Goal: Transaction & Acquisition: Purchase product/service

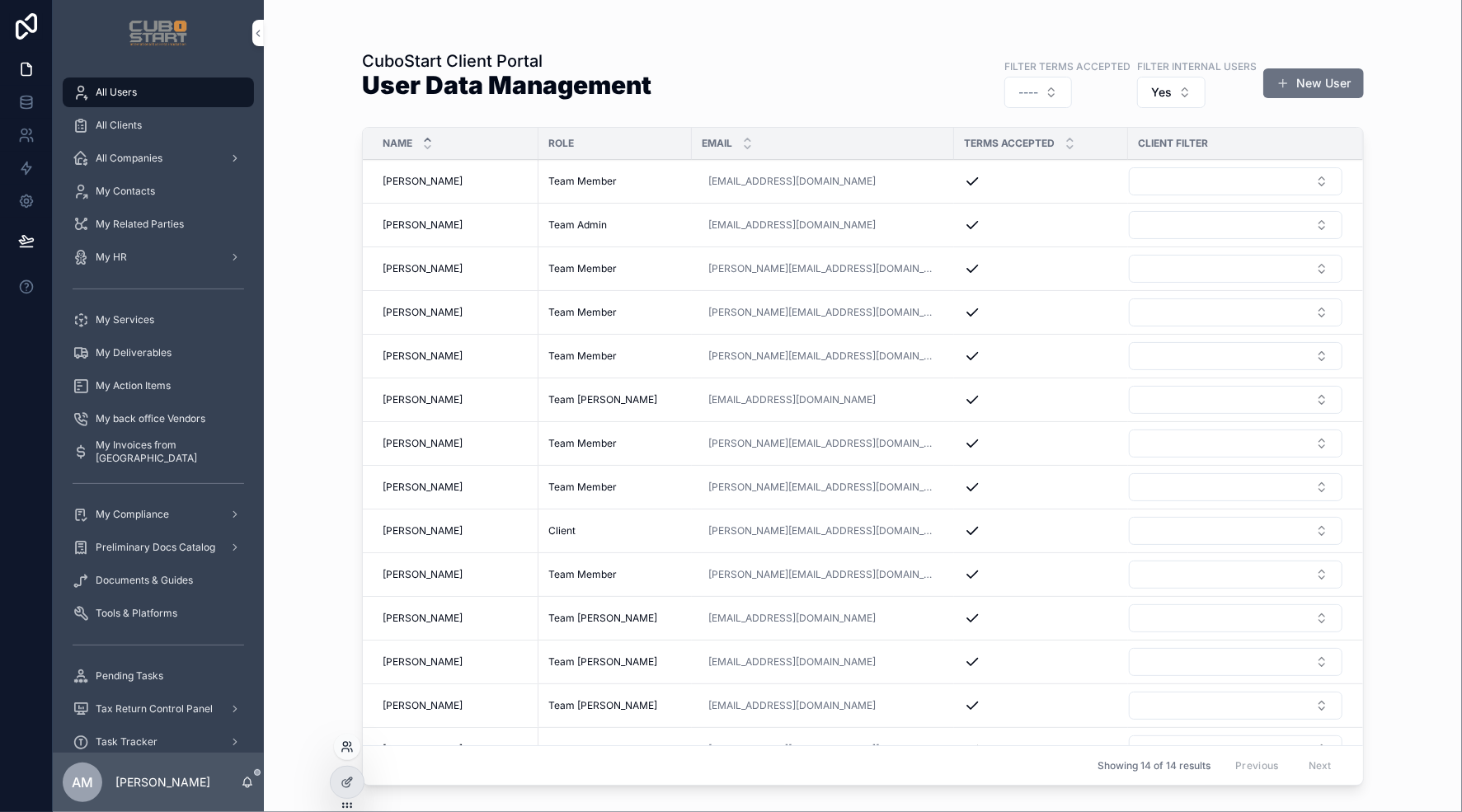
click at [346, 748] on icon at bounding box center [347, 747] width 13 height 13
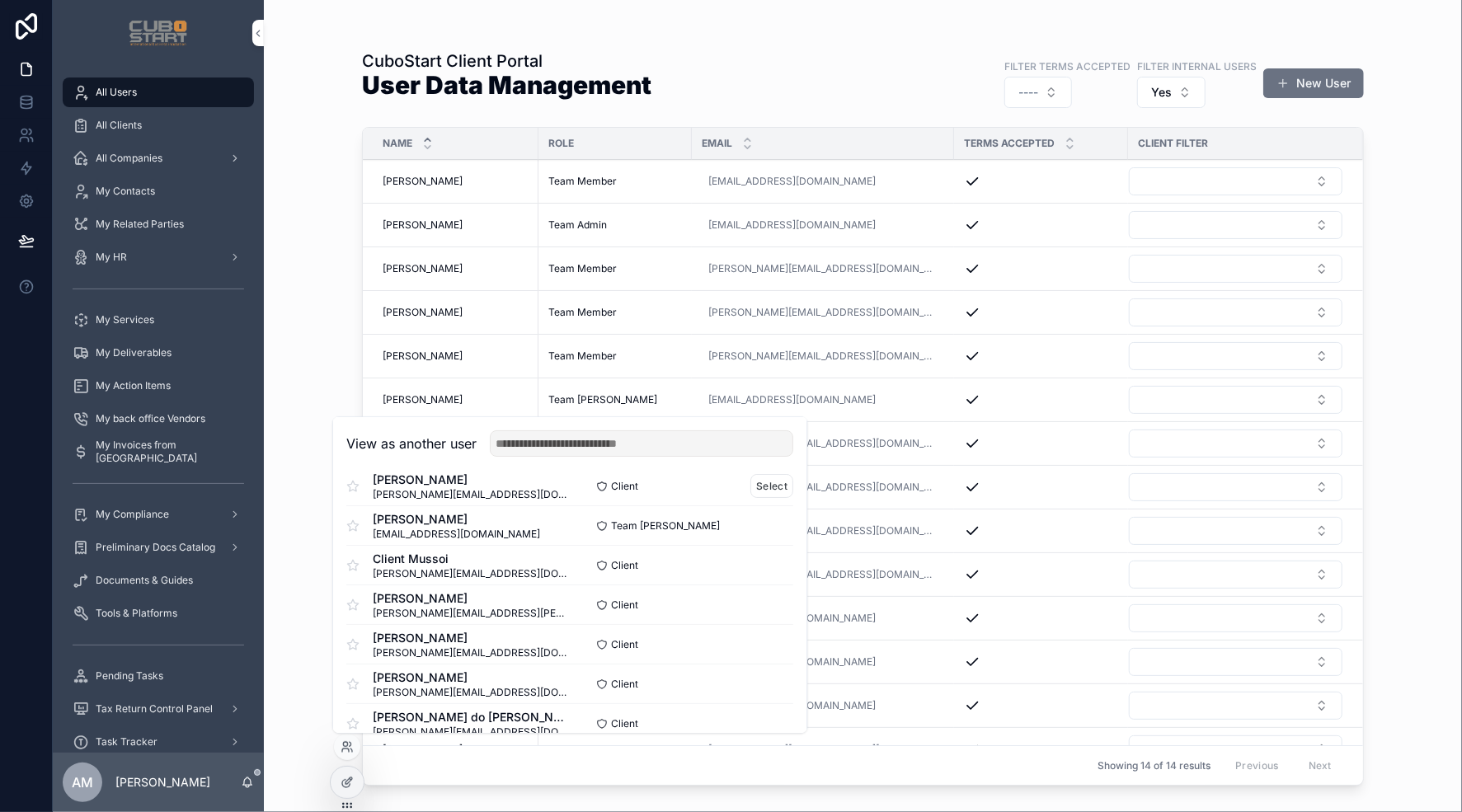
scroll to position [183, 0]
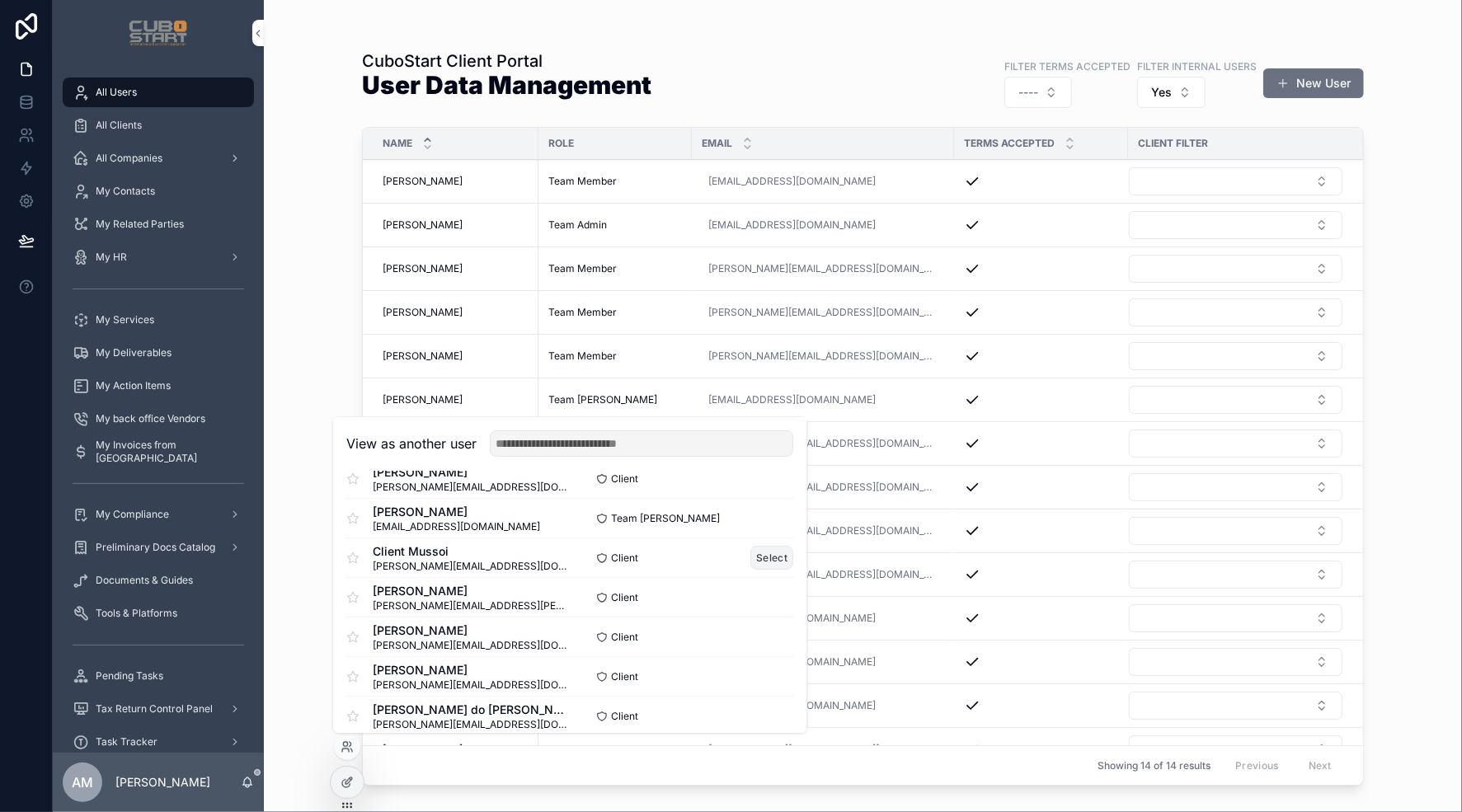
click at [763, 556] on button "Select" at bounding box center [773, 558] width 43 height 24
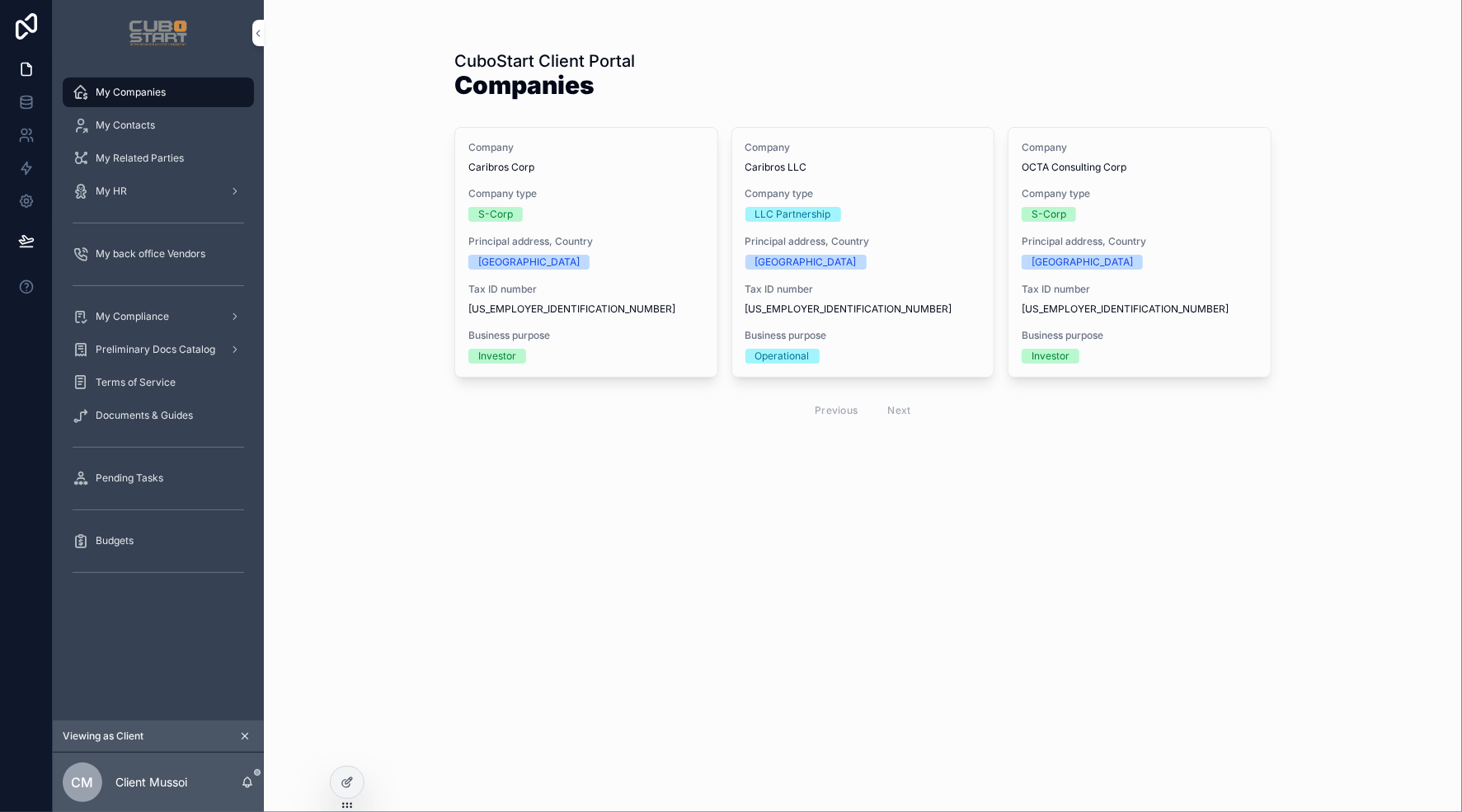
click at [242, 736] on icon "scrollable content" at bounding box center [245, 736] width 11 height 11
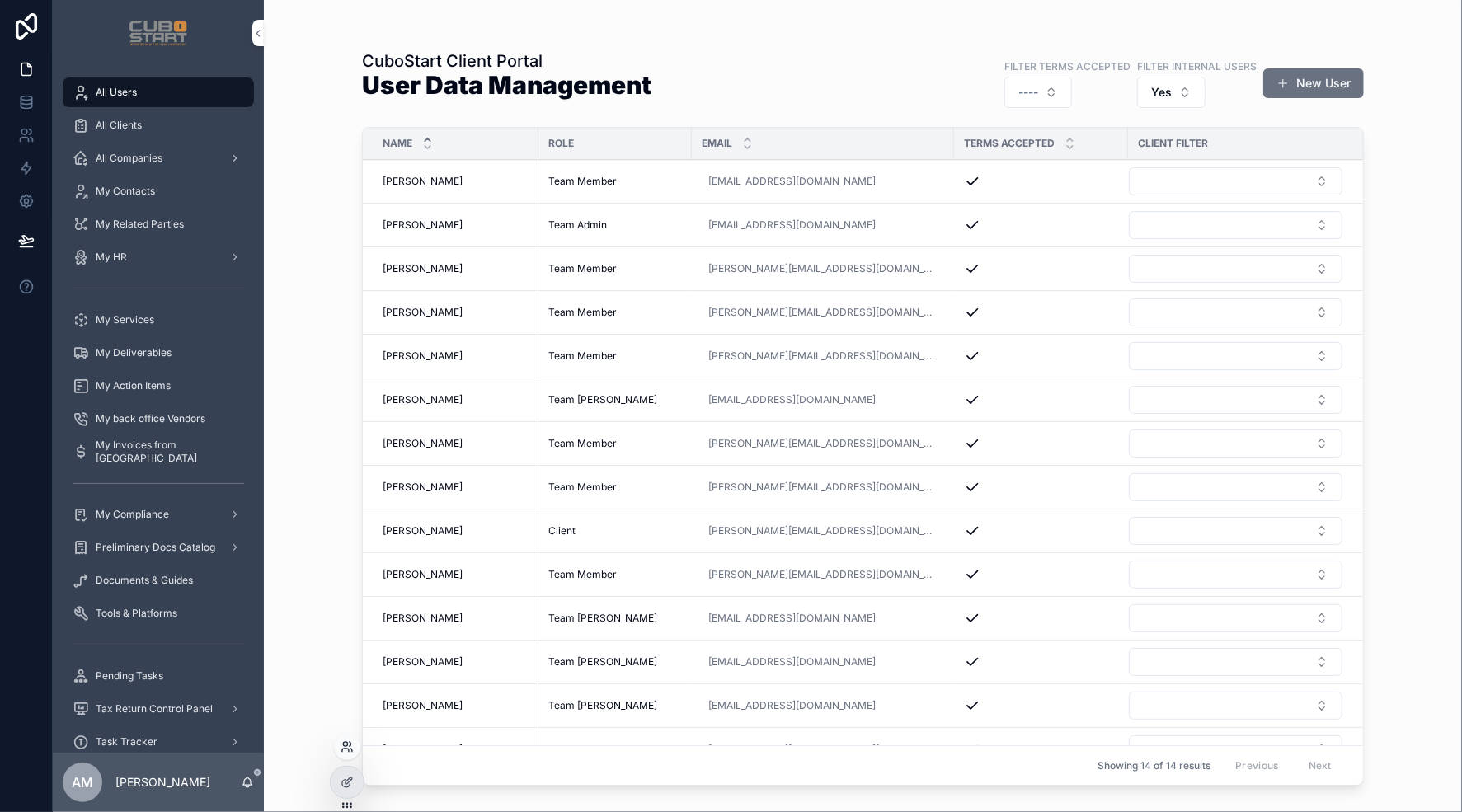
click at [342, 751] on icon at bounding box center [345, 750] width 7 height 4
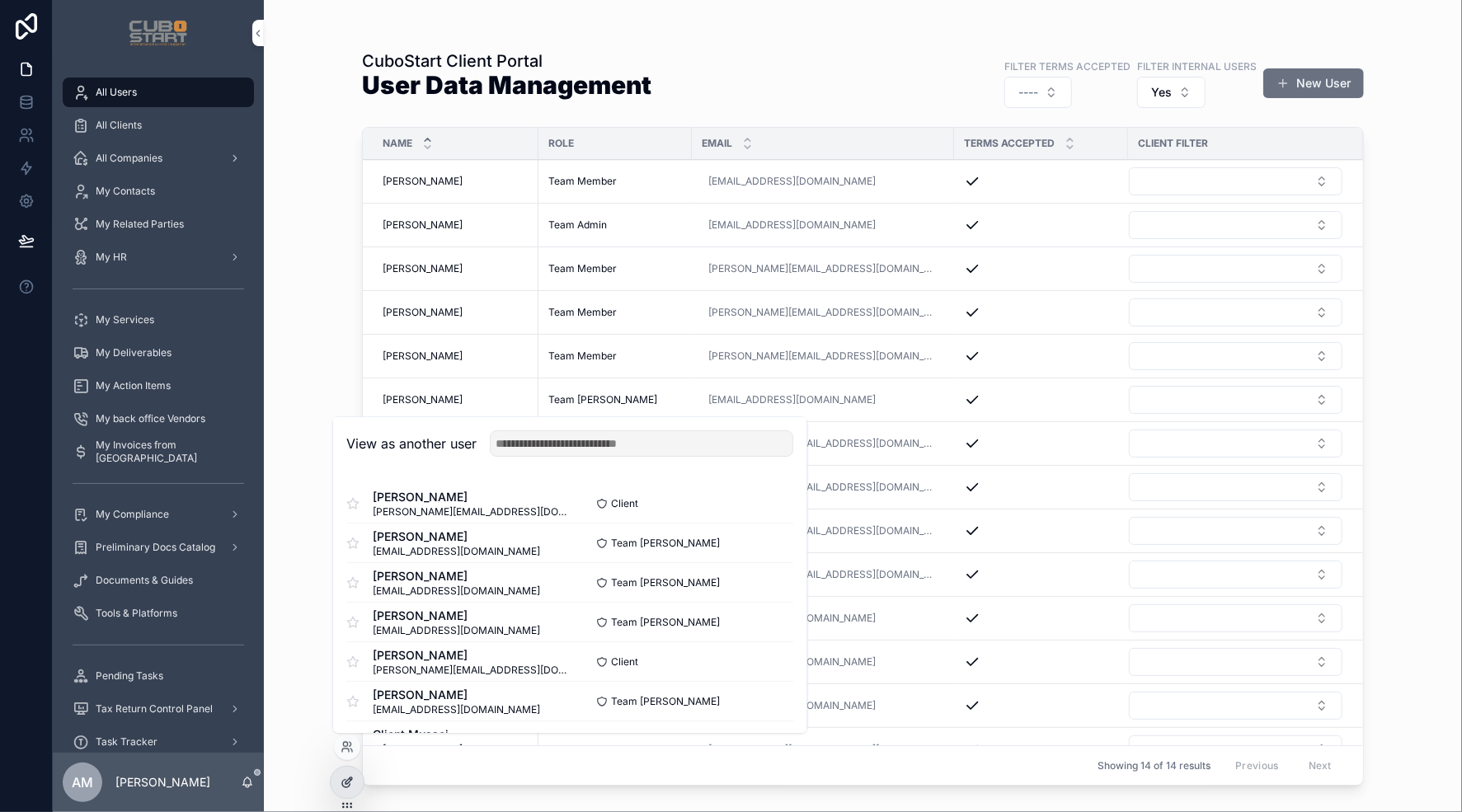
click at [350, 779] on icon at bounding box center [347, 782] width 13 height 13
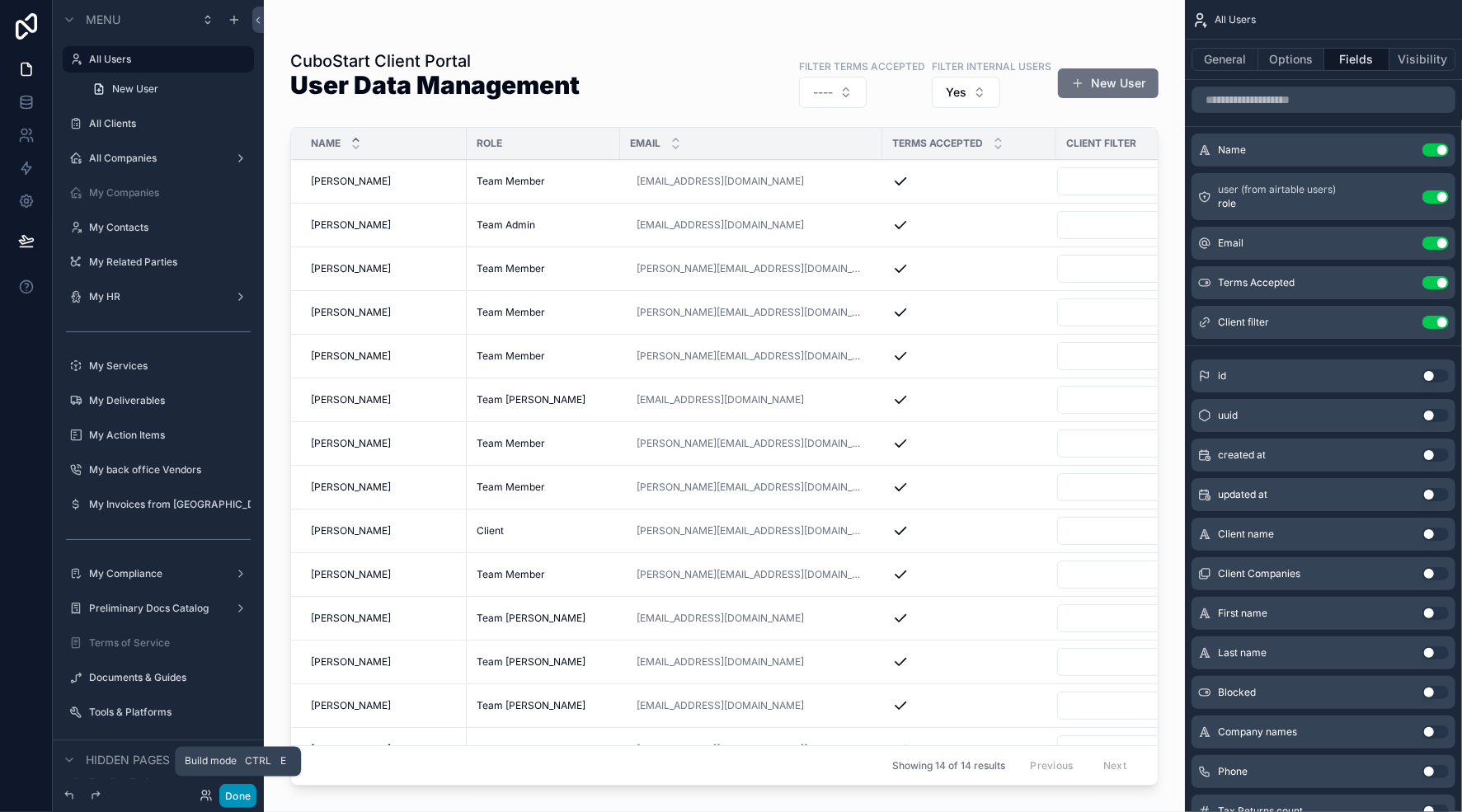
click at [241, 796] on button "Done" at bounding box center [238, 796] width 38 height 24
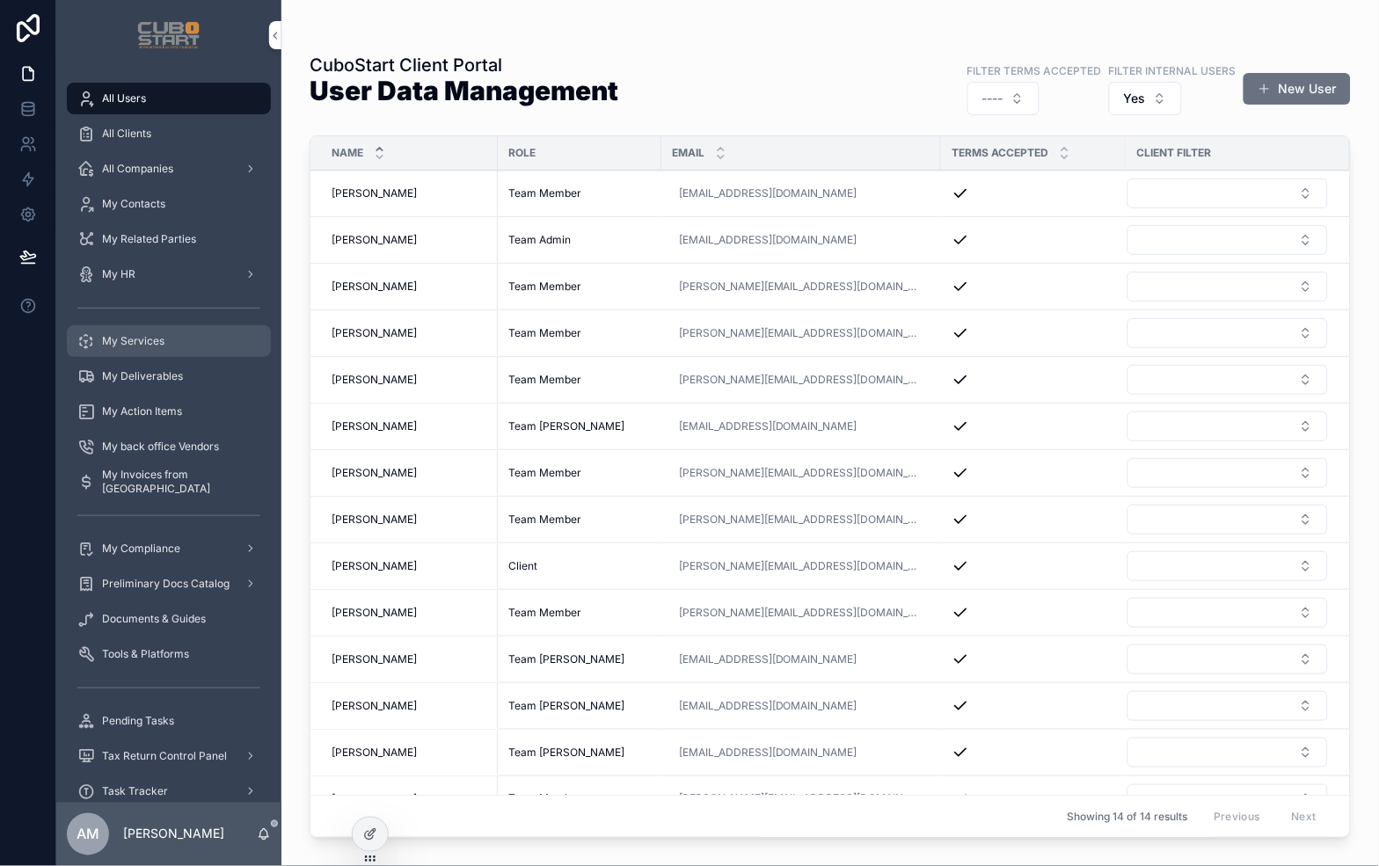
click at [148, 341] on span "My Services" at bounding box center [133, 341] width 62 height 14
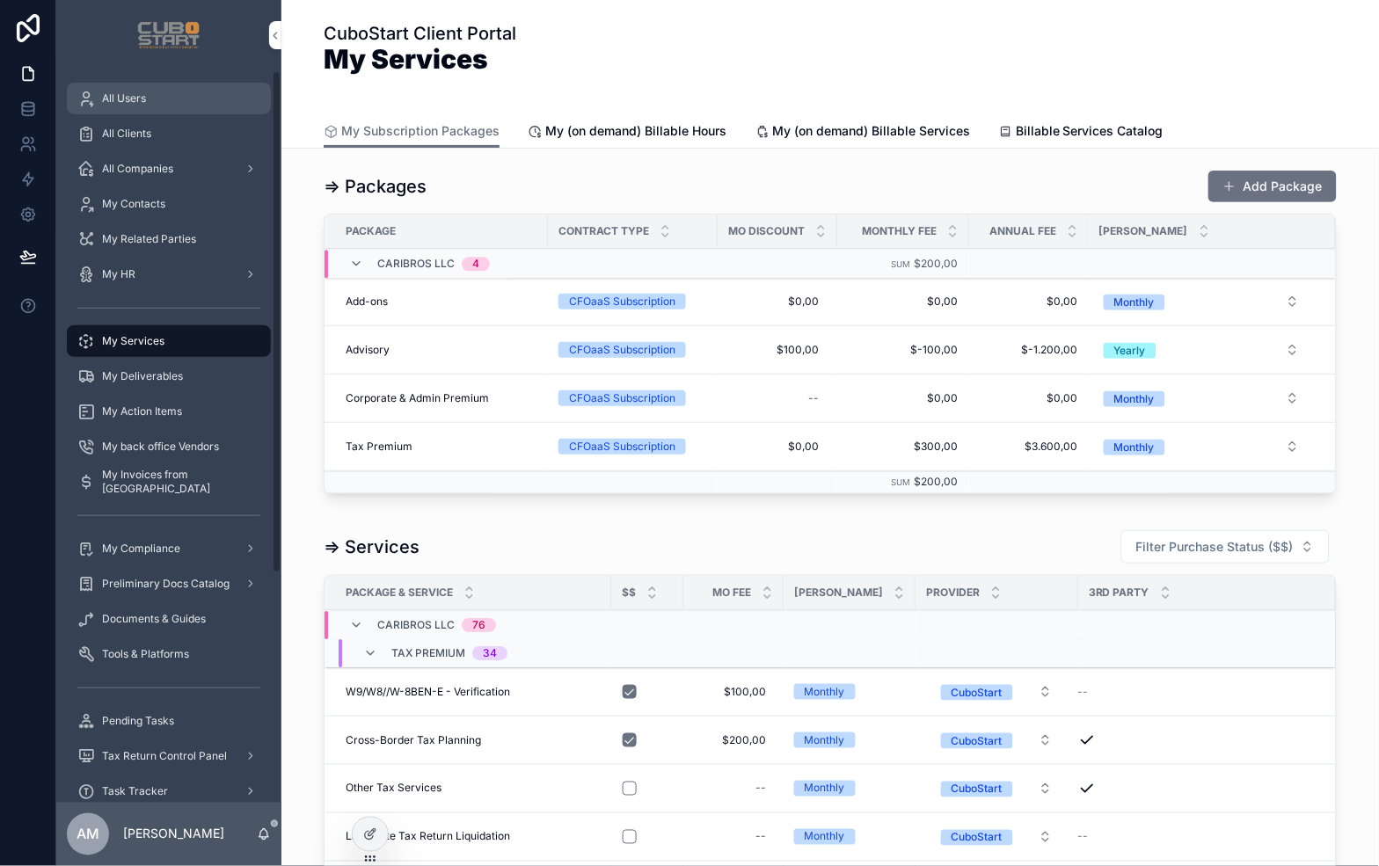
click at [129, 94] on span "All Users" at bounding box center [124, 98] width 44 height 14
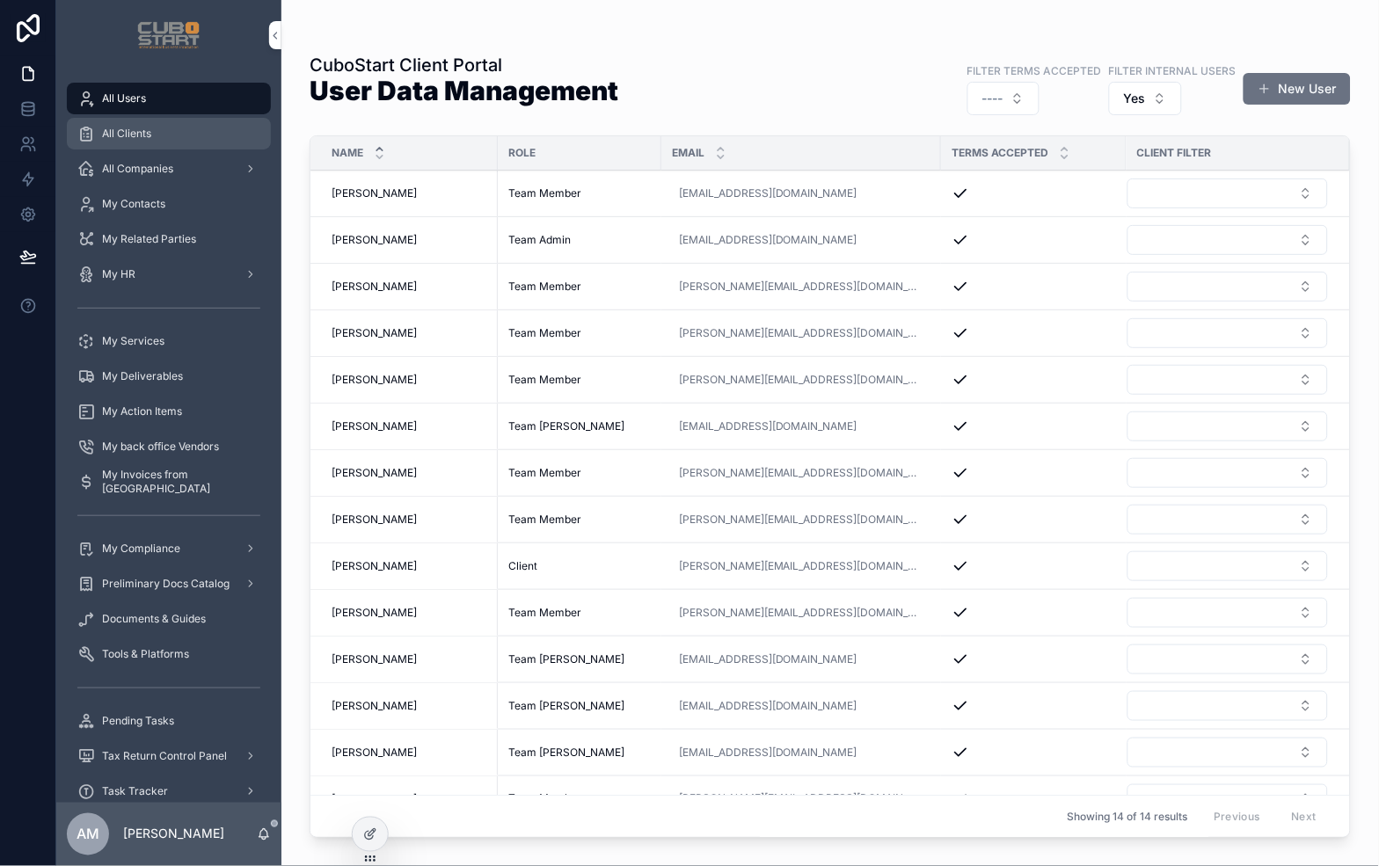
click at [123, 135] on span "All Clients" at bounding box center [126, 134] width 49 height 14
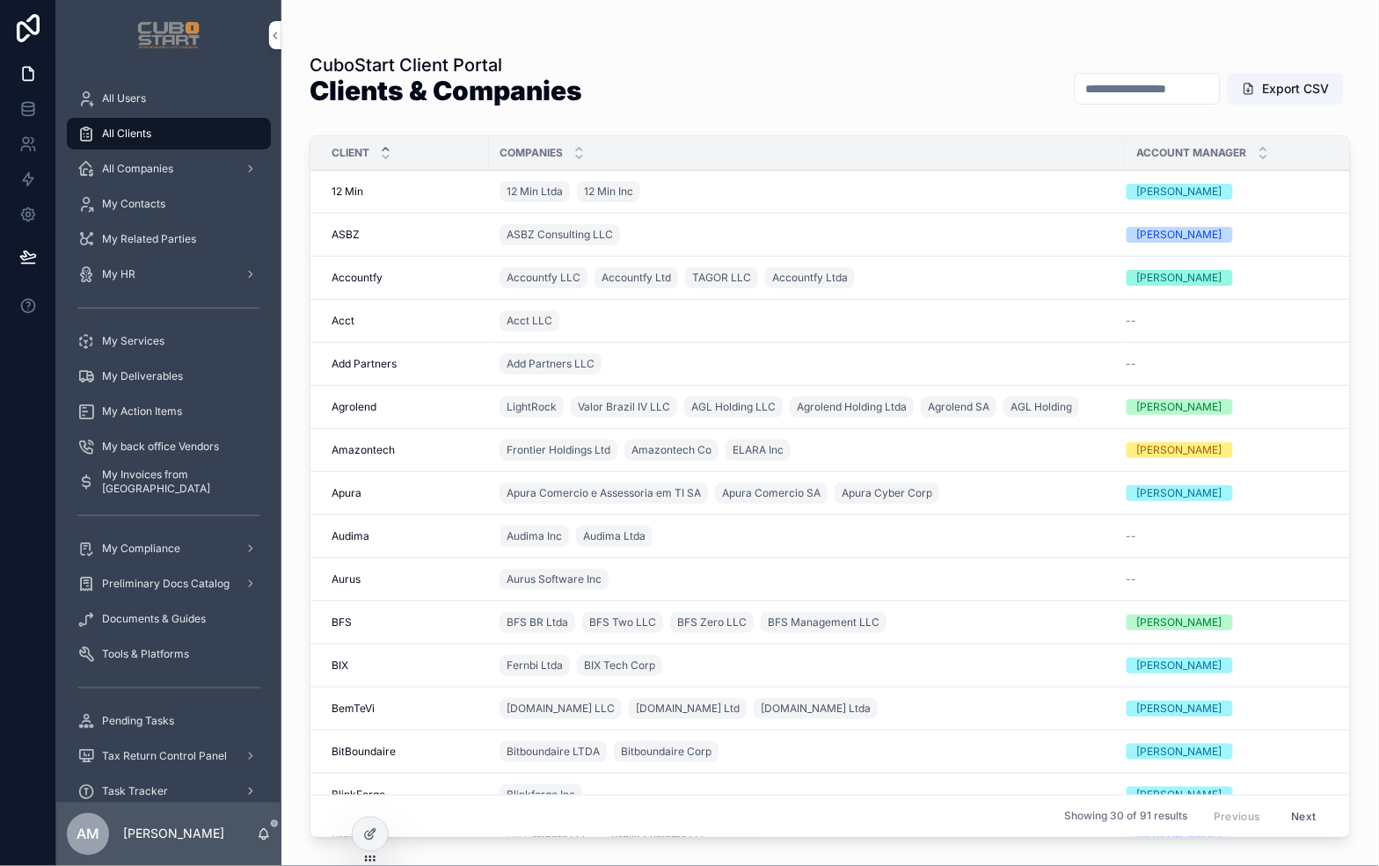
click at [358, 192] on span "12 Min" at bounding box center [348, 192] width 32 height 14
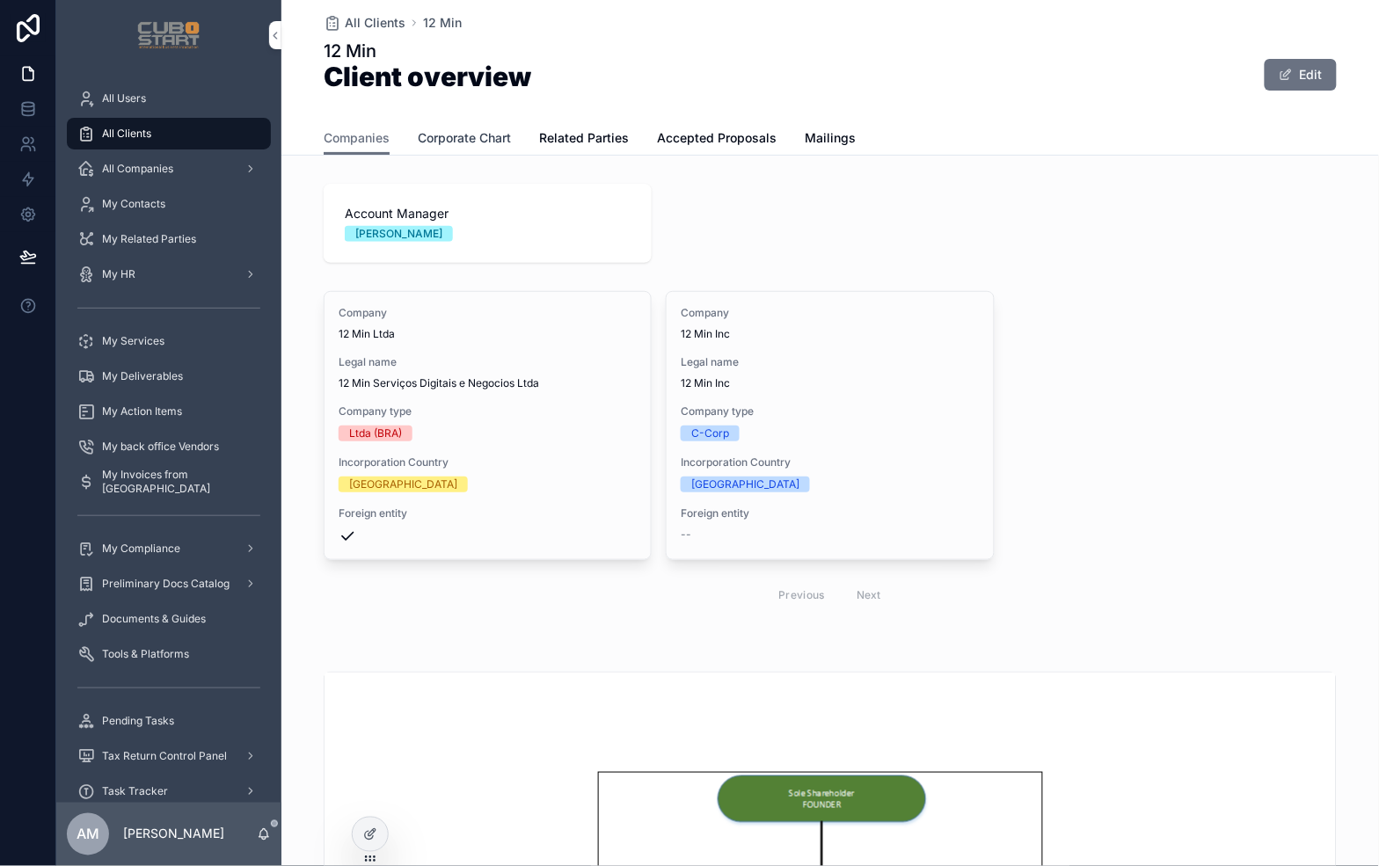
click at [462, 132] on span "Corporate Chart" at bounding box center [464, 138] width 93 height 18
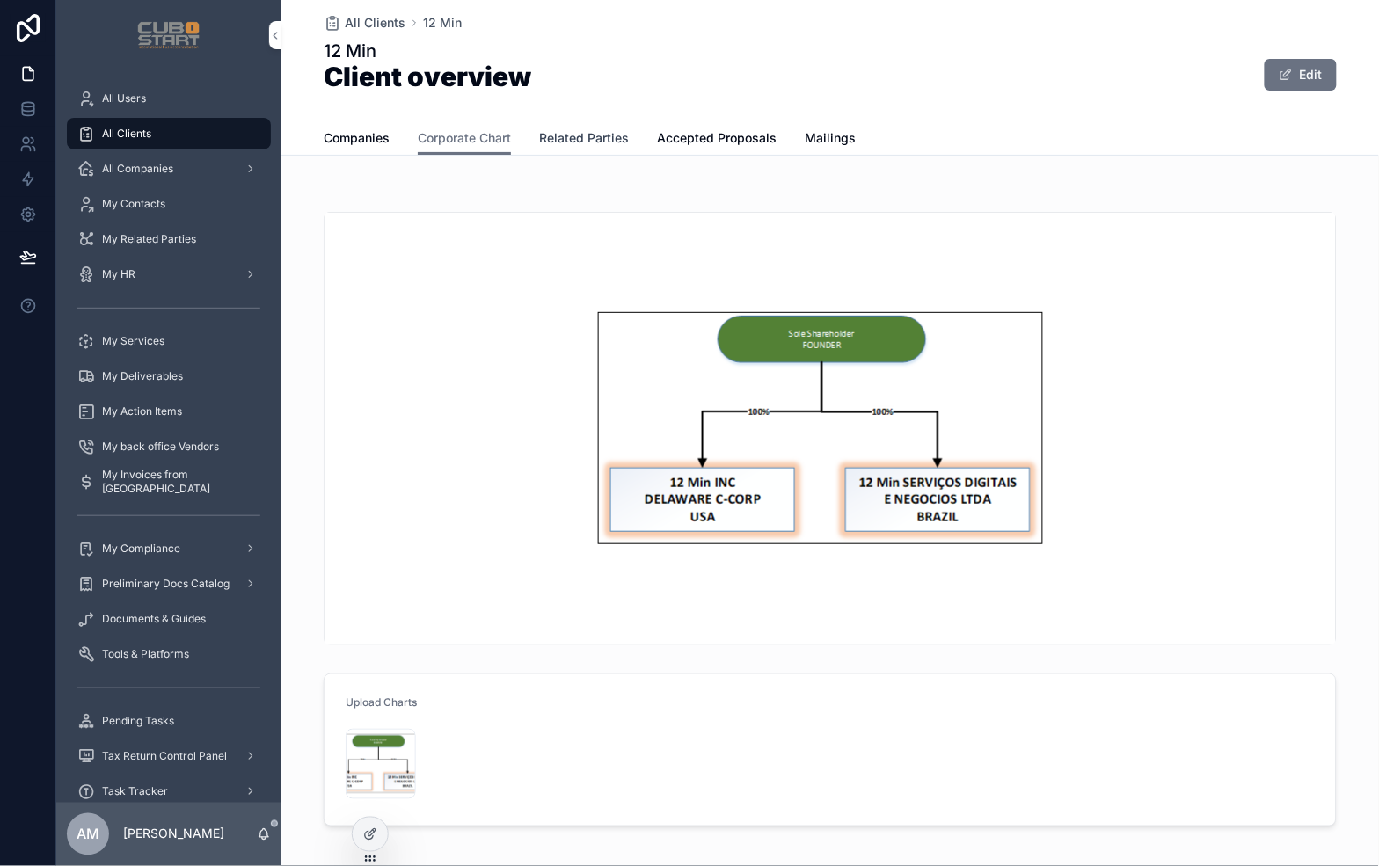
click at [565, 139] on span "Related Parties" at bounding box center [584, 138] width 90 height 18
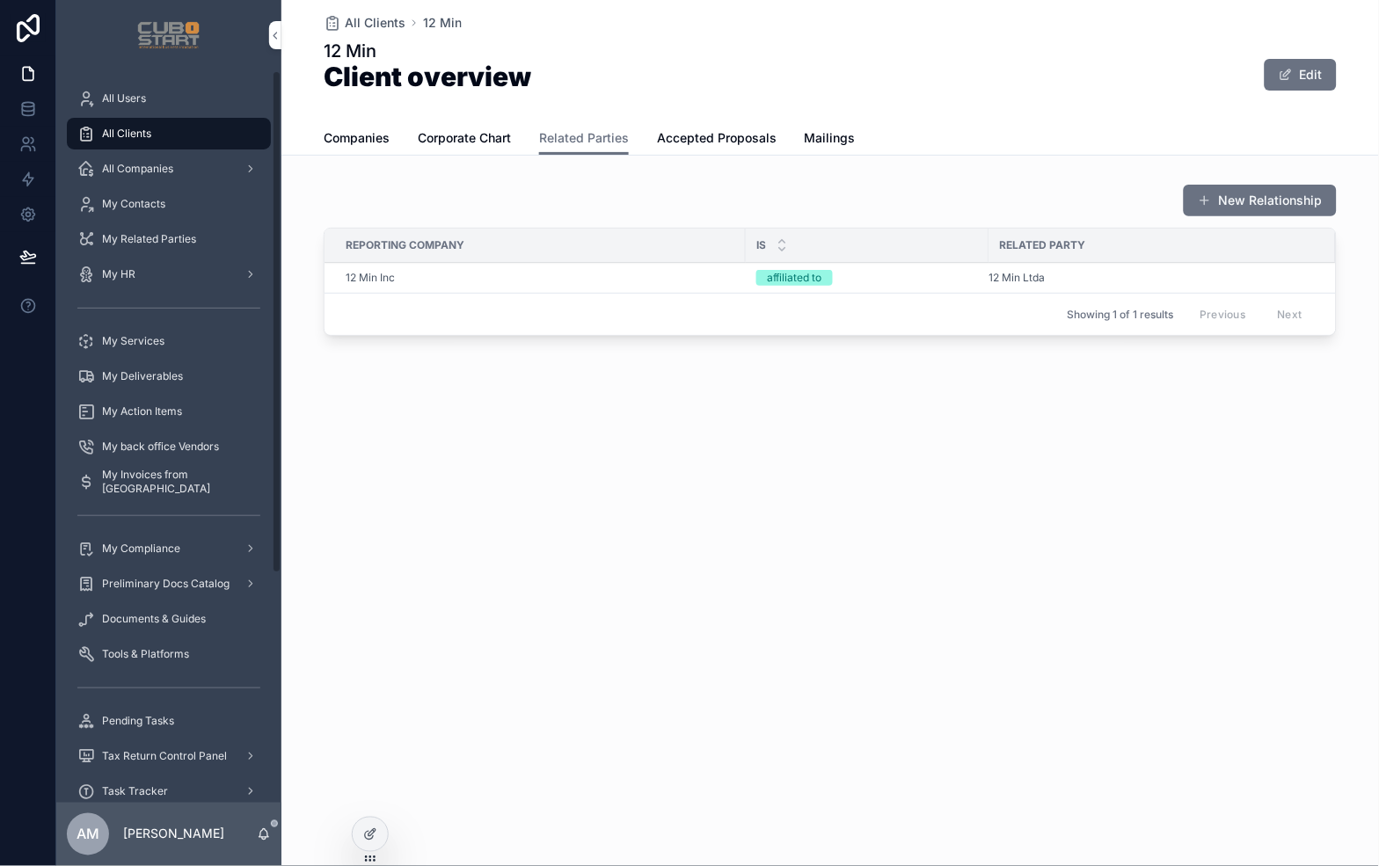
click at [132, 133] on span "All Clients" at bounding box center [126, 134] width 49 height 14
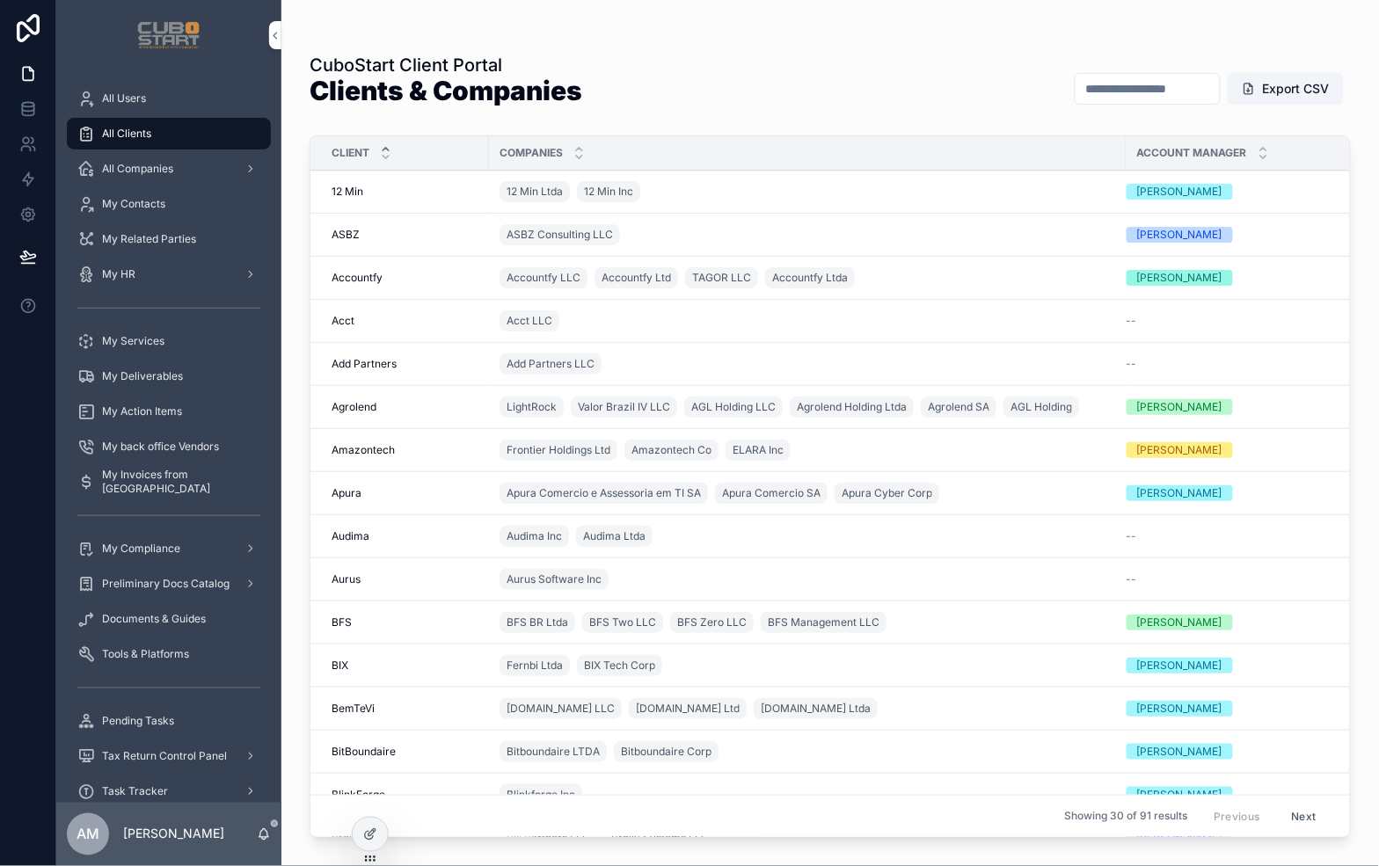
click at [346, 405] on span "Agrolend" at bounding box center [354, 407] width 45 height 14
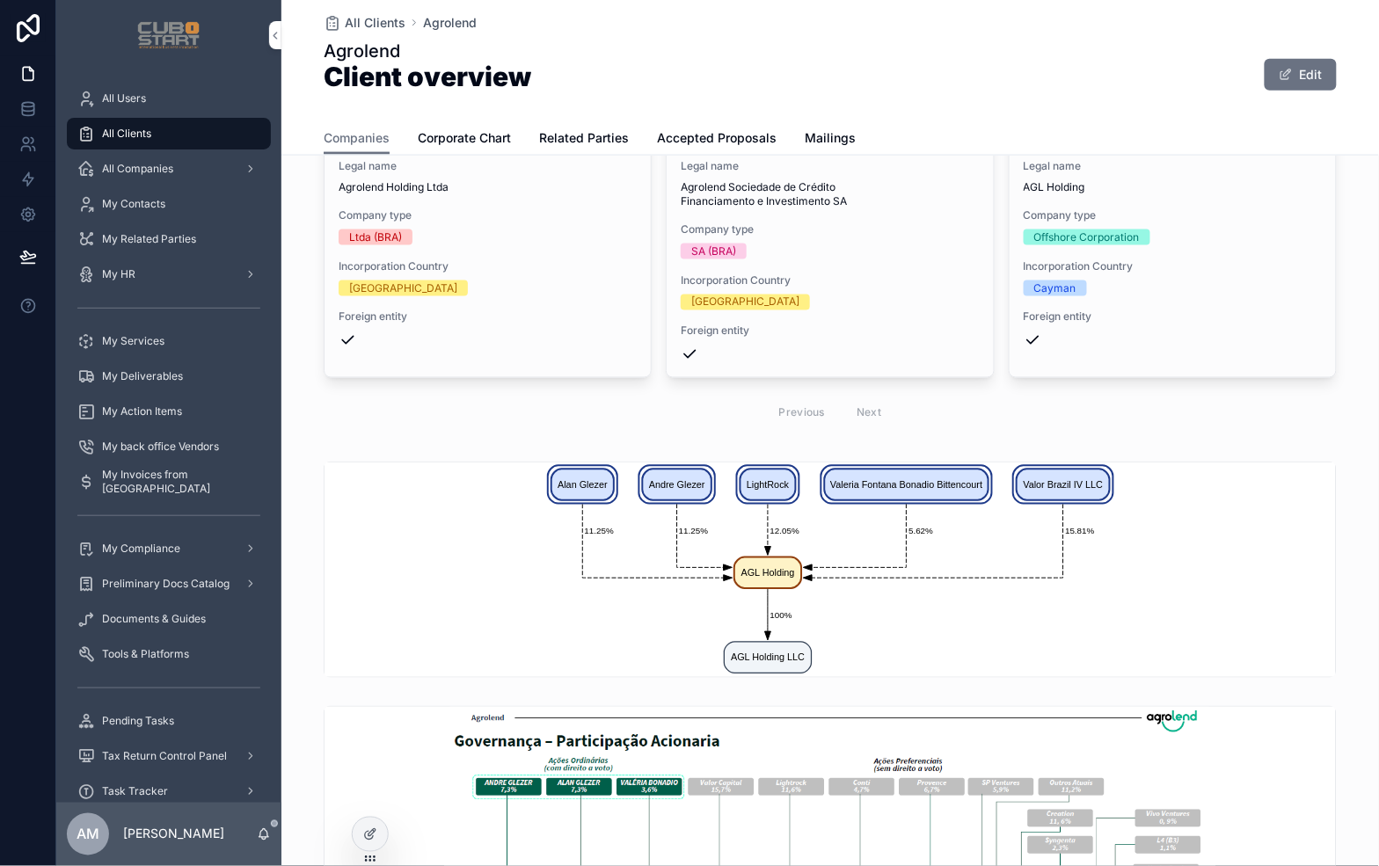
scroll to position [195, 0]
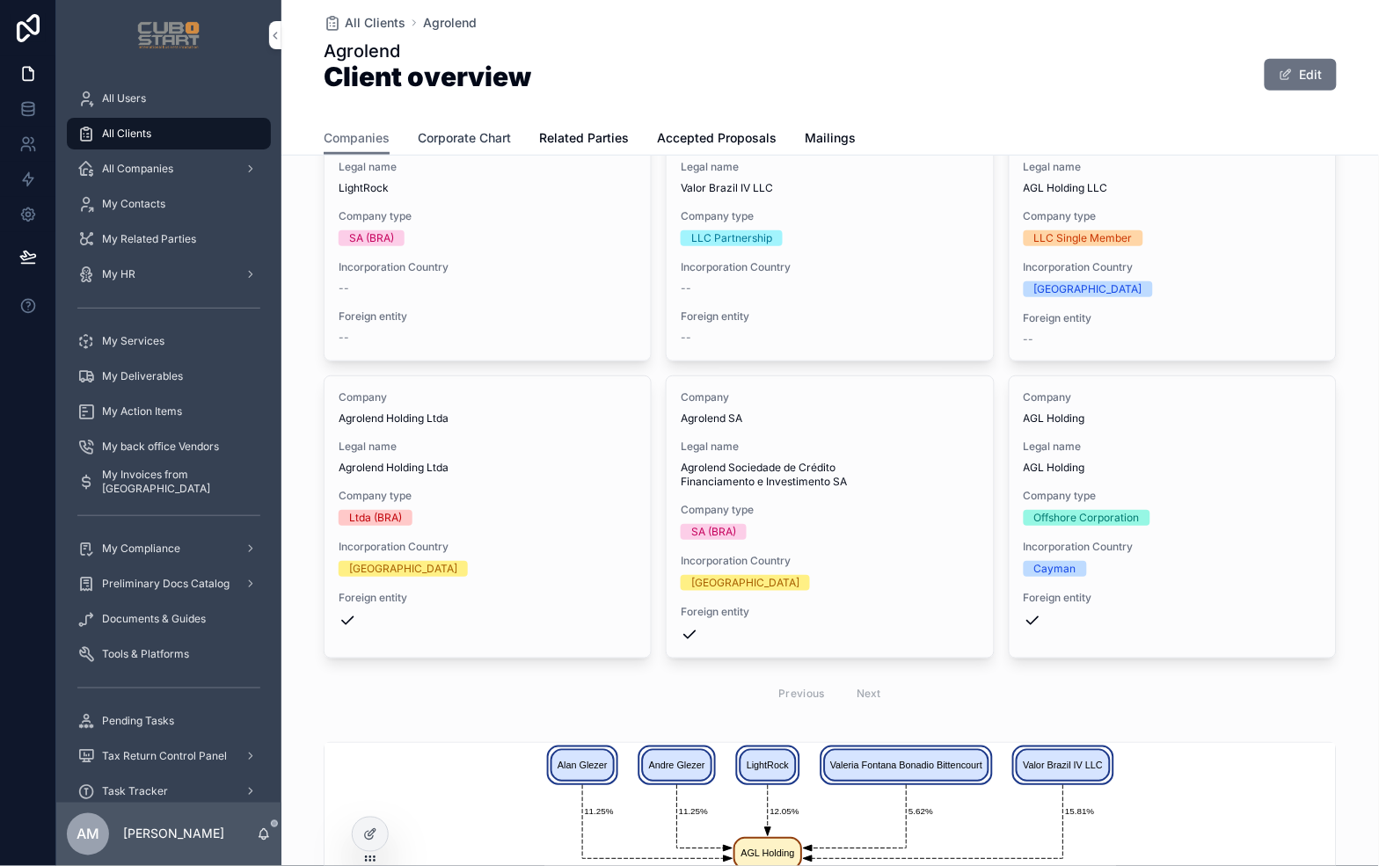
click at [461, 142] on span "Corporate Chart" at bounding box center [464, 138] width 93 height 18
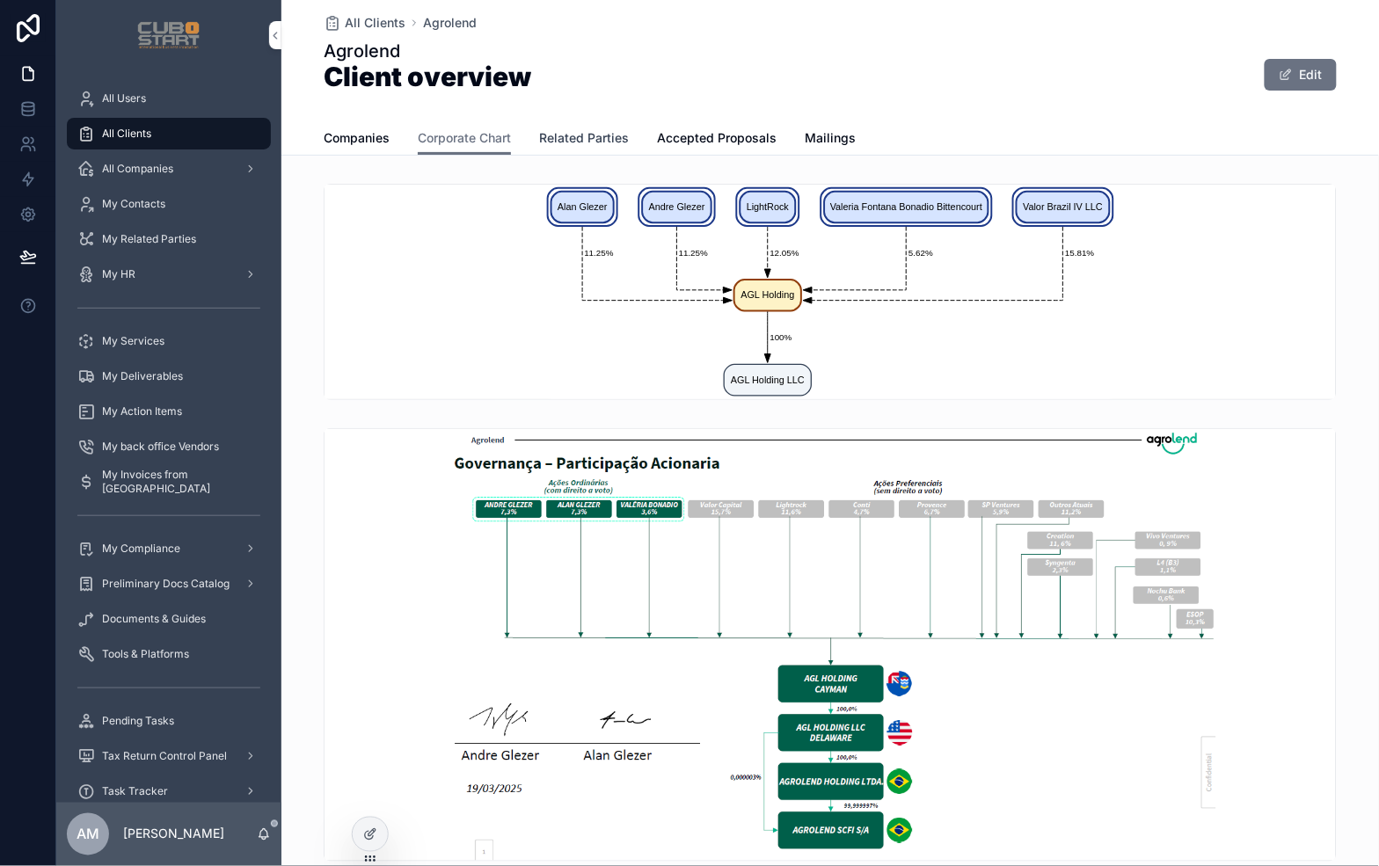
click at [601, 137] on span "Related Parties" at bounding box center [584, 138] width 90 height 18
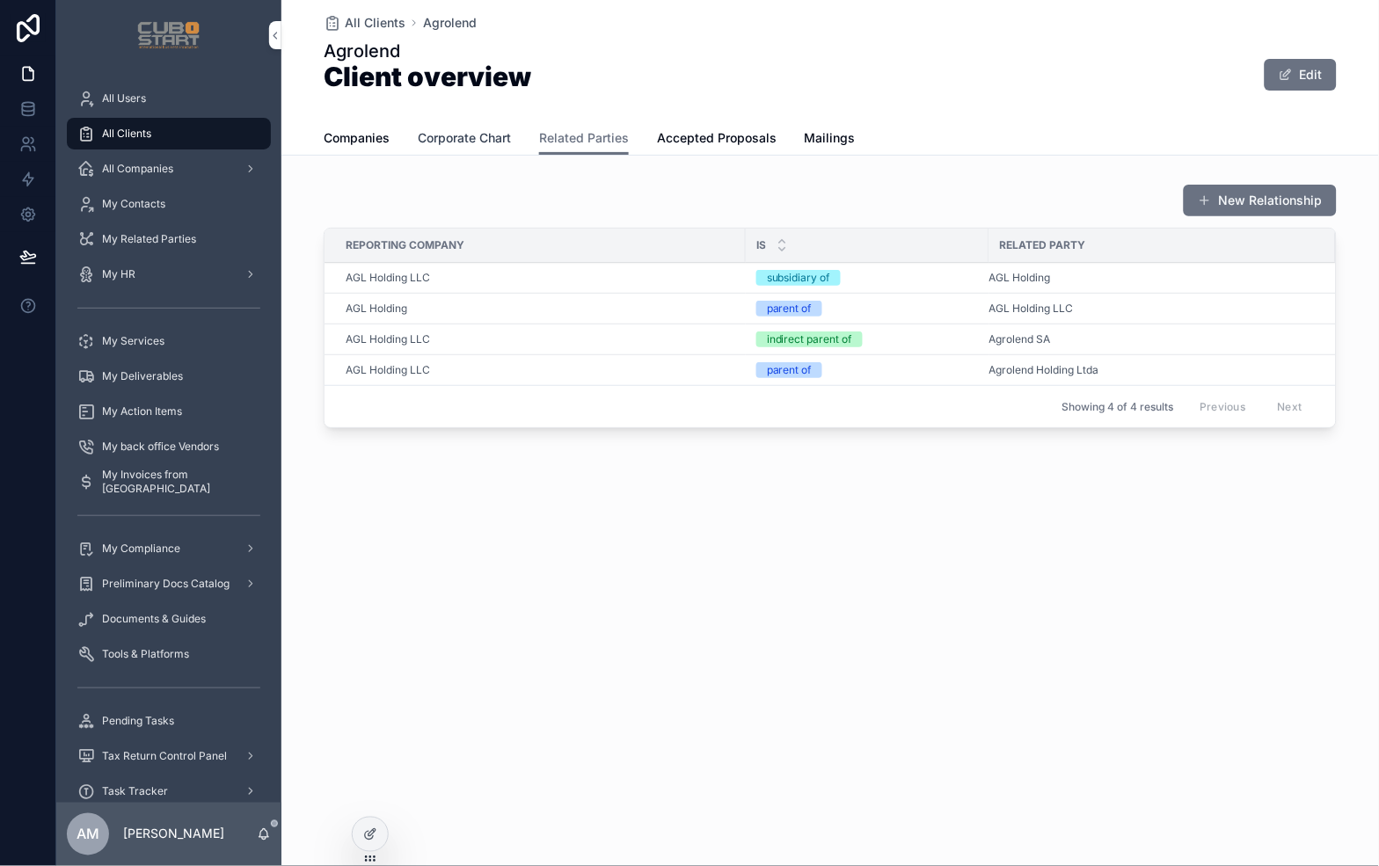
click at [453, 139] on span "Corporate Chart" at bounding box center [464, 138] width 93 height 18
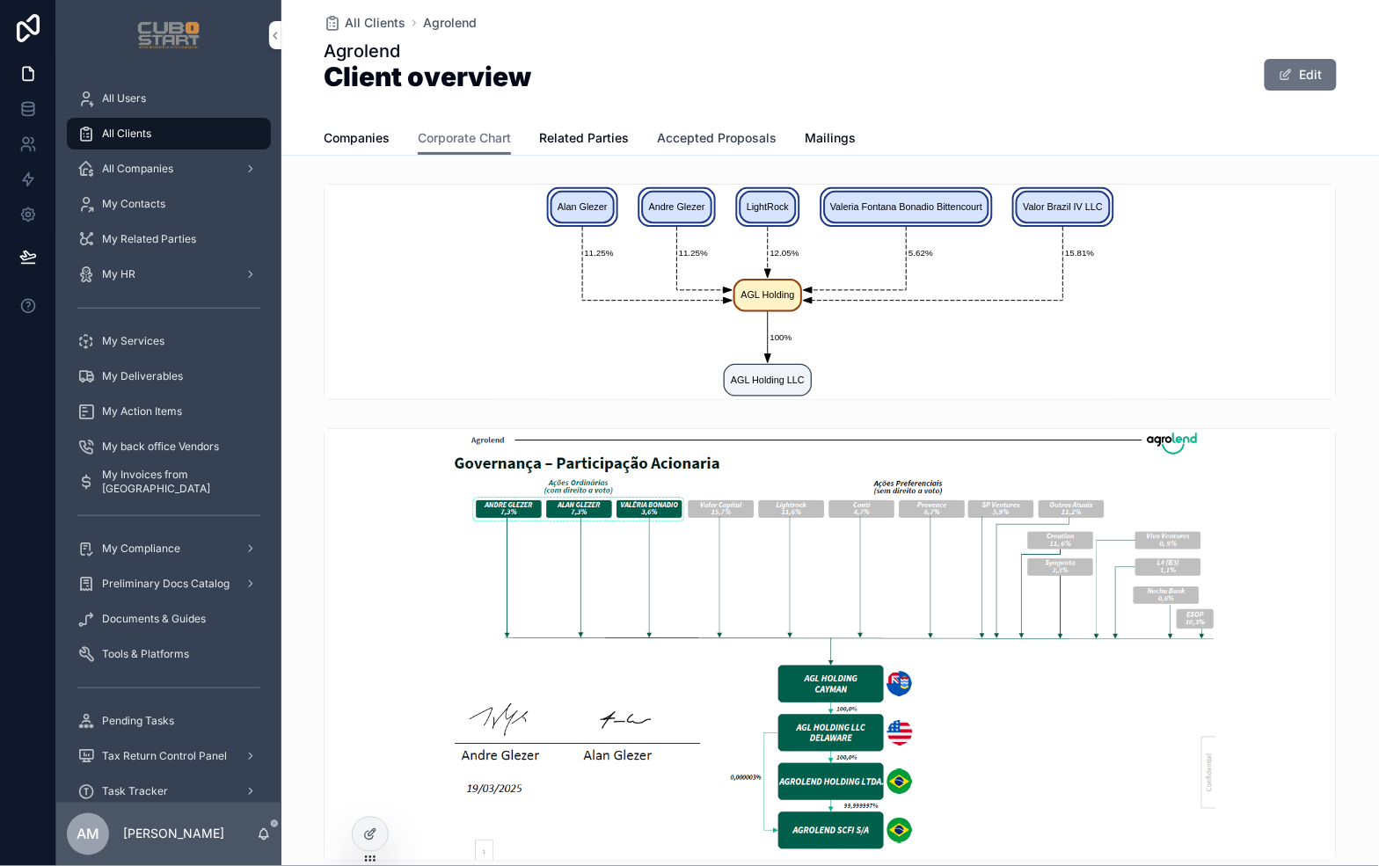
click at [695, 134] on span "Accepted Proposals" at bounding box center [717, 138] width 120 height 18
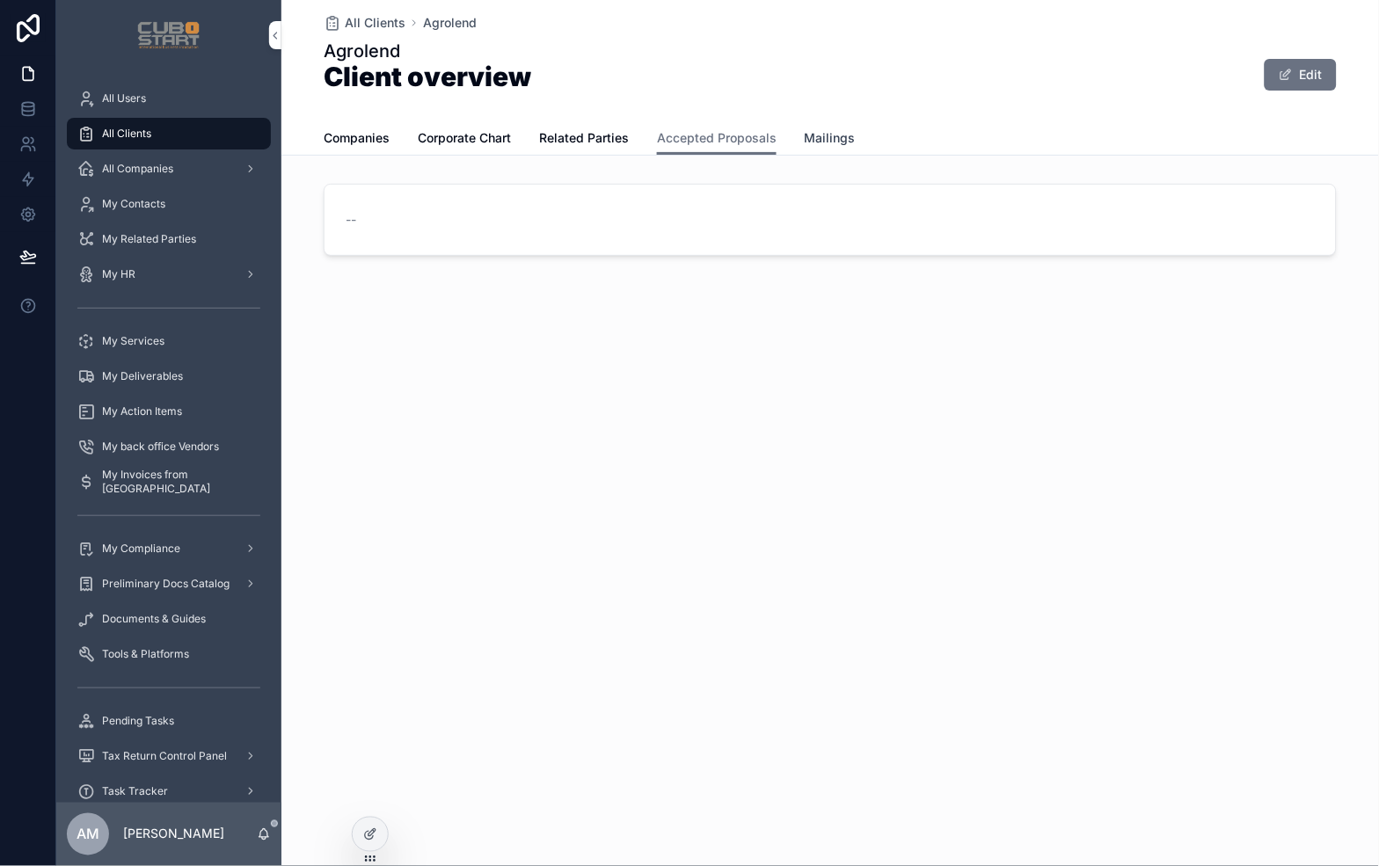
click at [829, 139] on span "Mailings" at bounding box center [830, 138] width 51 height 18
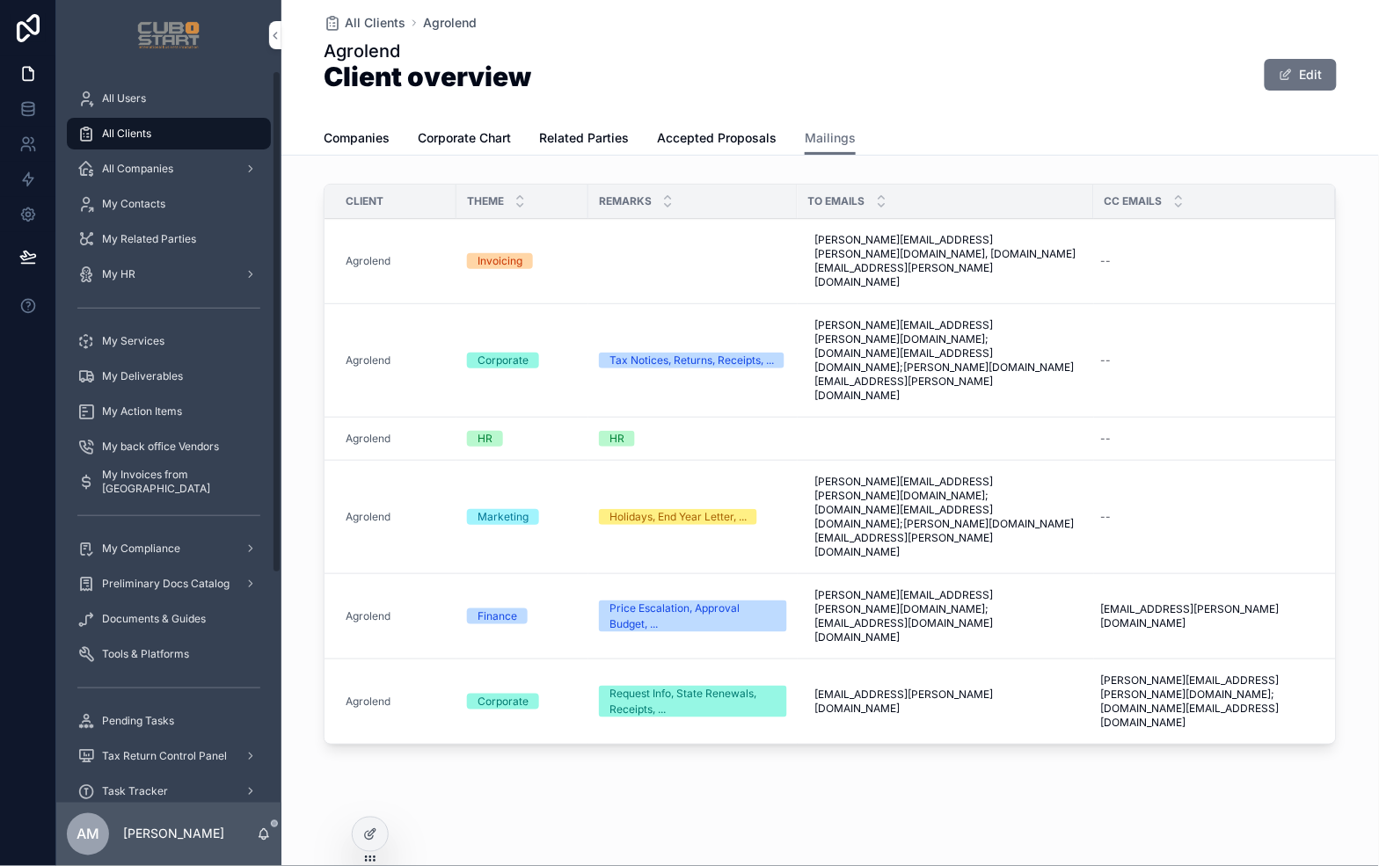
click at [147, 135] on span "All Clients" at bounding box center [126, 134] width 49 height 14
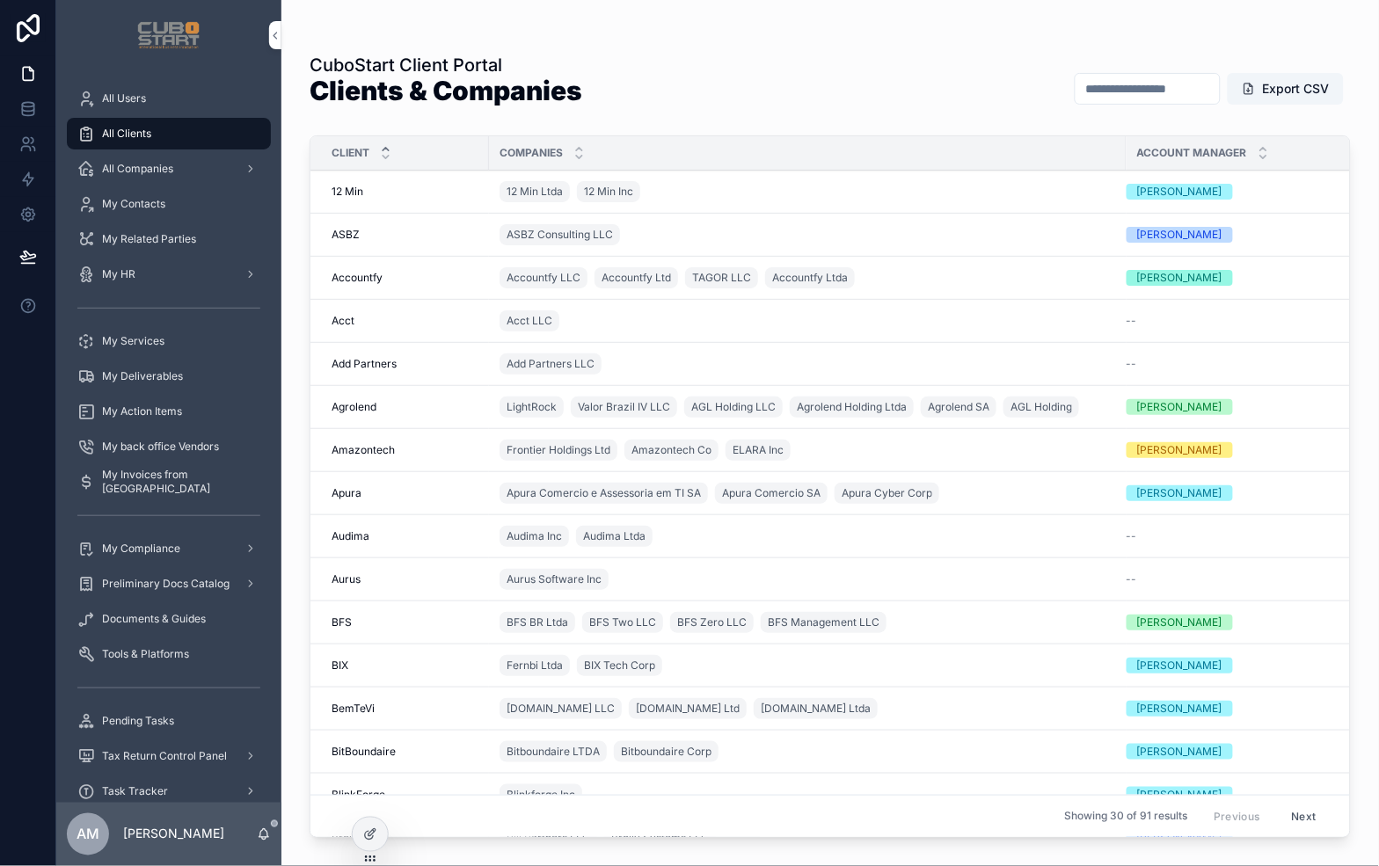
click at [350, 277] on span "Accountfy" at bounding box center [357, 278] width 51 height 14
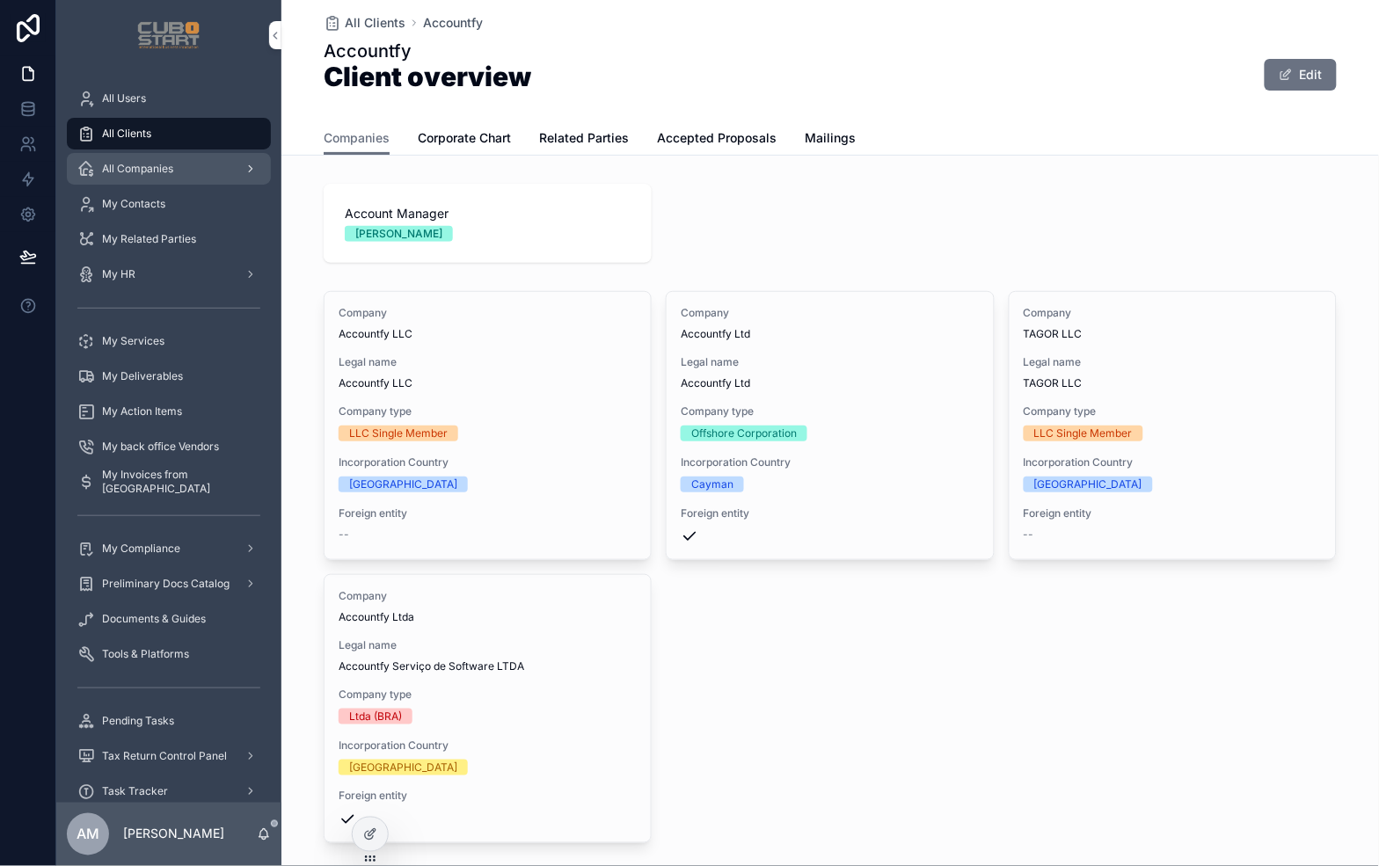
click at [130, 170] on span "All Companies" at bounding box center [137, 169] width 71 height 14
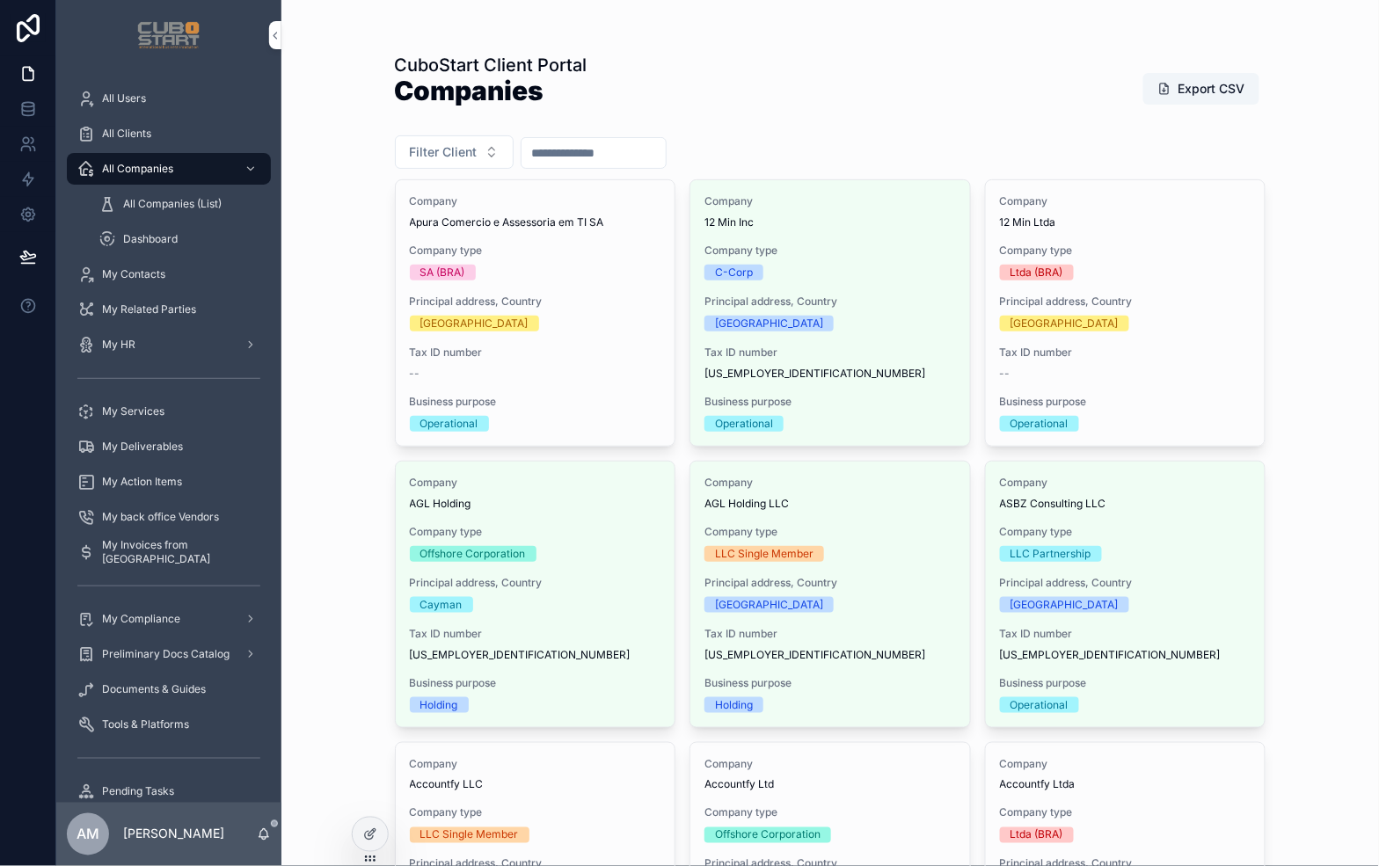
click at [633, 152] on input "scrollable content" at bounding box center [593, 153] width 144 height 25
click at [842, 108] on div "CuboStart Client Portal Companies Export CSV" at bounding box center [830, 89] width 871 height 72
click at [482, 158] on button "Filter Client" at bounding box center [454, 151] width 119 height 33
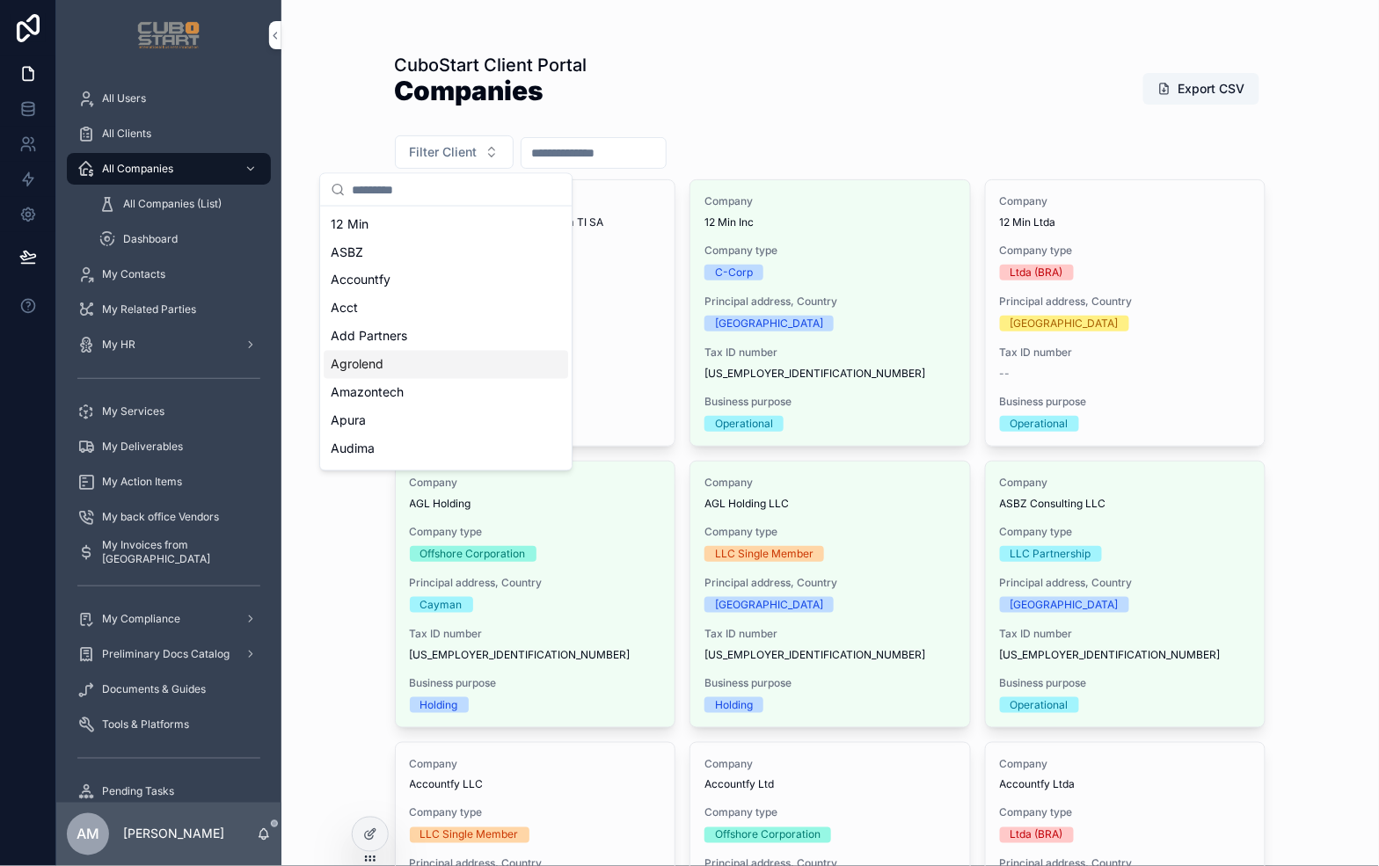
click at [388, 368] on div "Agrolend" at bounding box center [446, 365] width 244 height 28
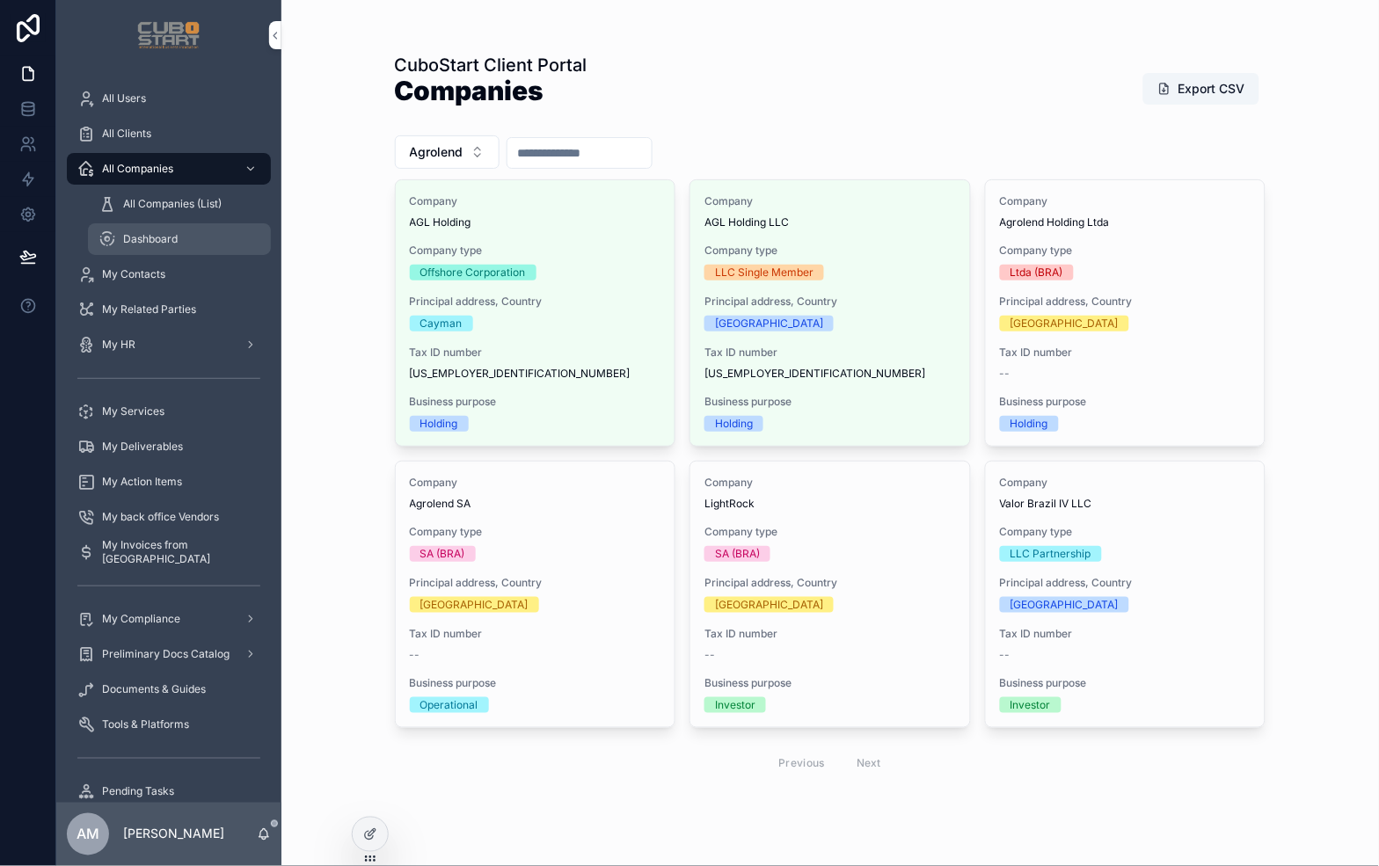
click at [141, 236] on span "Dashboard" at bounding box center [150, 239] width 55 height 14
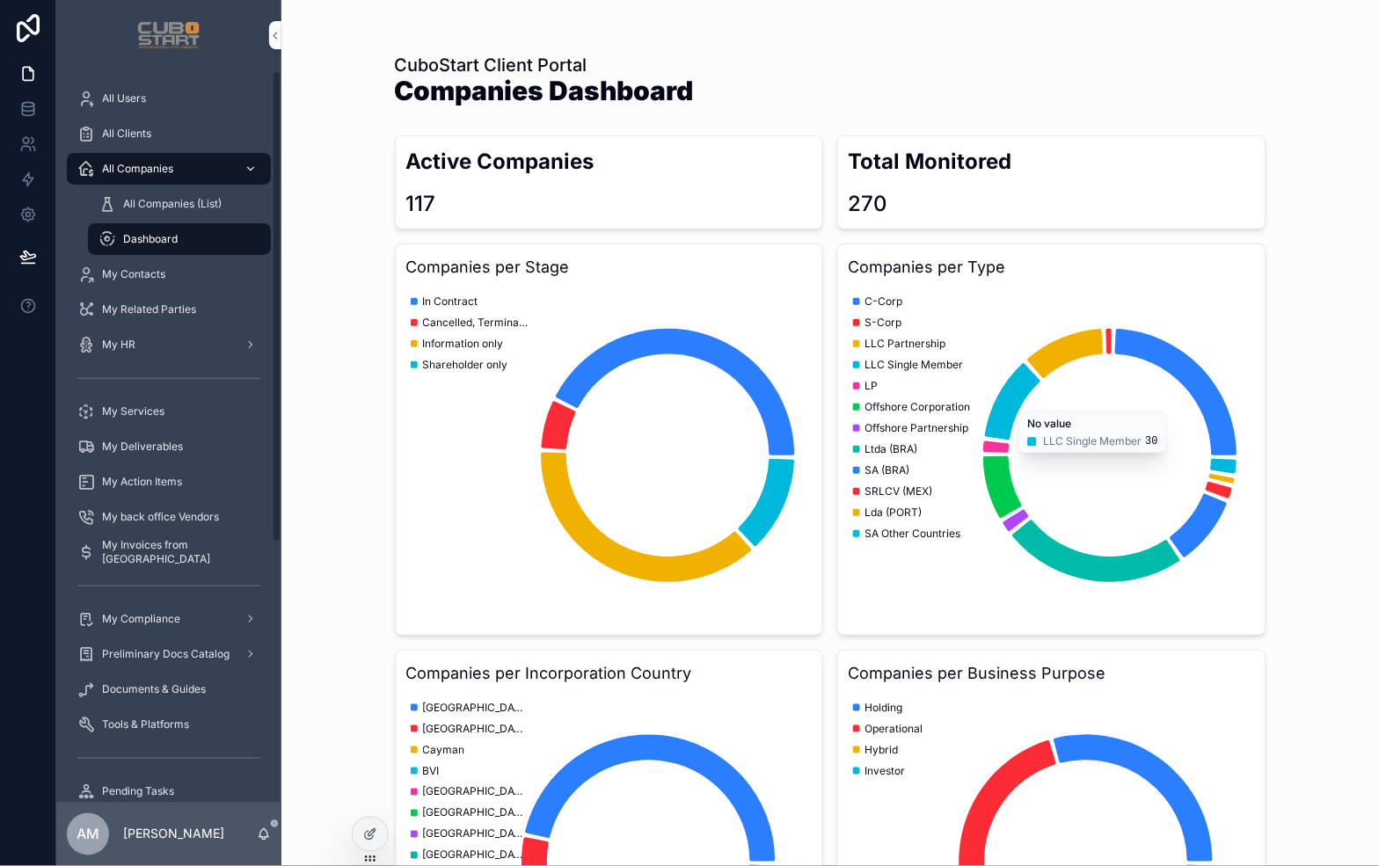
click at [136, 172] on span "All Companies" at bounding box center [137, 169] width 71 height 14
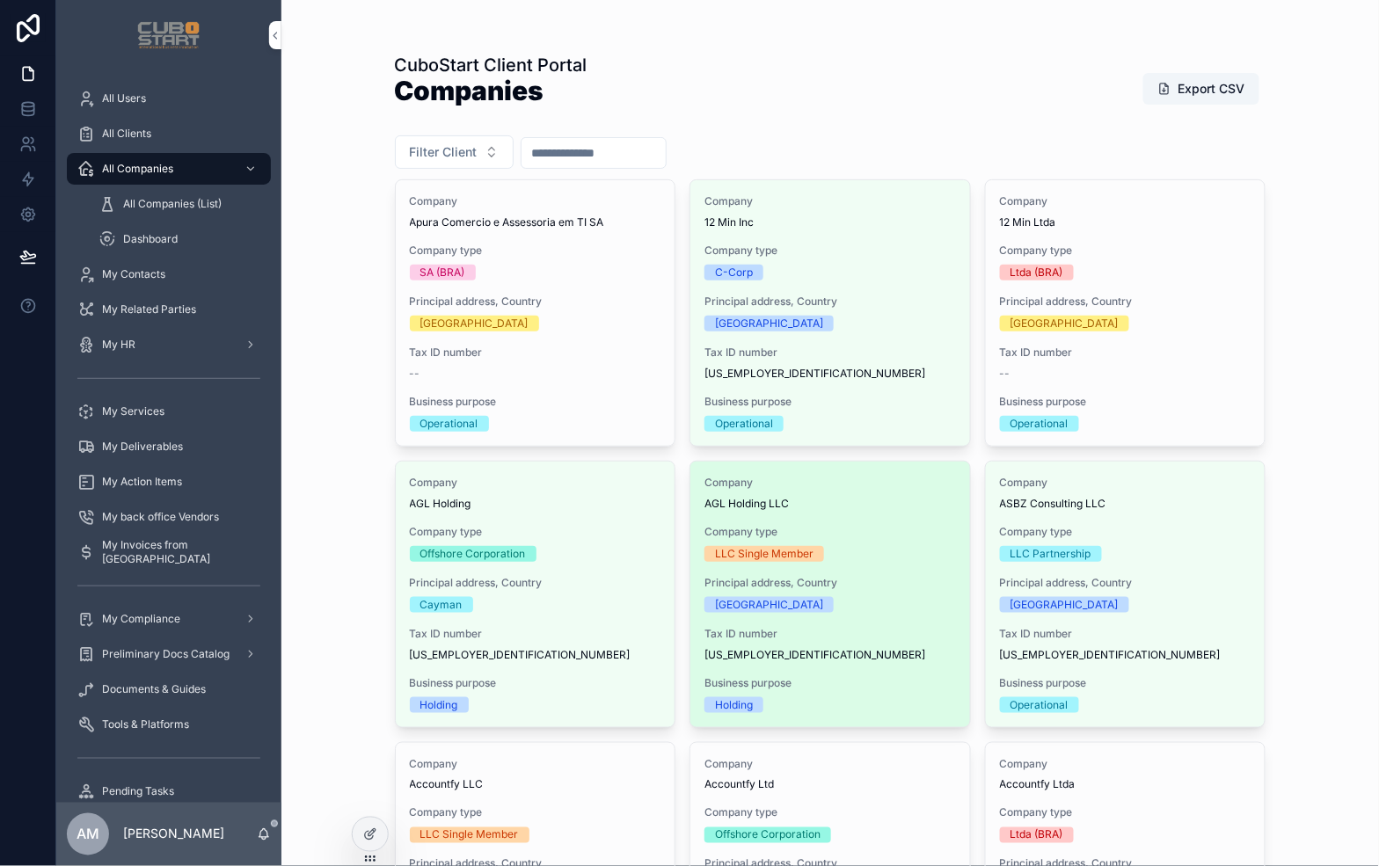
click at [822, 613] on div "Company AGL Holding LLC Company type LLC Single Member Principal address, Count…" at bounding box center [830, 595] width 280 height 266
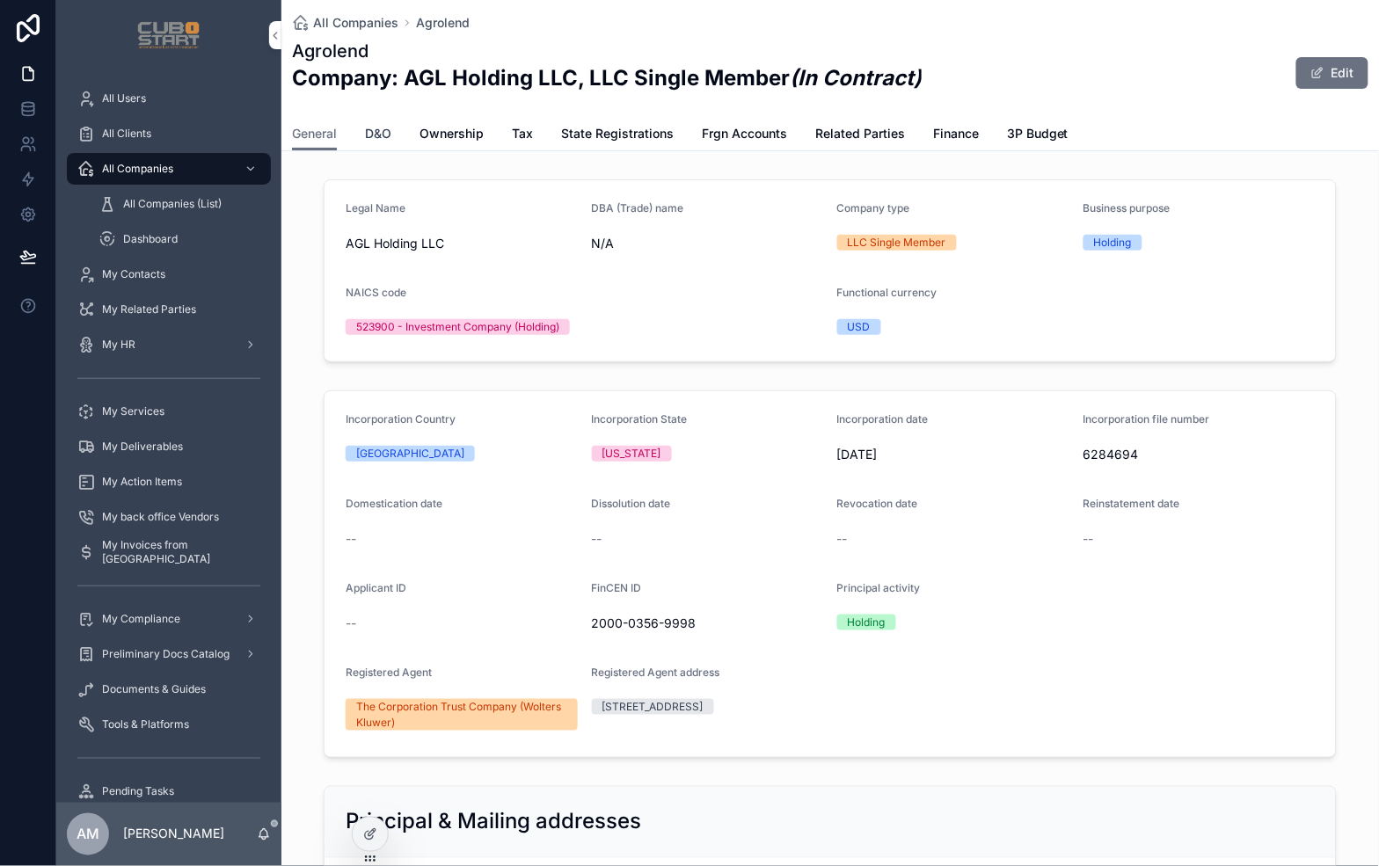
click at [371, 133] on span "D&O" at bounding box center [378, 134] width 26 height 18
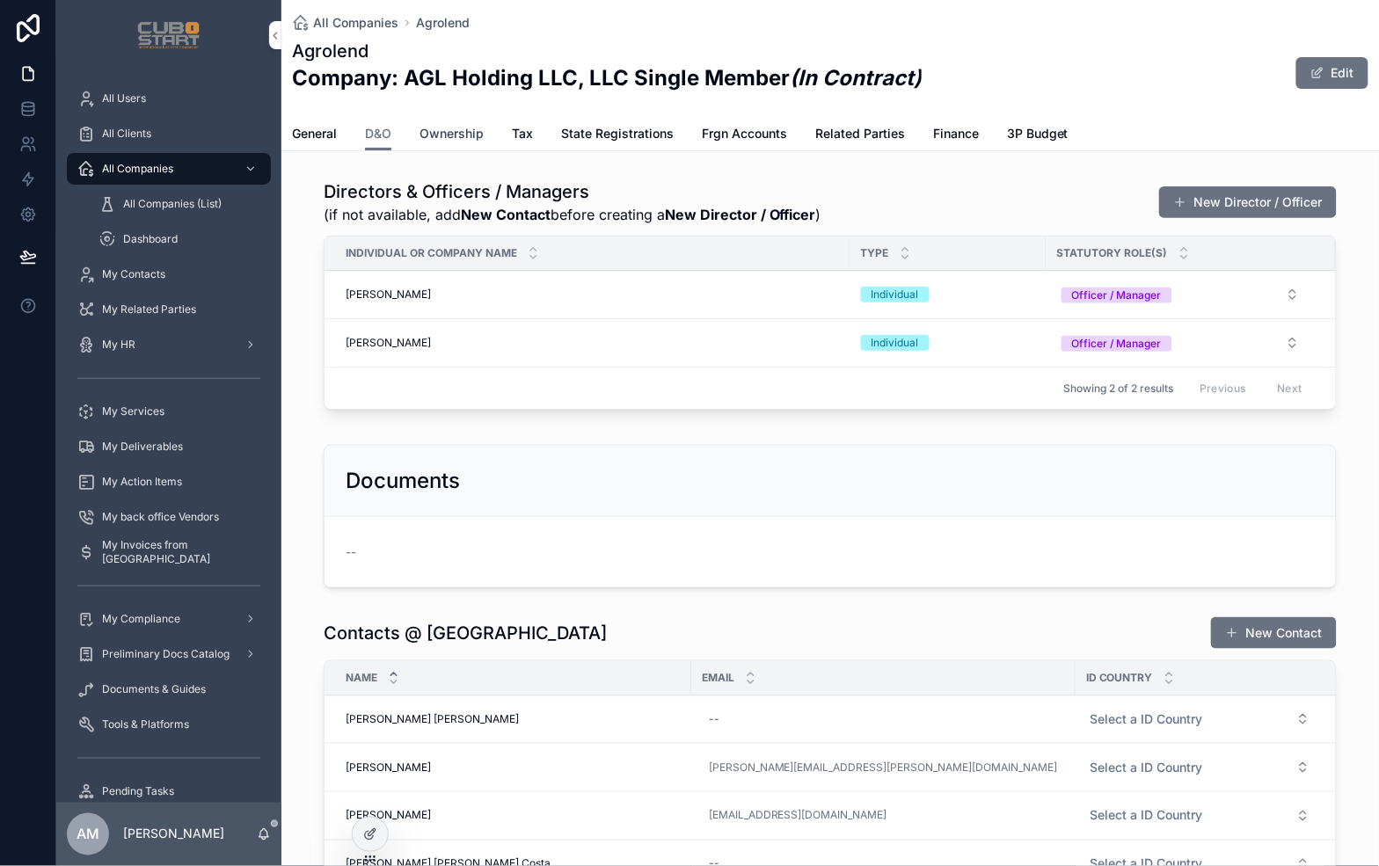
click at [446, 134] on span "Ownership" at bounding box center [451, 134] width 64 height 18
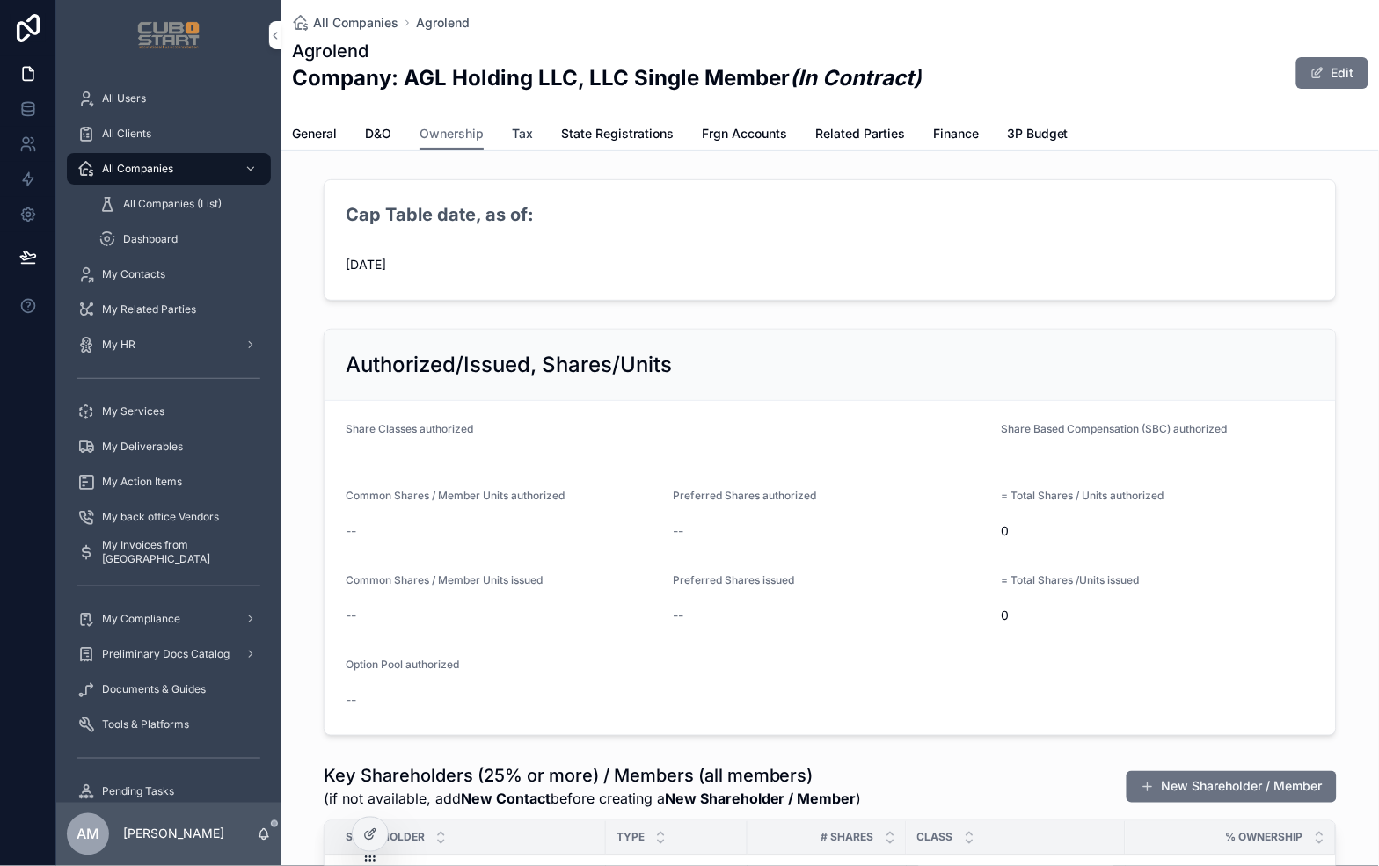
click at [521, 134] on span "Tax" at bounding box center [522, 134] width 21 height 18
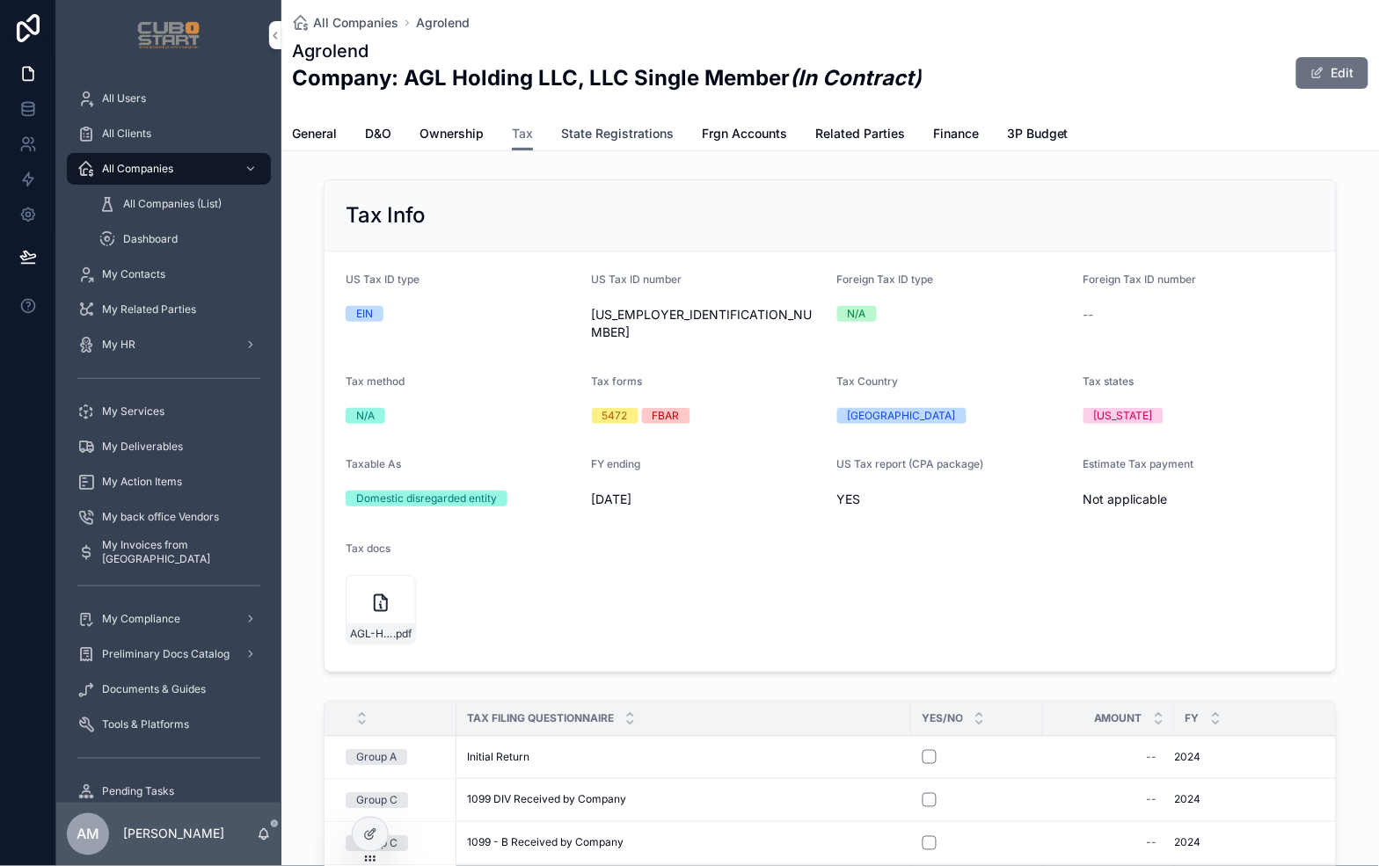
click at [587, 130] on span "State Registrations" at bounding box center [617, 134] width 113 height 18
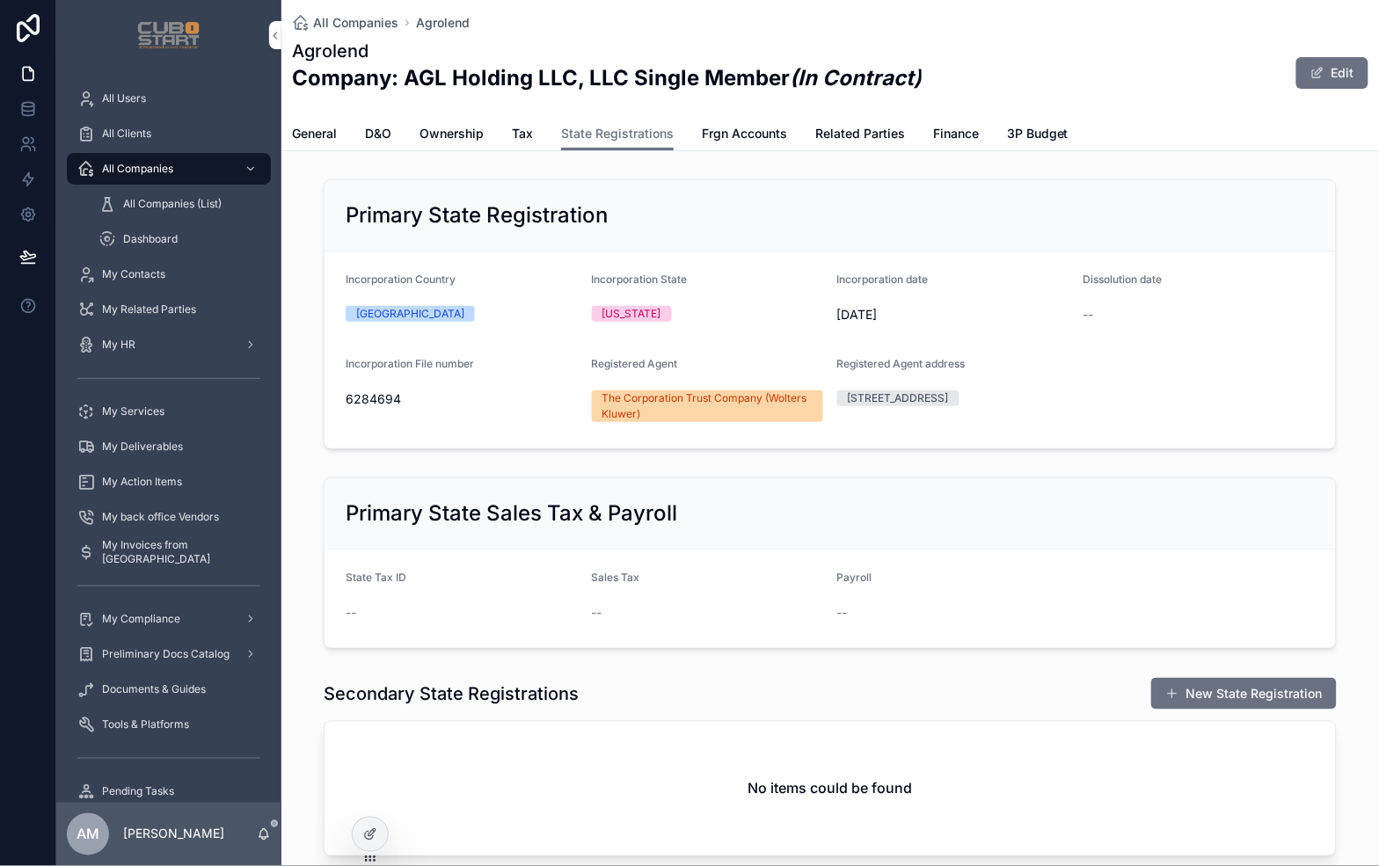
scroll to position [340, 0]
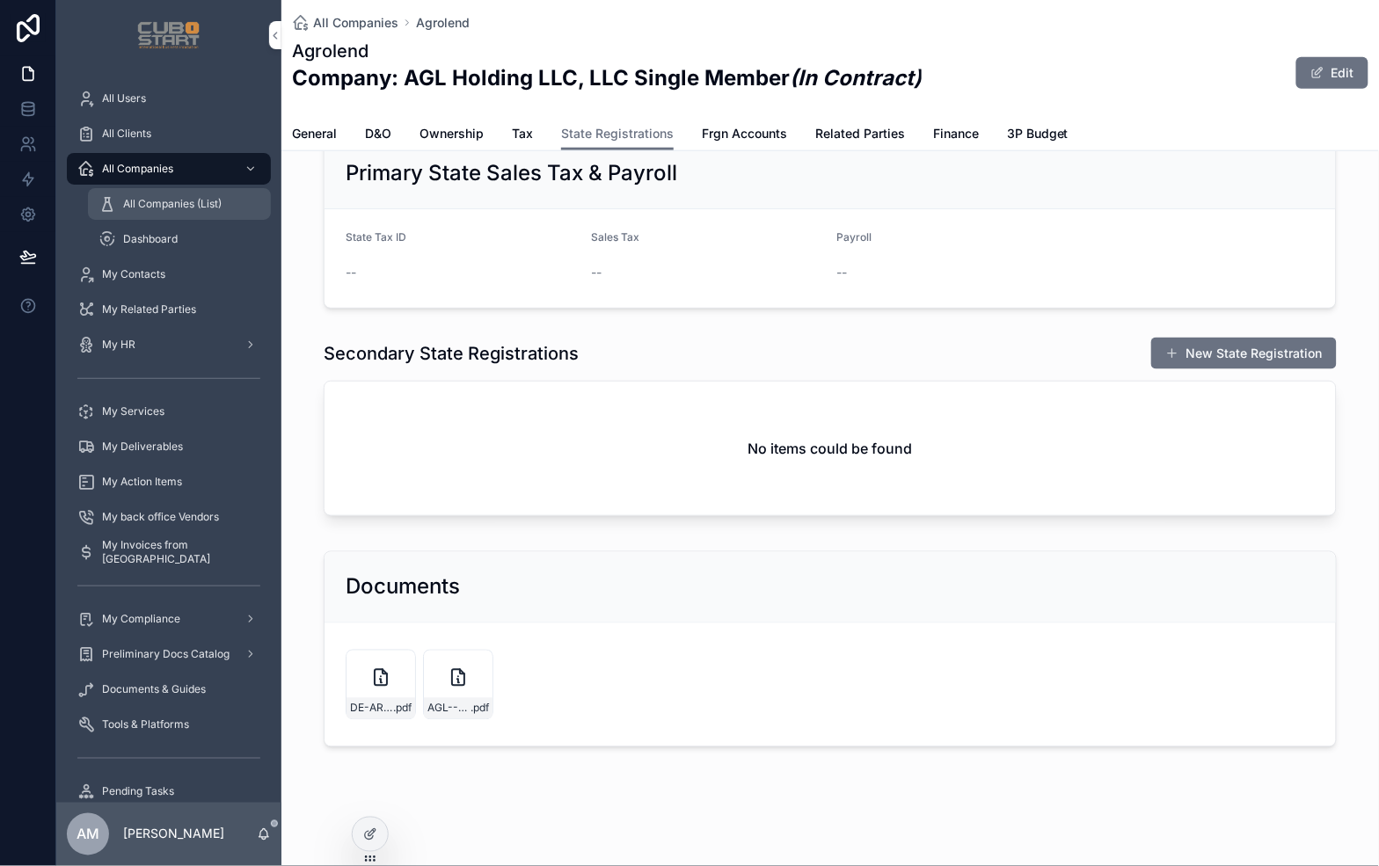
click at [154, 203] on span "All Companies (List)" at bounding box center [172, 204] width 98 height 14
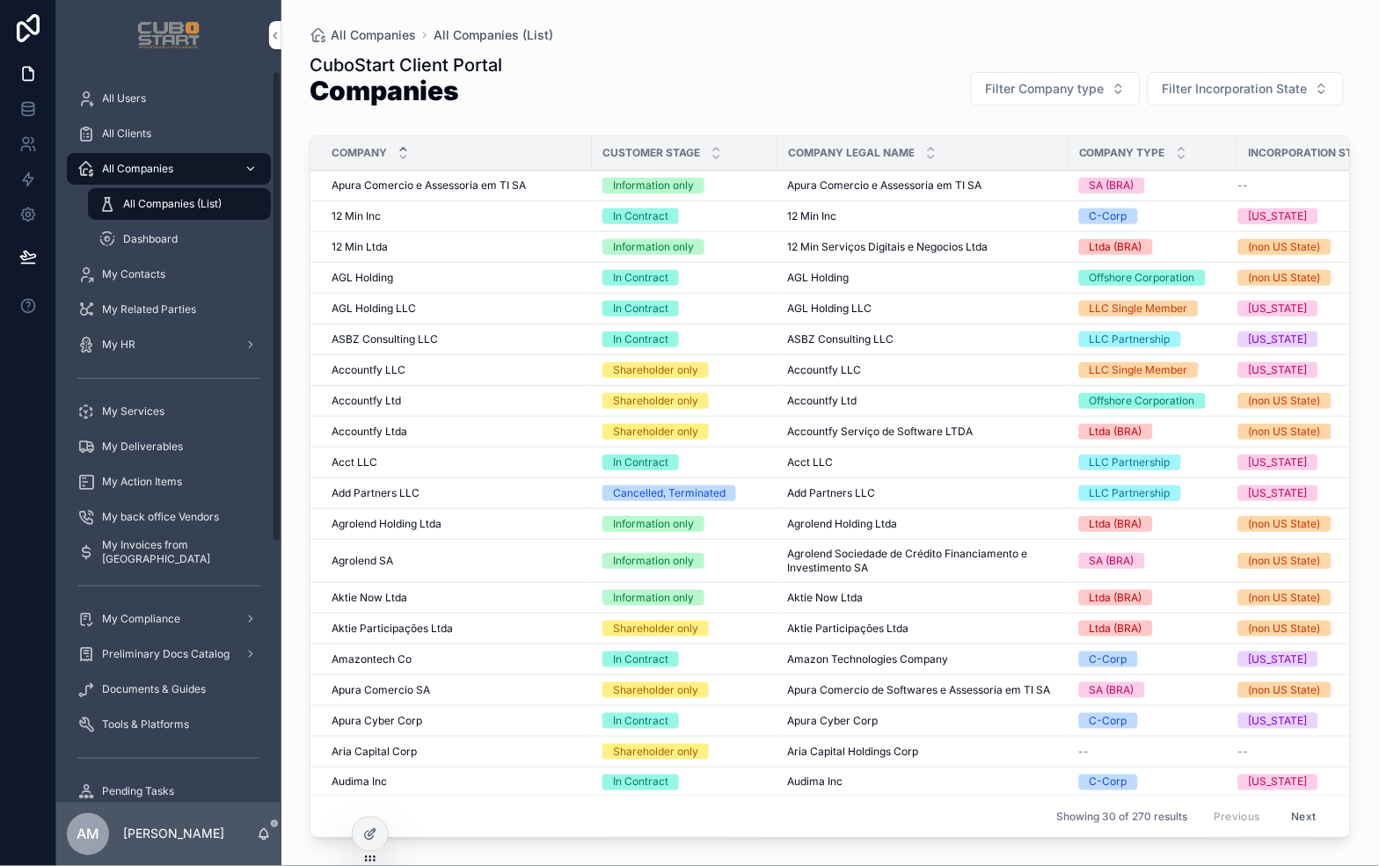
click at [148, 170] on span "All Companies" at bounding box center [137, 169] width 71 height 14
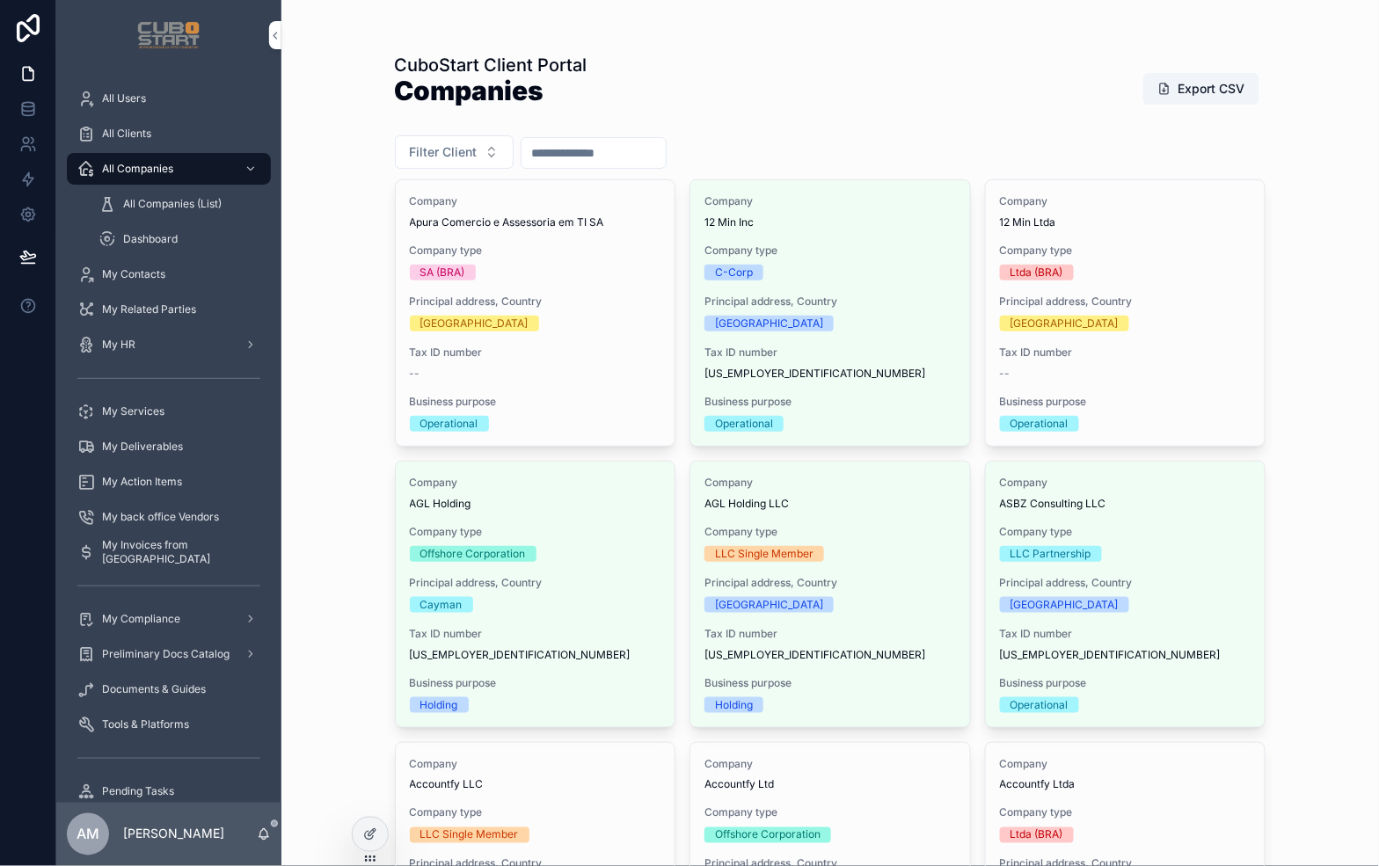
click at [575, 154] on input "scrollable content" at bounding box center [593, 153] width 144 height 25
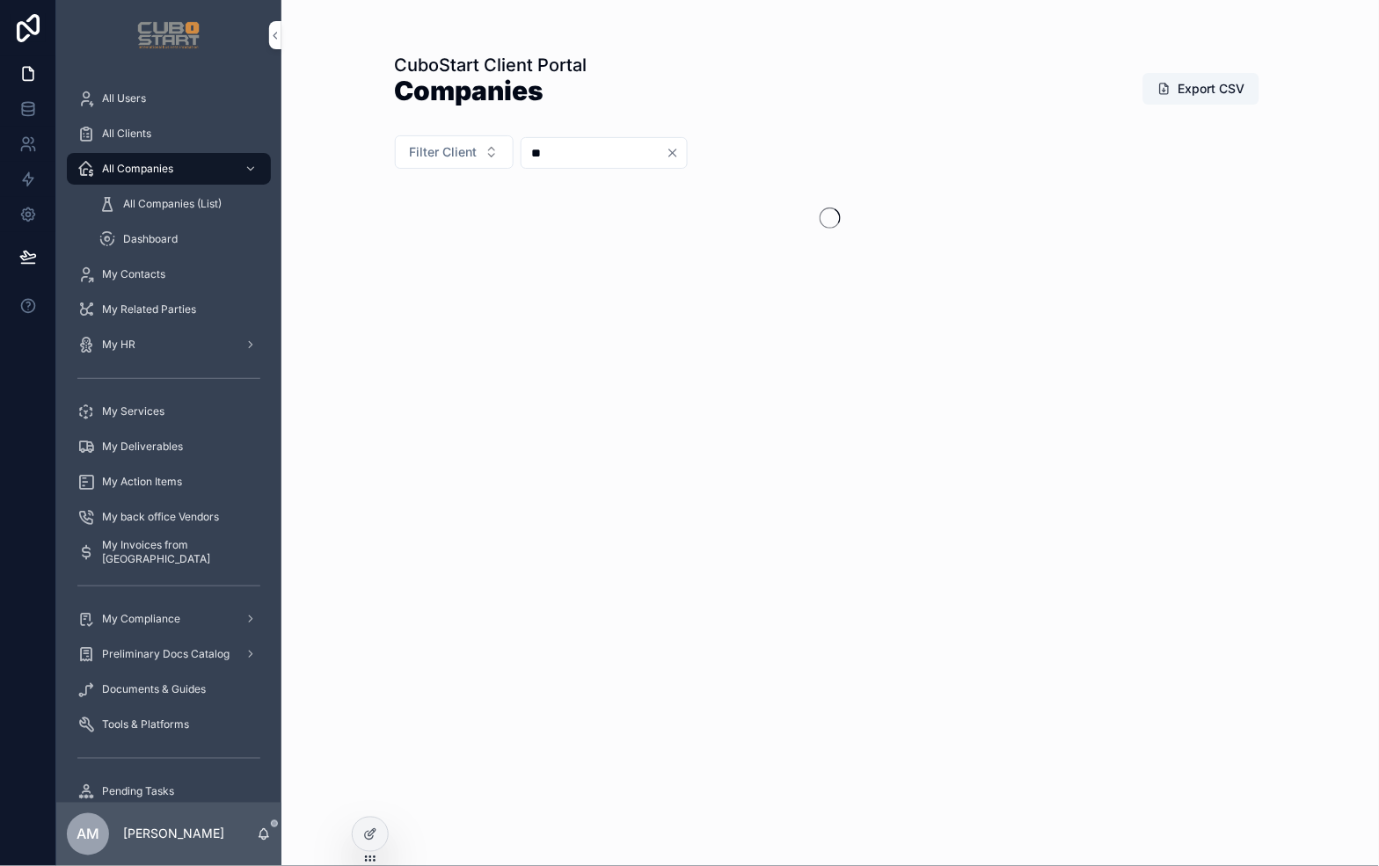
type input "*"
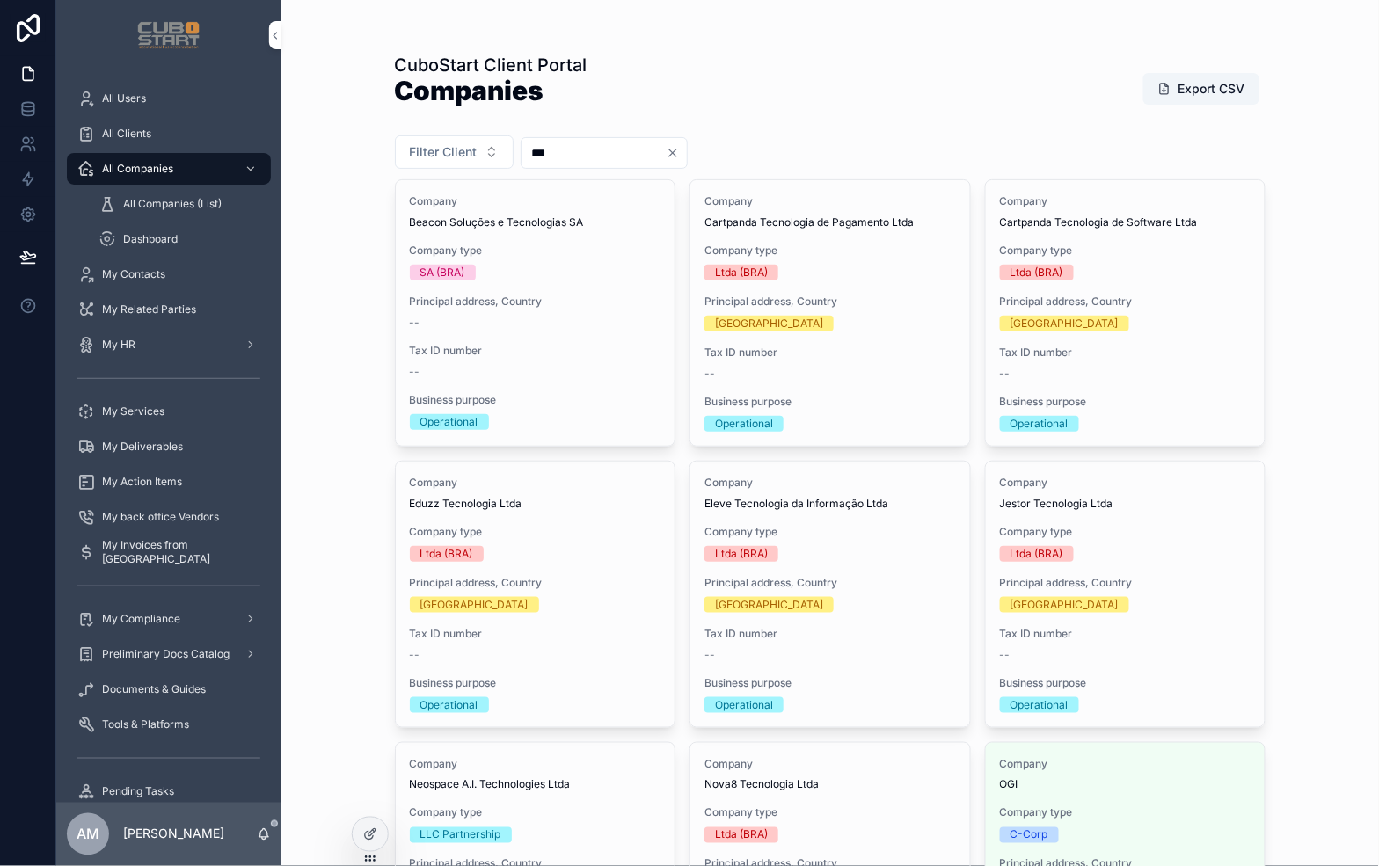
scroll to position [534, 0]
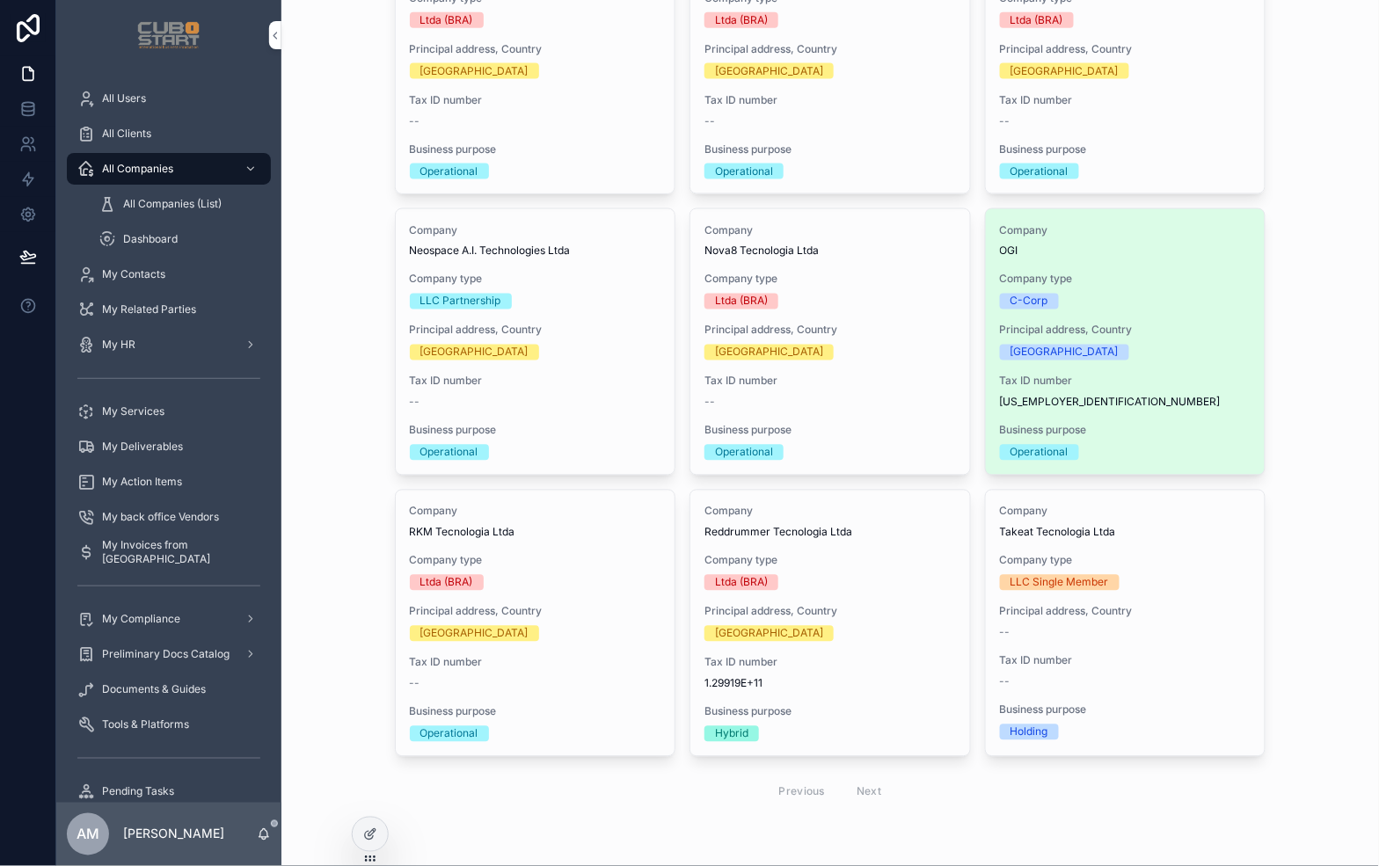
type input "***"
click at [1129, 400] on span "37-1844411" at bounding box center [1126, 403] width 252 height 14
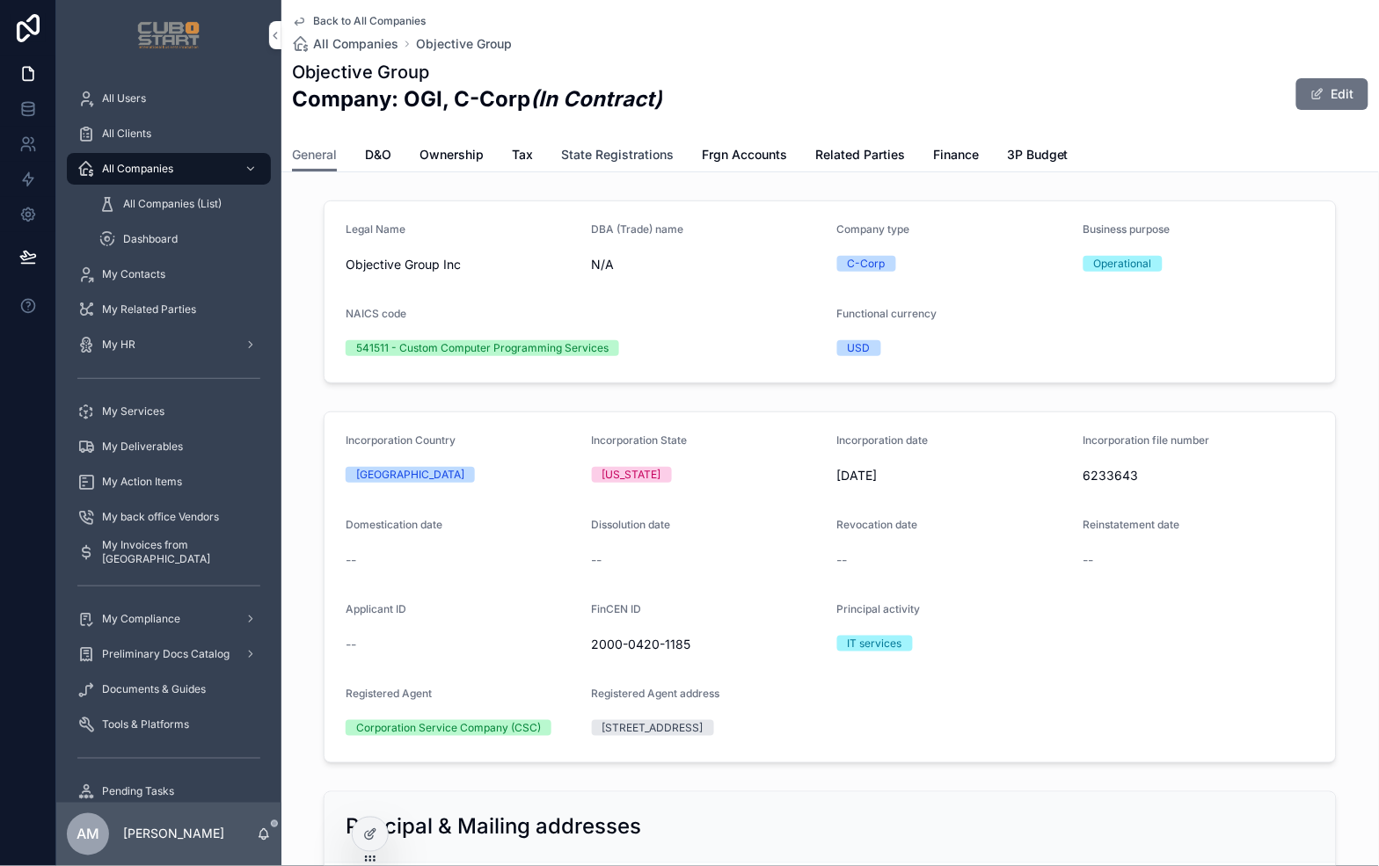
click at [586, 150] on span "State Registrations" at bounding box center [617, 155] width 113 height 18
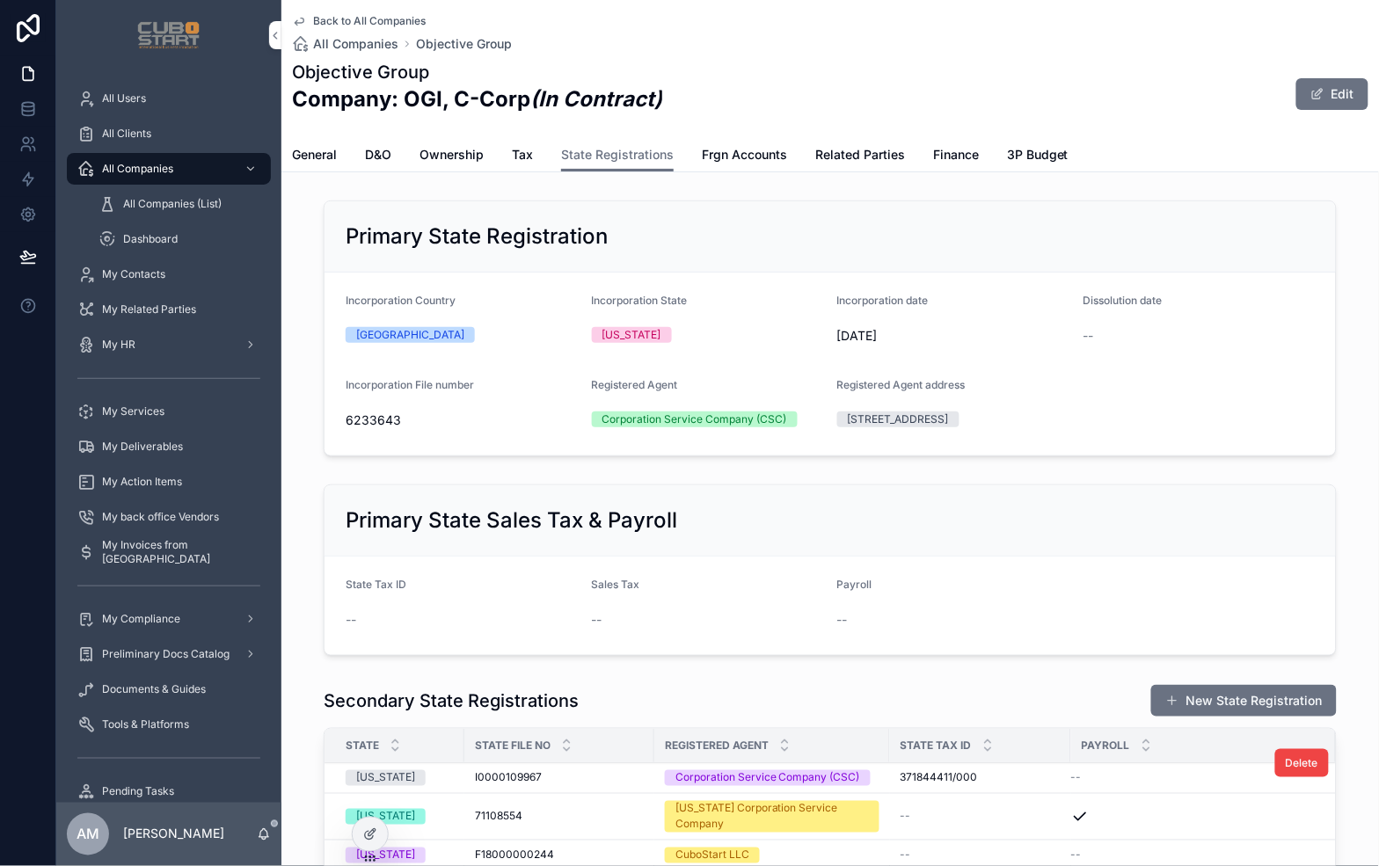
click at [432, 778] on div "New Jersey" at bounding box center [400, 778] width 108 height 16
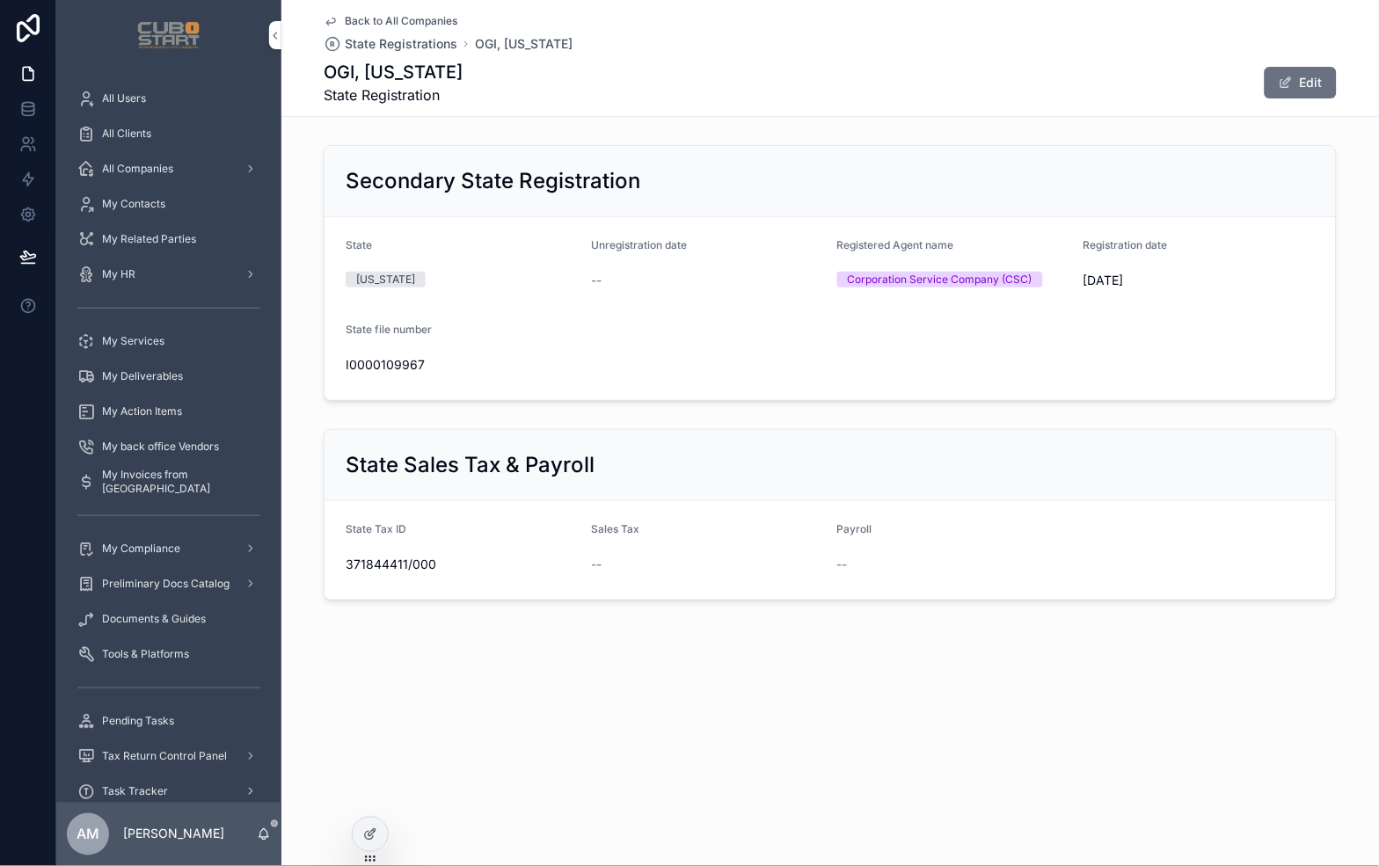
click at [388, 20] on span "Back to All Companies" at bounding box center [401, 21] width 113 height 14
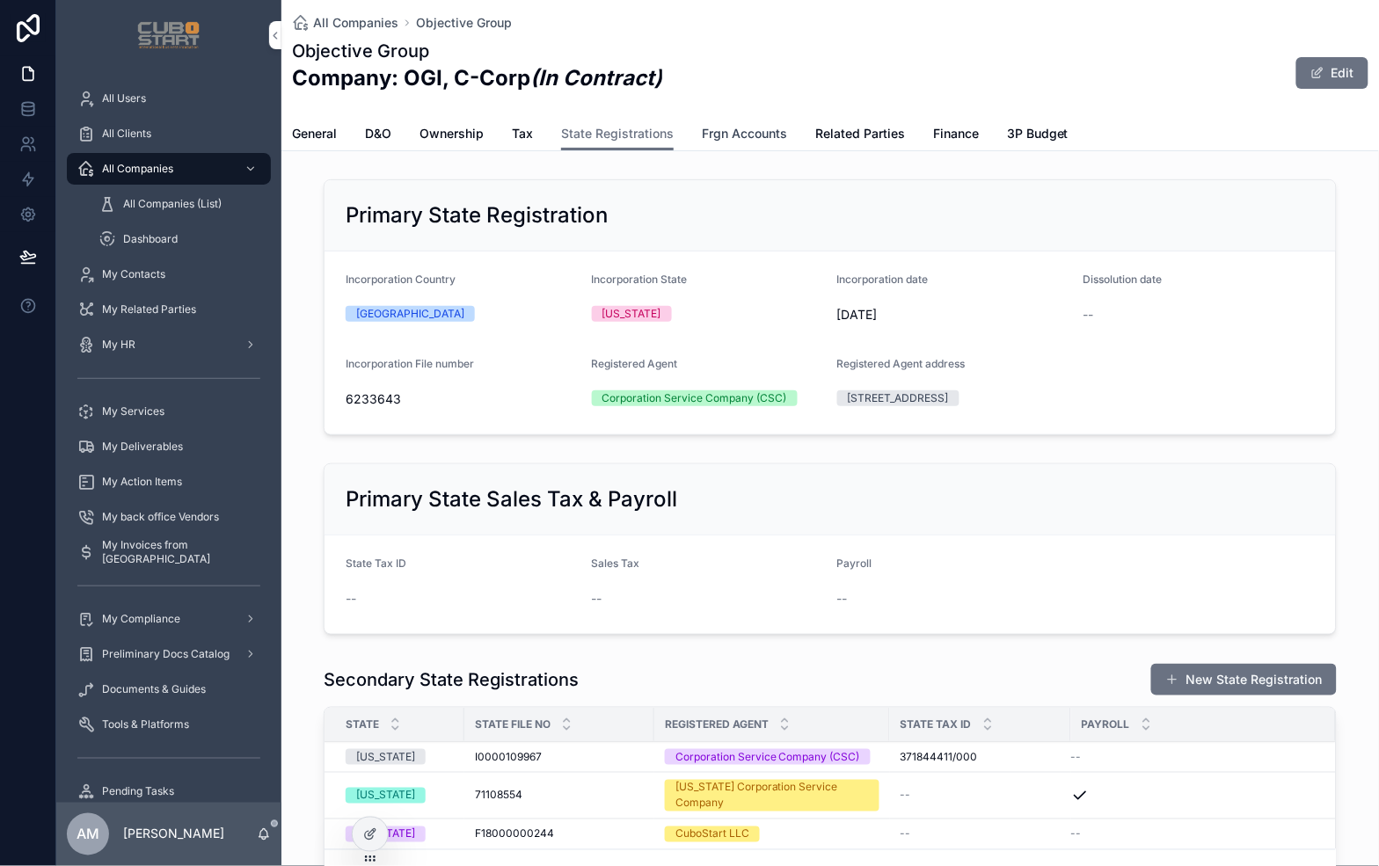
click at [723, 135] on span "Frgn Accounts" at bounding box center [744, 134] width 85 height 18
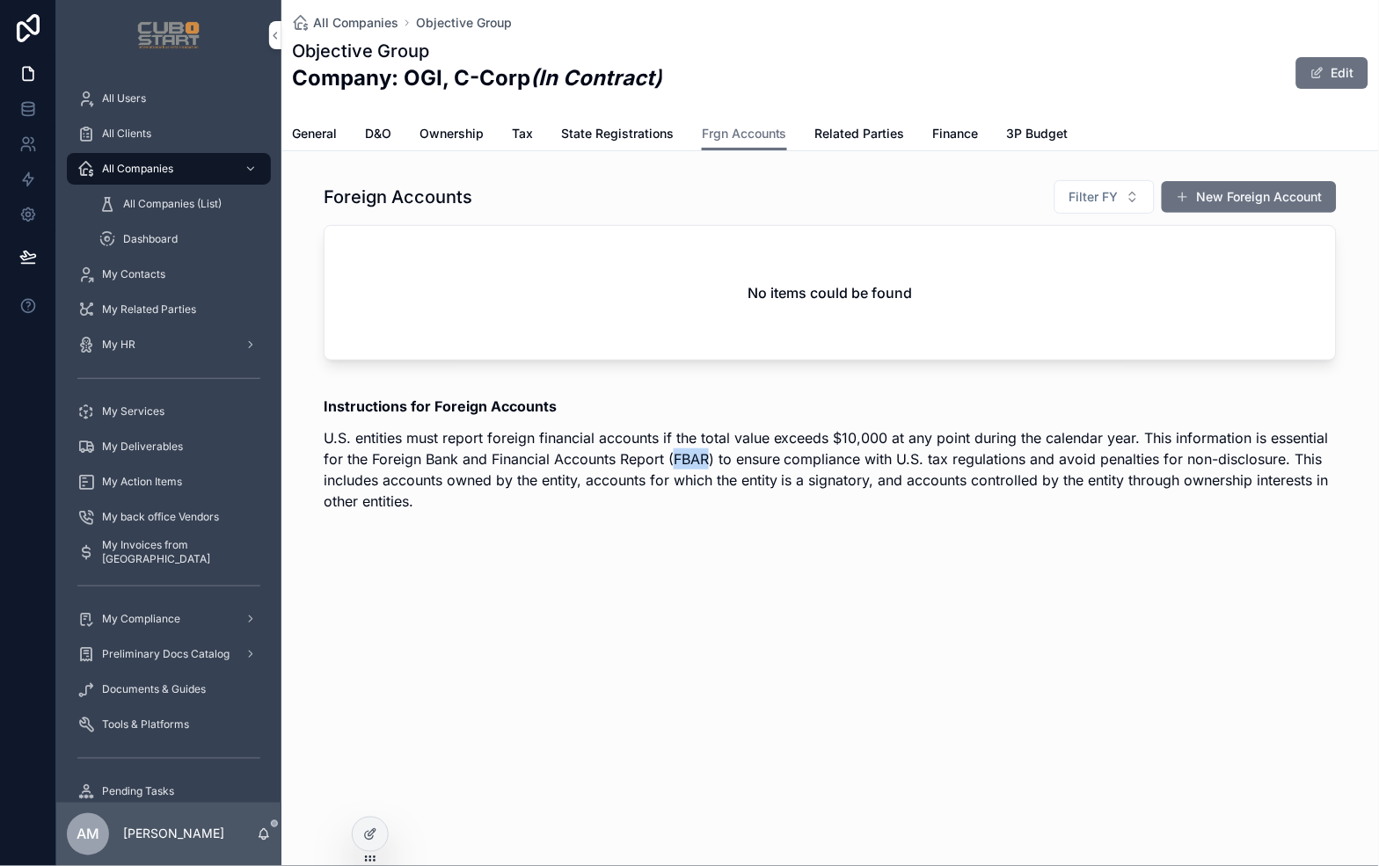
drag, startPoint x: 674, startPoint y: 453, endPoint x: 706, endPoint y: 453, distance: 32.5
click at [706, 453] on p "U.S. entities must report foreign financial accounts if the total value exceeds…" at bounding box center [830, 469] width 1013 height 84
click at [805, 558] on div "All Companies Objective Group Objective Group Company: OGI, C-Corp (In Contract…" at bounding box center [829, 321] width 1097 height 642
click at [849, 132] on span "Related Parties" at bounding box center [860, 134] width 90 height 18
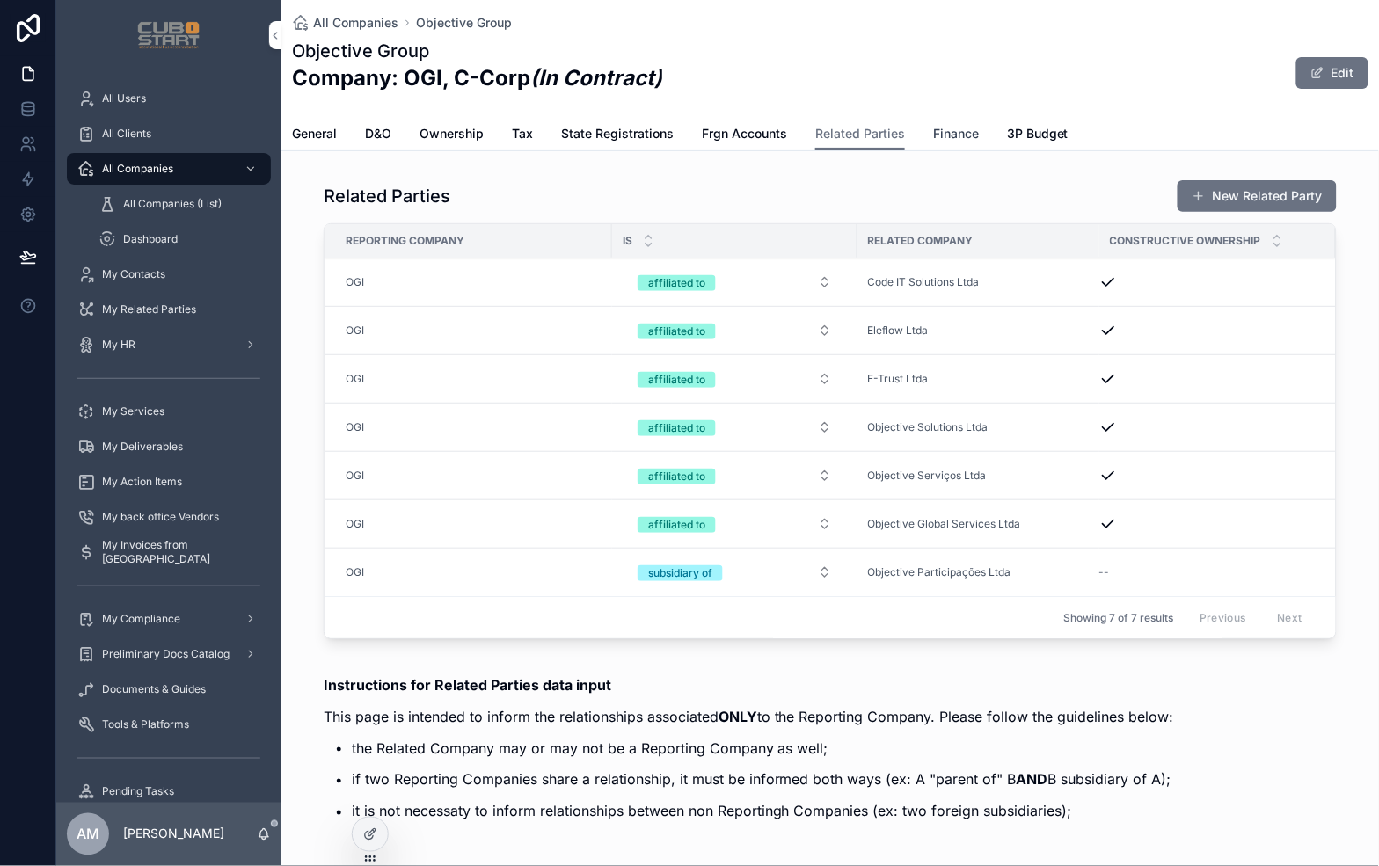
click at [946, 130] on span "Finance" at bounding box center [956, 134] width 46 height 18
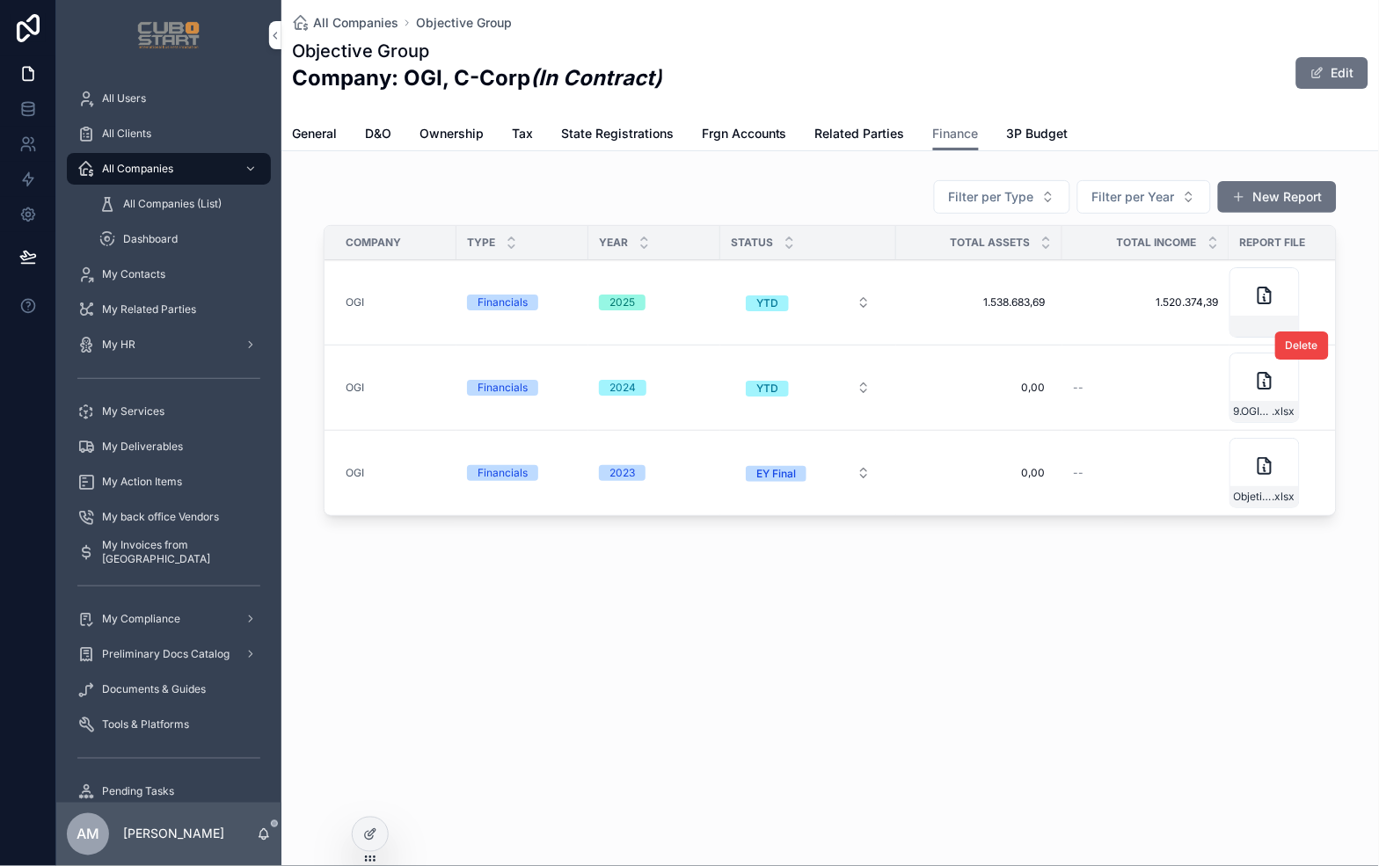
click at [1269, 385] on icon "scrollable content" at bounding box center [1264, 380] width 21 height 21
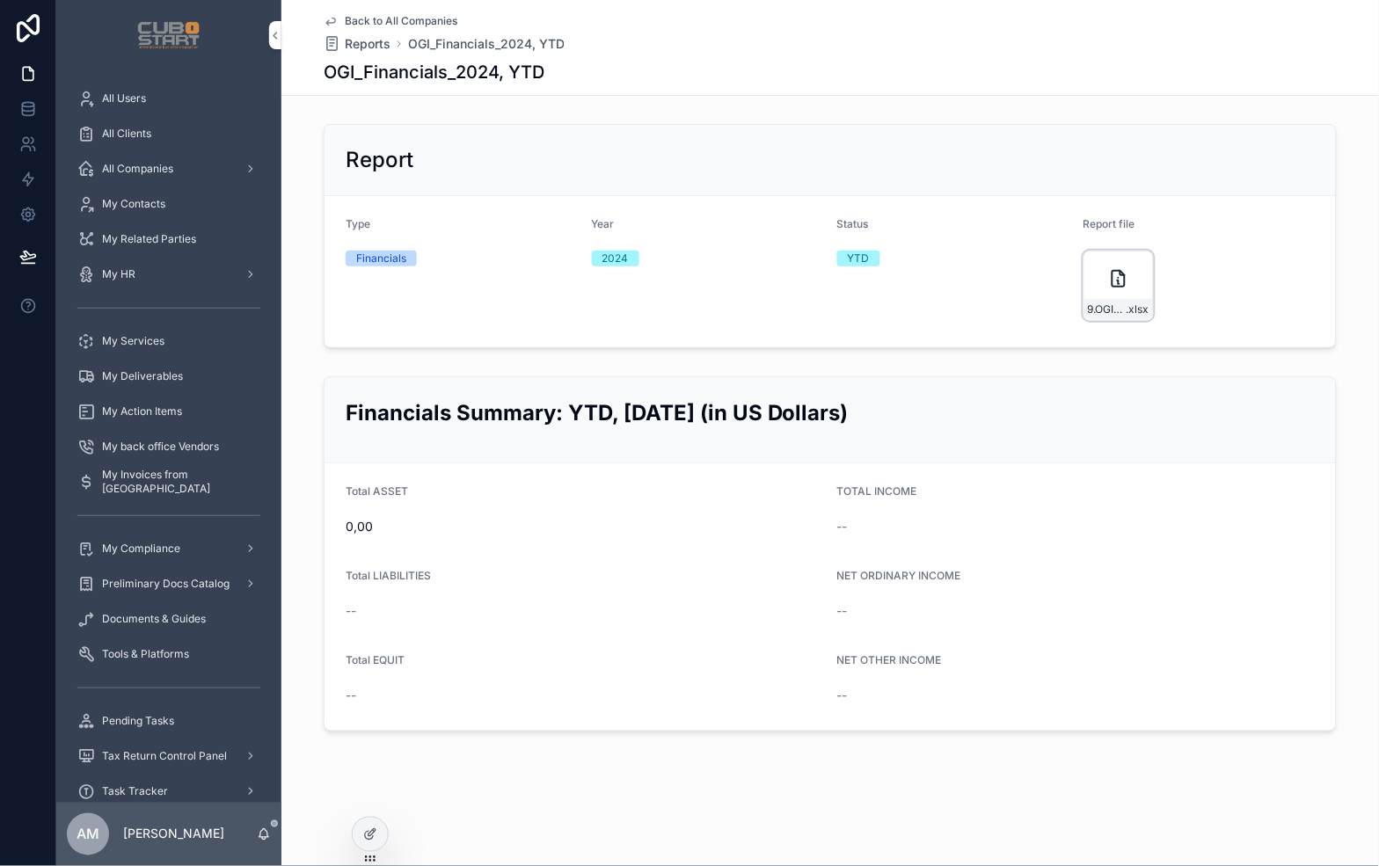
click at [1117, 284] on icon "scrollable content" at bounding box center [1118, 278] width 21 height 21
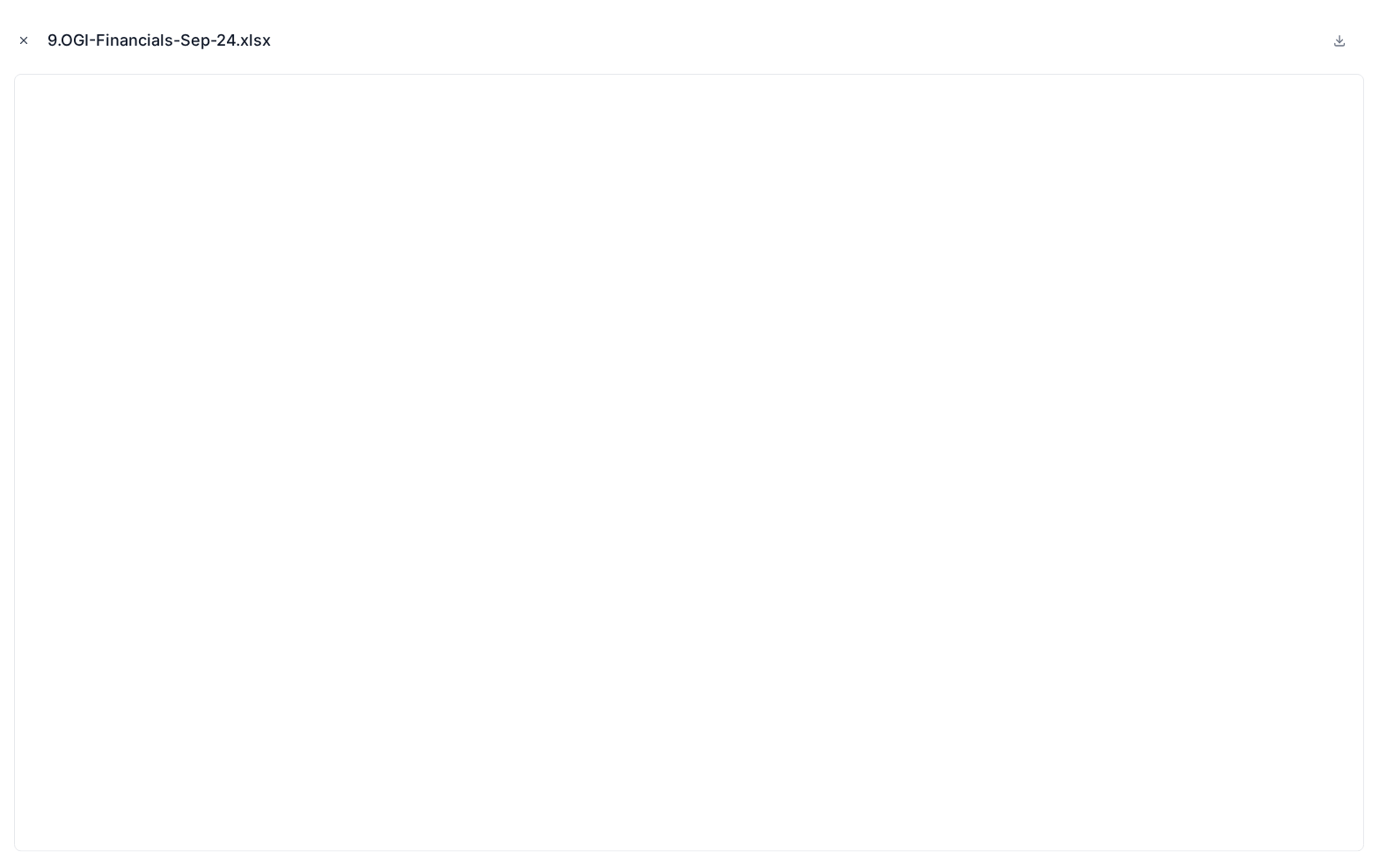
click at [24, 39] on icon "Close modal" at bounding box center [24, 41] width 6 height 6
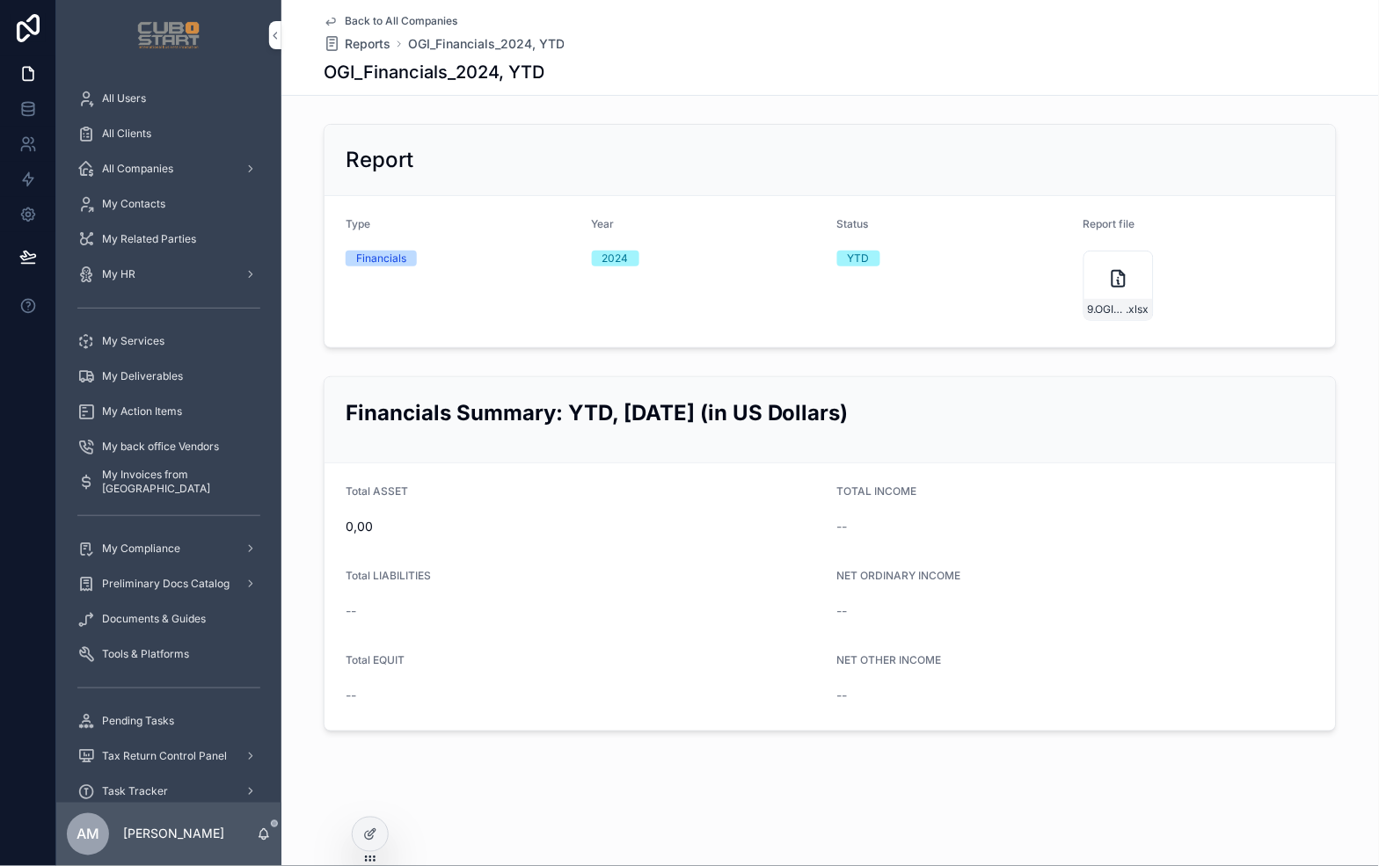
click at [368, 21] on span "Back to All Companies" at bounding box center [401, 21] width 113 height 14
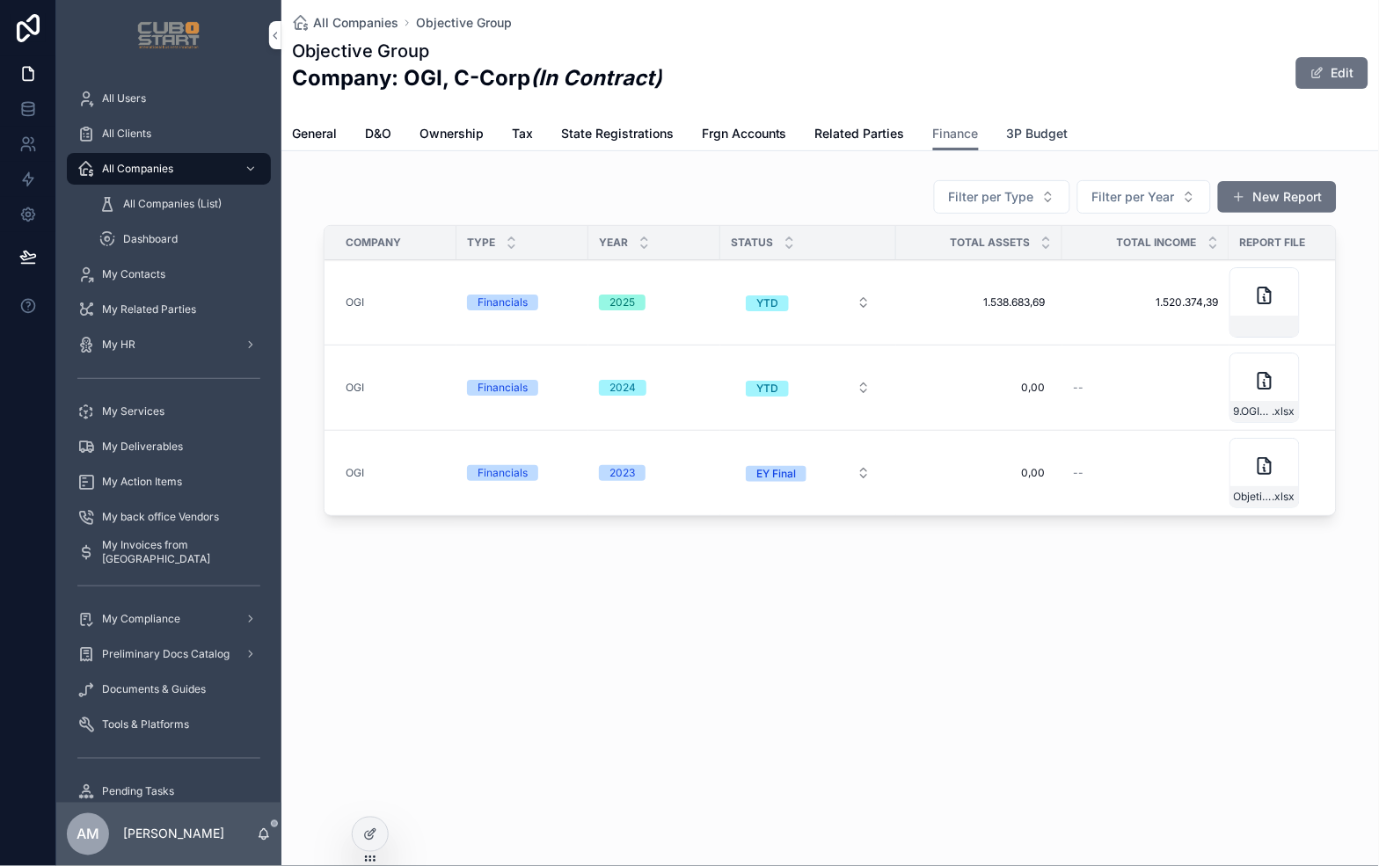
click at [1033, 133] on span "3P Budget" at bounding box center [1038, 134] width 62 height 18
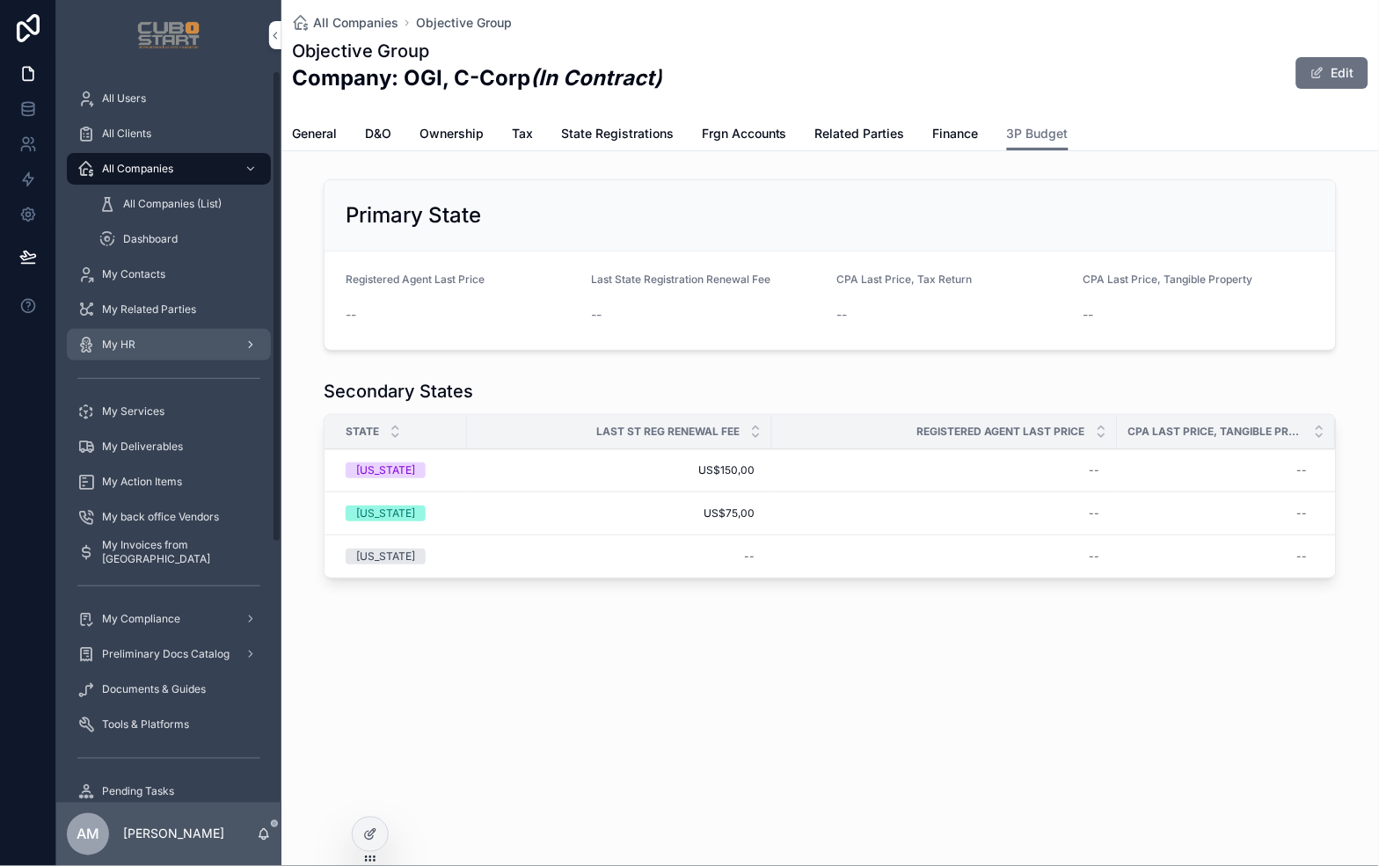
click at [130, 276] on span "My Contacts" at bounding box center [133, 274] width 63 height 14
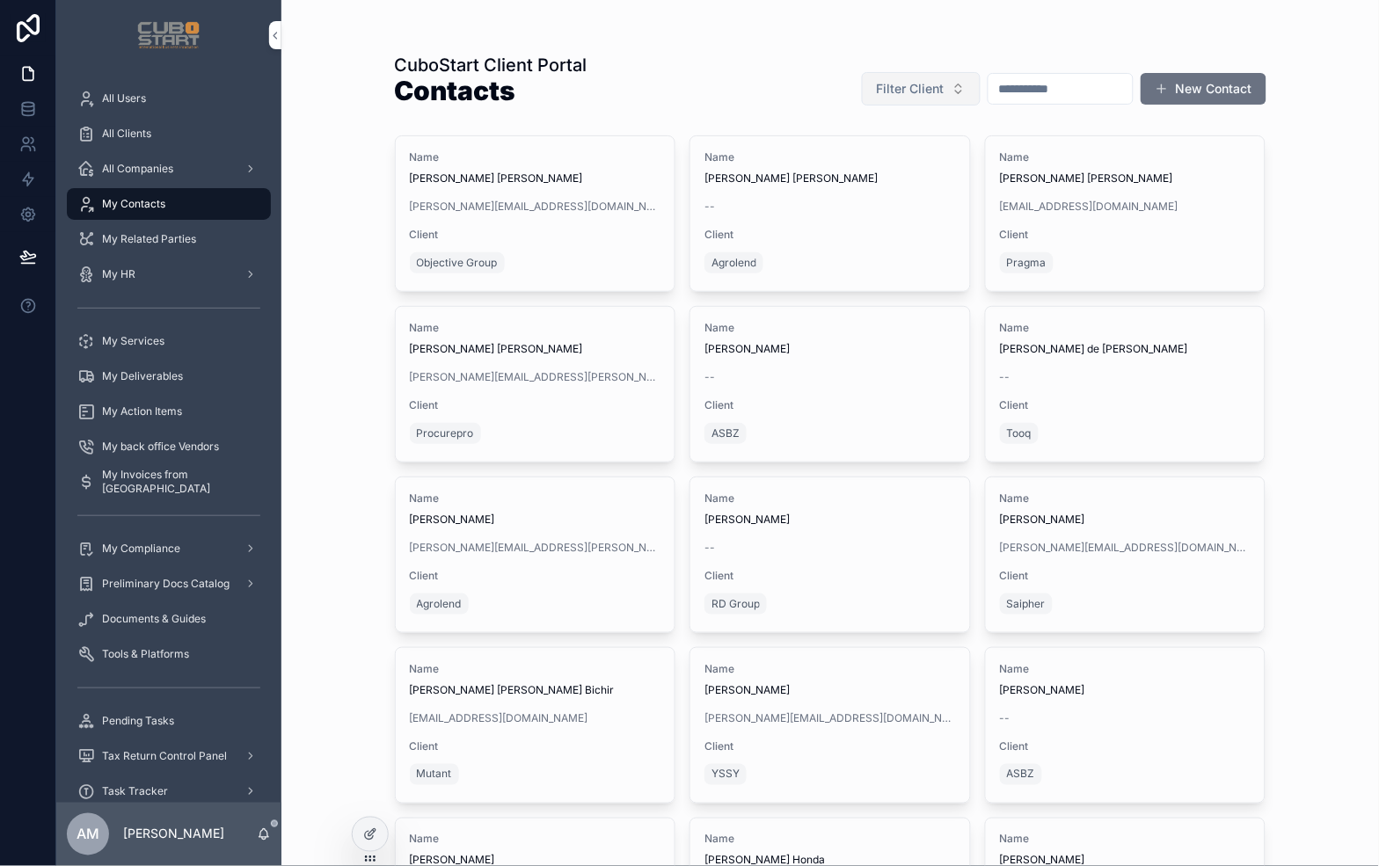
click at [910, 94] on button "Filter Client" at bounding box center [921, 88] width 119 height 33
click at [798, 301] on span "Agrolend" at bounding box center [784, 301] width 53 height 18
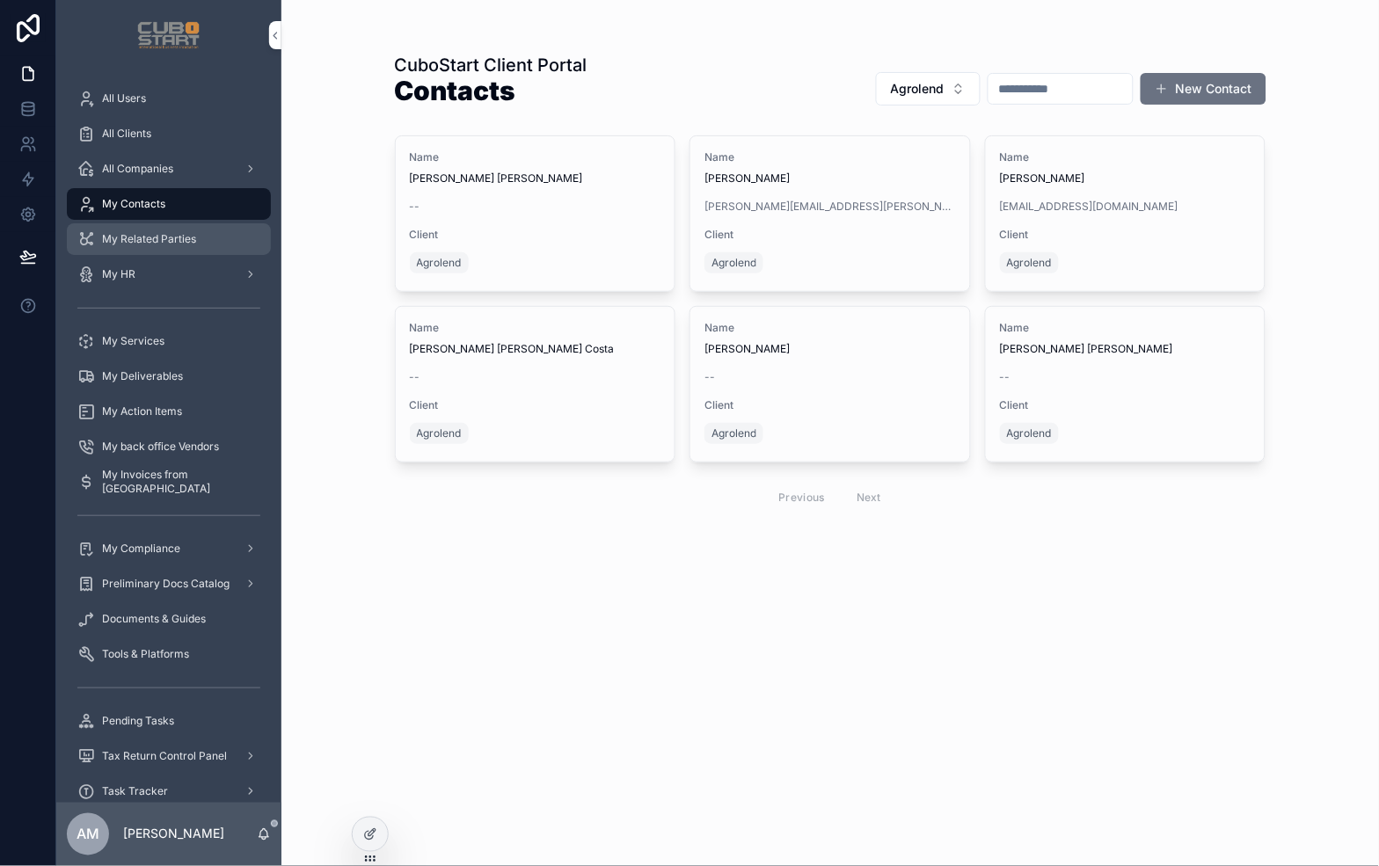
click at [130, 241] on span "My Related Parties" at bounding box center [149, 239] width 94 height 14
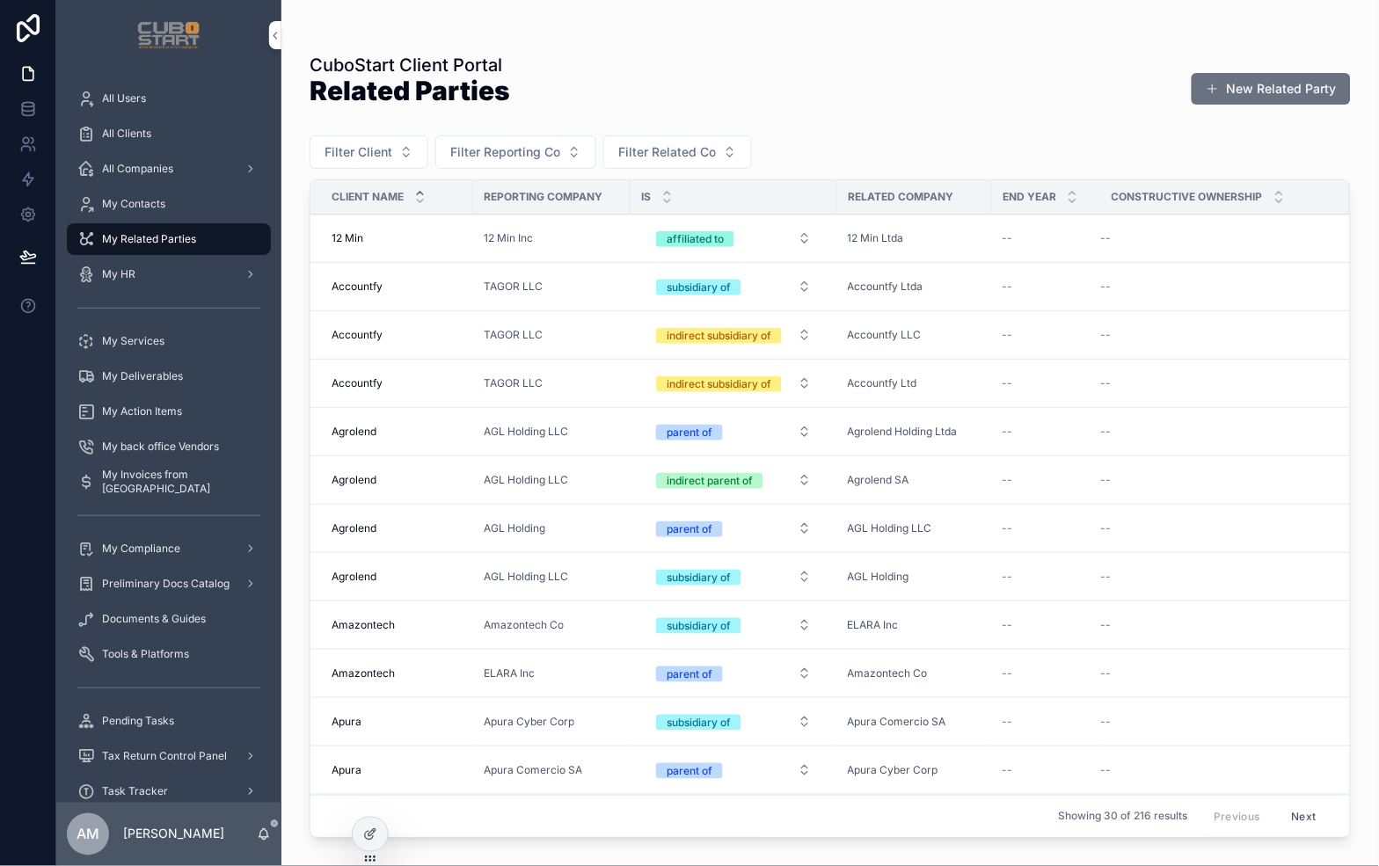
click at [416, 293] on div "Accountfy Accountfy" at bounding box center [397, 287] width 131 height 14
click at [416, 288] on div "Accountfy Accountfy" at bounding box center [397, 287] width 131 height 14
click at [584, 290] on div "TAGOR LLC" at bounding box center [552, 287] width 136 height 14
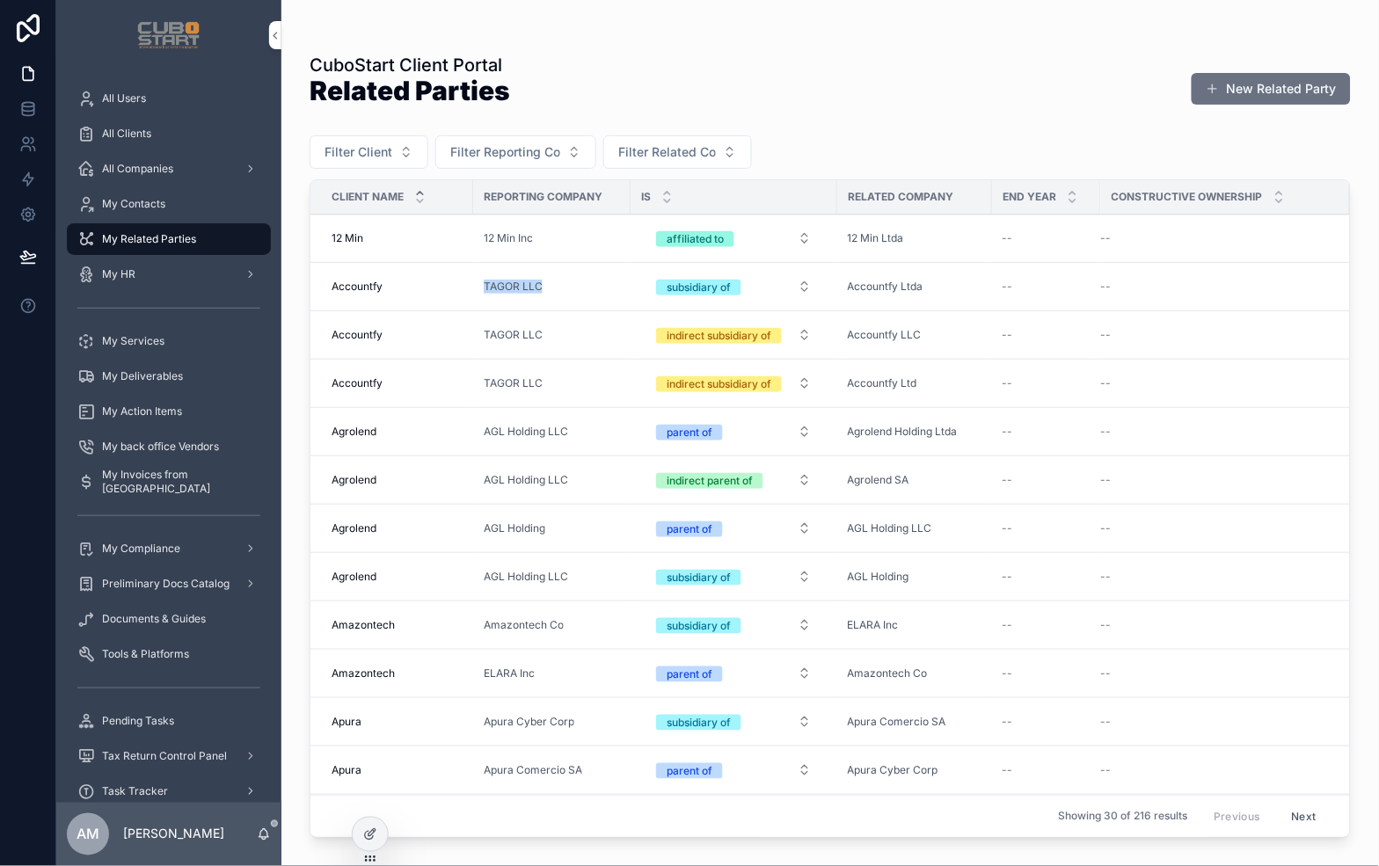
click at [584, 290] on div "TAGOR LLC" at bounding box center [552, 287] width 136 height 14
click at [1205, 350] on td "--" at bounding box center [1225, 335] width 249 height 48
click at [405, 152] on button "Filter Client" at bounding box center [369, 151] width 119 height 33
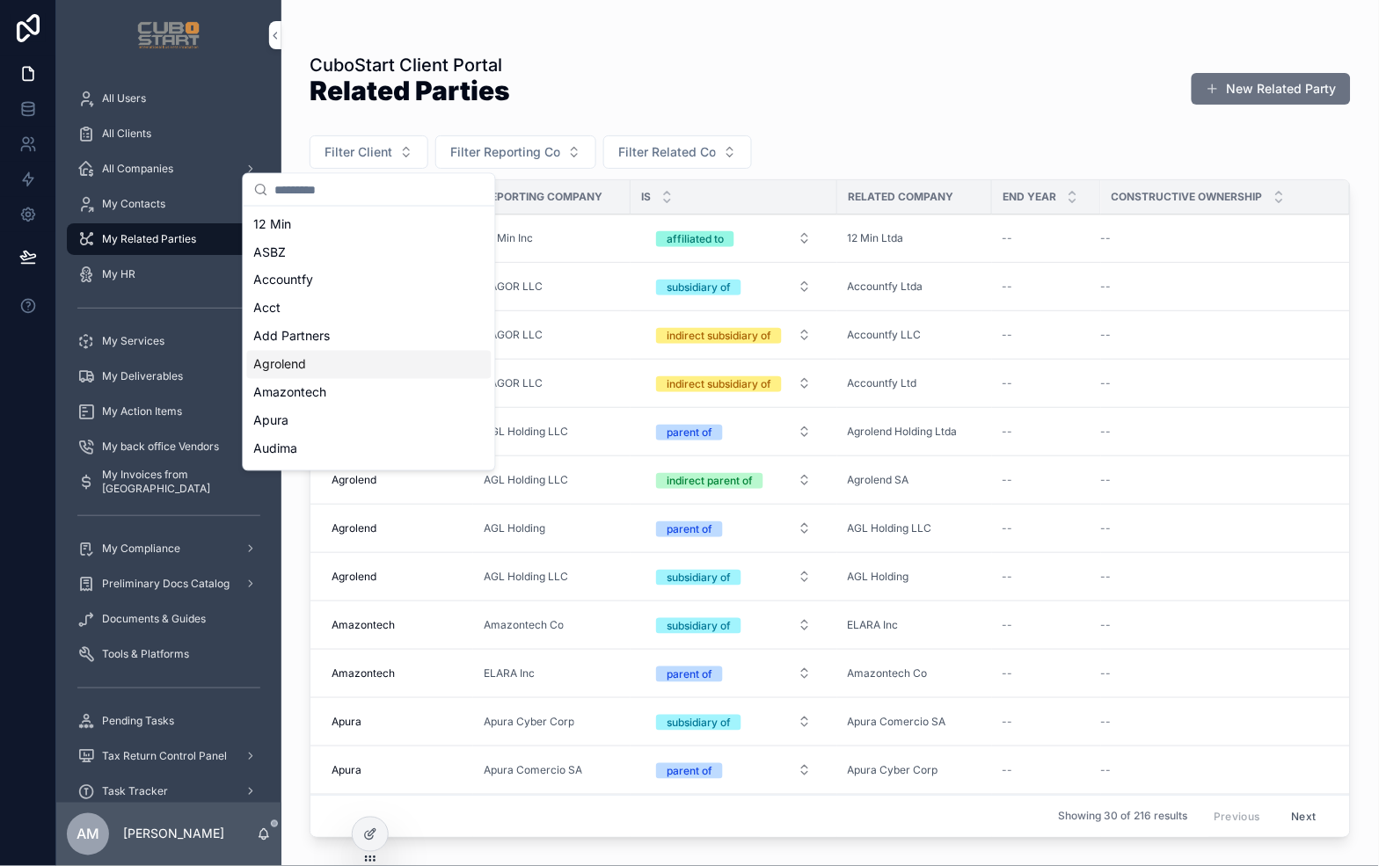
click at [288, 369] on span "Agrolend" at bounding box center [280, 365] width 53 height 18
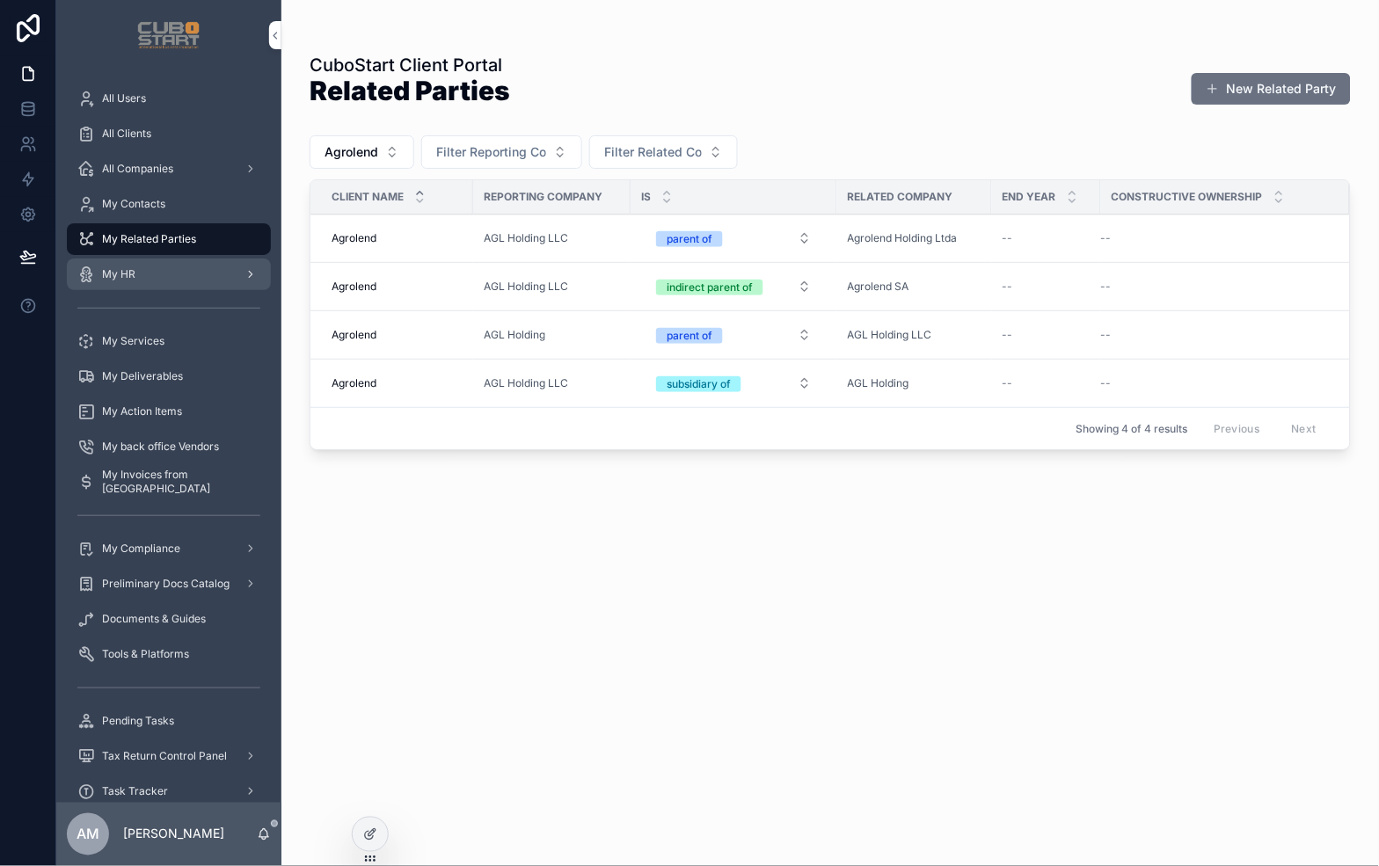
click at [116, 277] on span "My HR" at bounding box center [118, 274] width 33 height 14
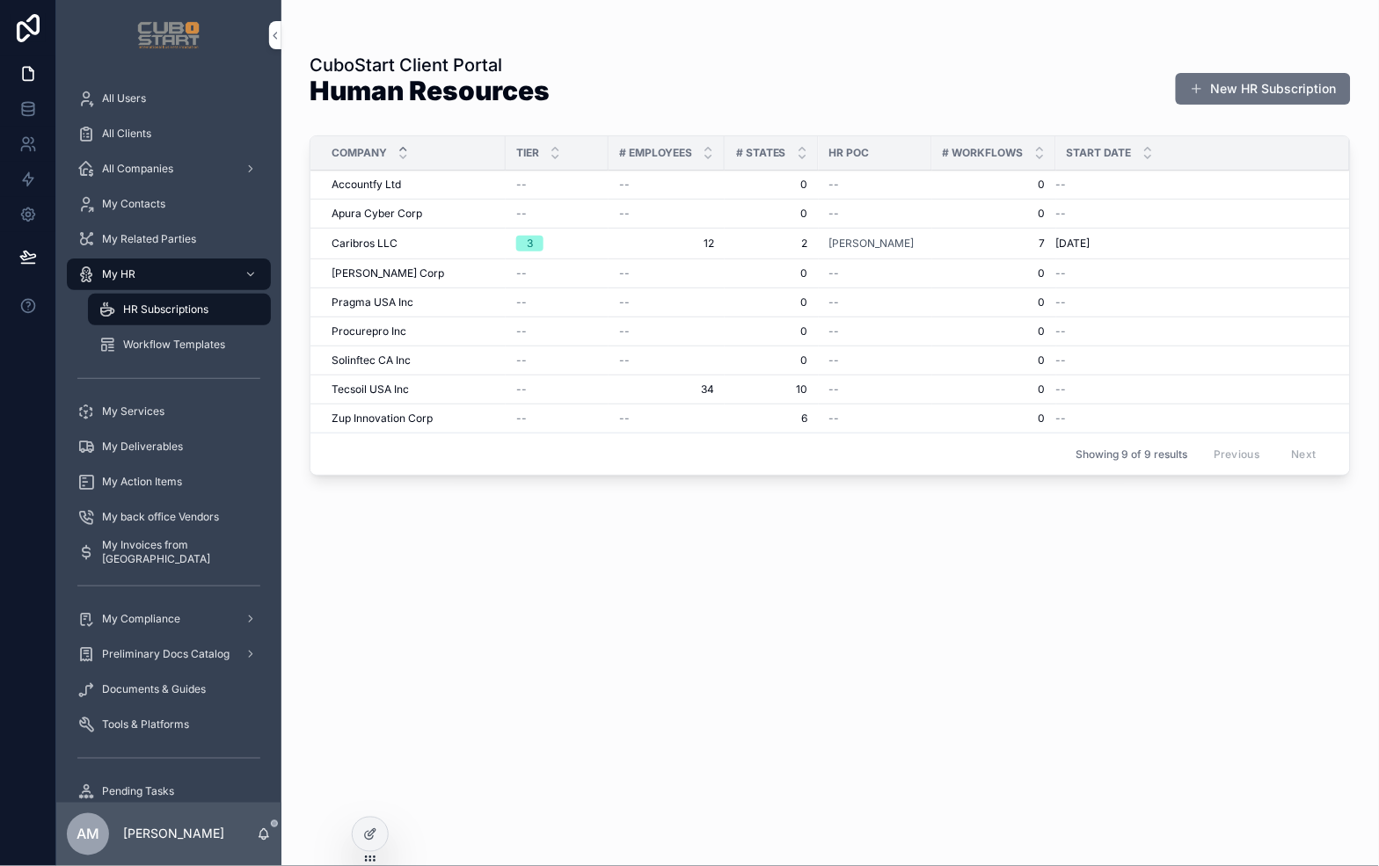
click at [785, 528] on div "CuboStart Client Portal Human Resources New HR Subscription Company Tier # Empl…" at bounding box center [830, 443] width 1041 height 803
click at [135, 276] on span "My HR" at bounding box center [118, 274] width 33 height 14
click at [125, 415] on span "My Services" at bounding box center [133, 412] width 62 height 14
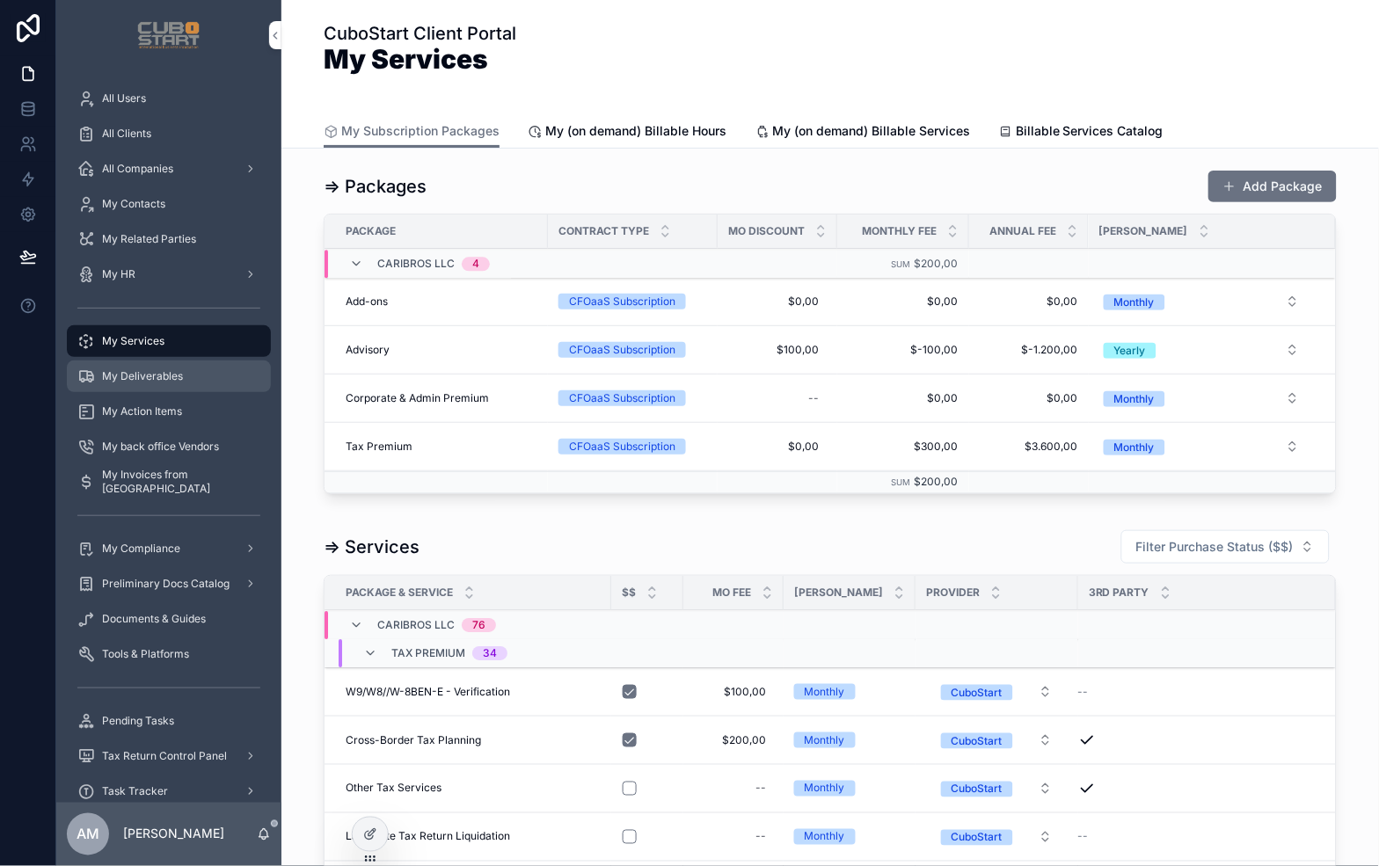
click at [135, 375] on span "My Deliverables" at bounding box center [142, 376] width 81 height 14
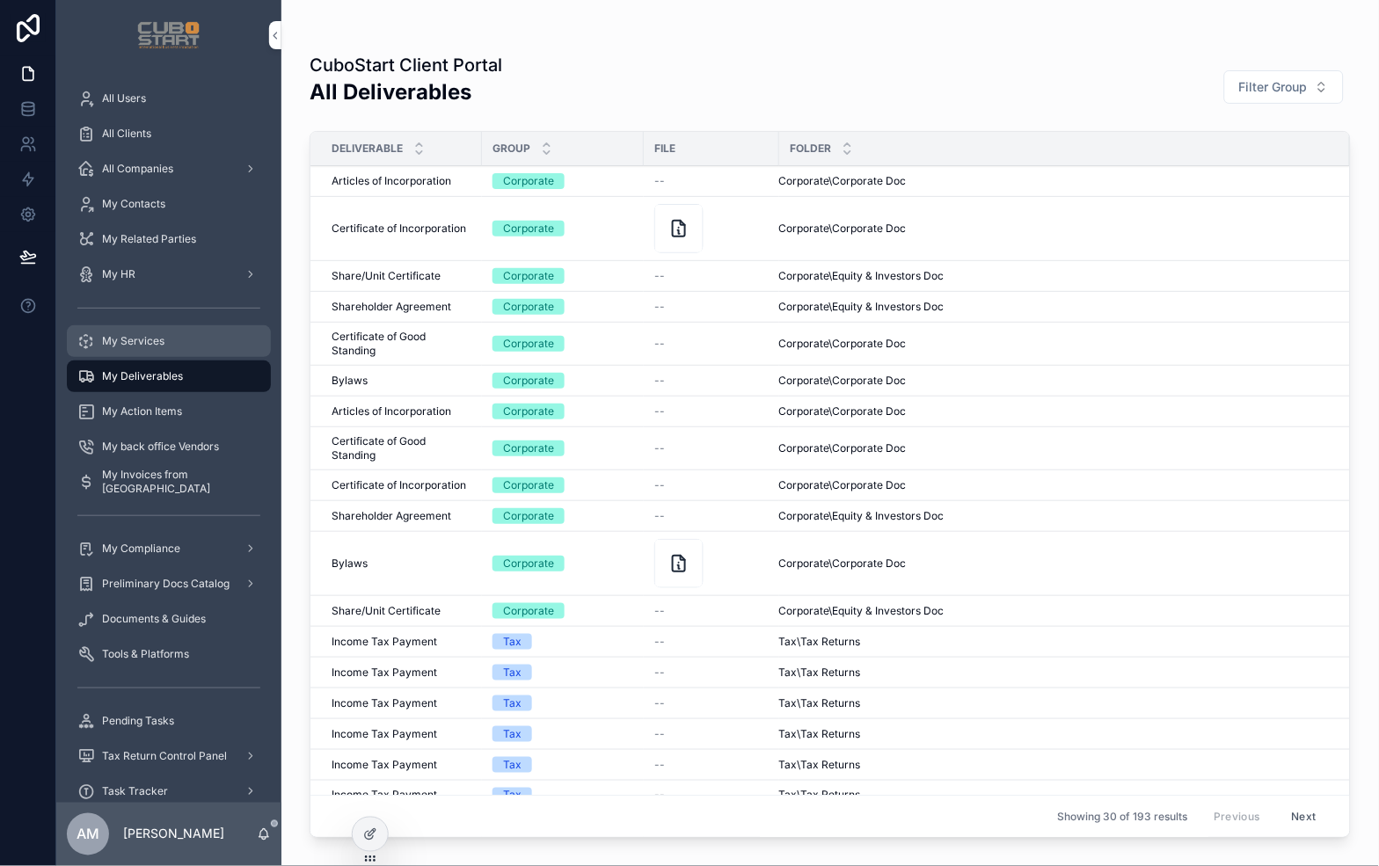
click at [142, 340] on span "My Services" at bounding box center [133, 341] width 62 height 14
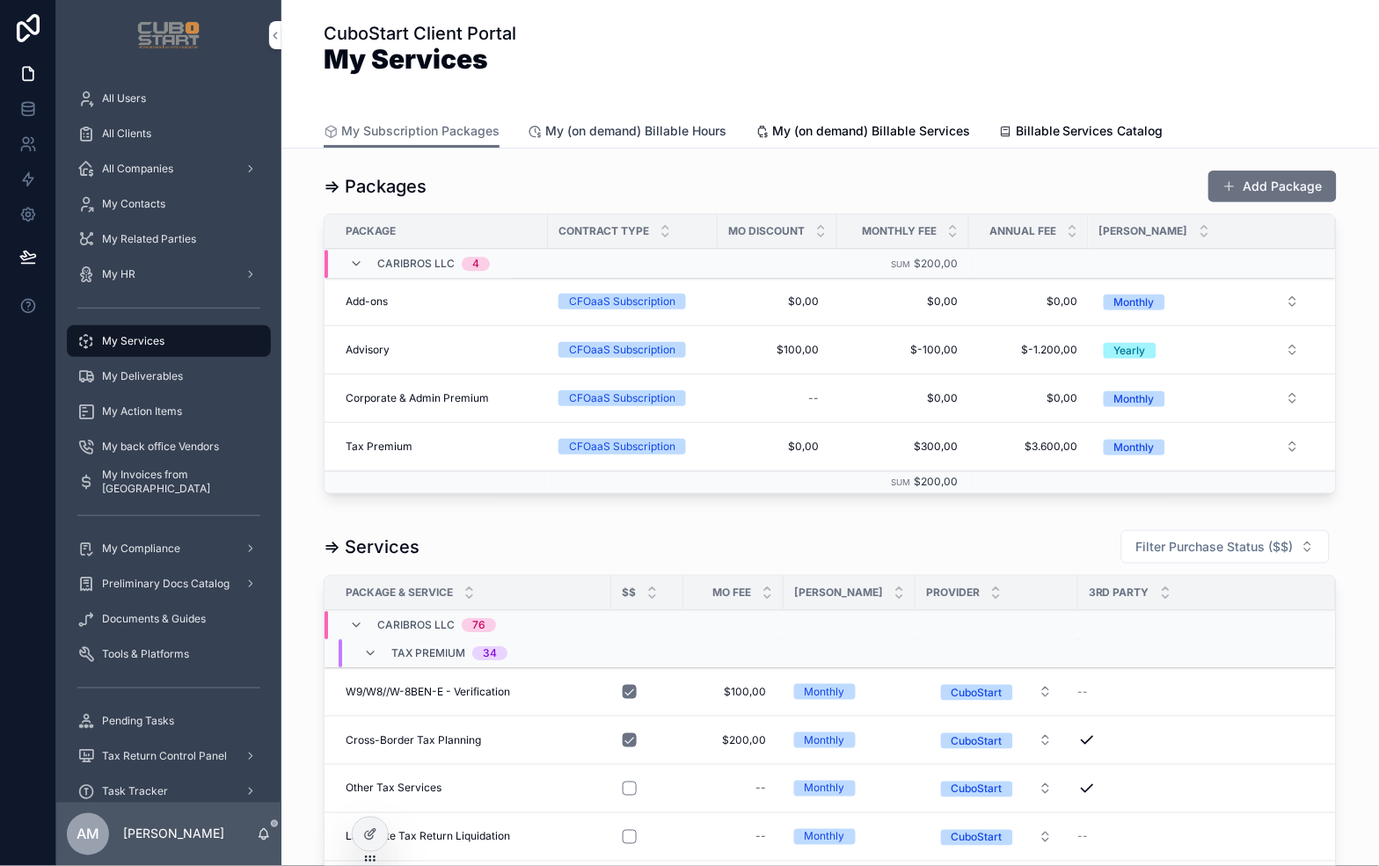
click at [660, 129] on span "My (on demand) Billable Hours" at bounding box center [635, 131] width 181 height 18
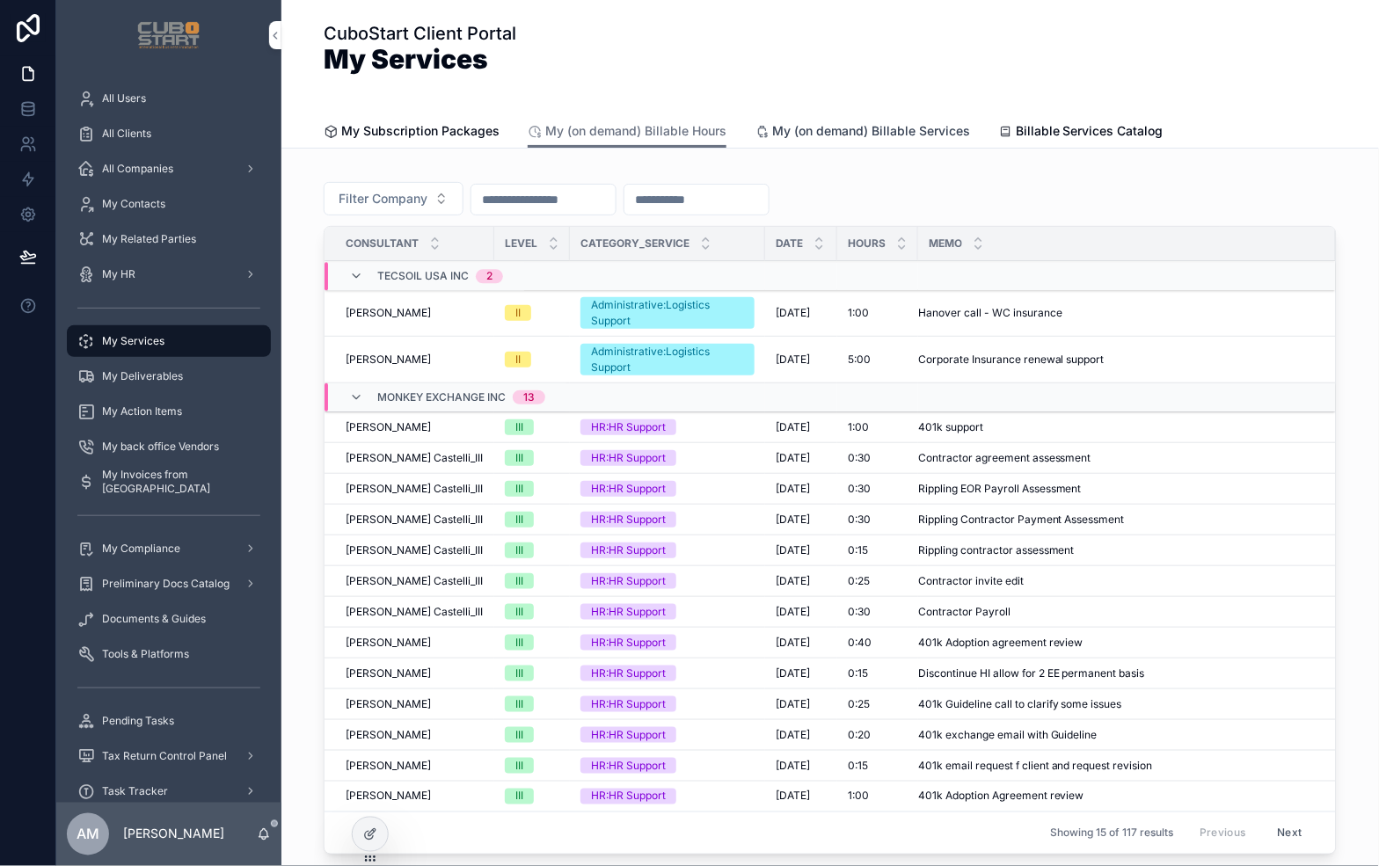
click at [877, 135] on span "My (on demand) Billable Services" at bounding box center [871, 131] width 198 height 18
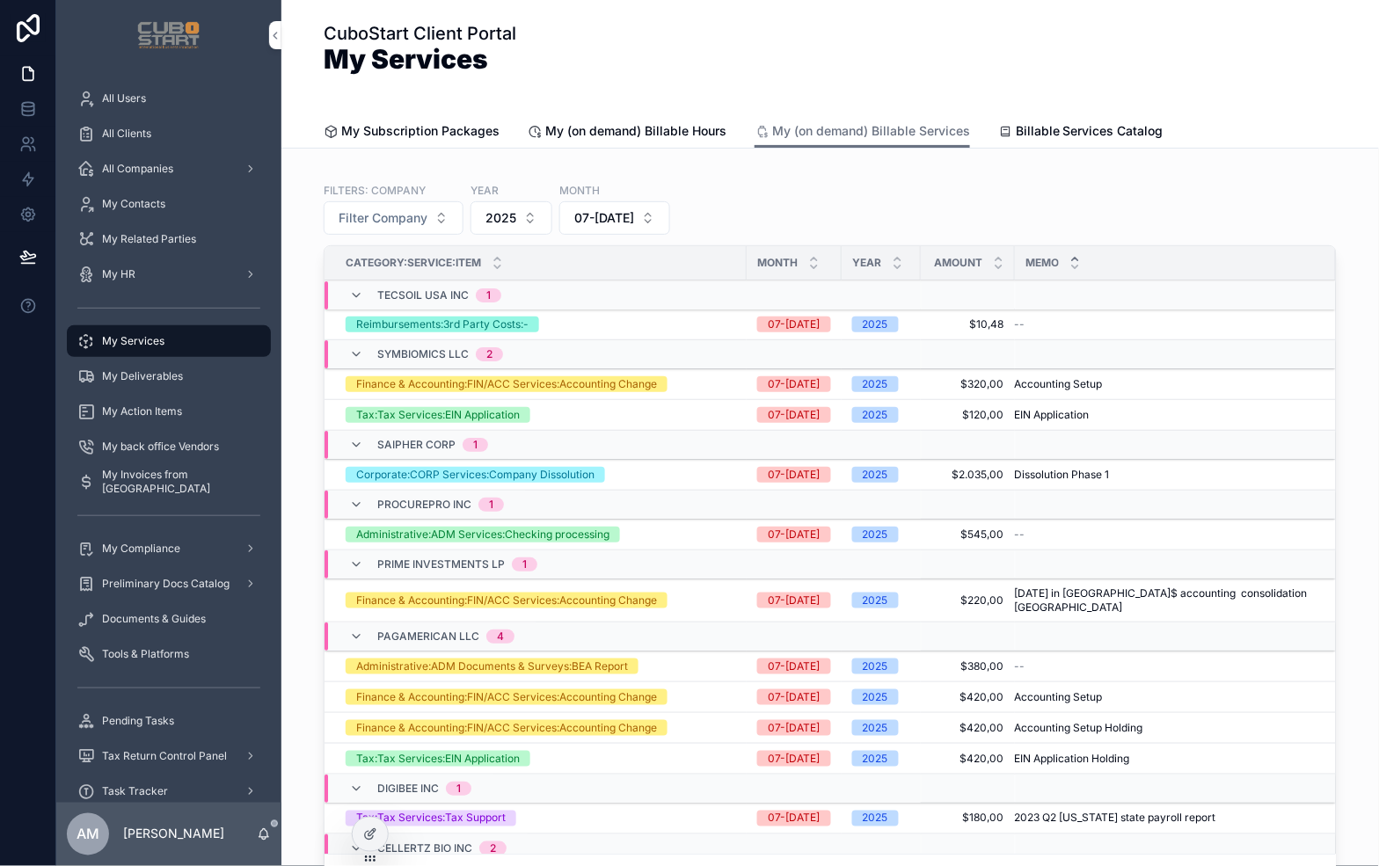
click at [1070, 191] on div "Filters: Company Filter Company Year 2025 Month 07-Jul" at bounding box center [830, 208] width 1013 height 53
click at [609, 129] on span "My (on demand) Billable Hours" at bounding box center [635, 131] width 181 height 18
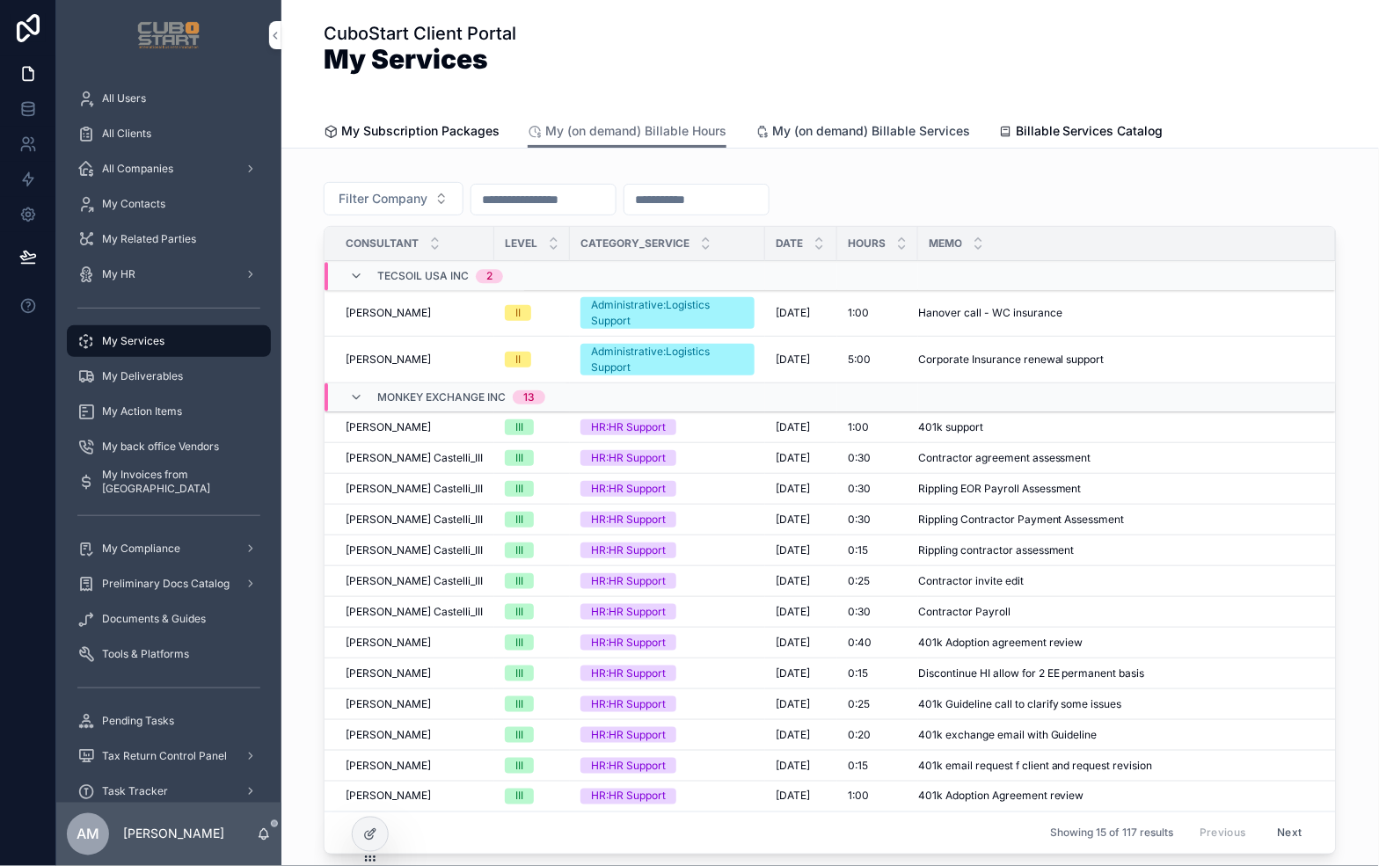
click at [855, 135] on span "My (on demand) Billable Services" at bounding box center [871, 131] width 198 height 18
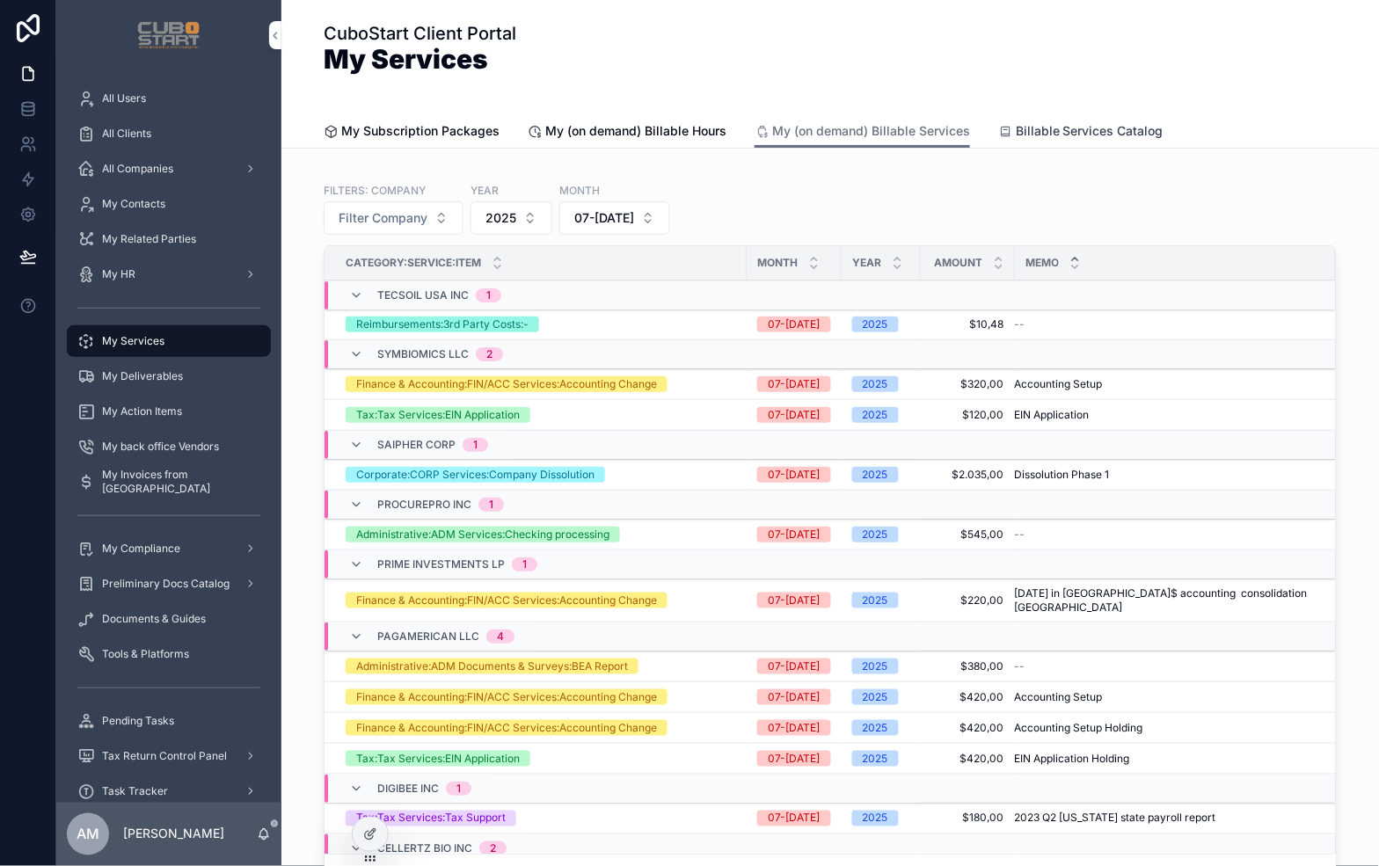
click at [1057, 128] on span "Billable Services Catalog" at bounding box center [1090, 131] width 148 height 18
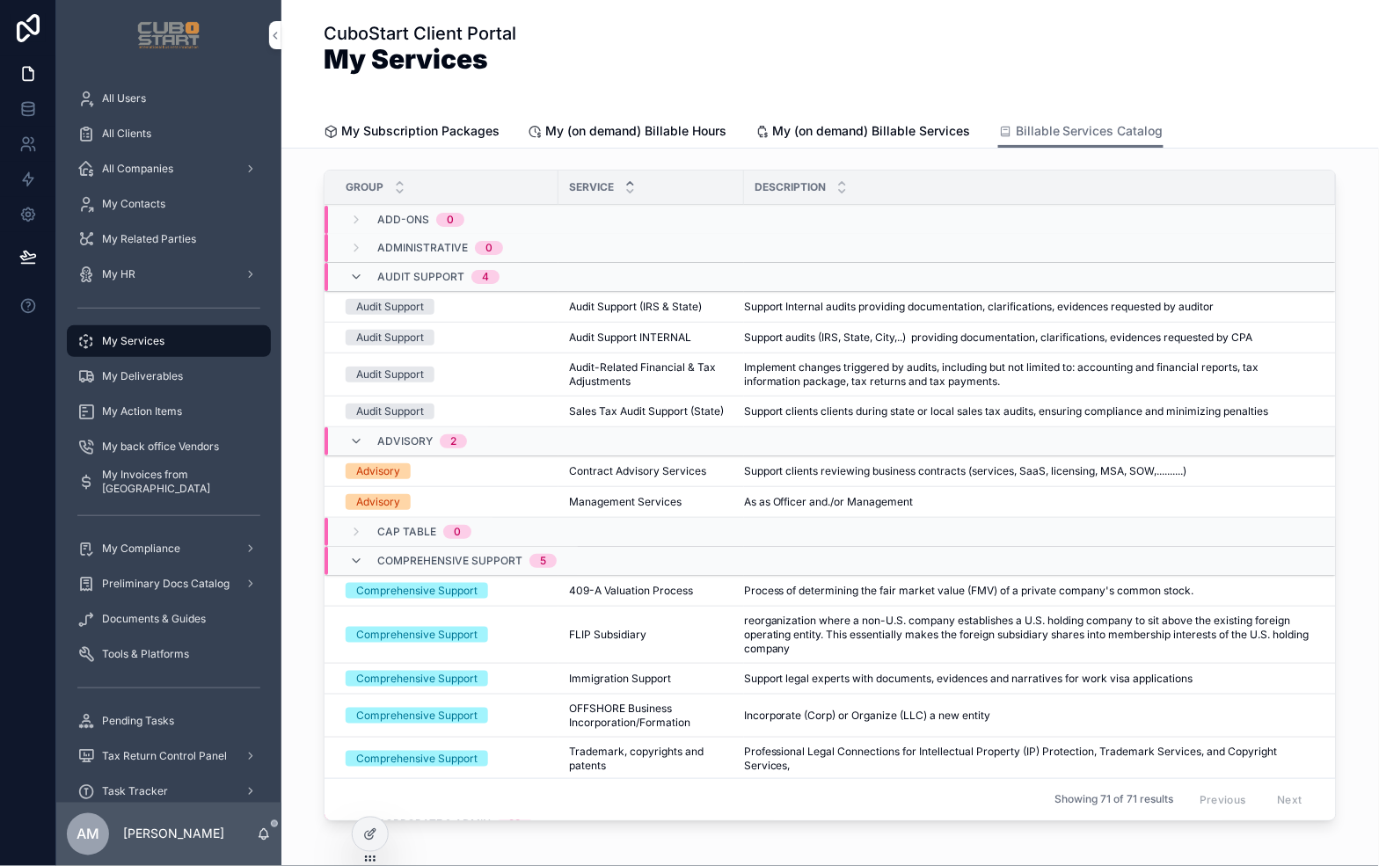
click at [1004, 37] on div "CuboStart Client Portal My Services" at bounding box center [830, 57] width 1013 height 72
click at [142, 374] on span "My Deliverables" at bounding box center [142, 376] width 81 height 14
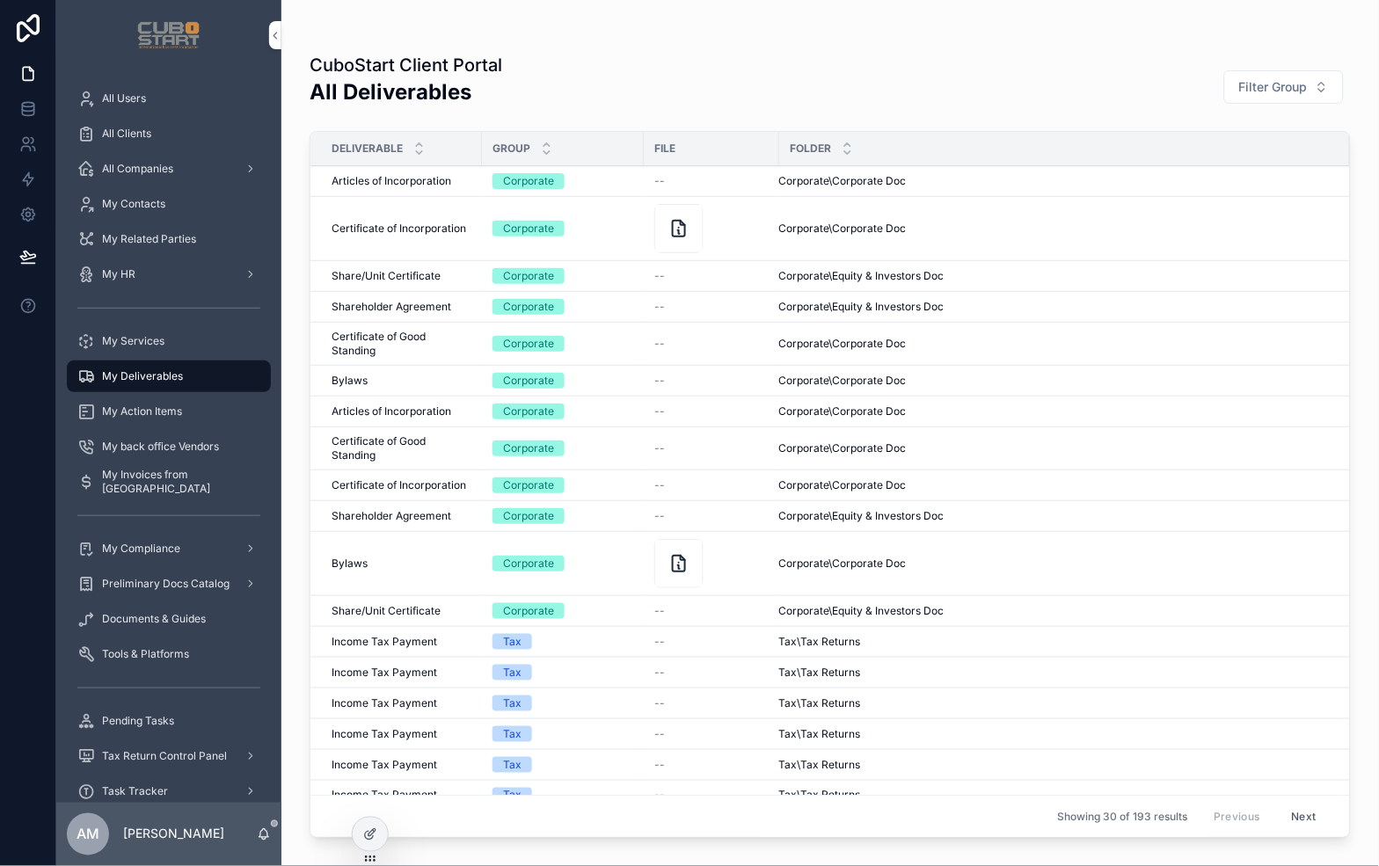
click at [982, 72] on div "CuboStart Client Portal All Deliverables Filter Group" at bounding box center [830, 87] width 1041 height 68
click at [394, 178] on span "Articles of Incorporation" at bounding box center [392, 181] width 120 height 14
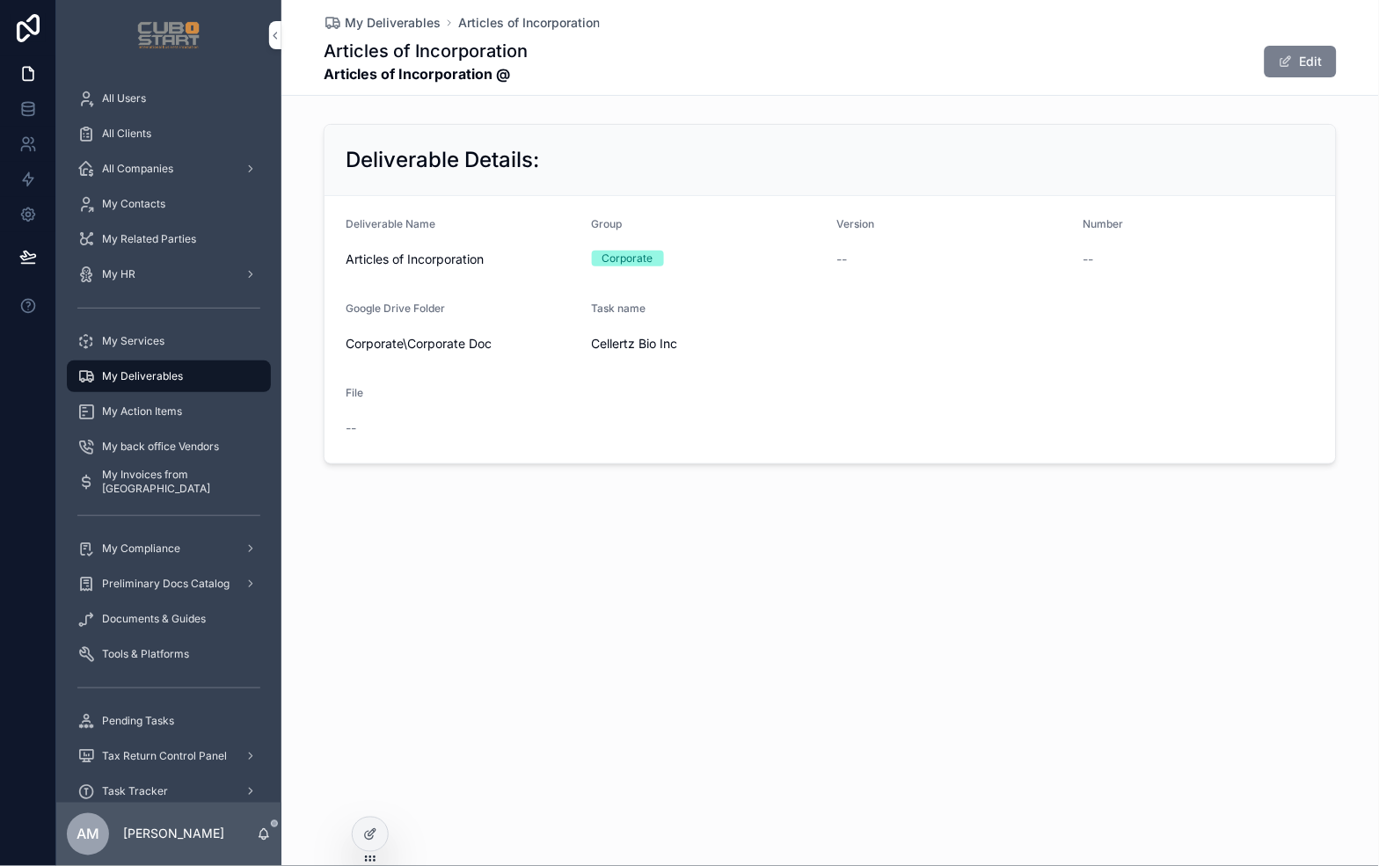
click at [1308, 67] on button "Edit" at bounding box center [1301, 62] width 72 height 32
click at [1294, 65] on button "Done" at bounding box center [1296, 62] width 81 height 32
click at [405, 22] on span "My Deliverables" at bounding box center [393, 23] width 96 height 18
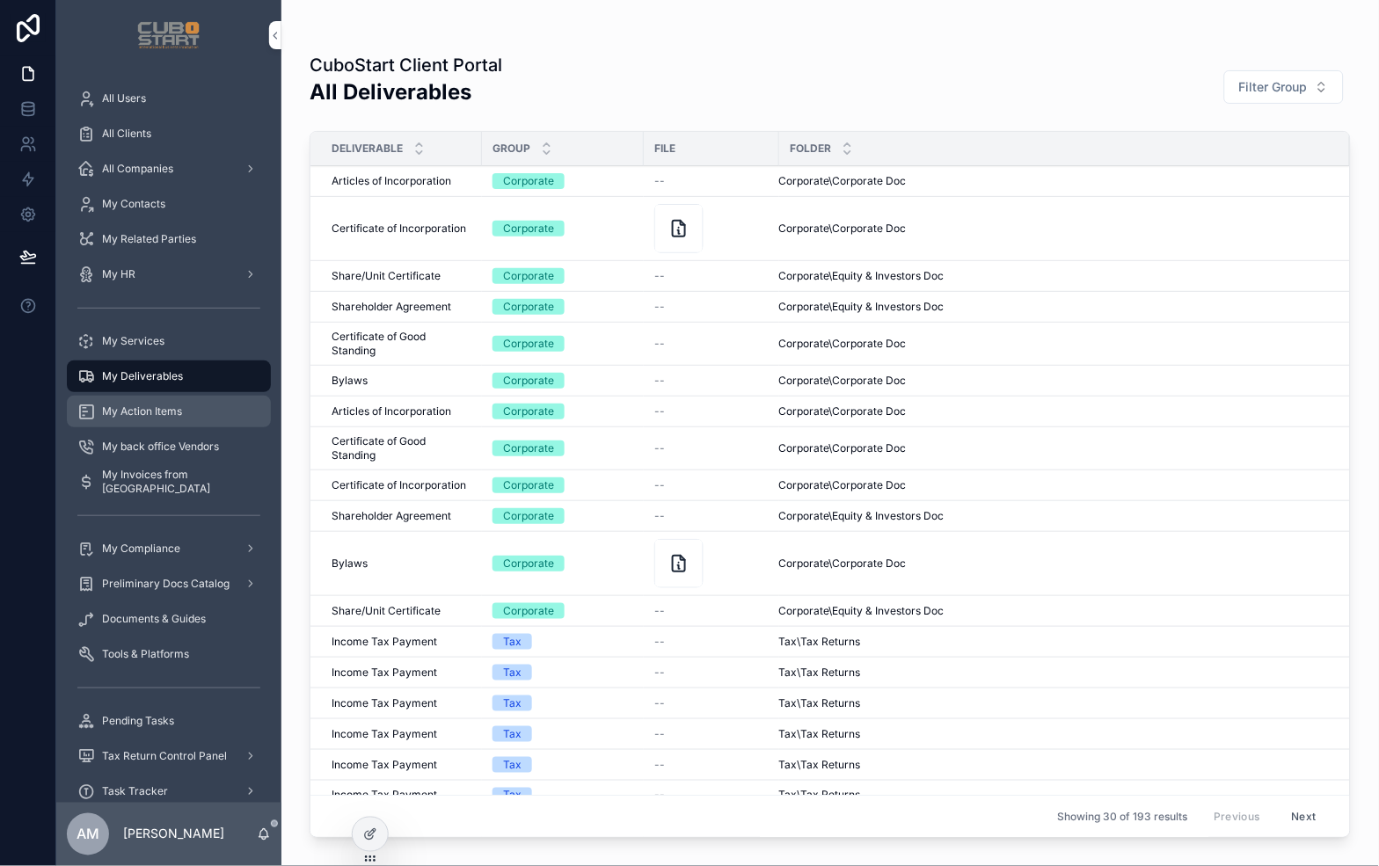
click at [135, 409] on span "My Action Items" at bounding box center [142, 412] width 80 height 14
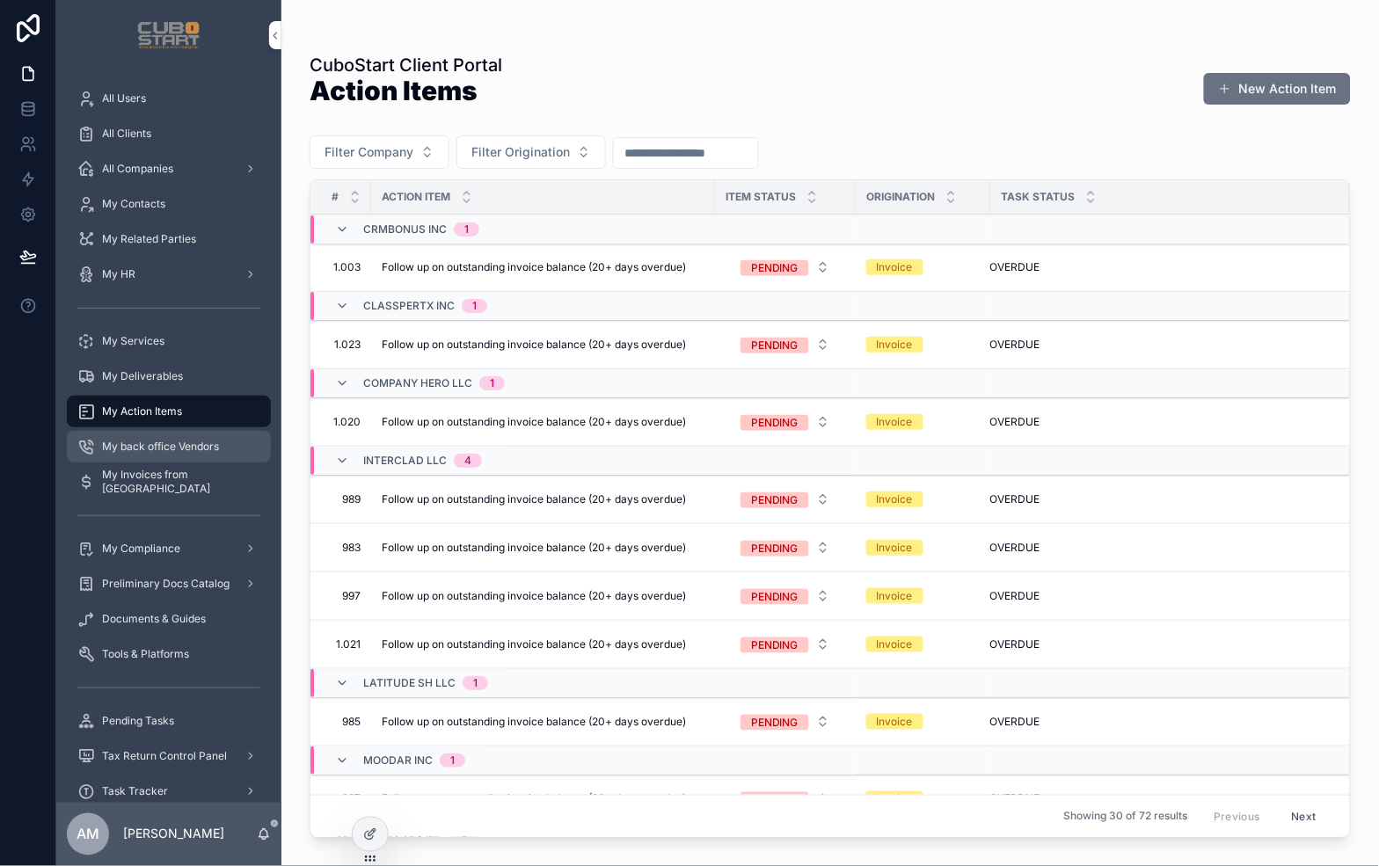
click at [146, 445] on span "My back office Vendors" at bounding box center [160, 447] width 117 height 14
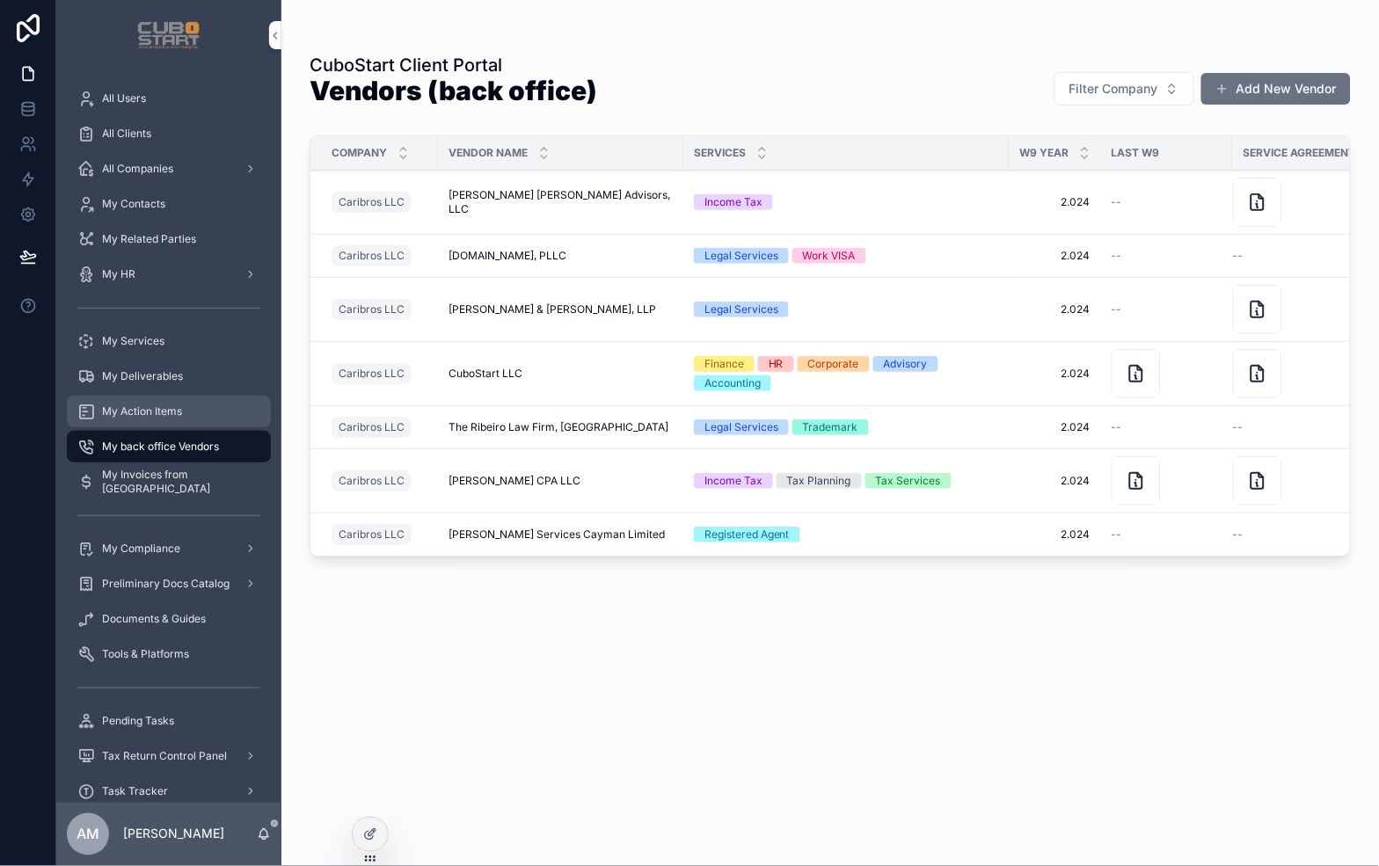
click at [136, 412] on span "My Action Items" at bounding box center [142, 412] width 80 height 14
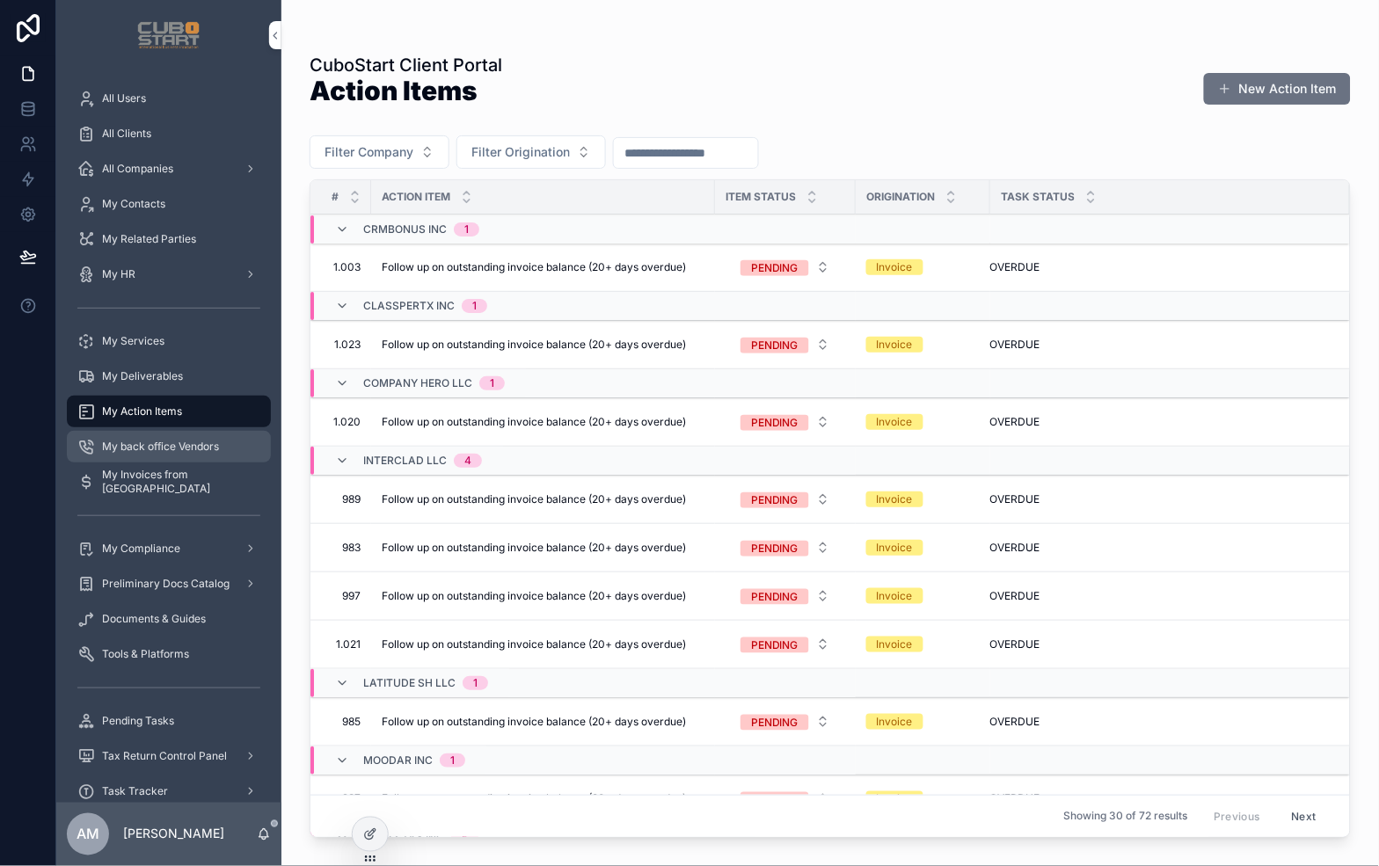
click at [138, 444] on span "My back office Vendors" at bounding box center [160, 447] width 117 height 14
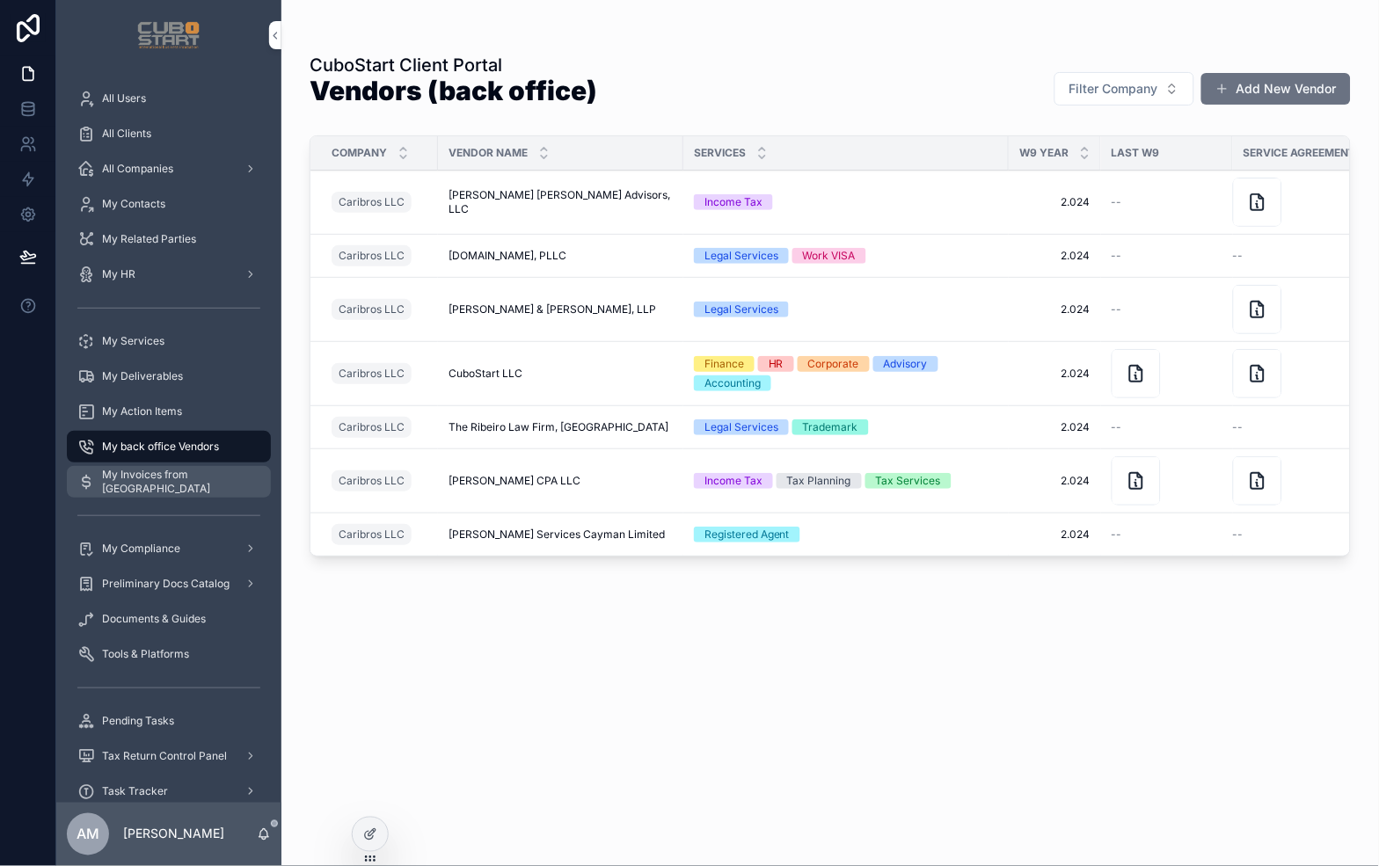
click at [151, 481] on span "My Invoices from [GEOGRAPHIC_DATA]" at bounding box center [177, 482] width 151 height 28
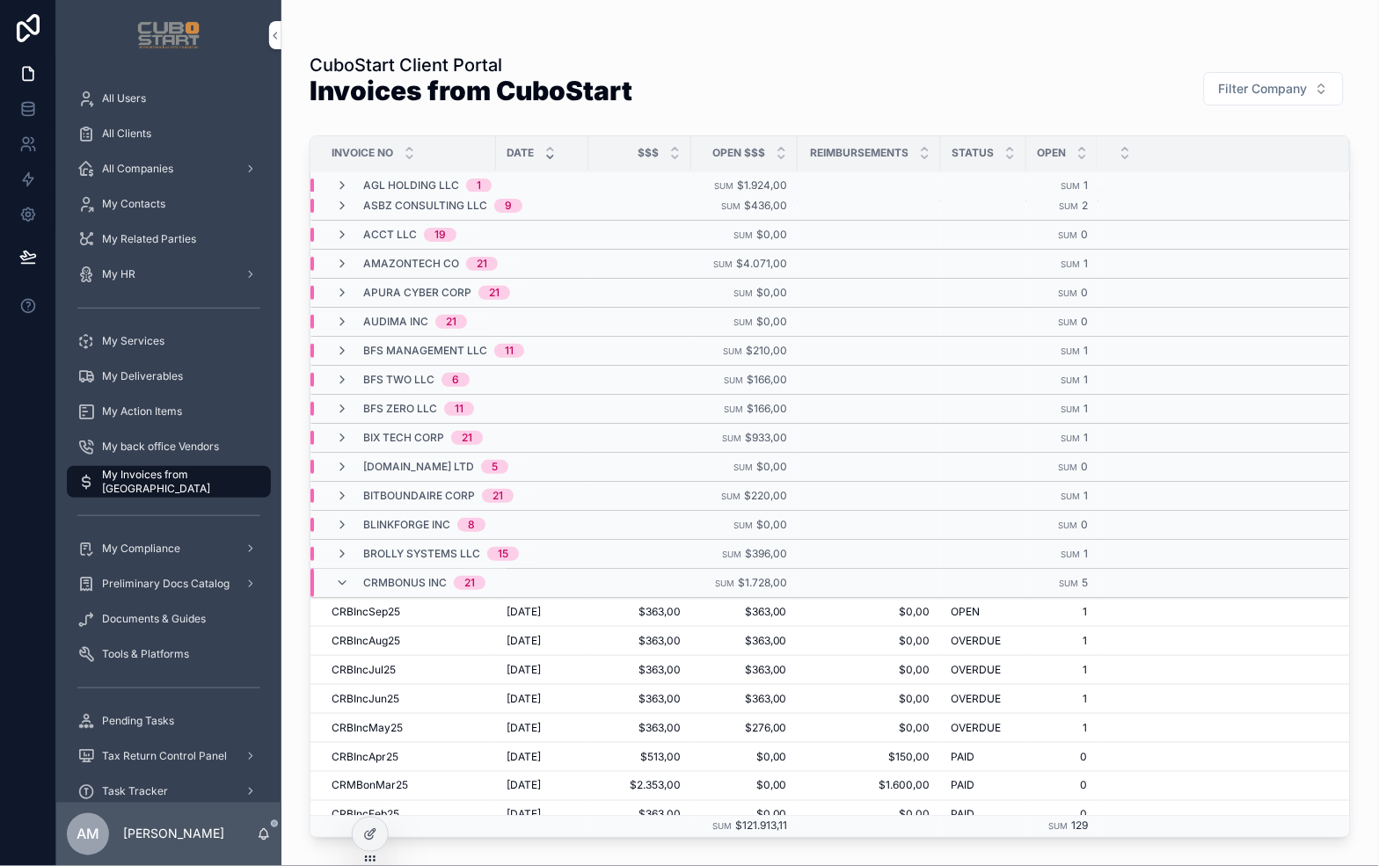
scroll to position [288, 0]
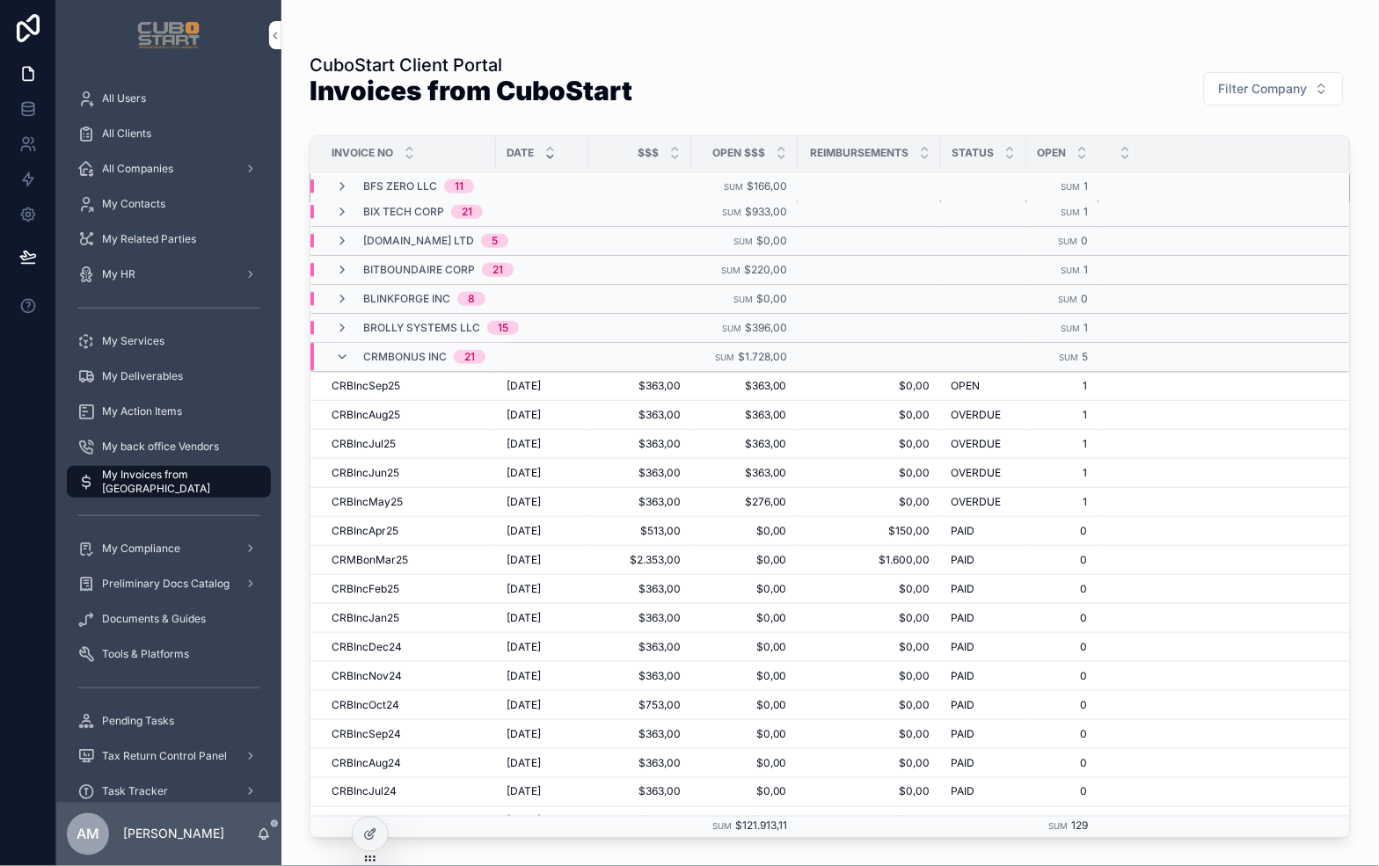
click at [412, 387] on div "CRBIncSep25 CRBIncSep25" at bounding box center [409, 386] width 154 height 14
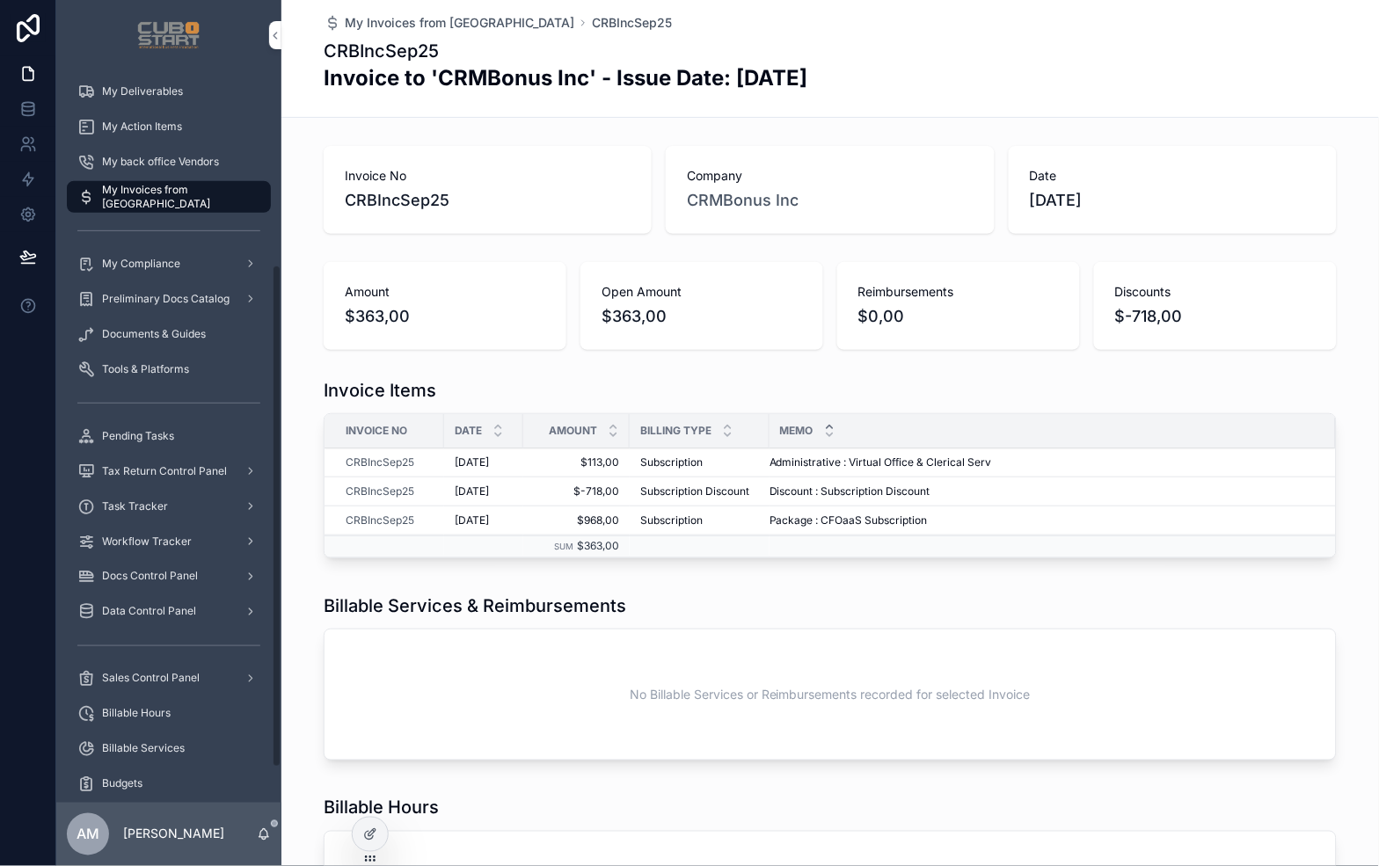
scroll to position [238, 0]
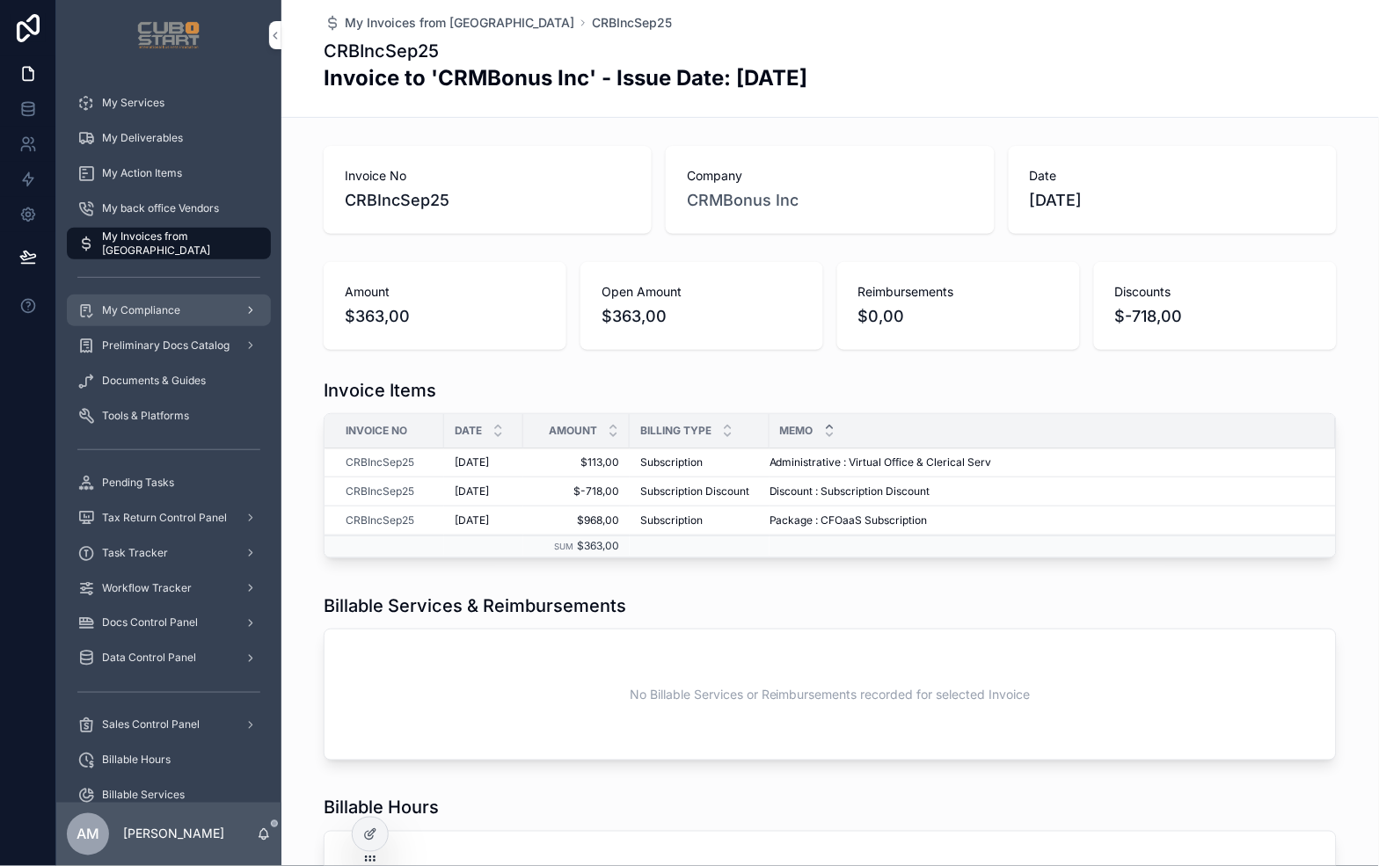
click at [128, 311] on span "My Compliance" at bounding box center [141, 310] width 78 height 14
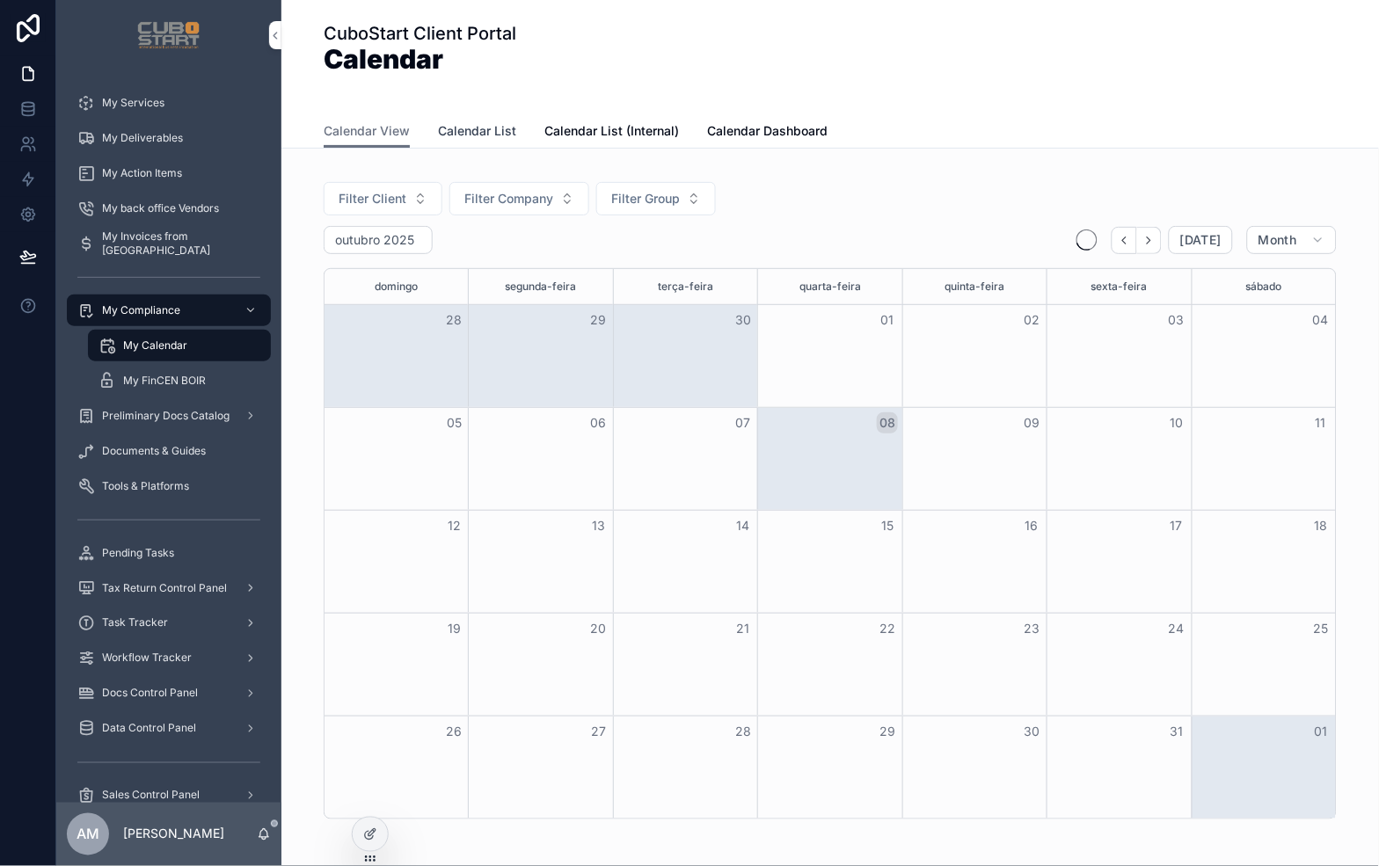
click at [457, 129] on span "Calendar List" at bounding box center [477, 131] width 78 height 18
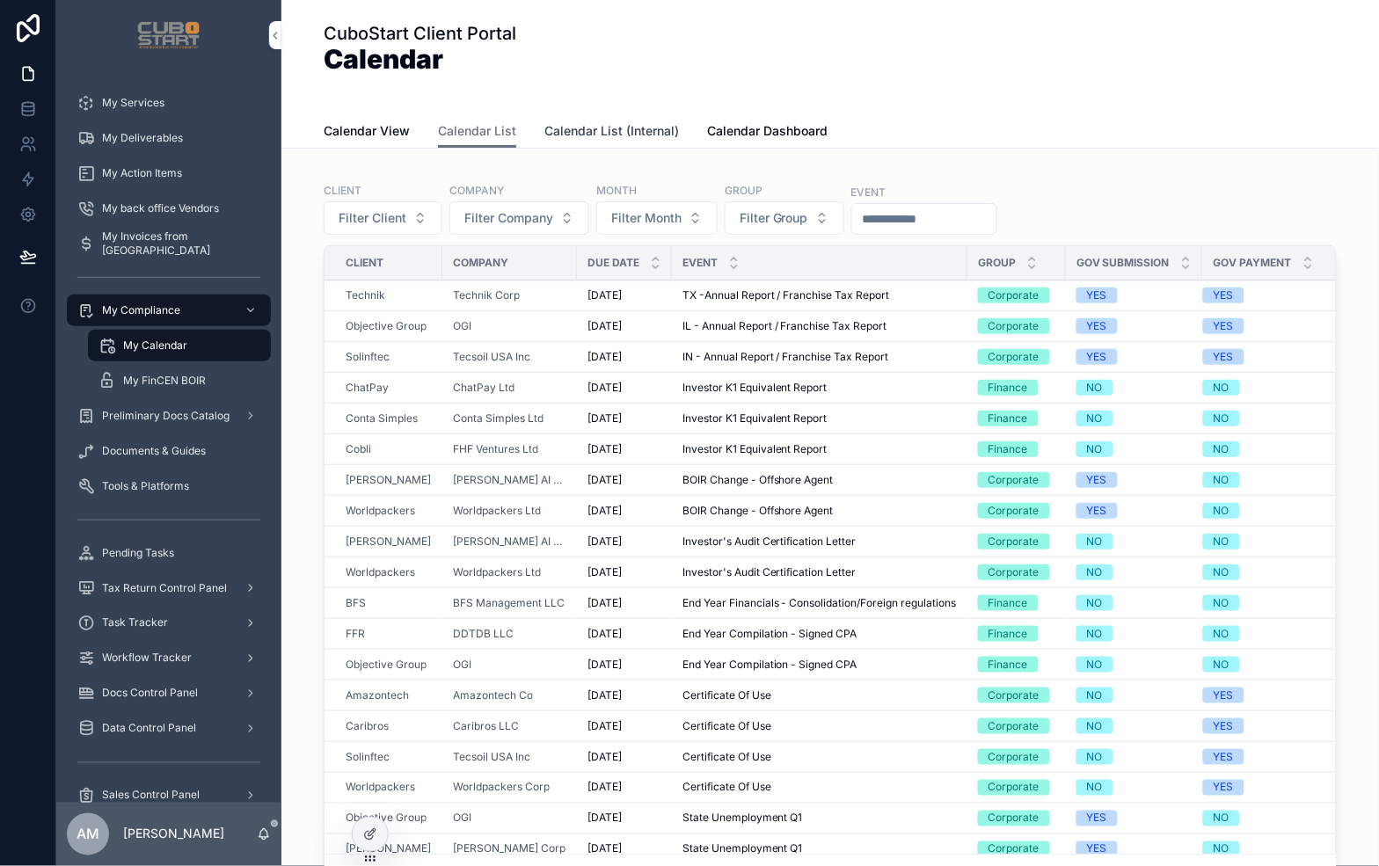
click at [565, 133] on span "Calendar List (Internal)" at bounding box center [611, 131] width 135 height 18
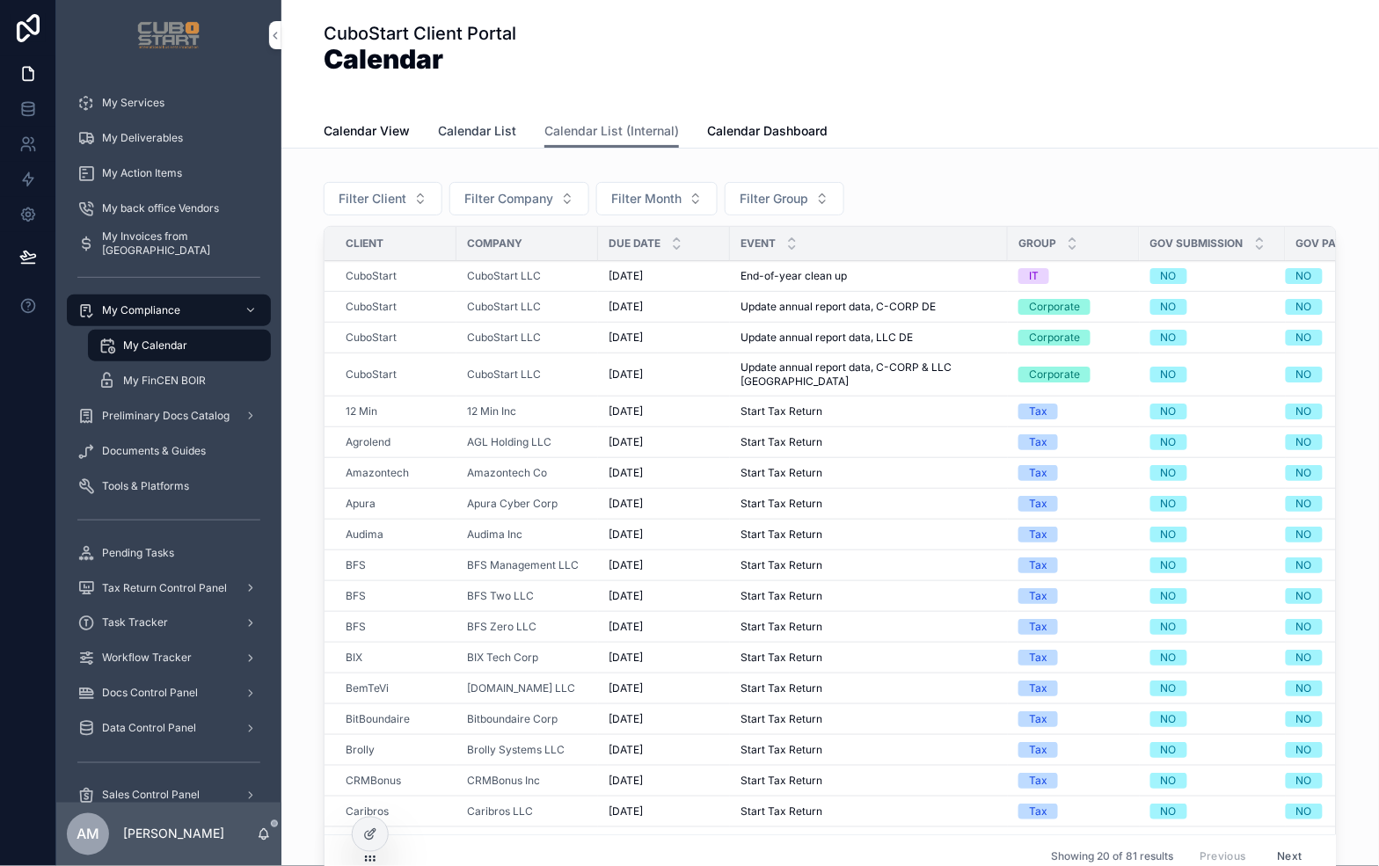
click at [479, 133] on span "Calendar List" at bounding box center [477, 131] width 78 height 18
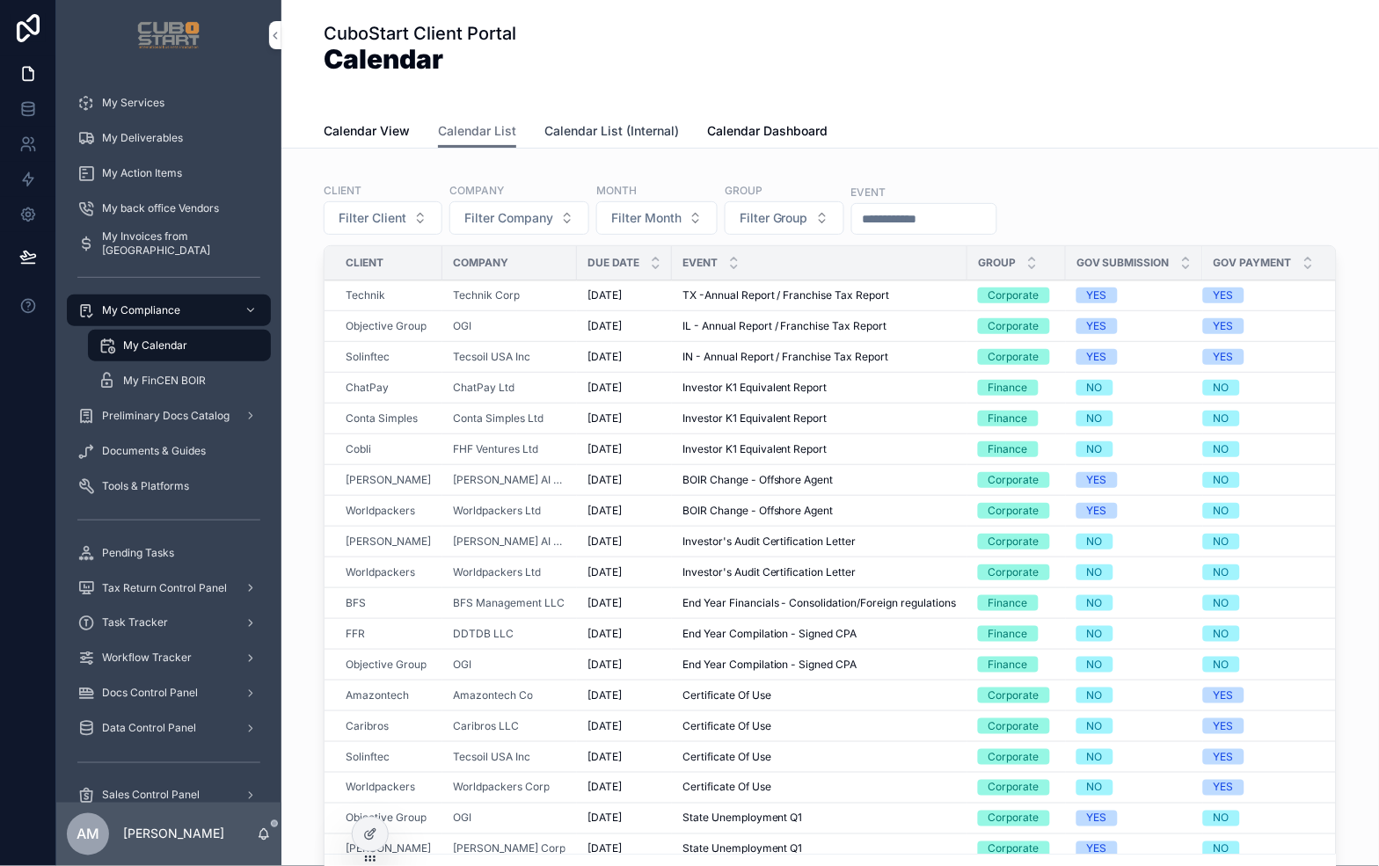
click at [586, 132] on span "Calendar List (Internal)" at bounding box center [611, 131] width 135 height 18
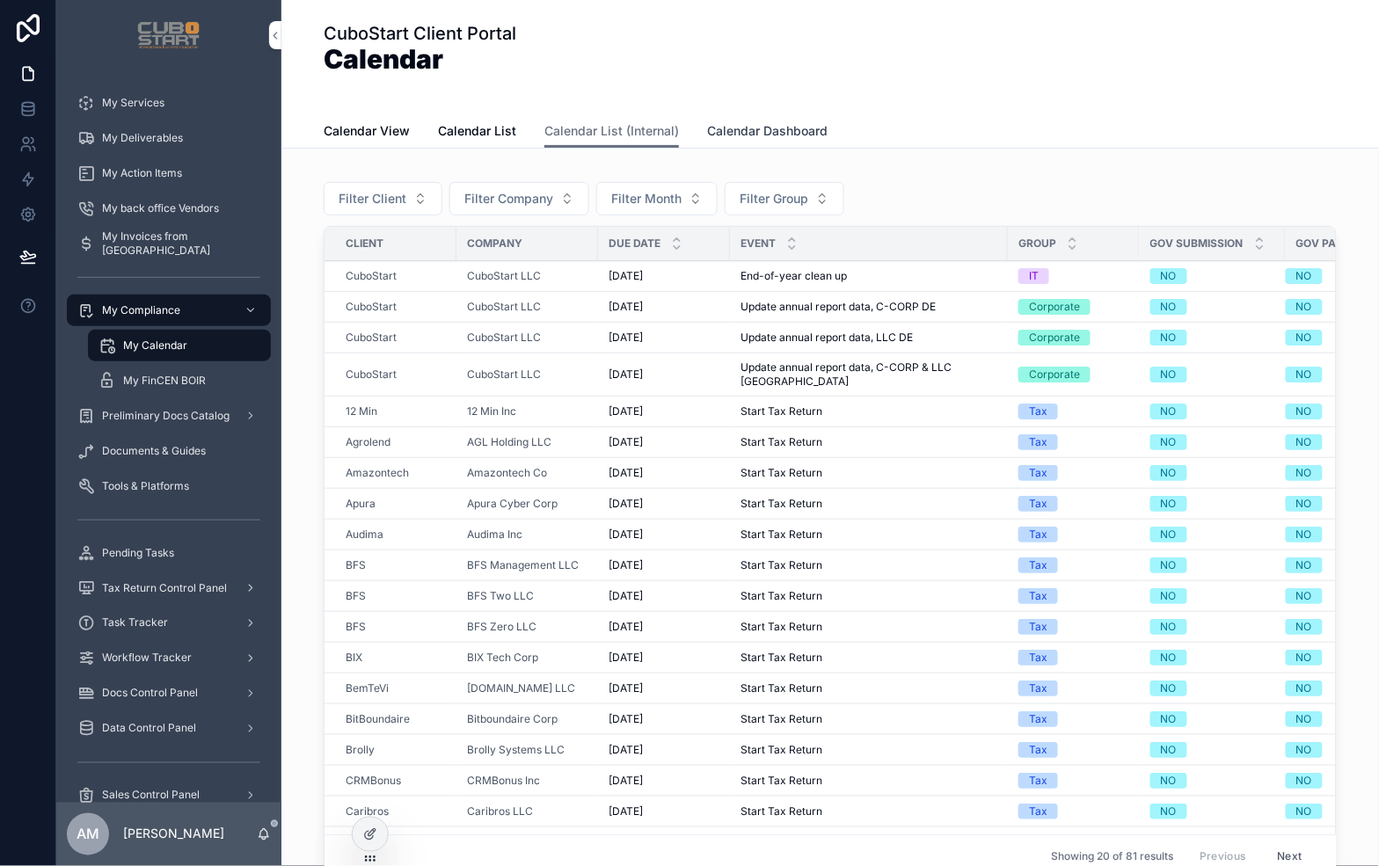
click at [736, 130] on span "Calendar Dashboard" at bounding box center [767, 131] width 120 height 18
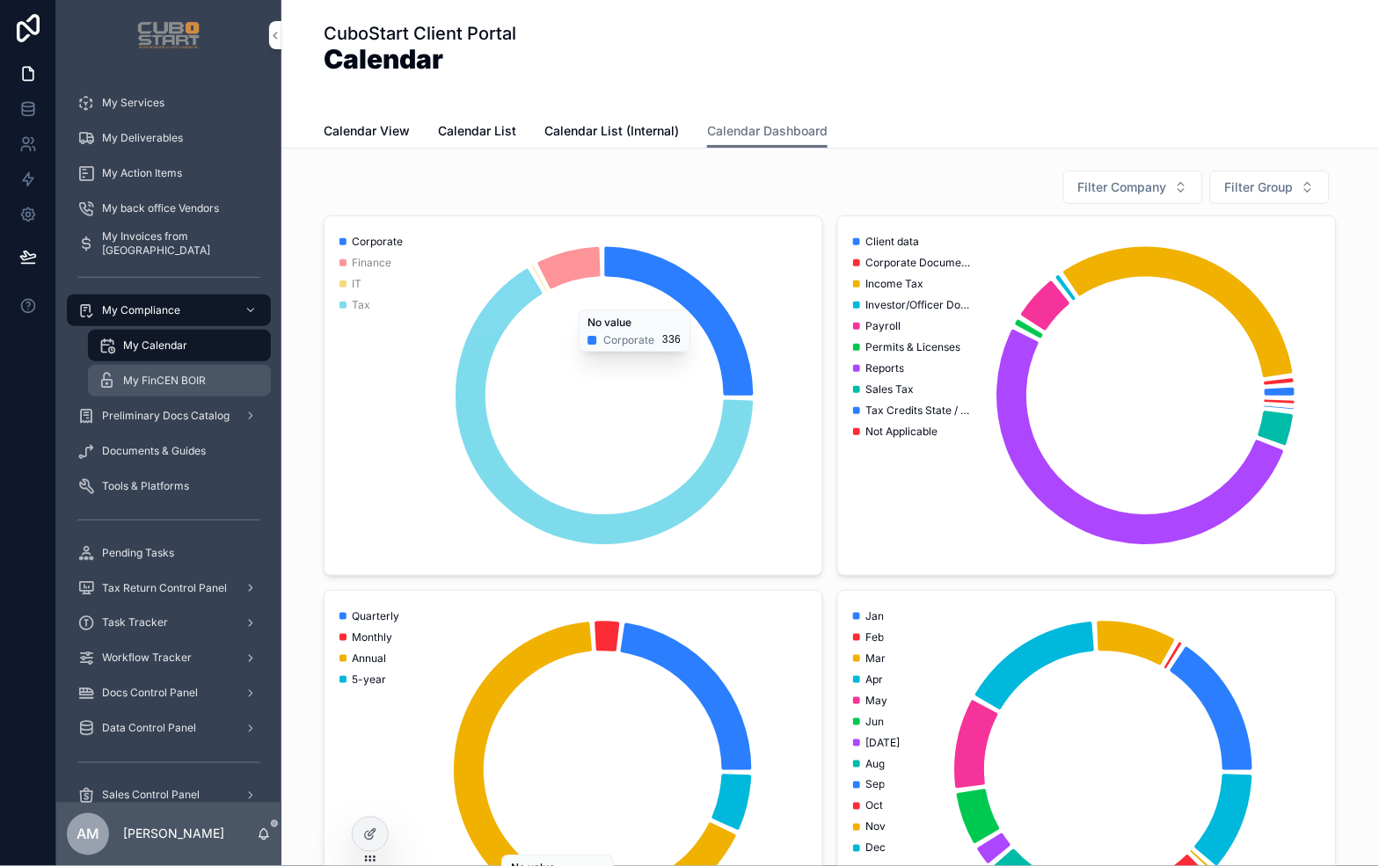
click at [157, 383] on span "My FinCEN BOIR" at bounding box center [164, 381] width 83 height 14
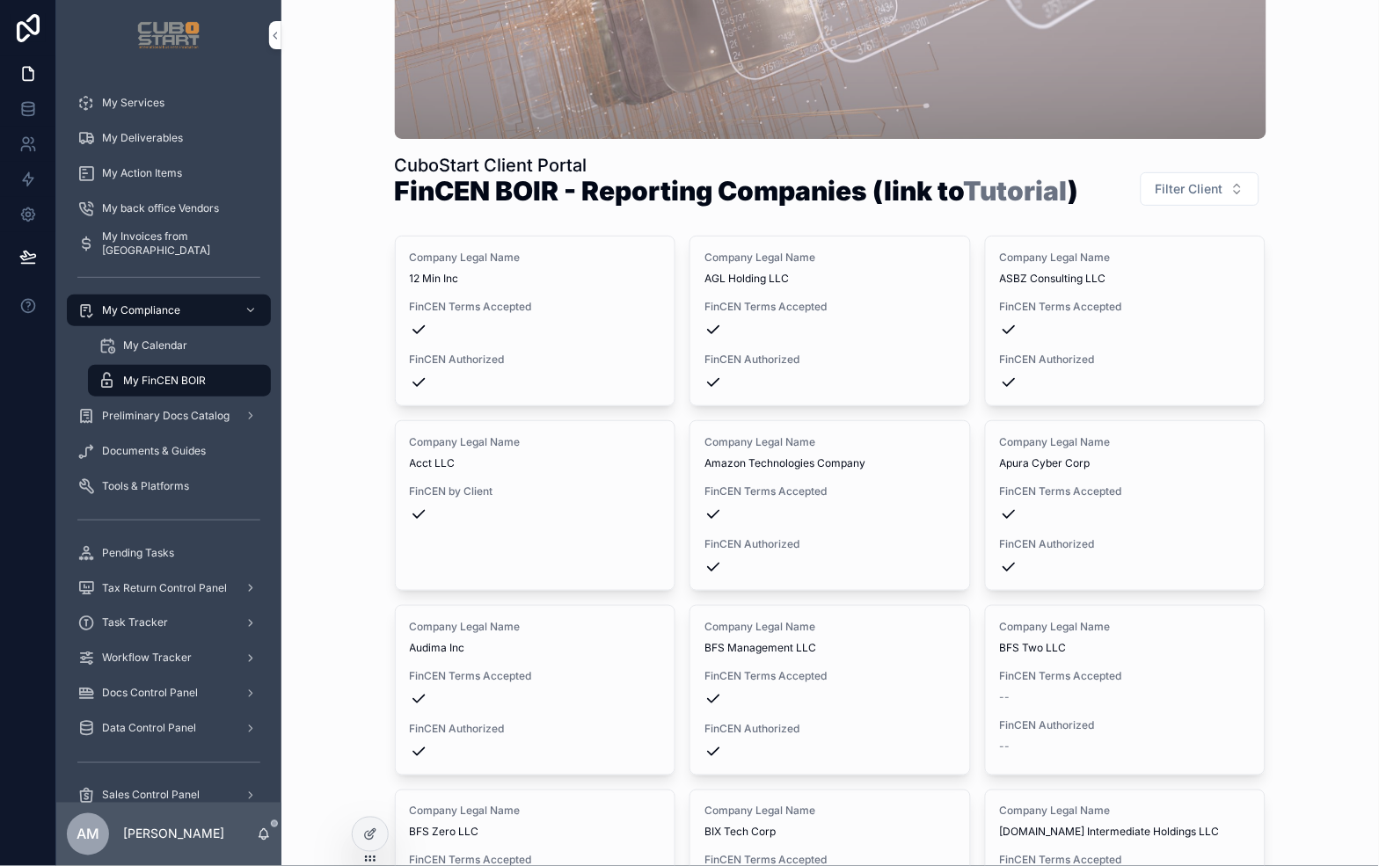
scroll to position [293, 0]
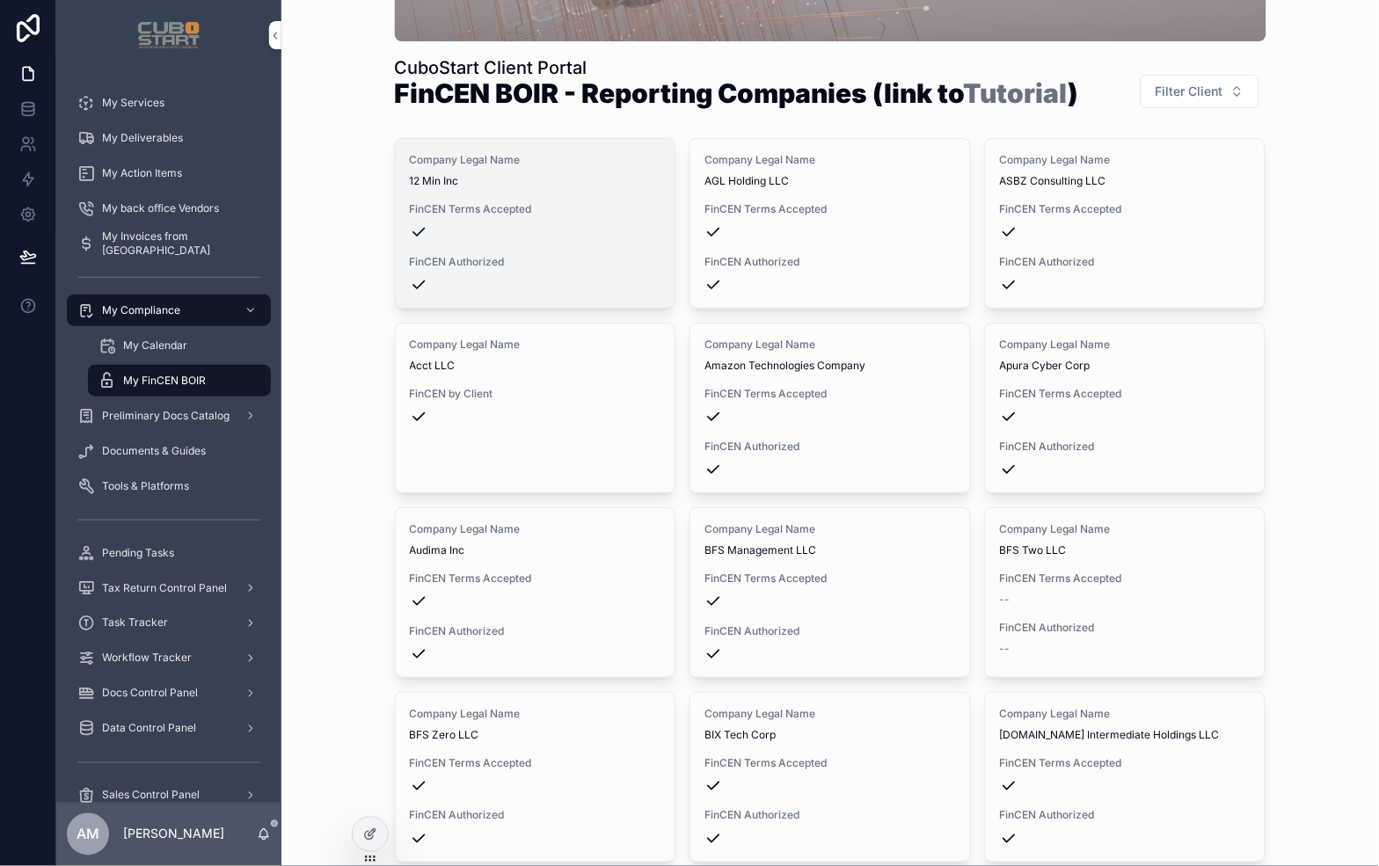
click at [566, 239] on div "scrollable content" at bounding box center [536, 232] width 252 height 18
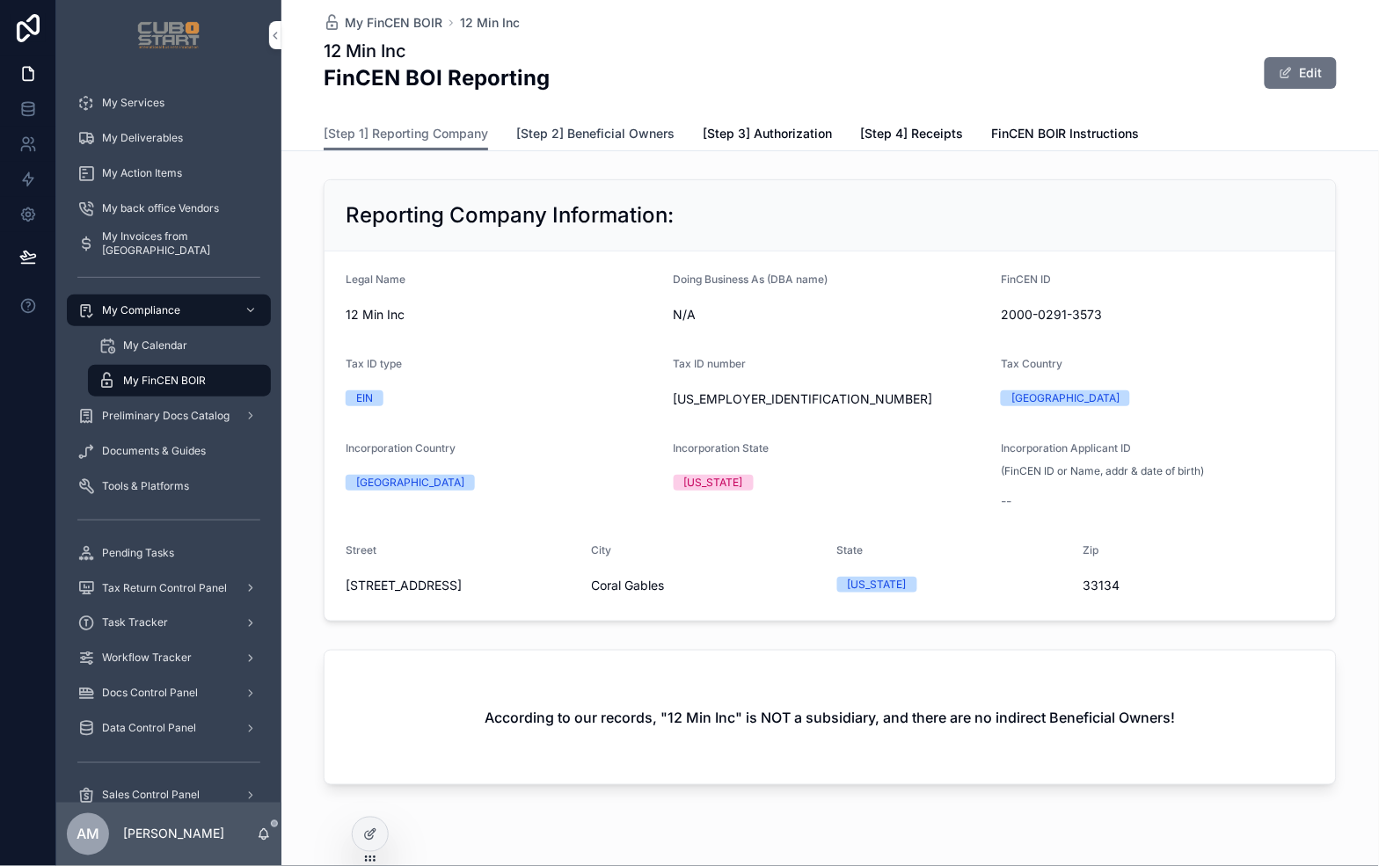
click at [601, 135] on span "[Step 2] Beneficial Owners" at bounding box center [595, 134] width 158 height 18
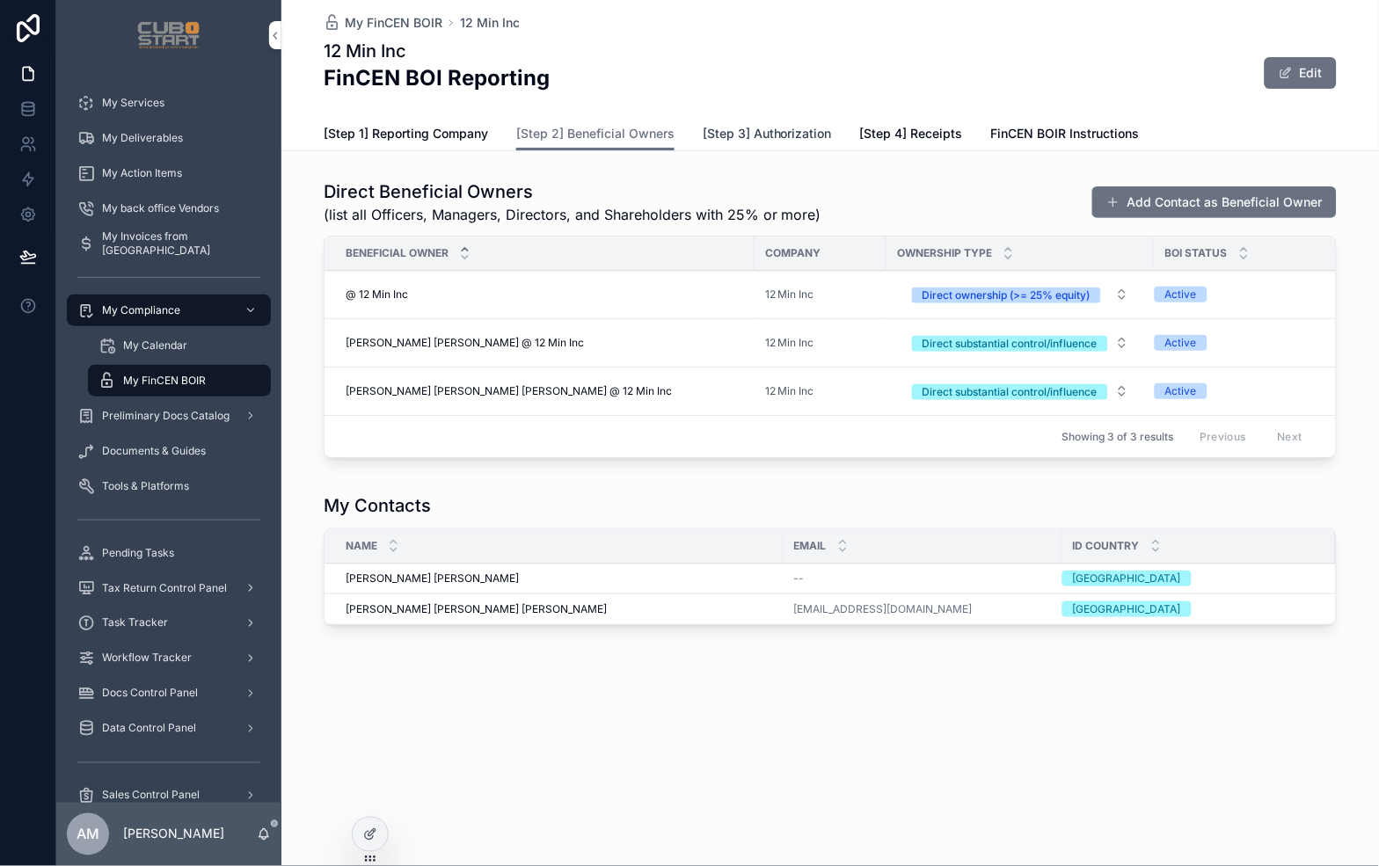
click at [786, 132] on span "[Step 3] Authorization" at bounding box center [767, 134] width 129 height 18
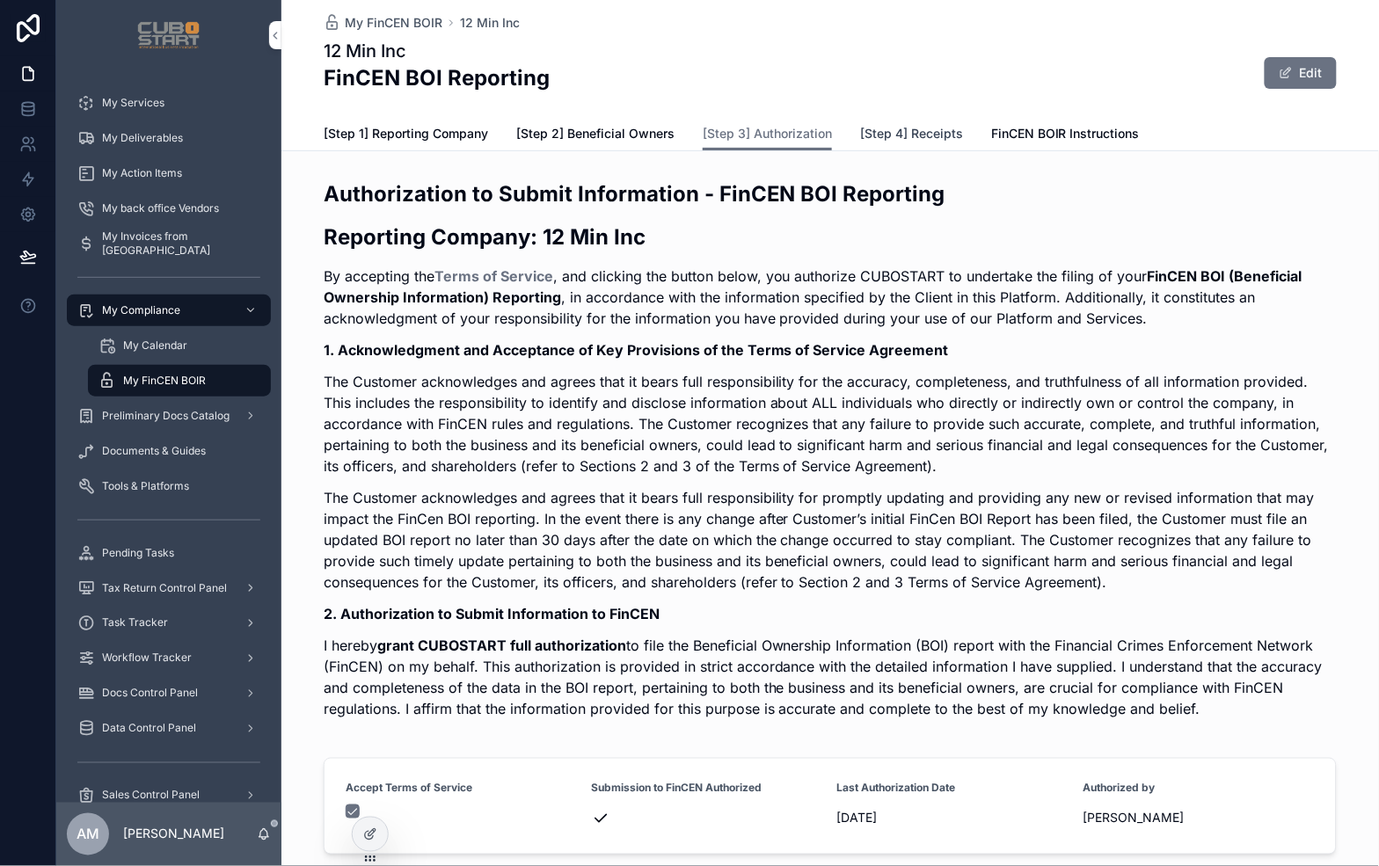
click at [922, 129] on span "[Step 4] Receipts" at bounding box center [911, 134] width 103 height 18
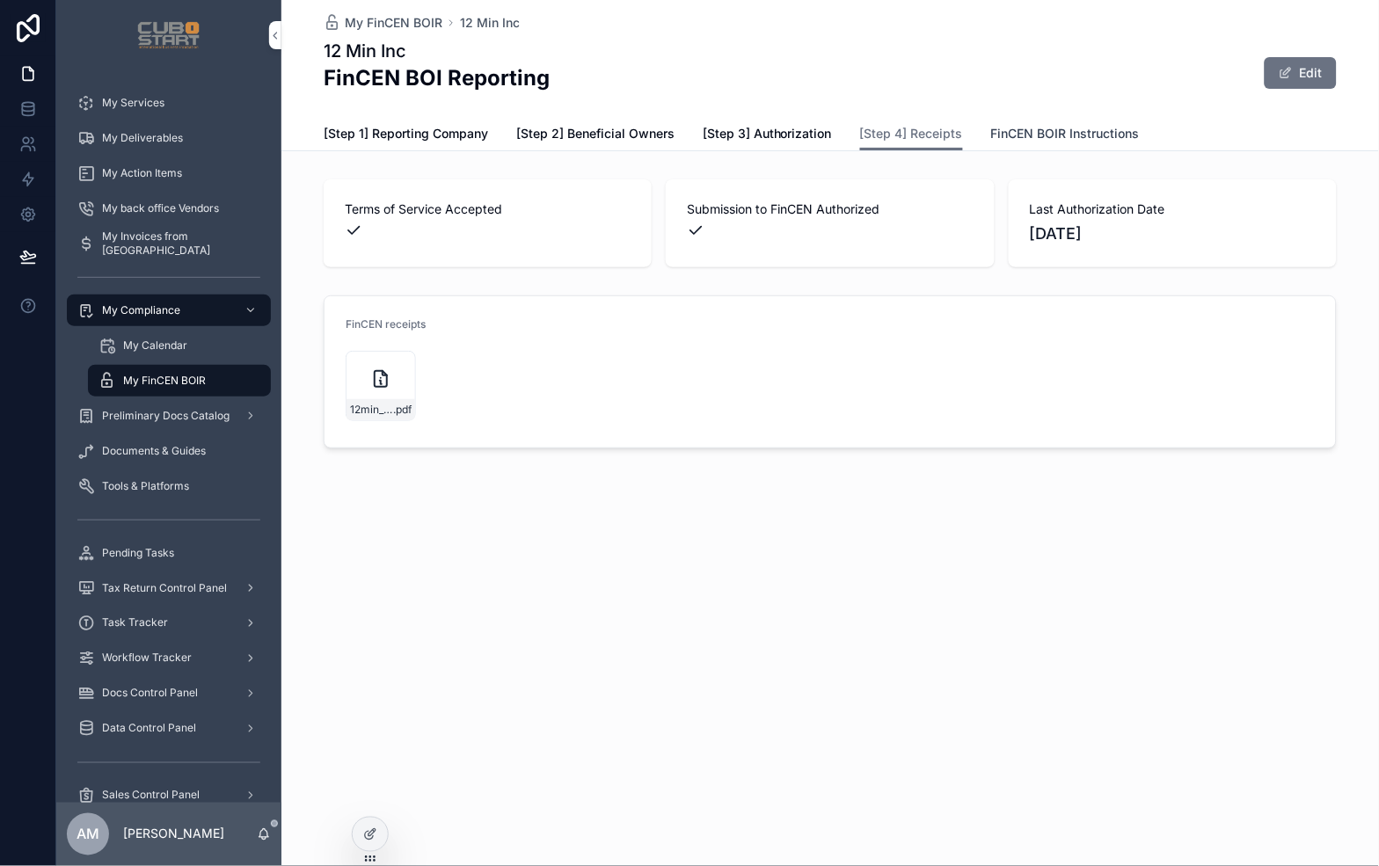
click at [1067, 135] on span "FinCEN BOIR Instructions" at bounding box center [1065, 134] width 149 height 18
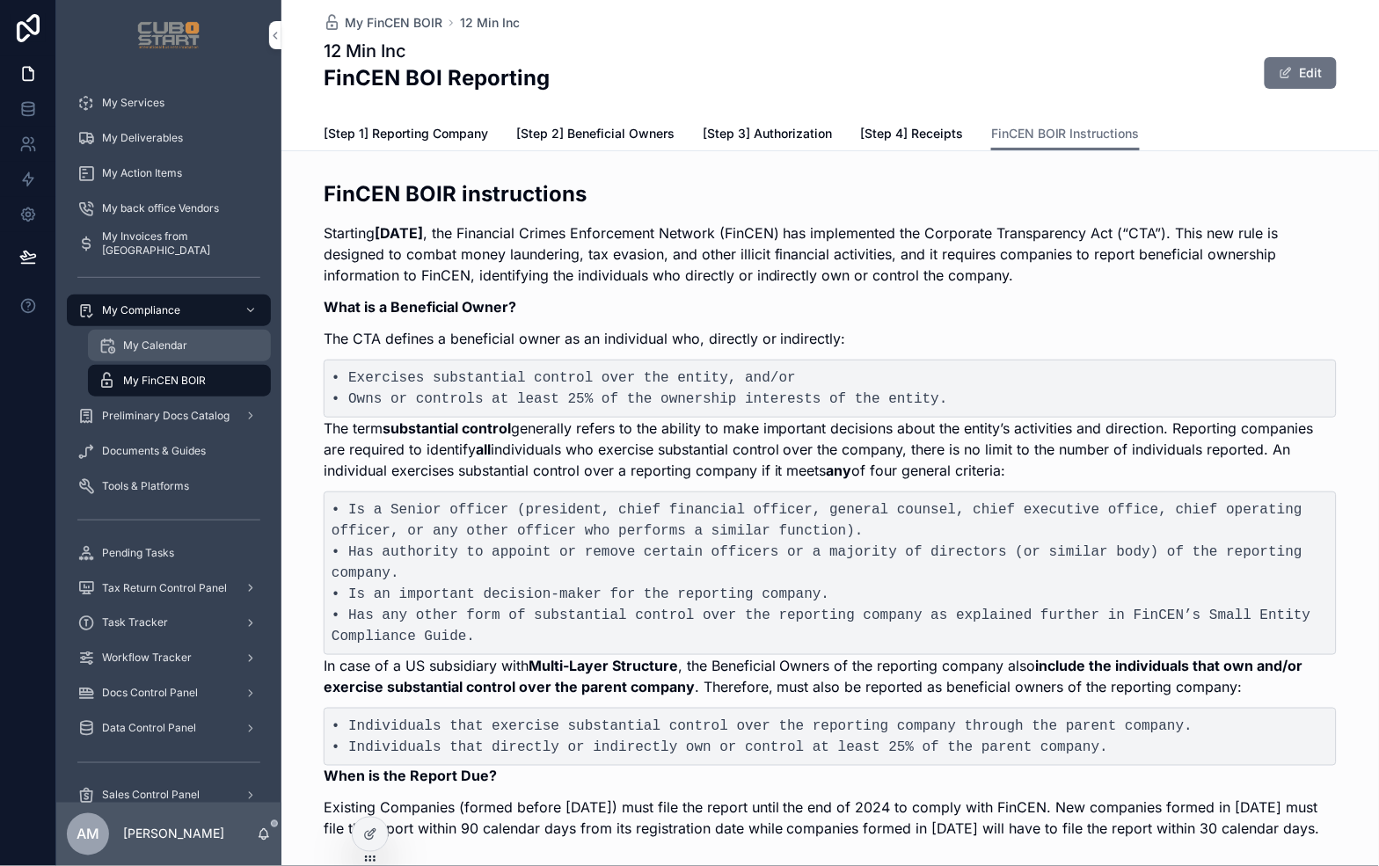
click at [172, 345] on span "My Calendar" at bounding box center [155, 346] width 64 height 14
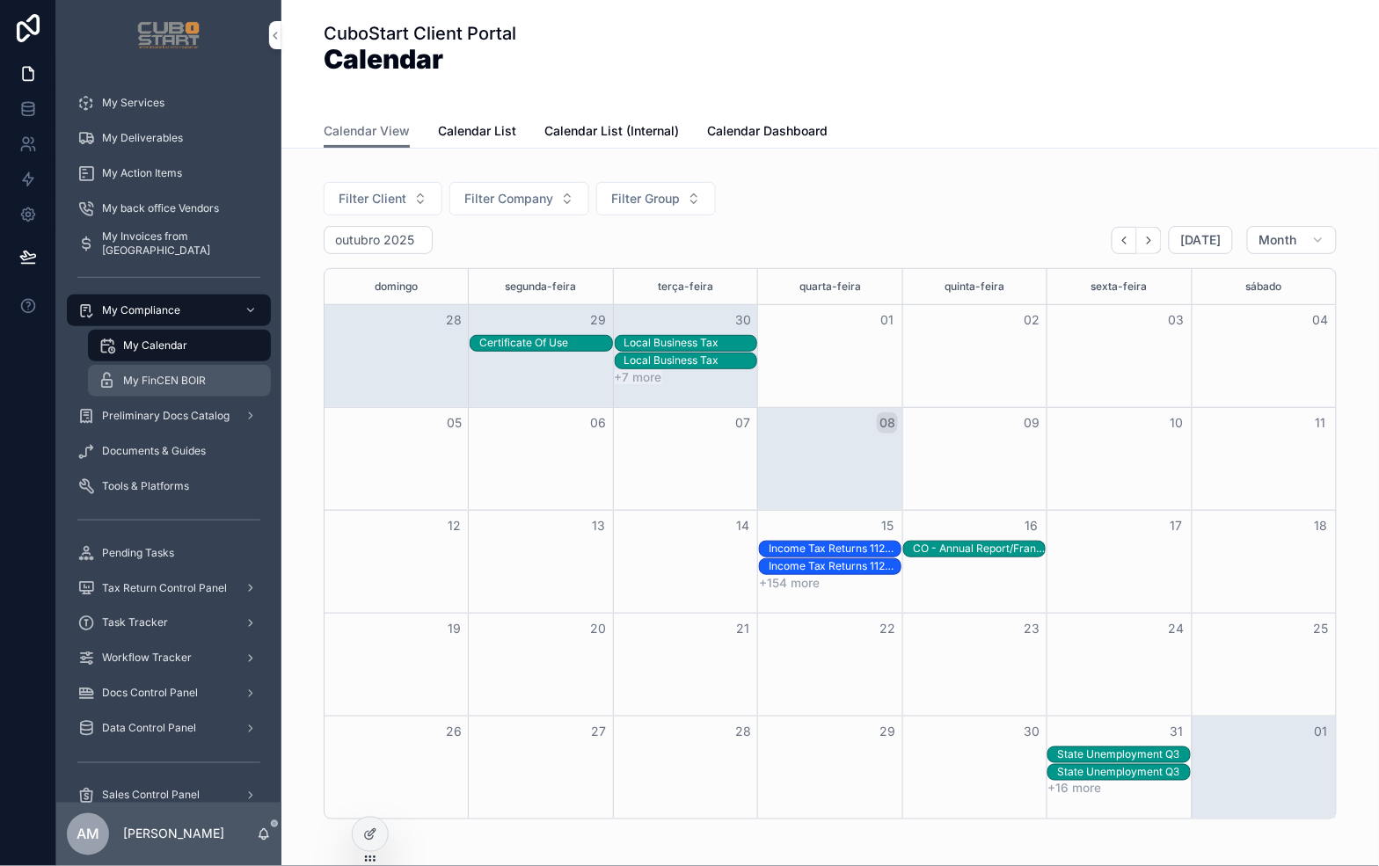
click at [151, 381] on span "My FinCEN BOIR" at bounding box center [164, 381] width 83 height 14
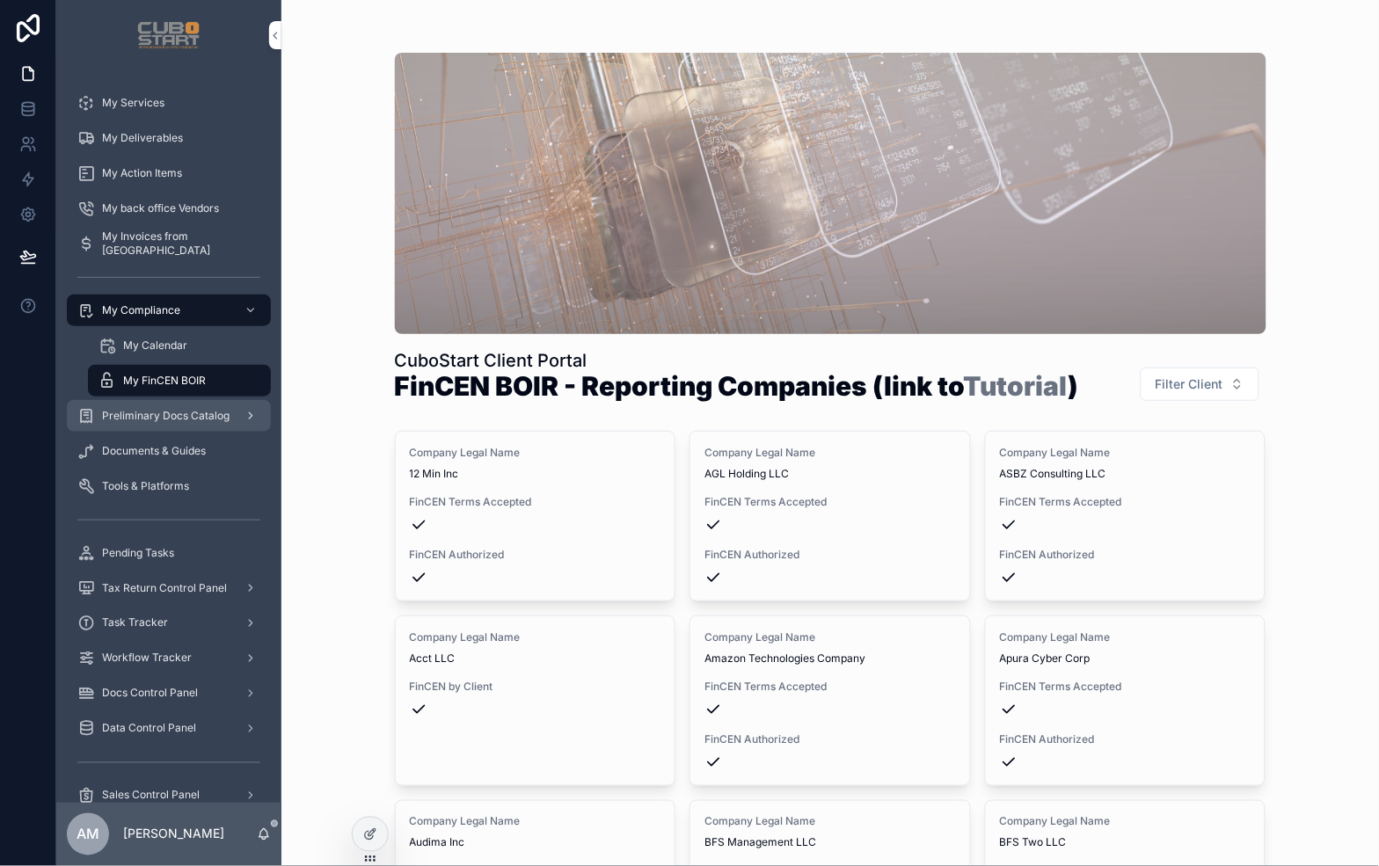
click at [139, 416] on span "Preliminary Docs Catalog" at bounding box center [166, 416] width 128 height 14
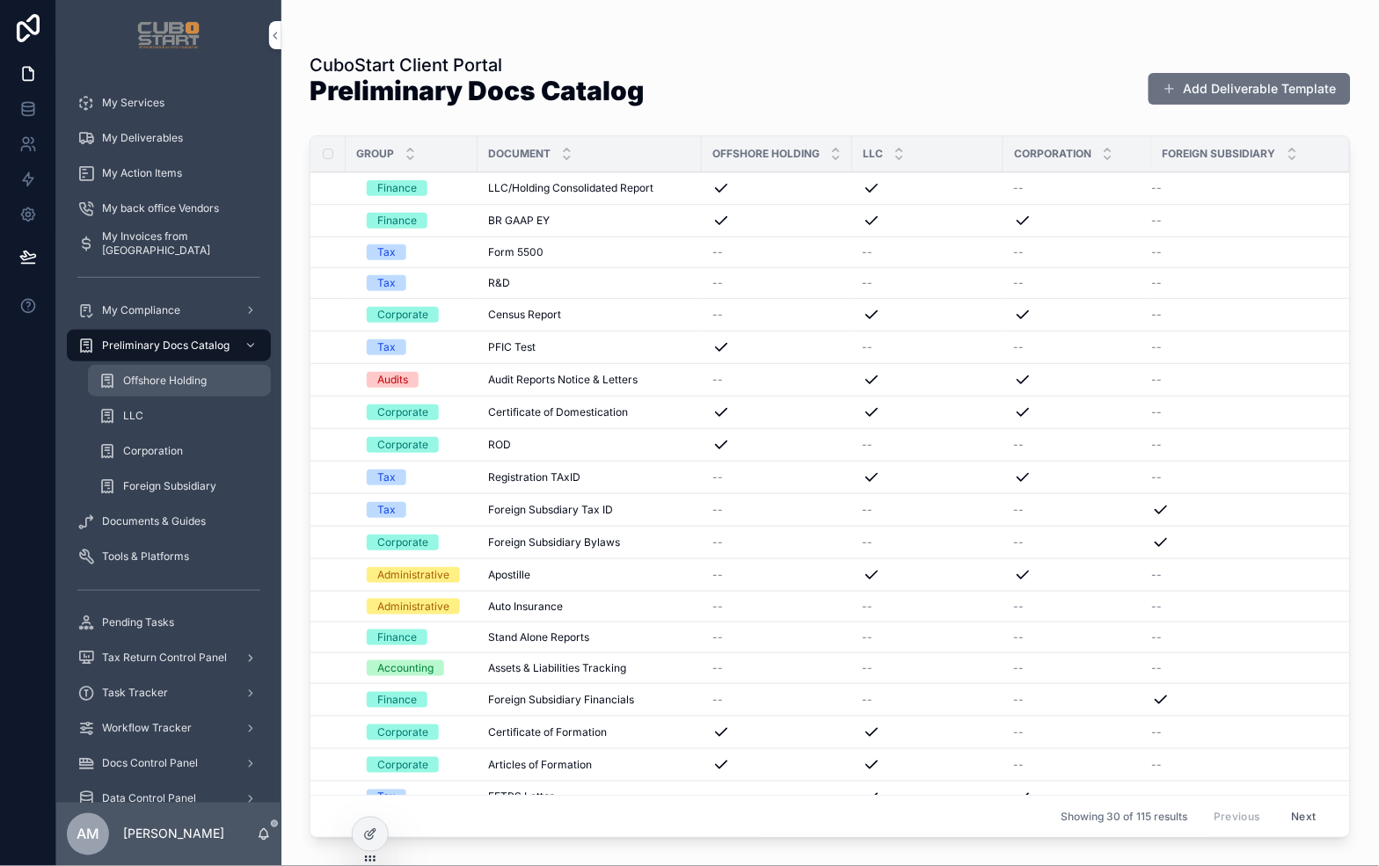
click at [162, 387] on span "Offshore Holding" at bounding box center [165, 381] width 84 height 14
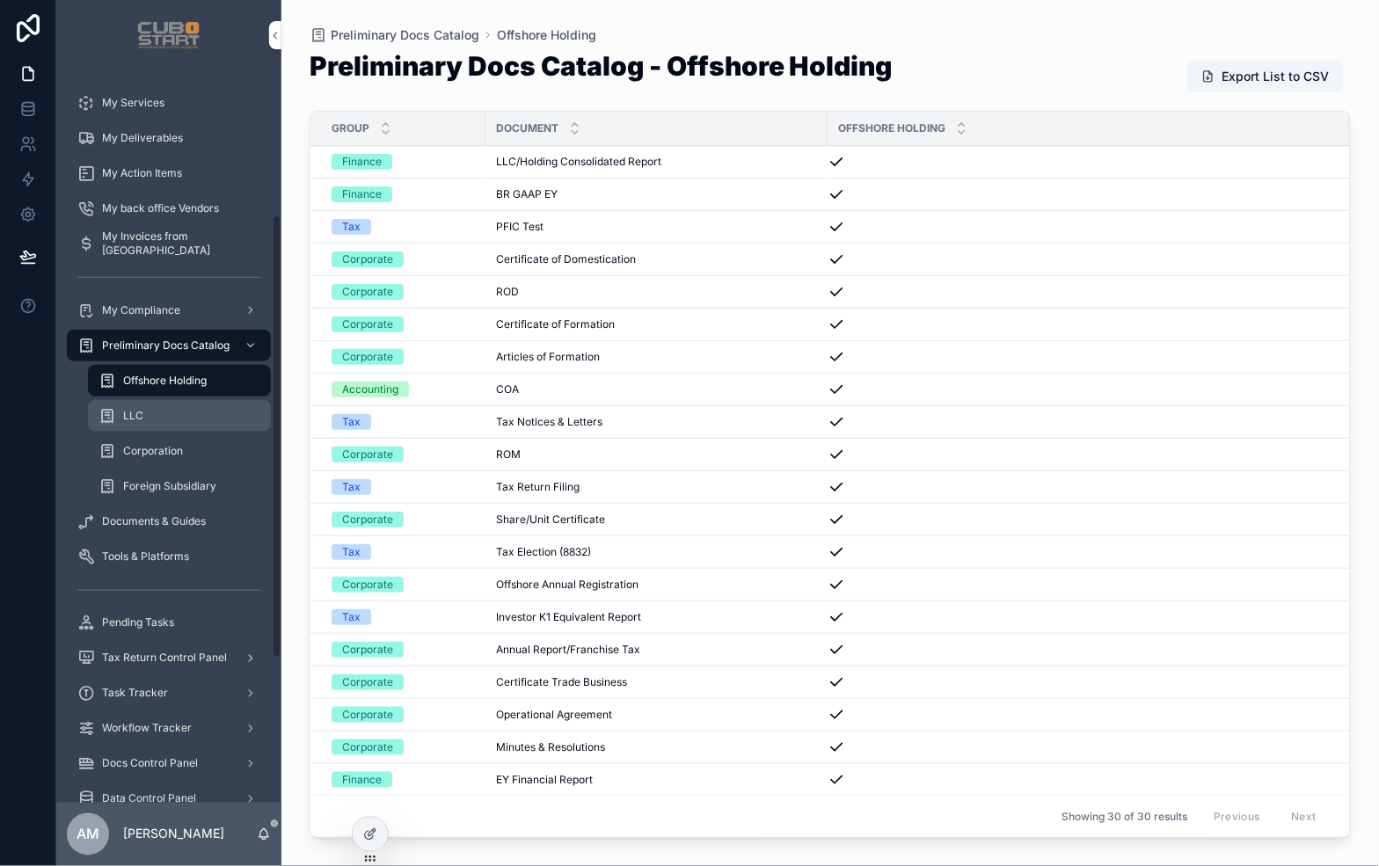
click at [144, 417] on div "LLC" at bounding box center [179, 416] width 162 height 28
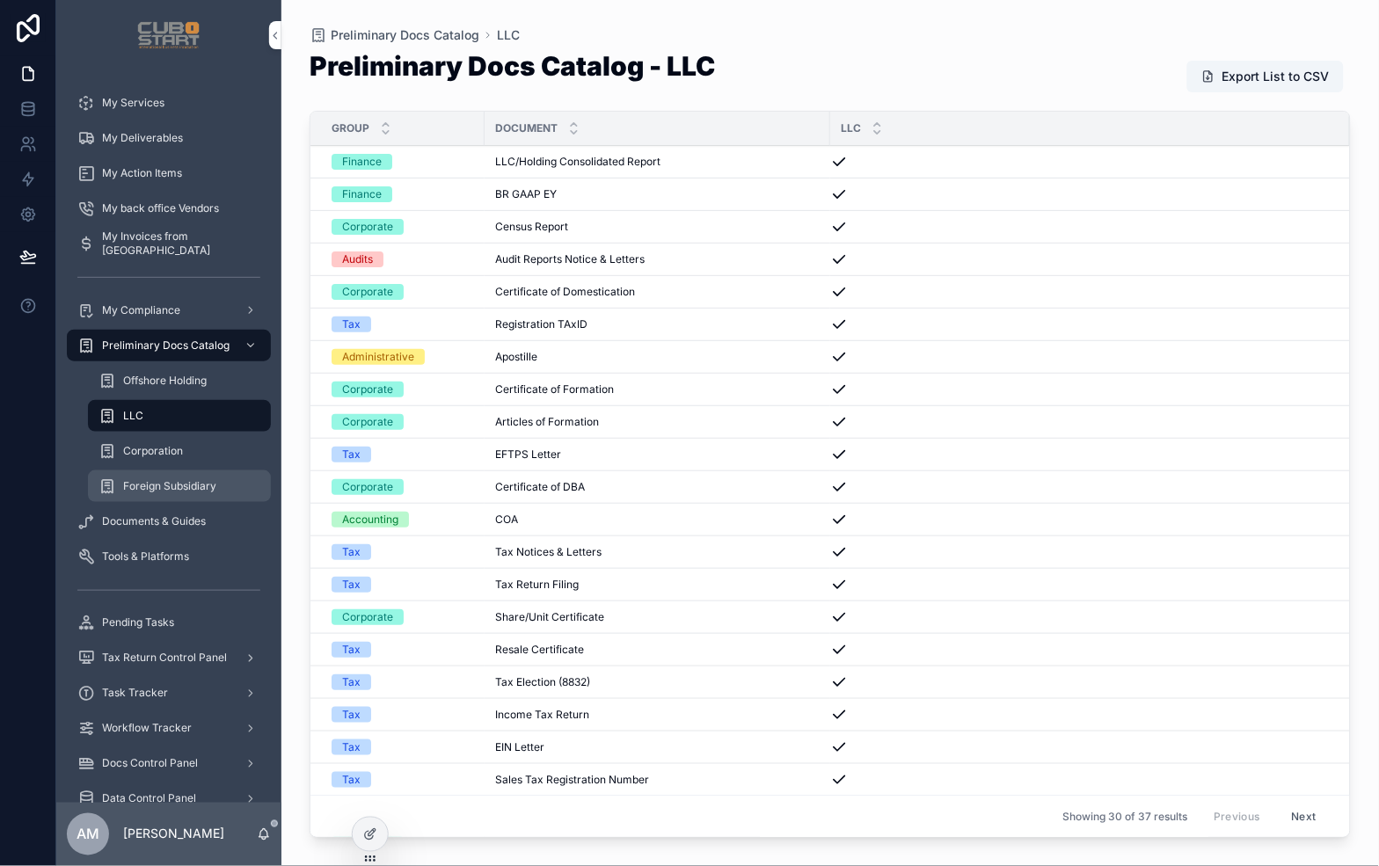
click at [182, 488] on span "Foreign Subsidiary" at bounding box center [169, 486] width 93 height 14
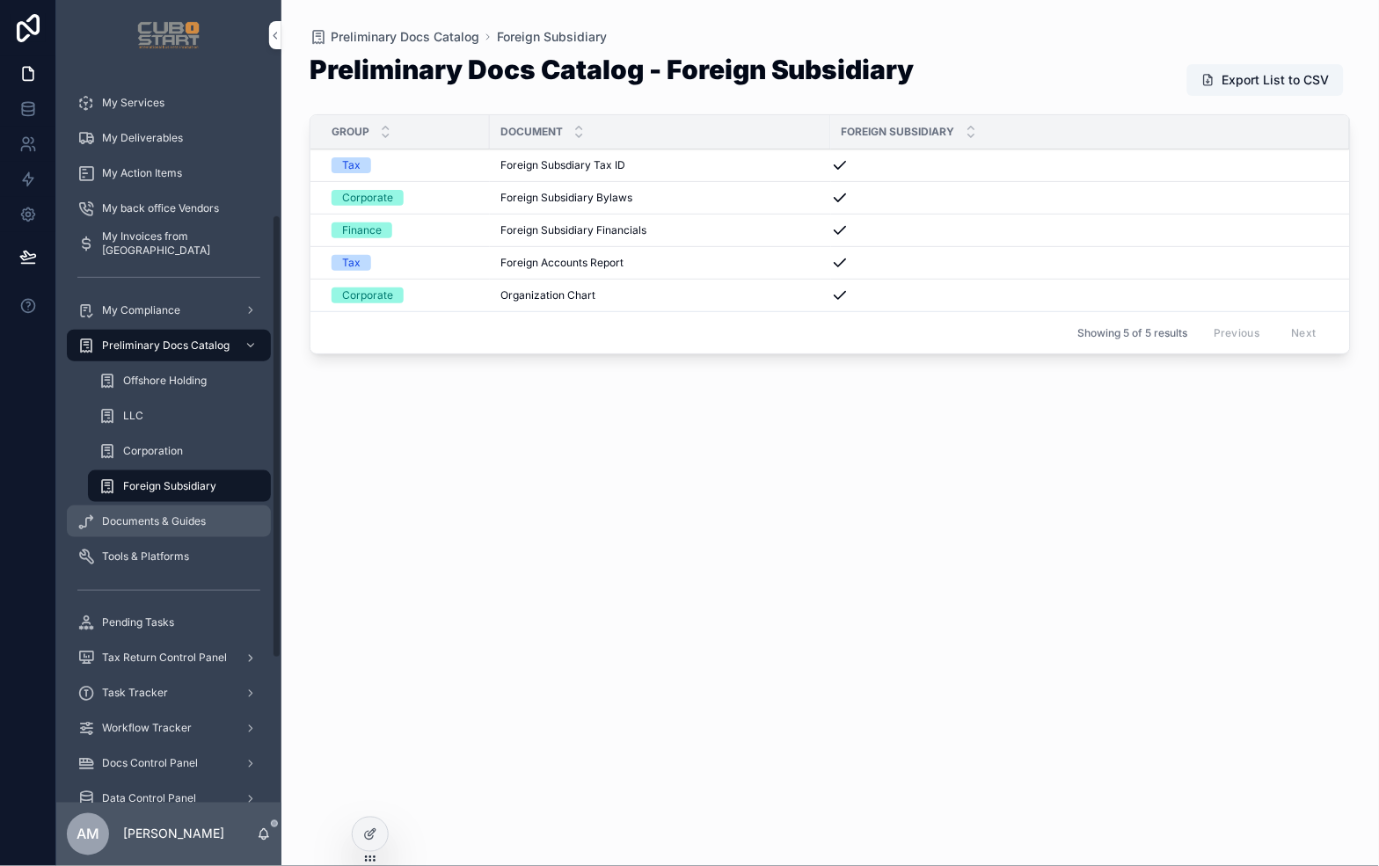
click at [129, 521] on span "Documents & Guides" at bounding box center [154, 521] width 104 height 14
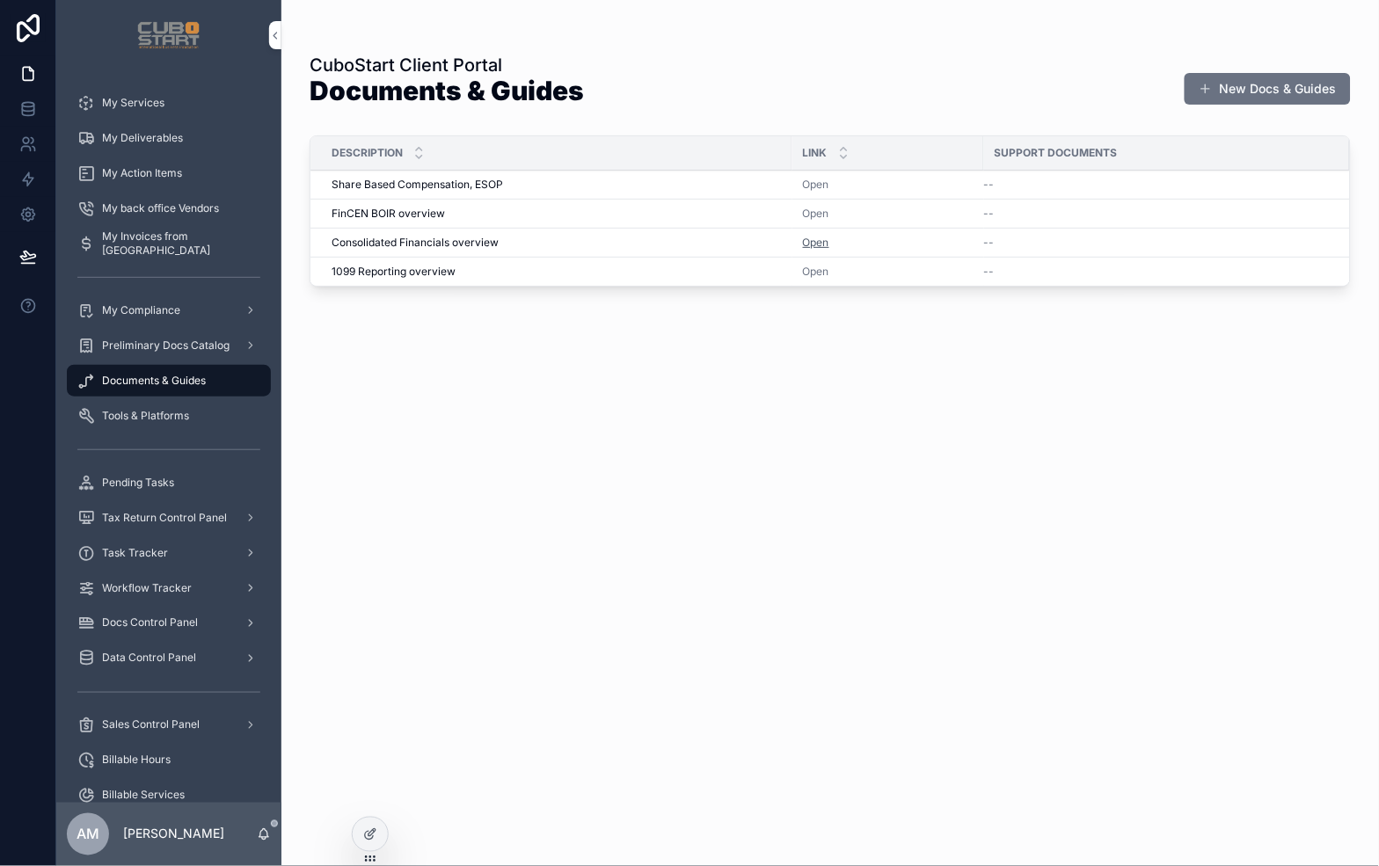
click at [822, 244] on link "Open" at bounding box center [816, 242] width 26 height 13
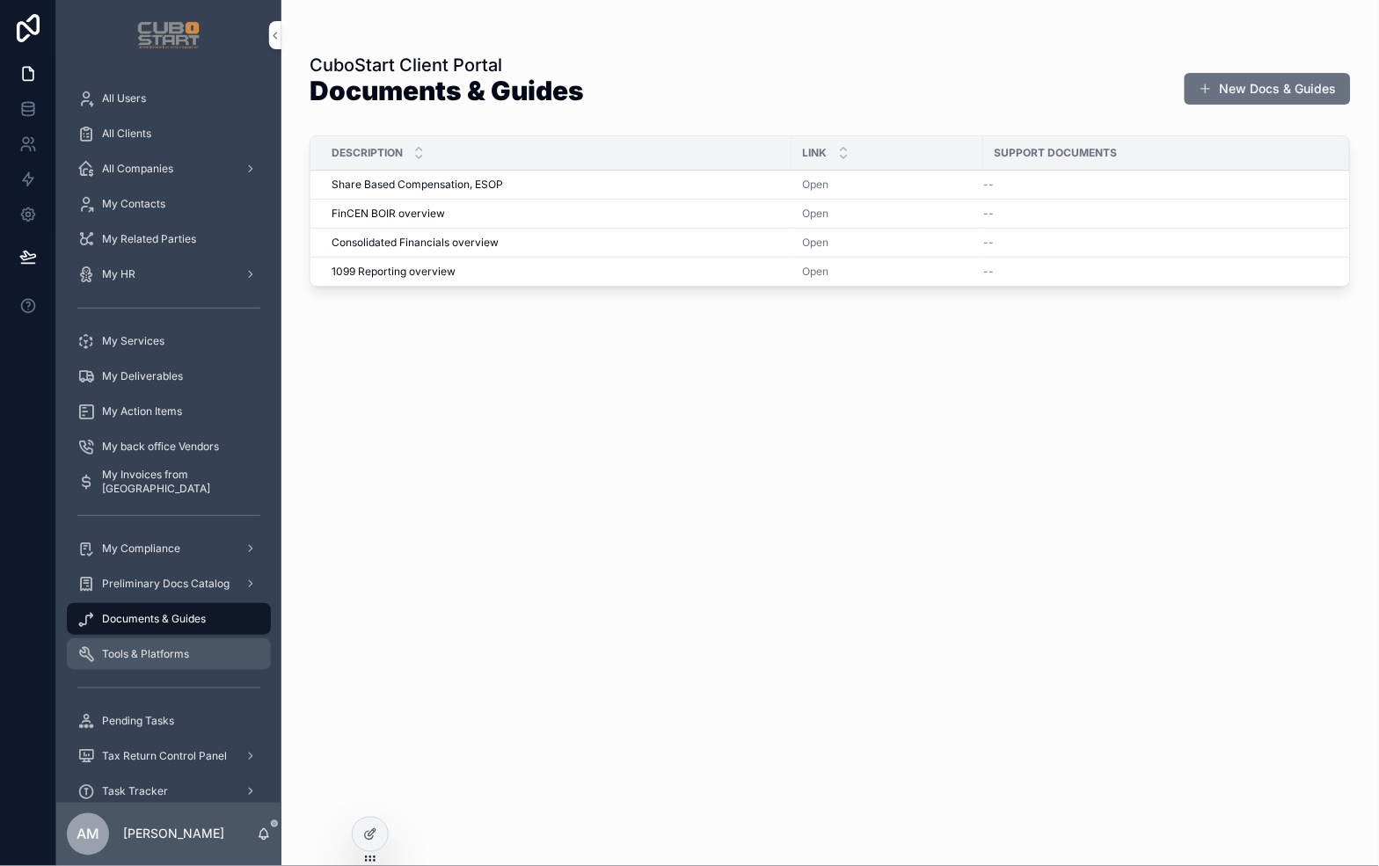
click at [144, 652] on span "Tools & Platforms" at bounding box center [145, 654] width 87 height 14
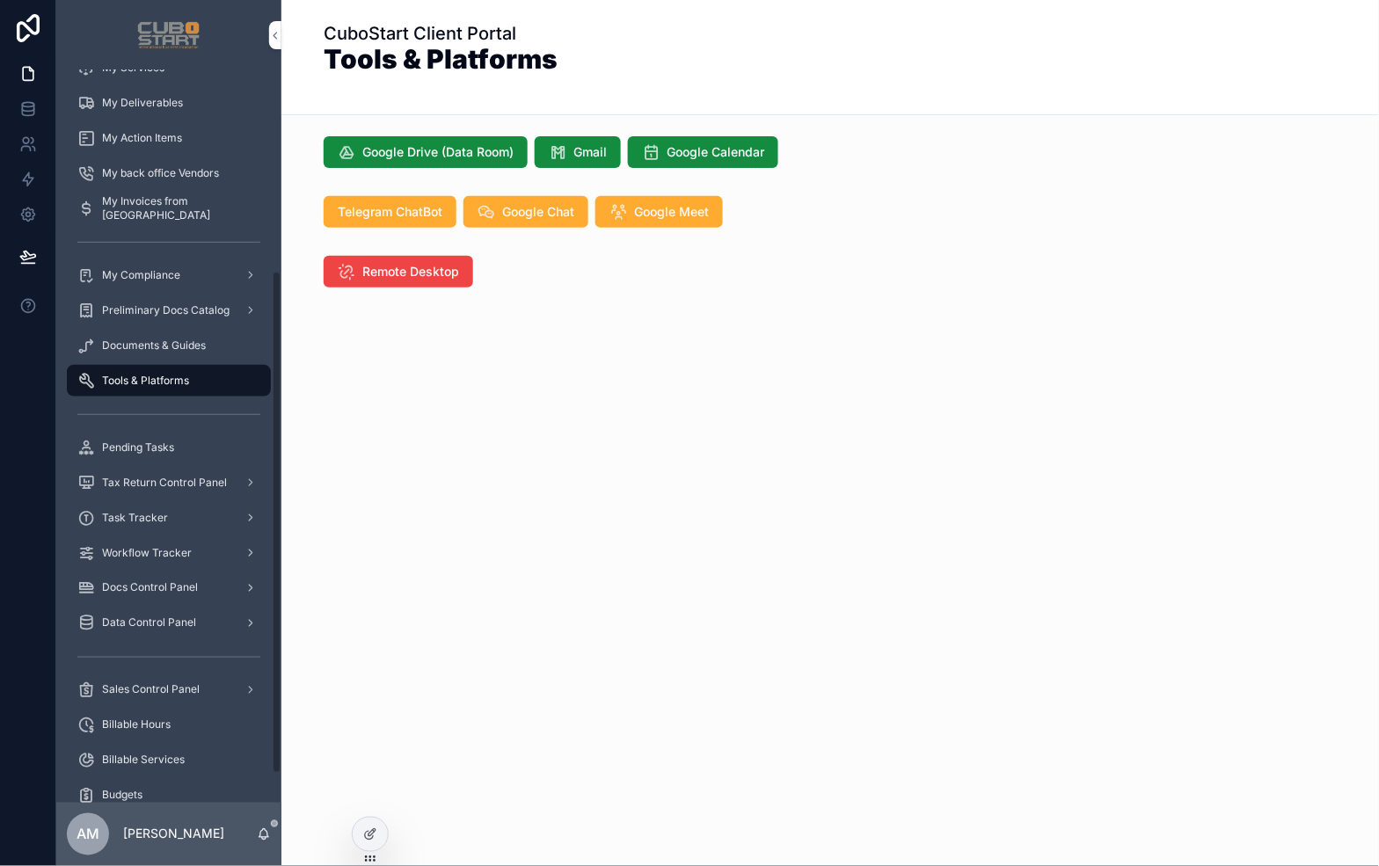
scroll to position [293, 0]
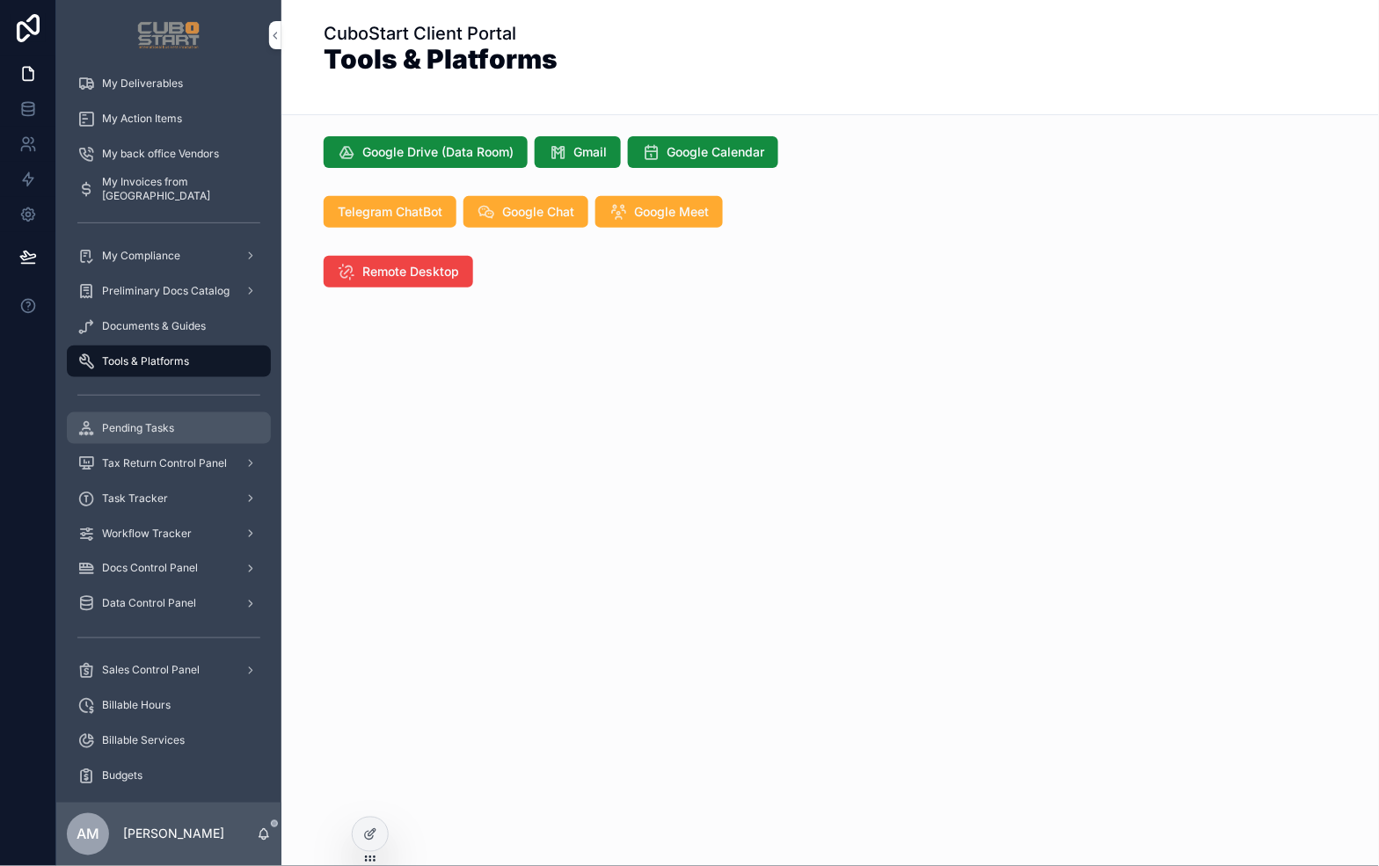
click at [127, 431] on span "Pending Tasks" at bounding box center [138, 428] width 72 height 14
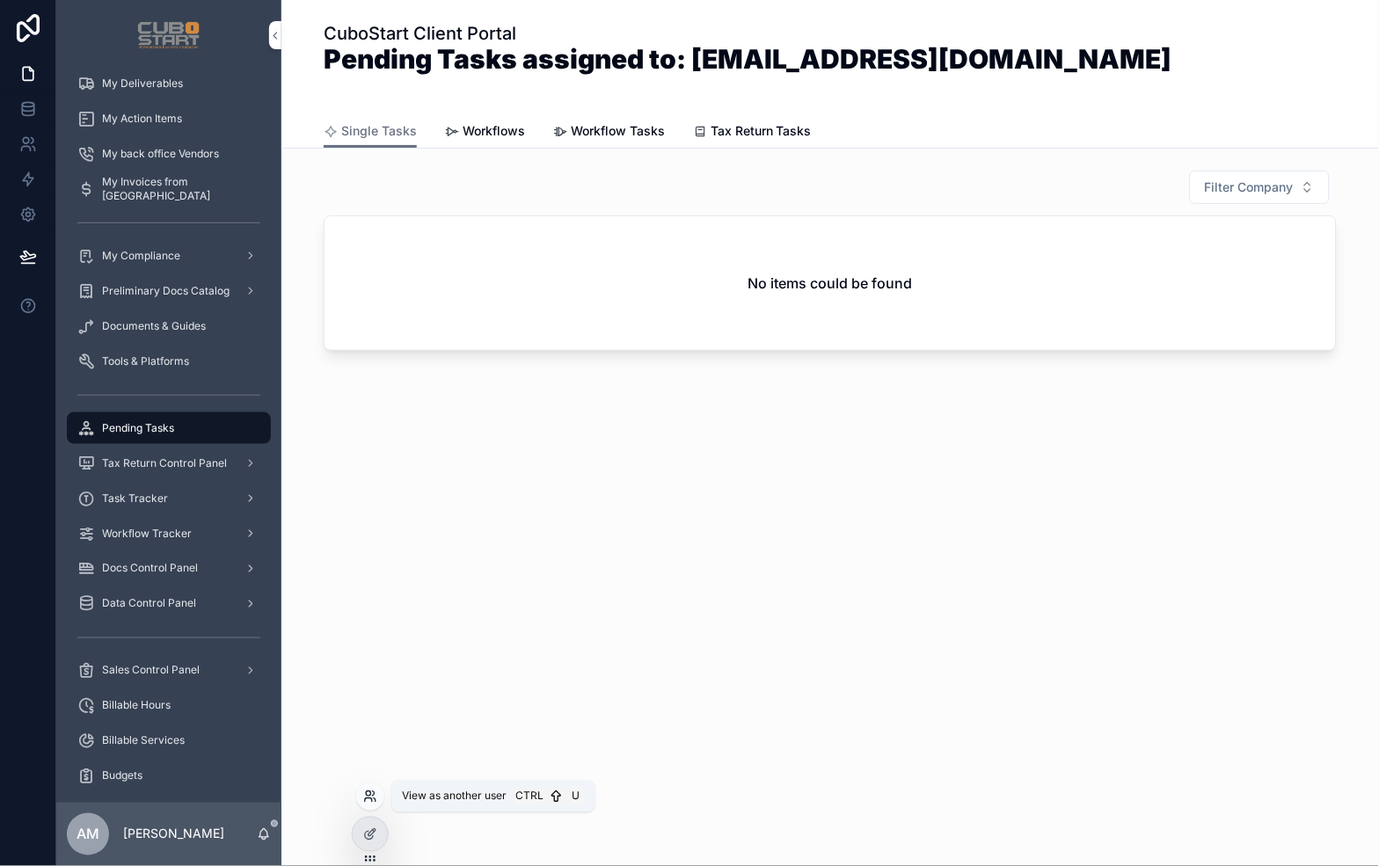
click at [368, 796] on icon at bounding box center [368, 793] width 4 height 4
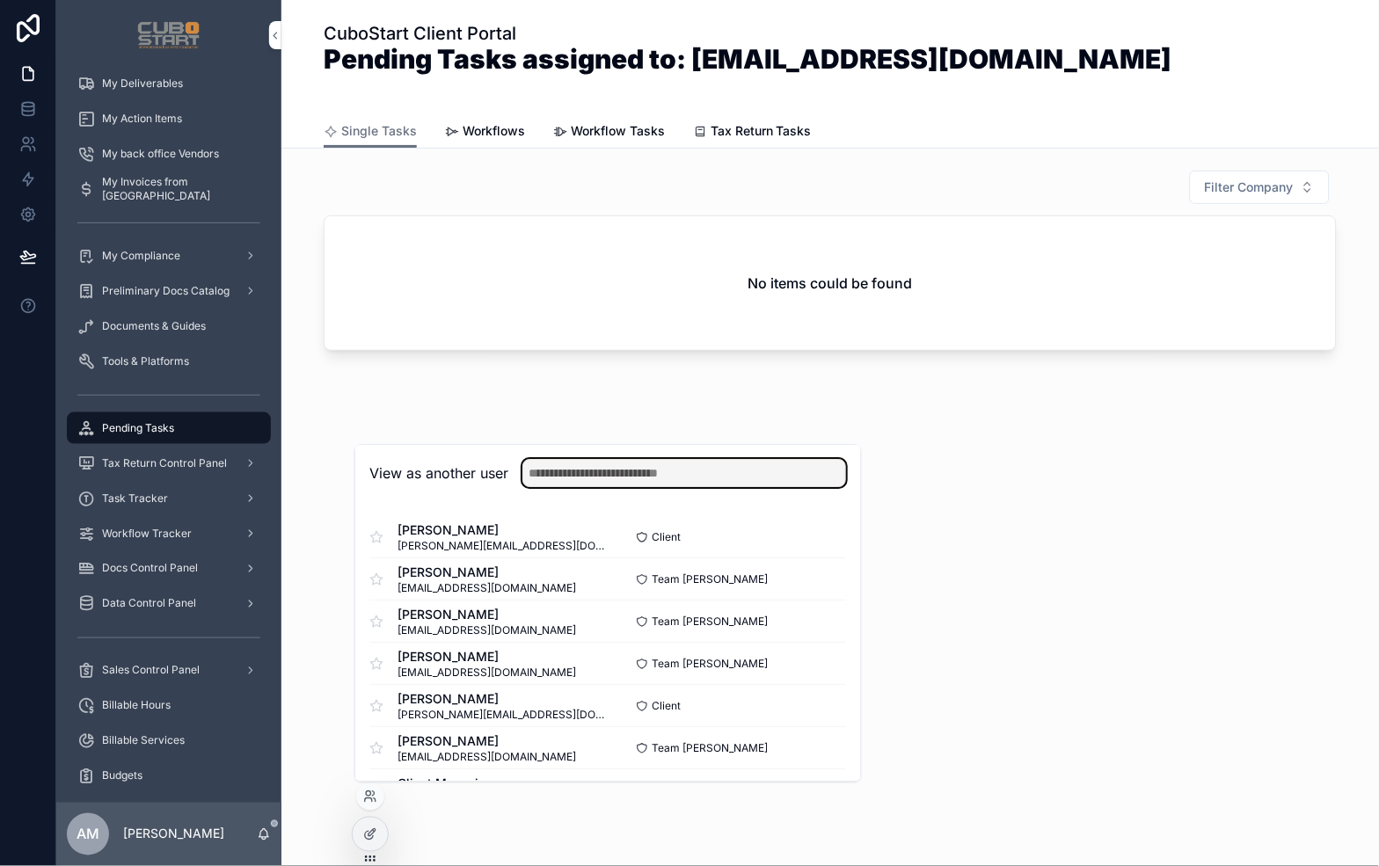
click at [639, 472] on input "text" at bounding box center [684, 473] width 324 height 28
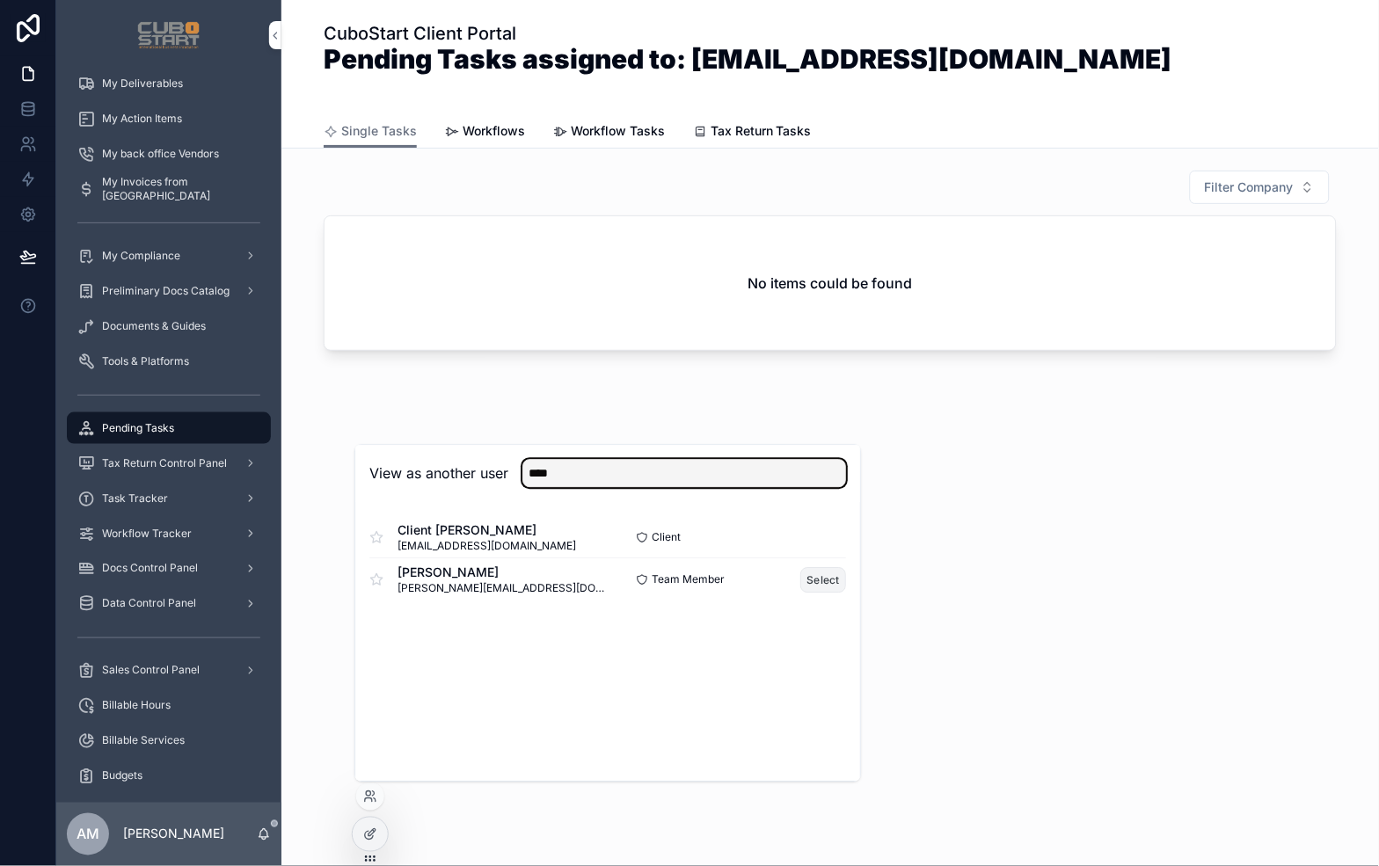
type input "****"
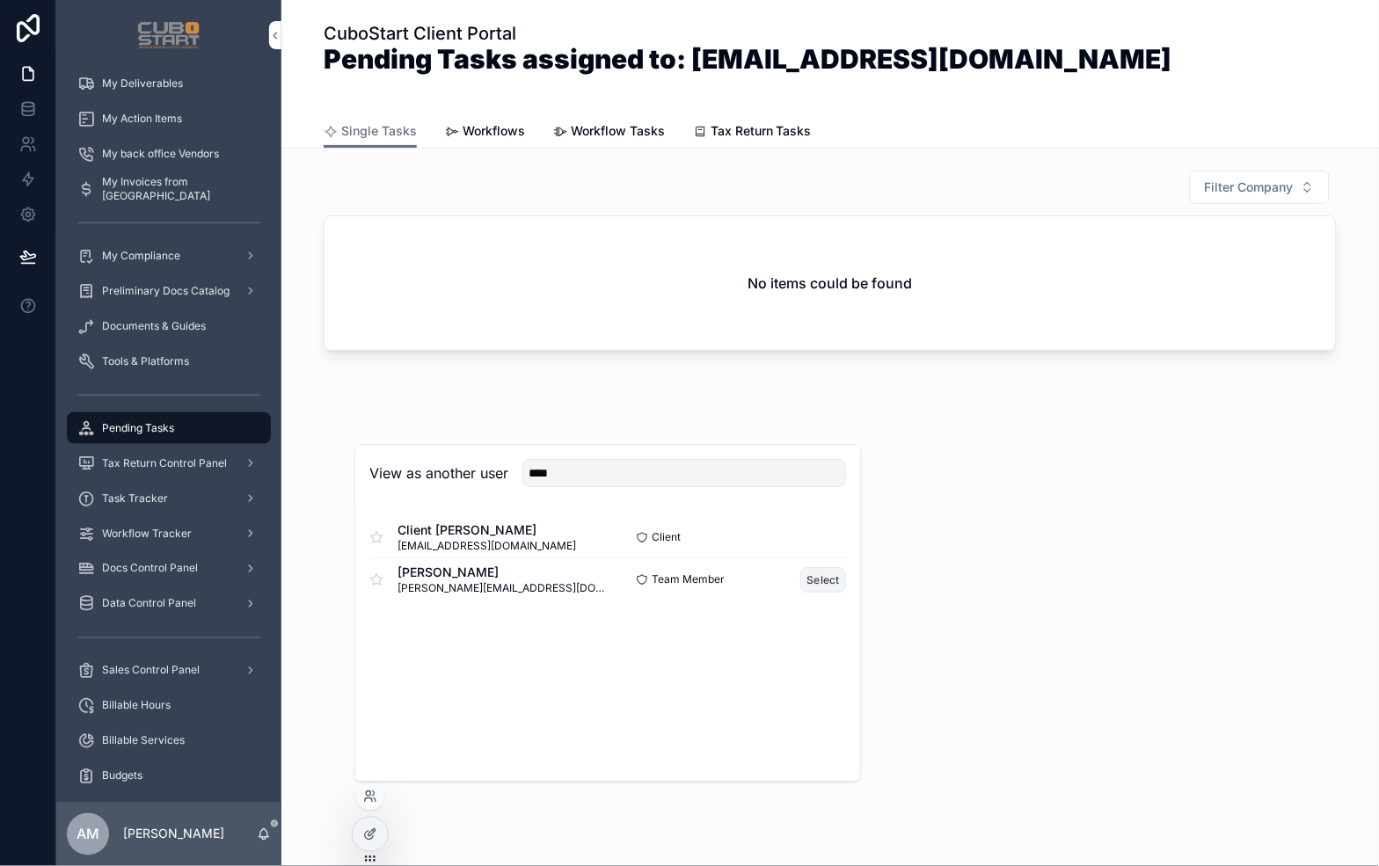
click at [818, 580] on button "Select" at bounding box center [824, 580] width 46 height 26
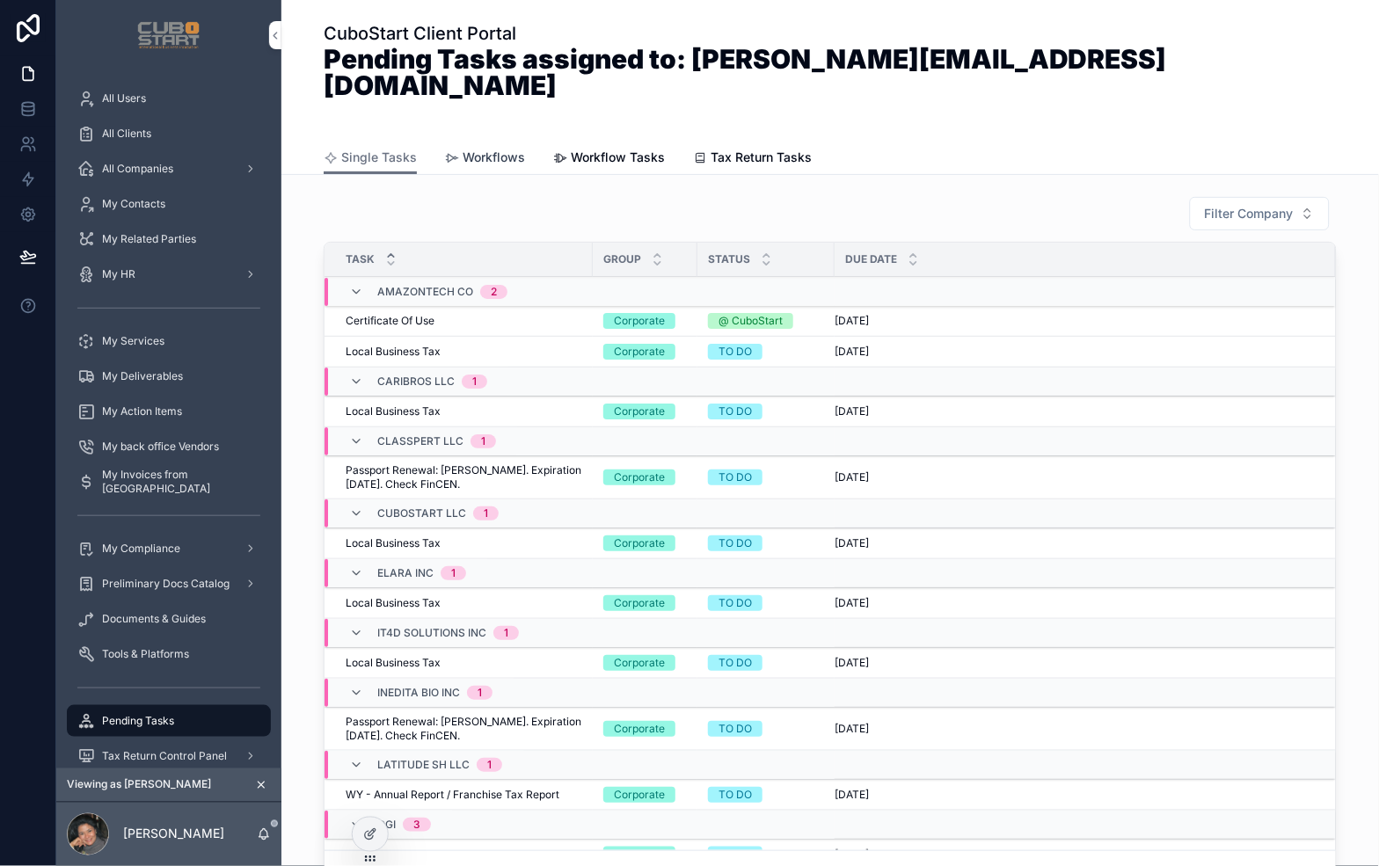
click at [478, 149] on span "Workflows" at bounding box center [494, 158] width 62 height 18
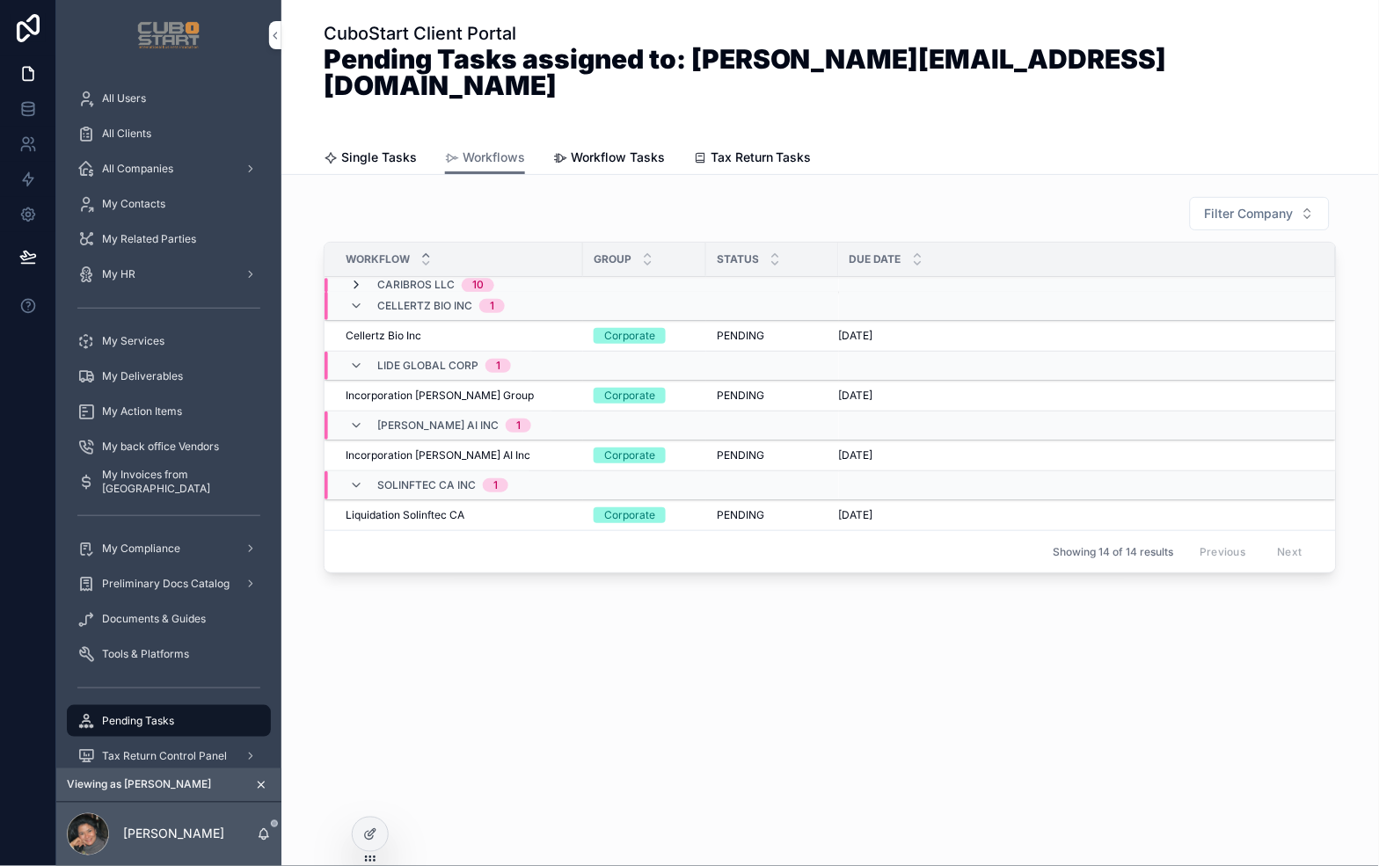
click at [353, 279] on icon "scrollable content" at bounding box center [356, 286] width 14 height 14
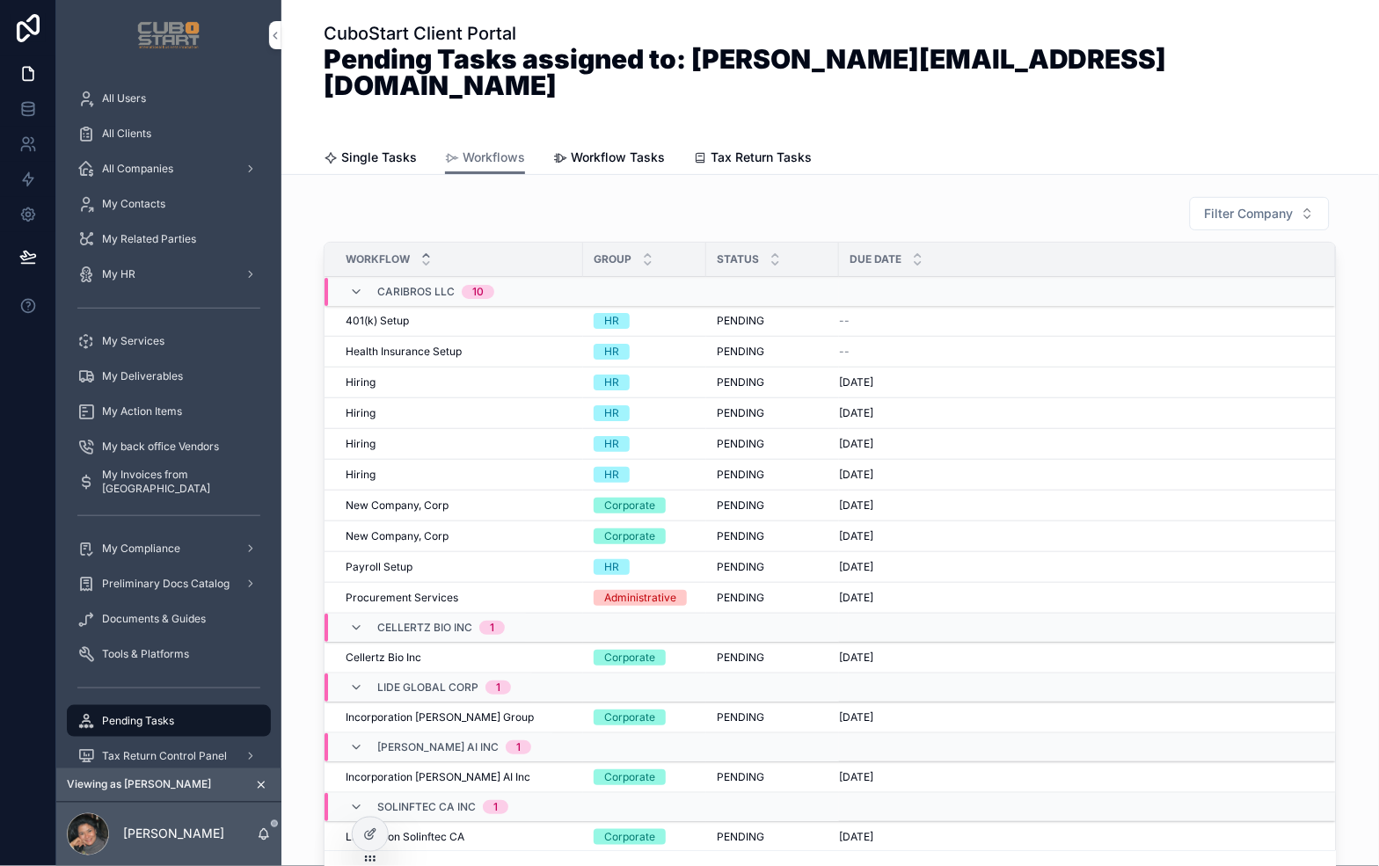
click at [381, 314] on span "401(k) Setup" at bounding box center [377, 321] width 63 height 14
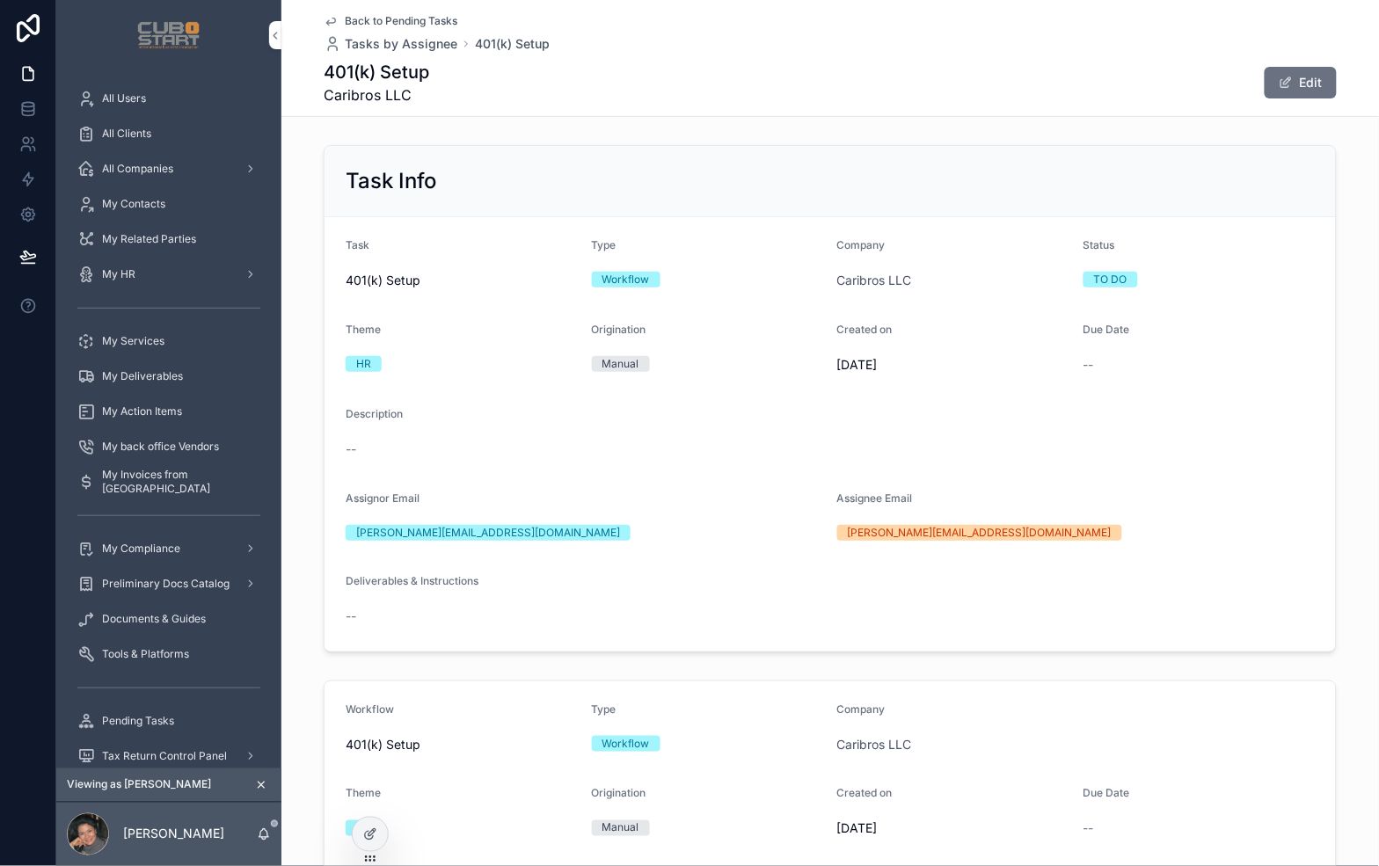
click at [417, 20] on span "Back to Pending Tasks" at bounding box center [401, 21] width 113 height 14
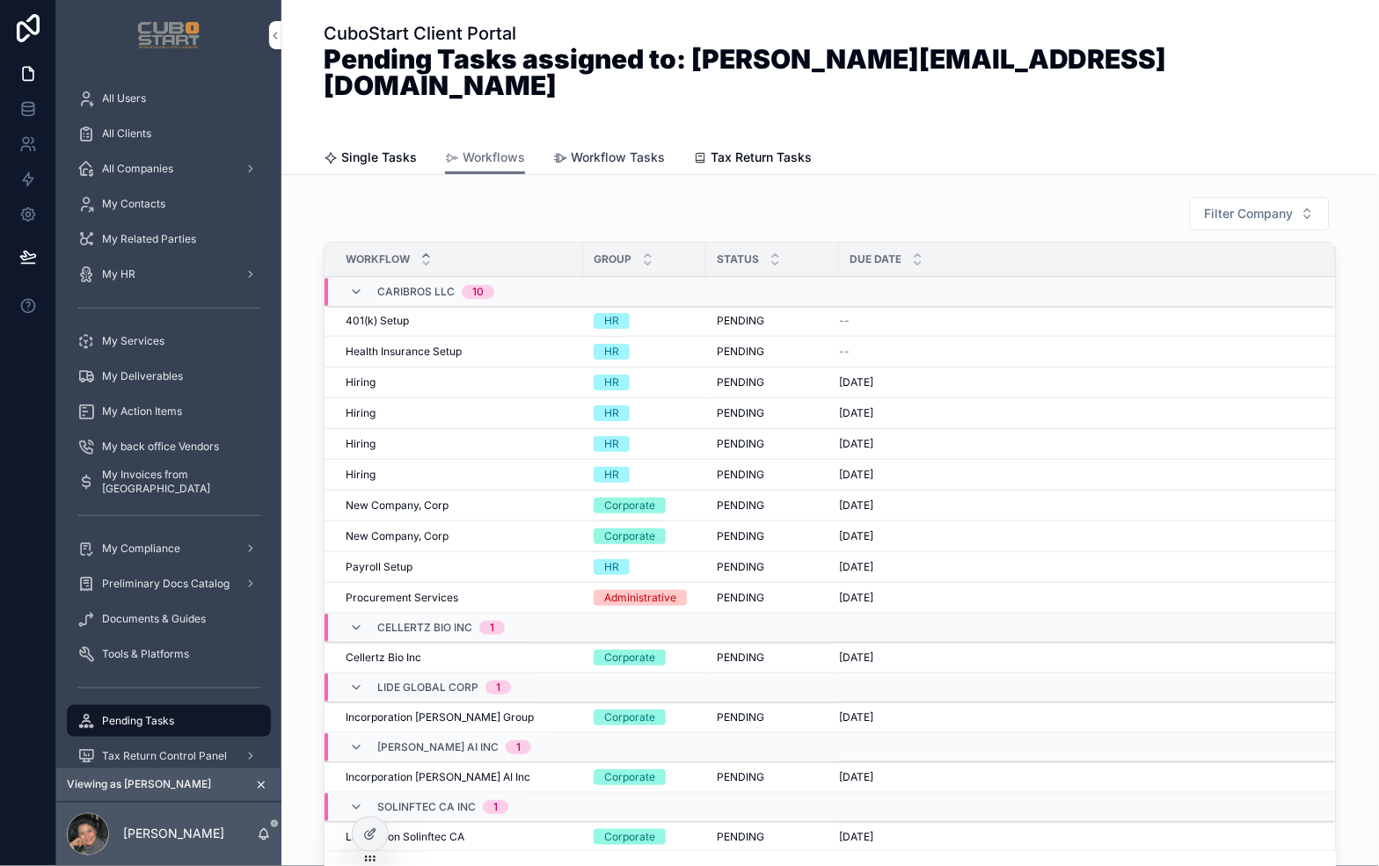
click at [598, 149] on span "Workflow Tasks" at bounding box center [618, 158] width 94 height 18
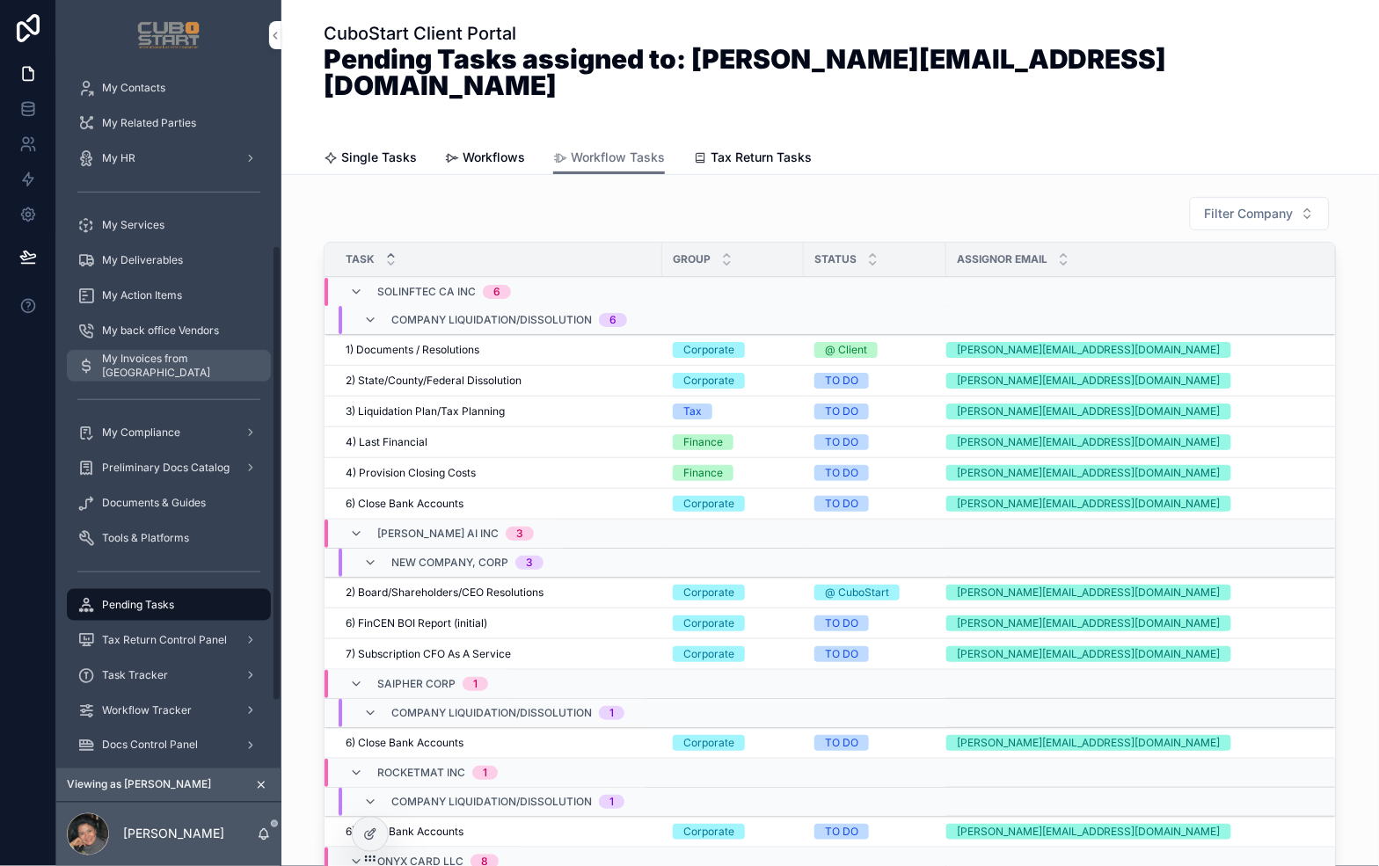
scroll to position [293, 0]
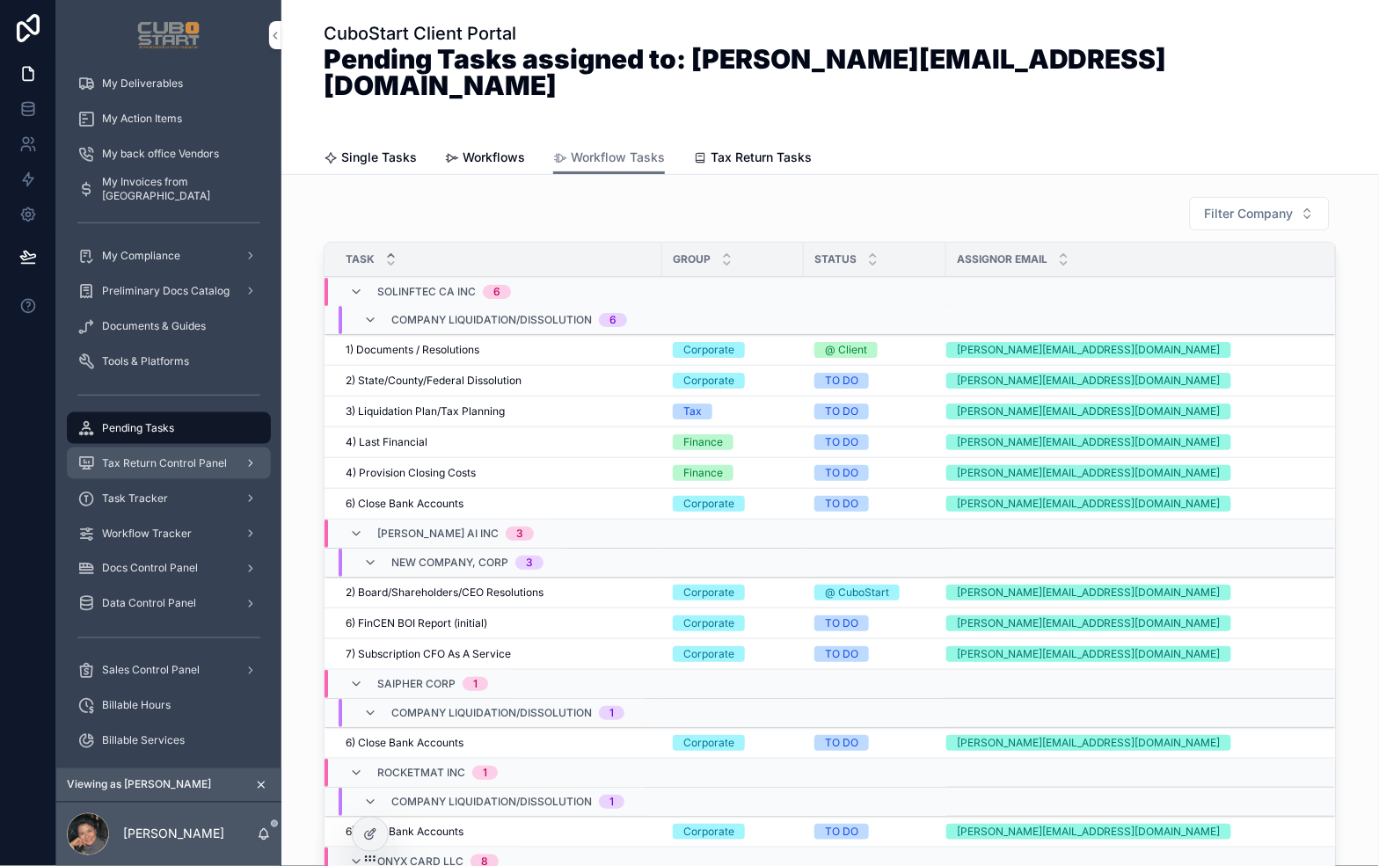
click at [177, 463] on span "Tax Return Control Panel" at bounding box center [164, 463] width 125 height 14
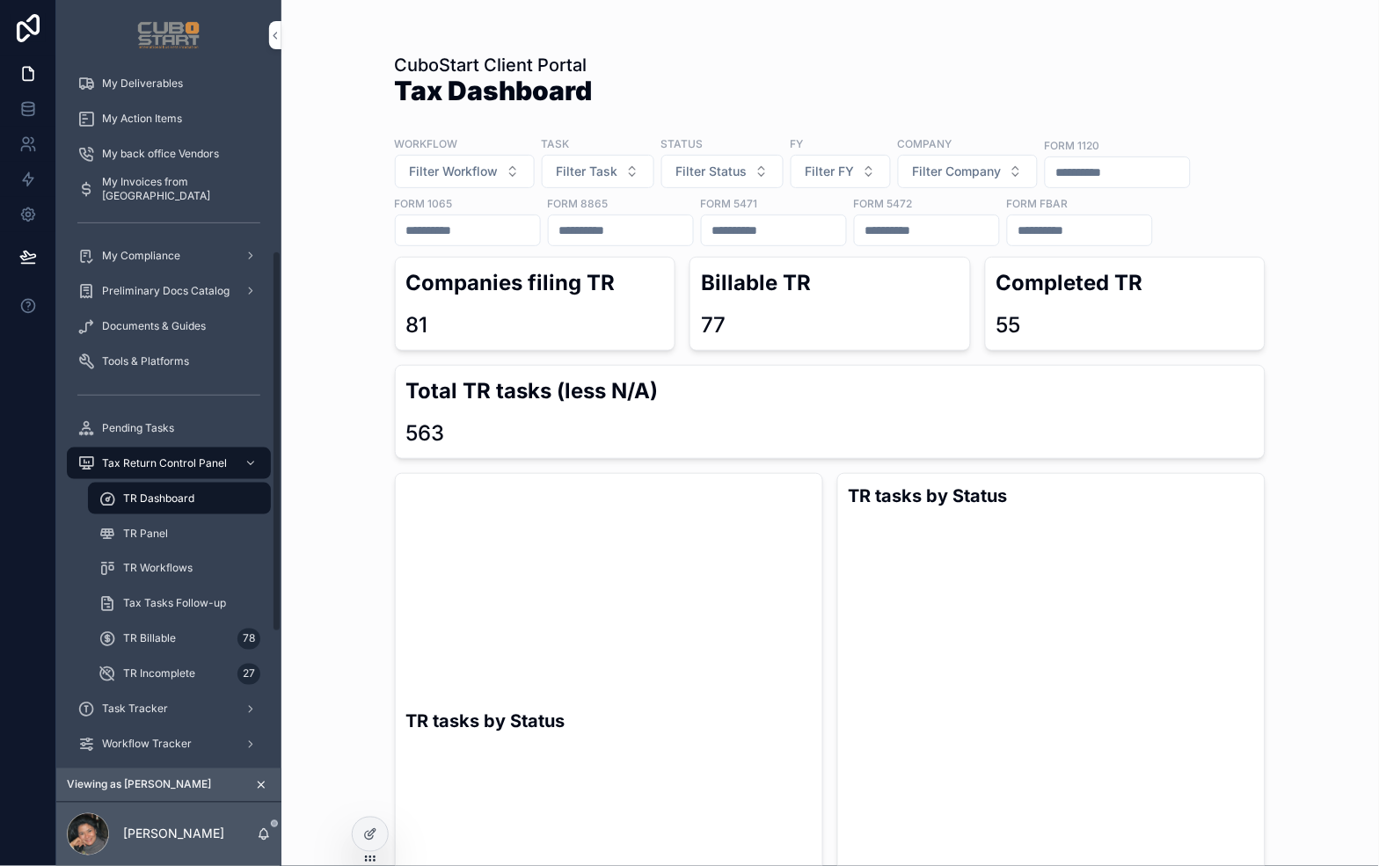
scroll to position [488, 0]
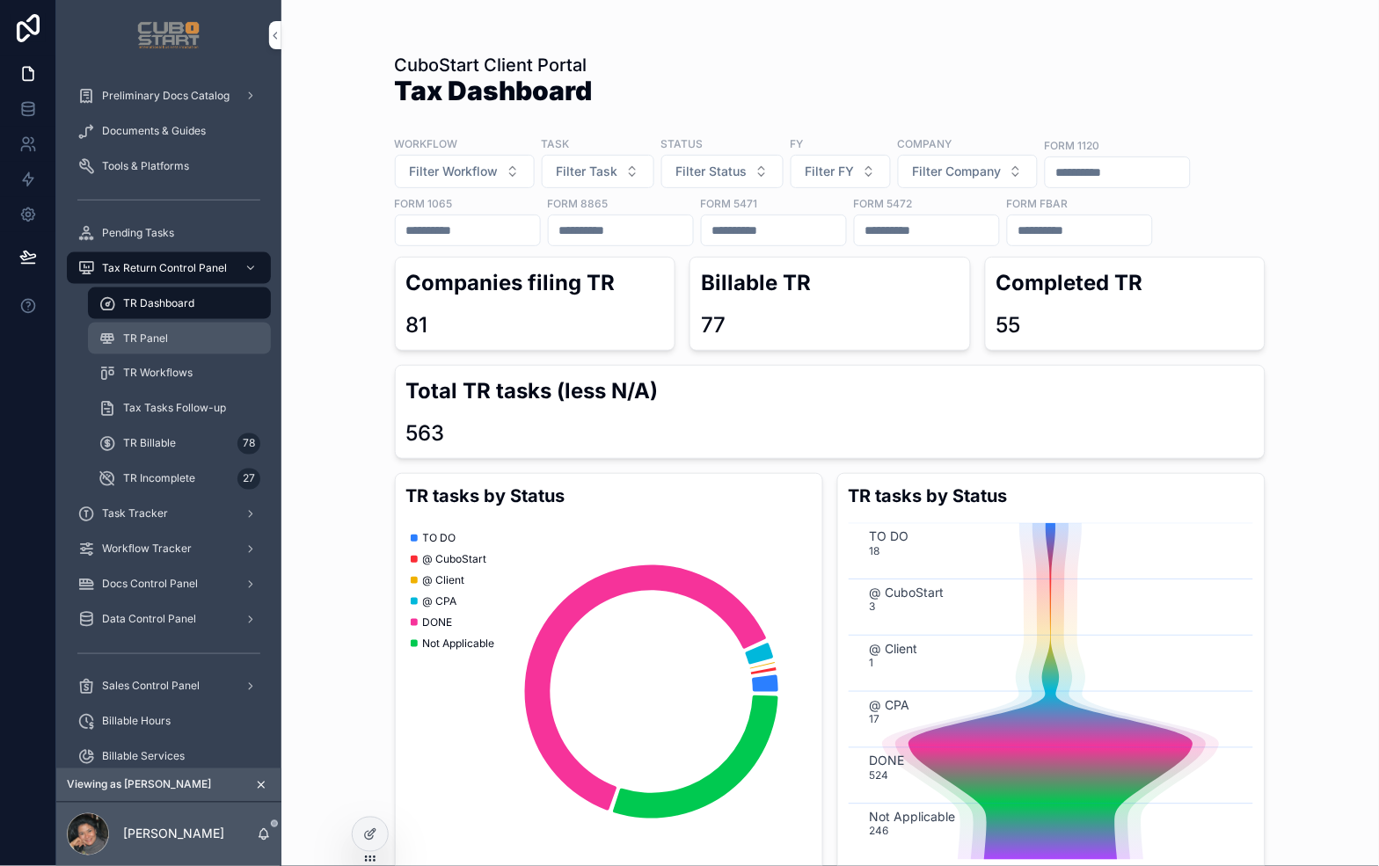
click at [146, 336] on span "TR Panel" at bounding box center [145, 339] width 45 height 14
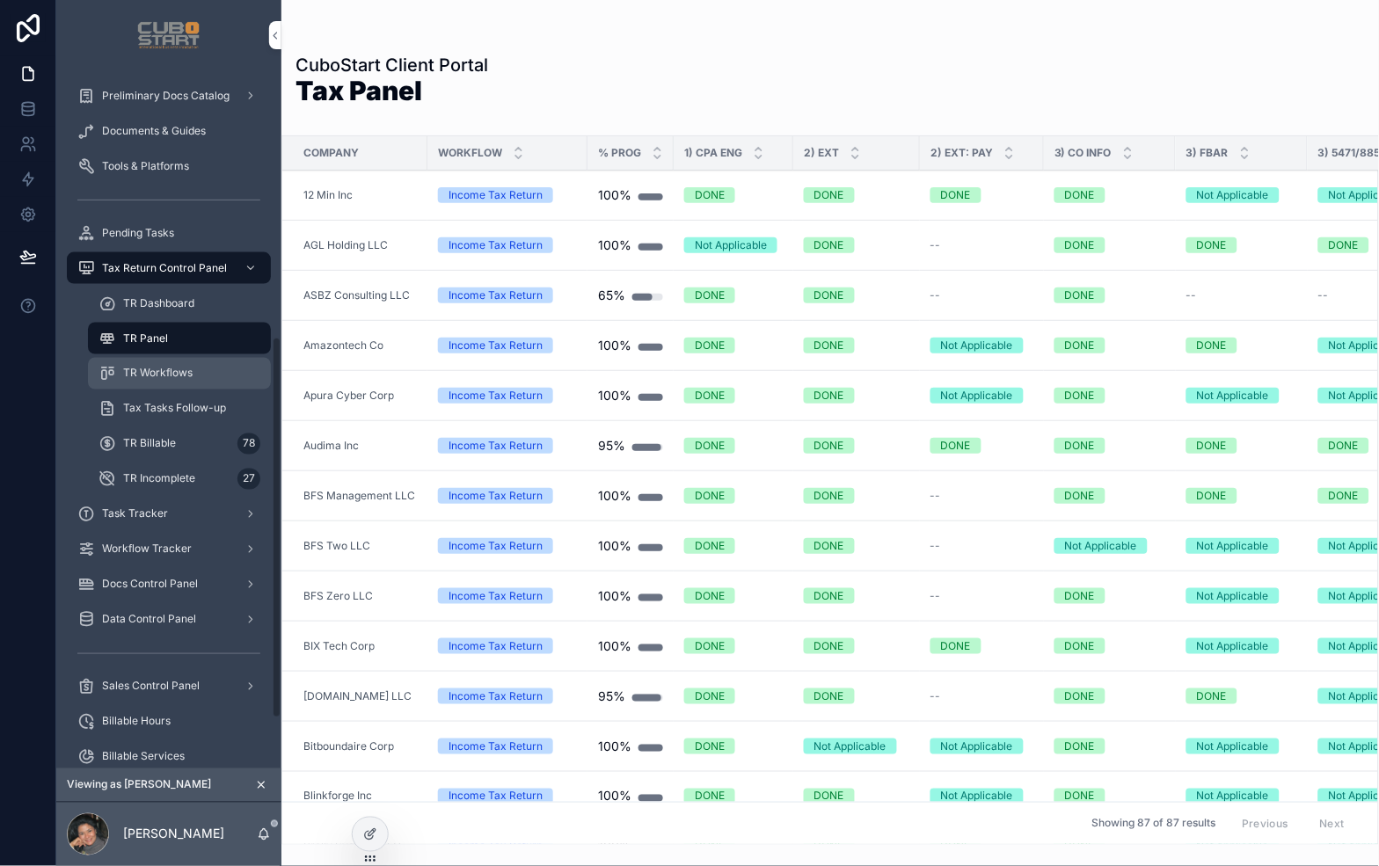
click at [152, 374] on span "TR Workflows" at bounding box center [157, 374] width 69 height 14
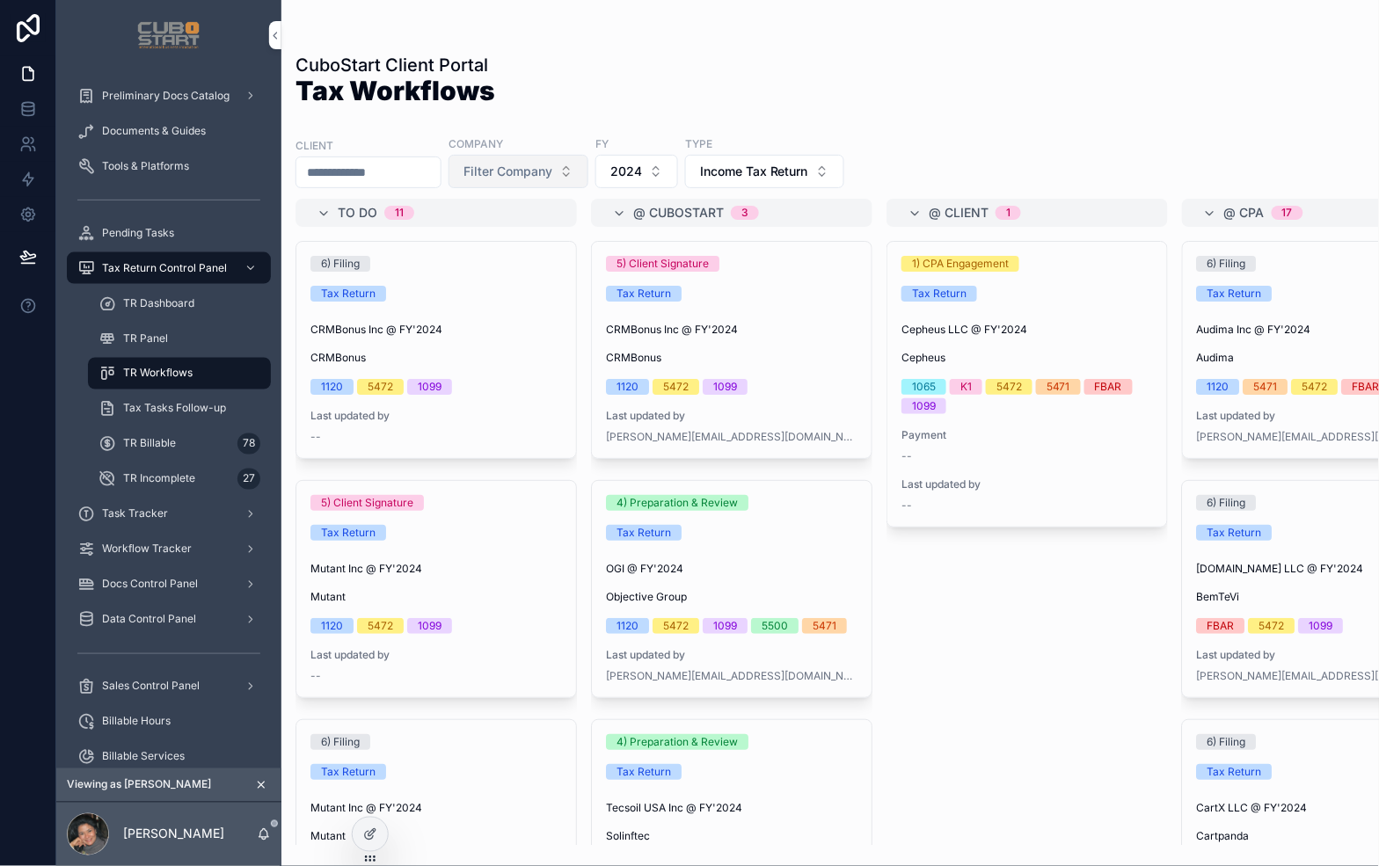
click at [588, 172] on button "Filter Company" at bounding box center [518, 171] width 140 height 33
click at [588, 174] on button "Filter Company" at bounding box center [518, 171] width 140 height 33
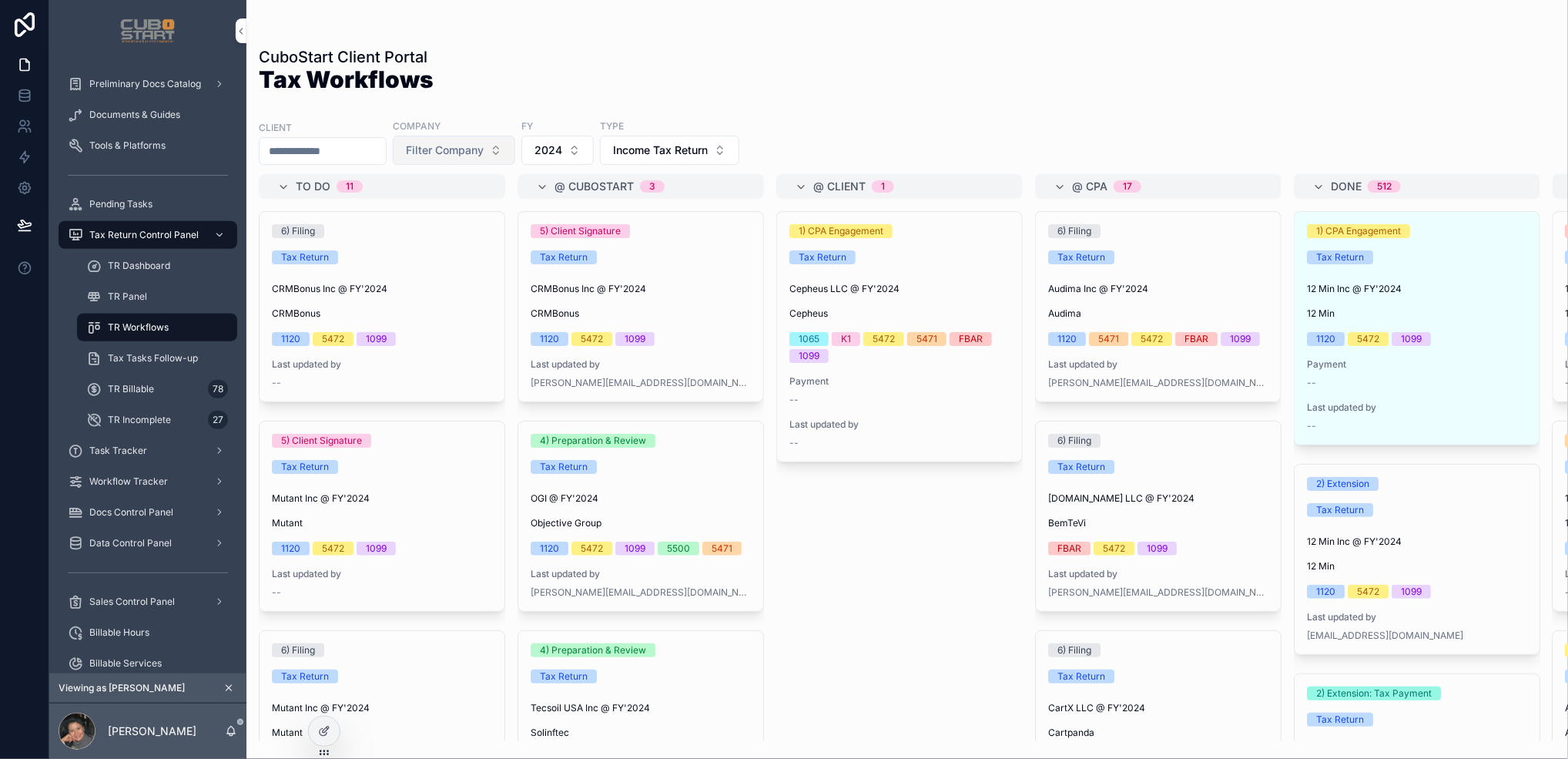
click at [515, 150] on button "Filter Company" at bounding box center [454, 150] width 123 height 29
type input "*"
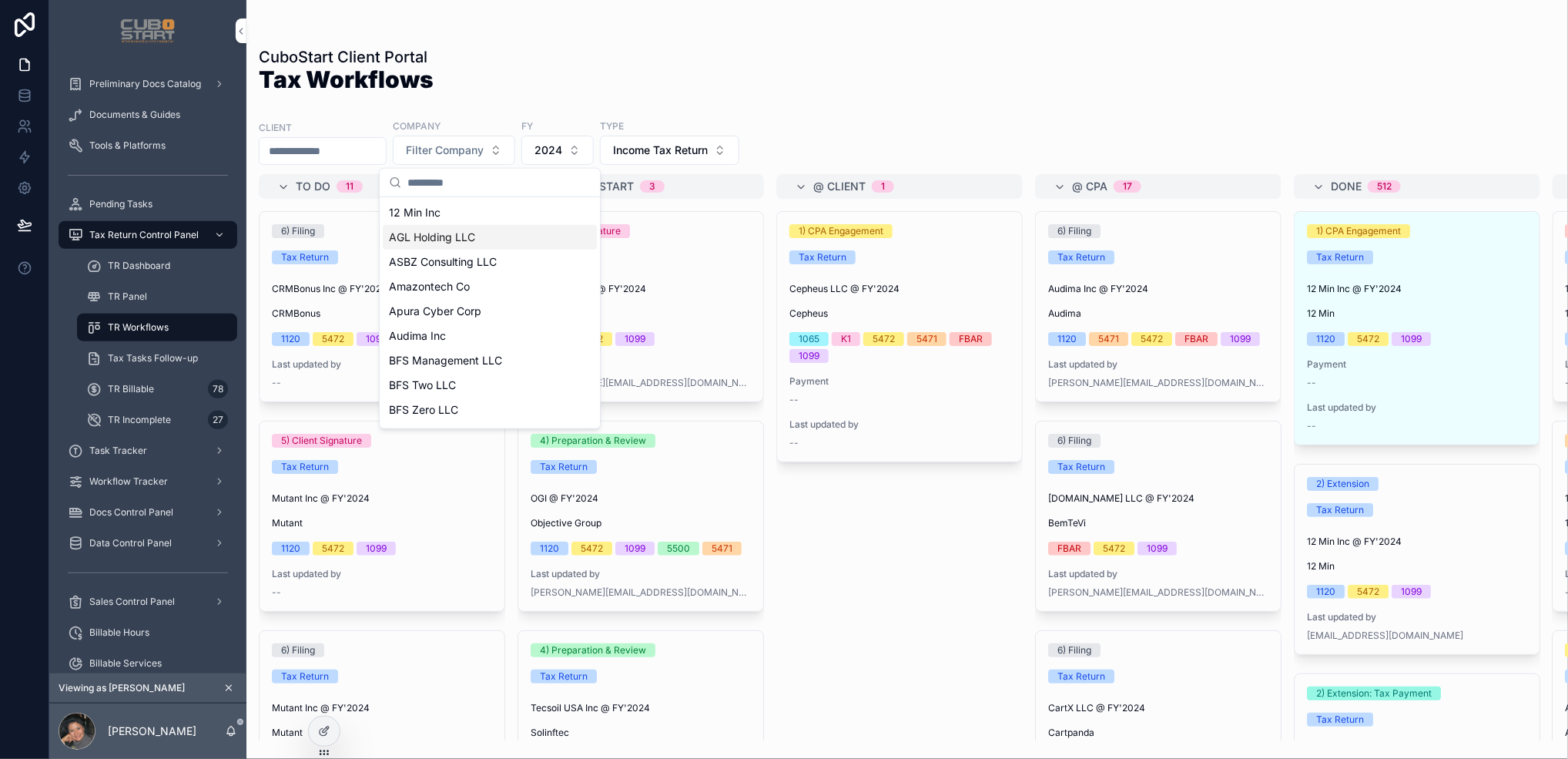
click at [440, 238] on span "AGL Holding LLC" at bounding box center [432, 238] width 86 height 16
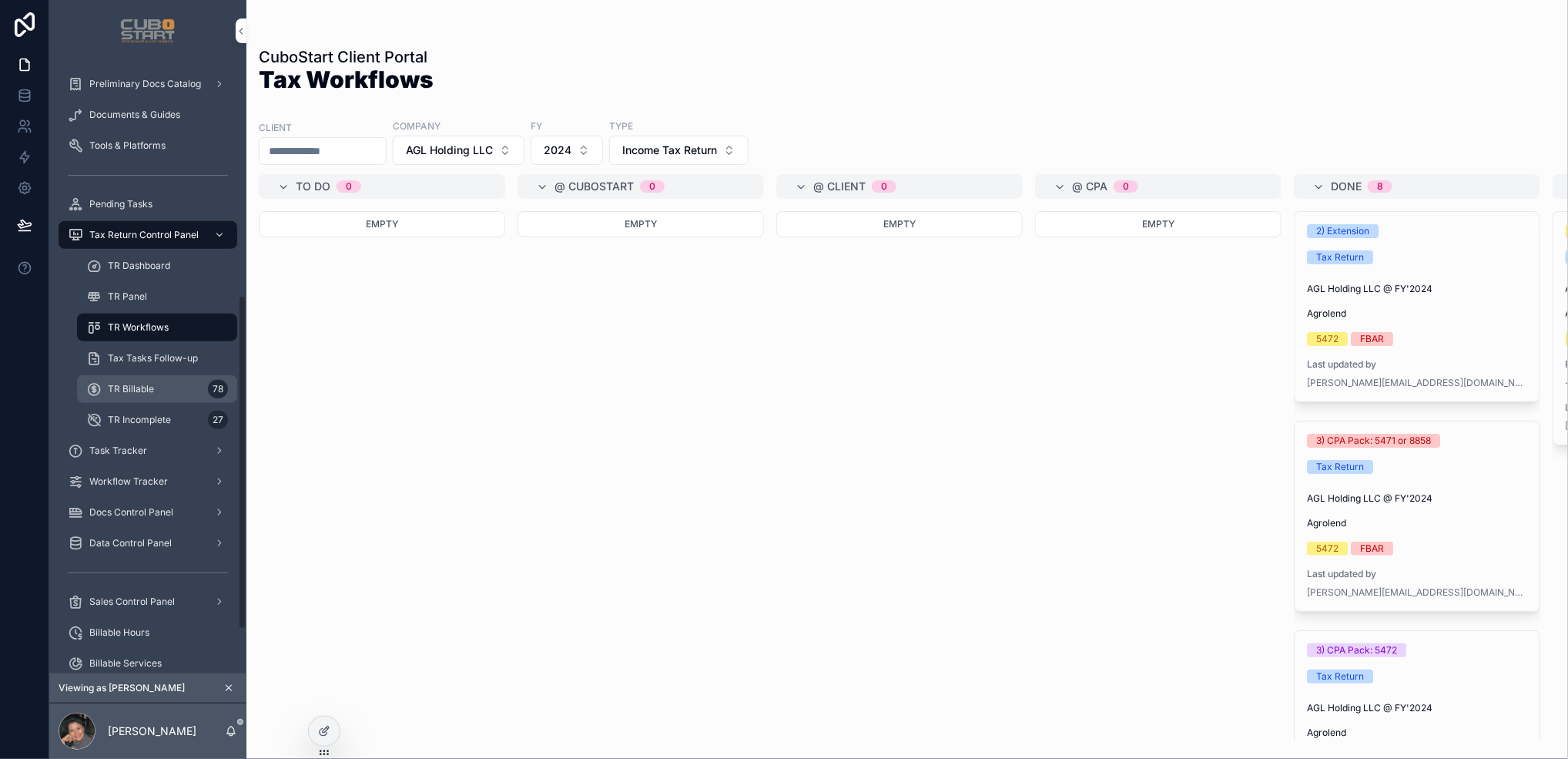
click at [135, 391] on span "TR Billable" at bounding box center [131, 389] width 46 height 12
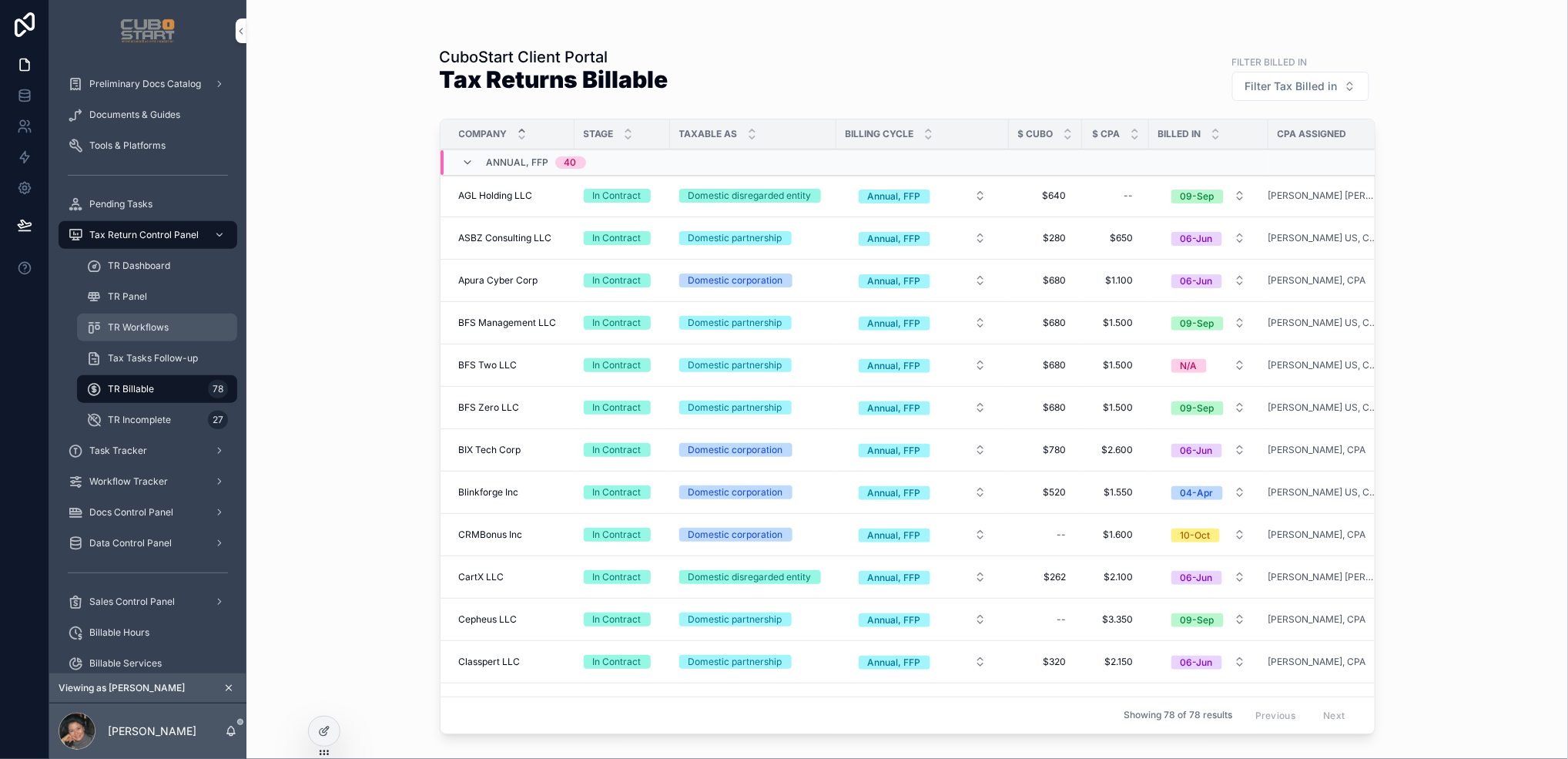
click at [141, 323] on span "TR Workflows" at bounding box center [138, 328] width 60 height 12
click at [138, 357] on span "Tax Tasks Follow-up" at bounding box center [152, 358] width 90 height 12
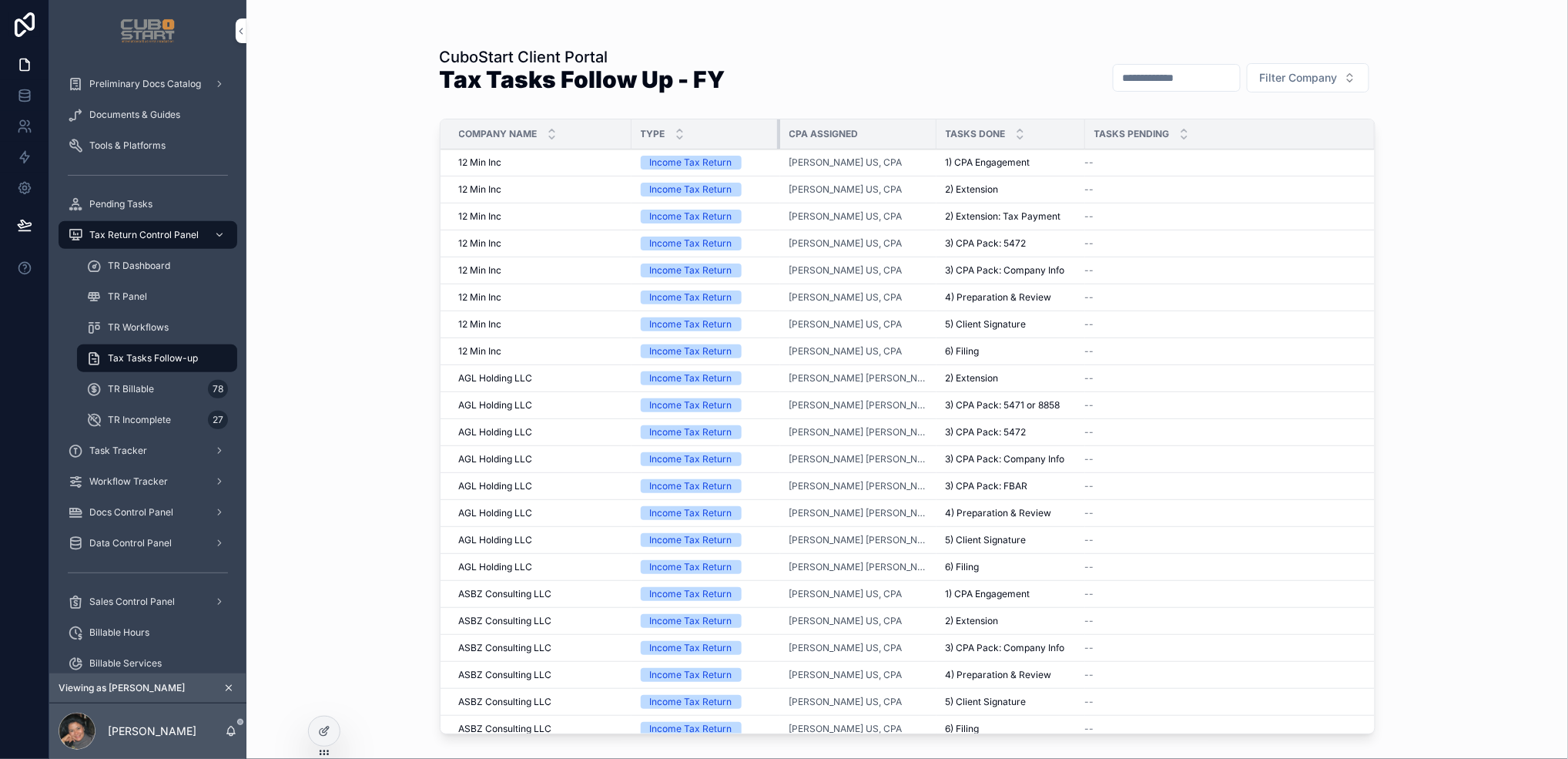
drag, startPoint x: 744, startPoint y: 138, endPoint x: 776, endPoint y: 139, distance: 32.0
click at [777, 139] on div "scrollable content" at bounding box center [780, 133] width 6 height 29
click at [217, 235] on icon "scrollable content" at bounding box center [219, 235] width 11 height 11
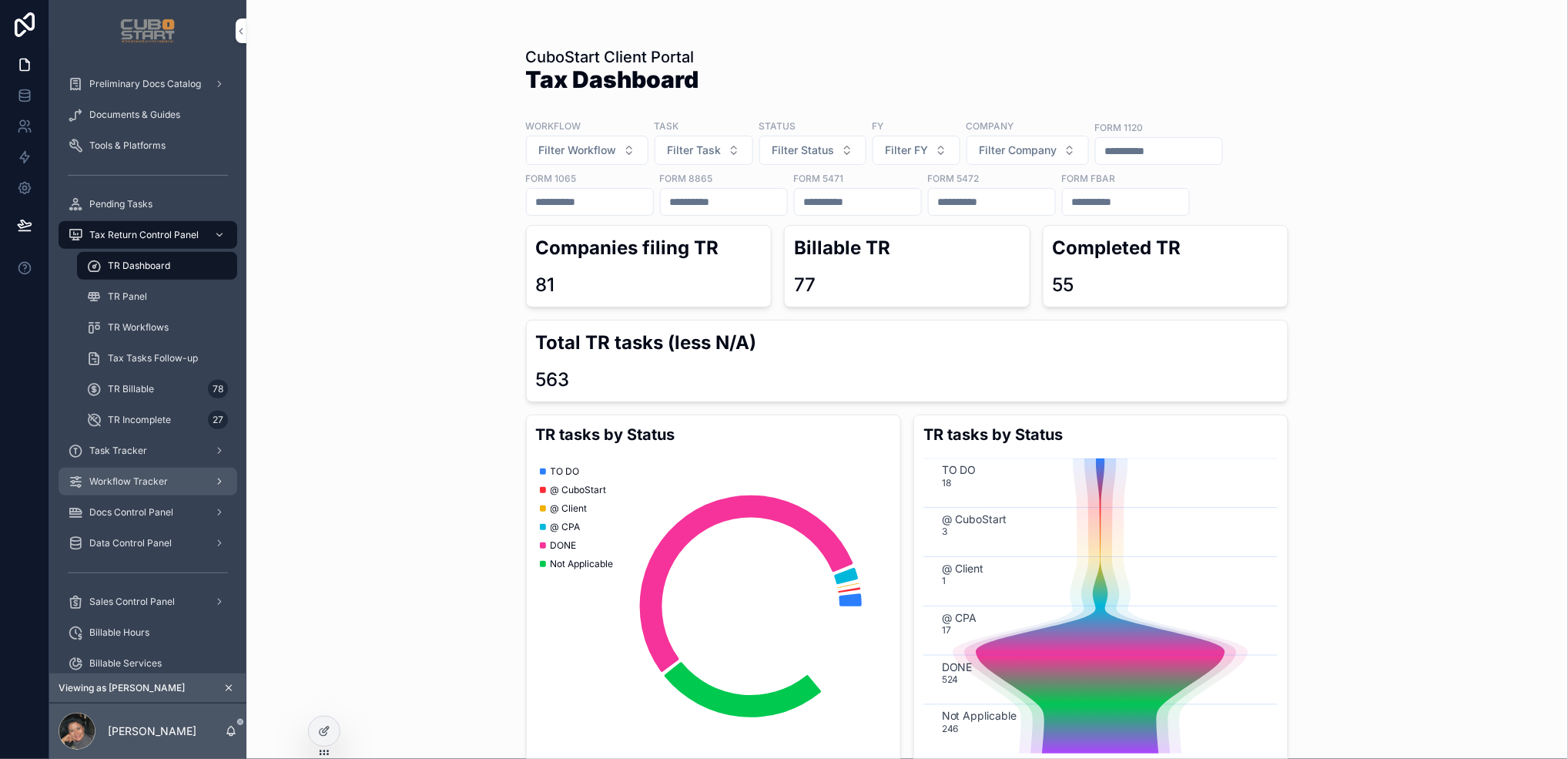
click at [124, 478] on span "Workflow Tracker" at bounding box center [129, 482] width 79 height 12
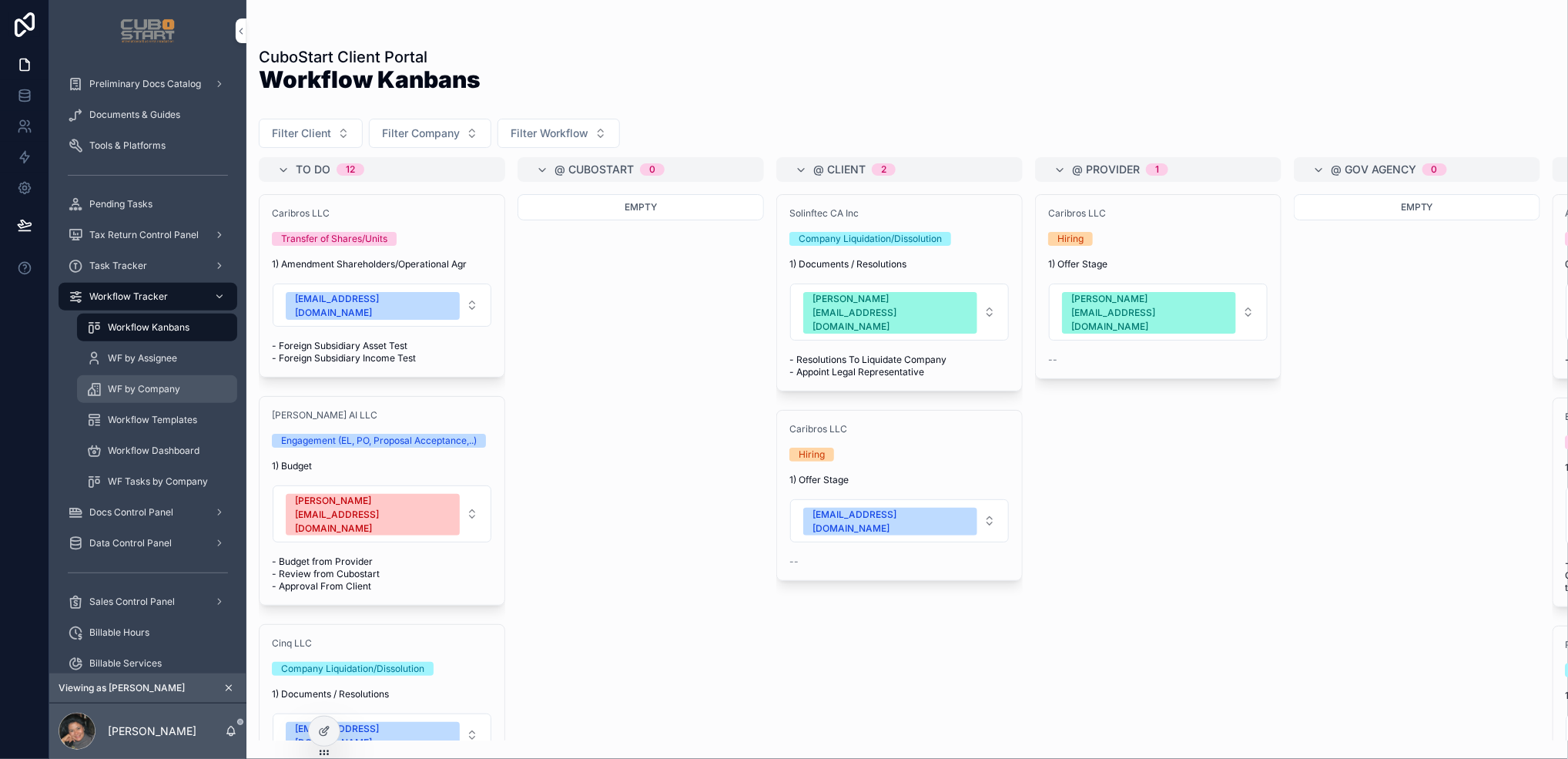
click at [146, 383] on span "WF by Company" at bounding box center [144, 389] width 73 height 12
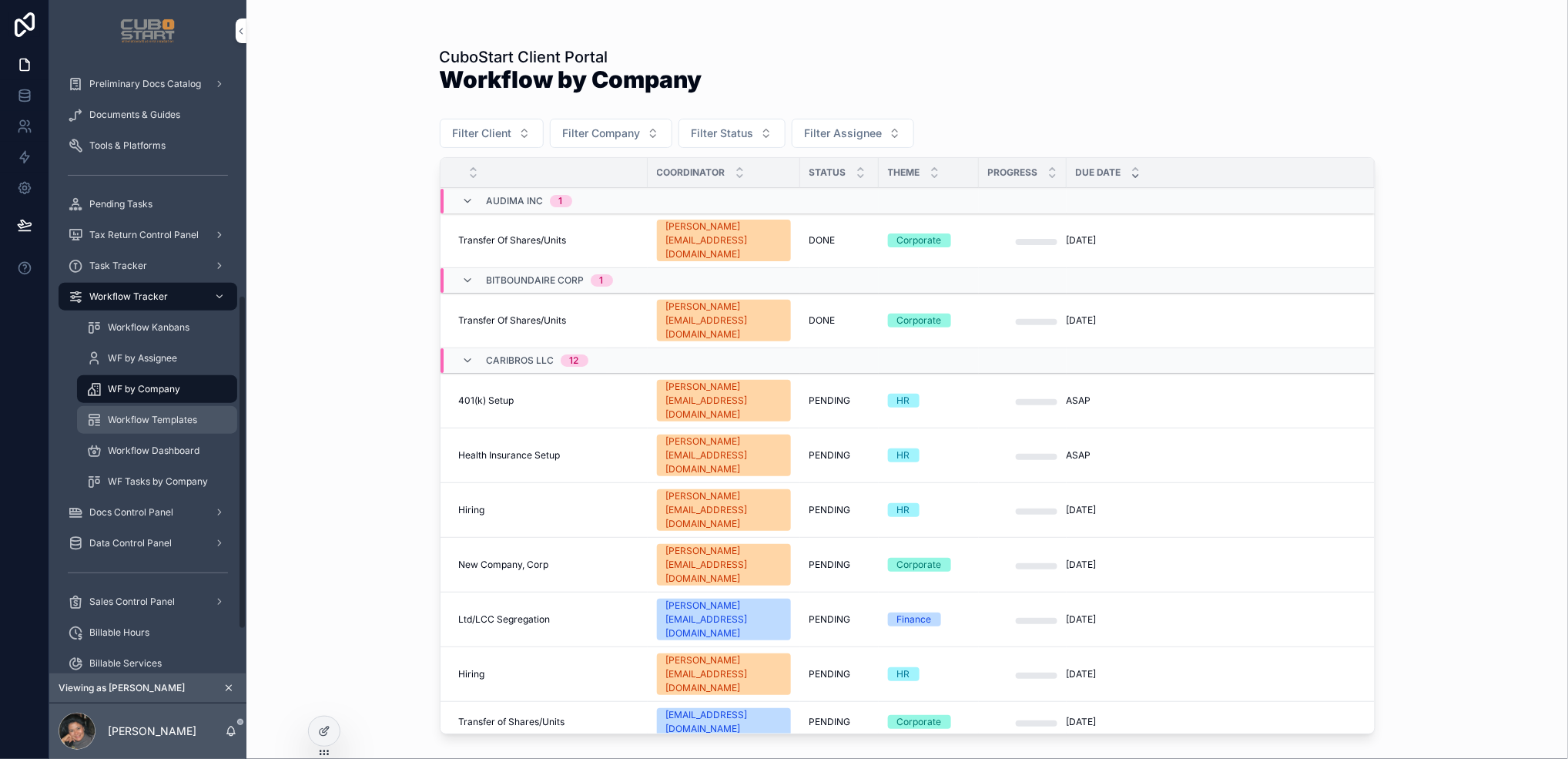
click at [141, 419] on span "Workflow Templates" at bounding box center [152, 420] width 89 height 12
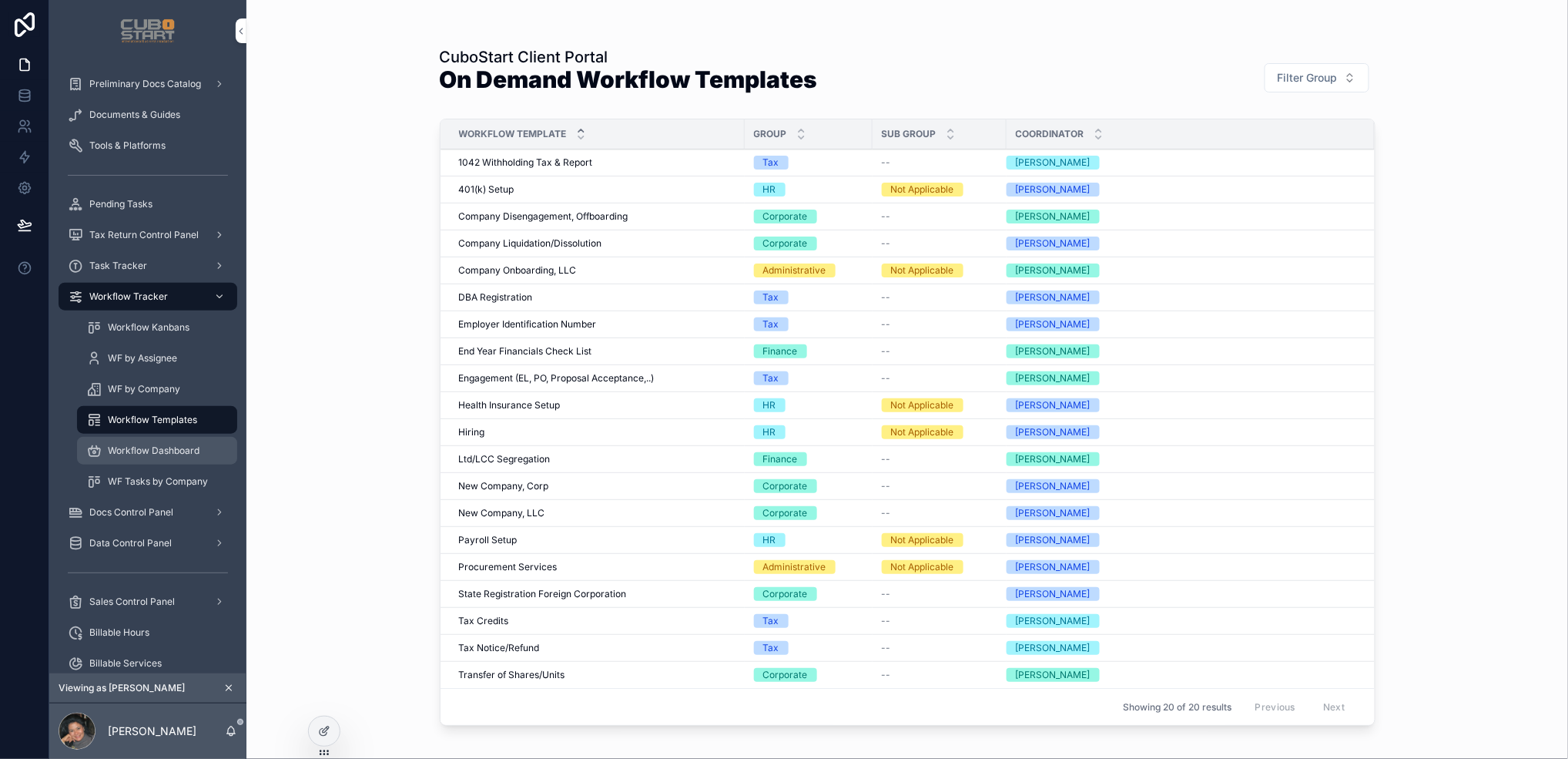
click at [124, 450] on span "Workflow Dashboard" at bounding box center [153, 450] width 92 height 12
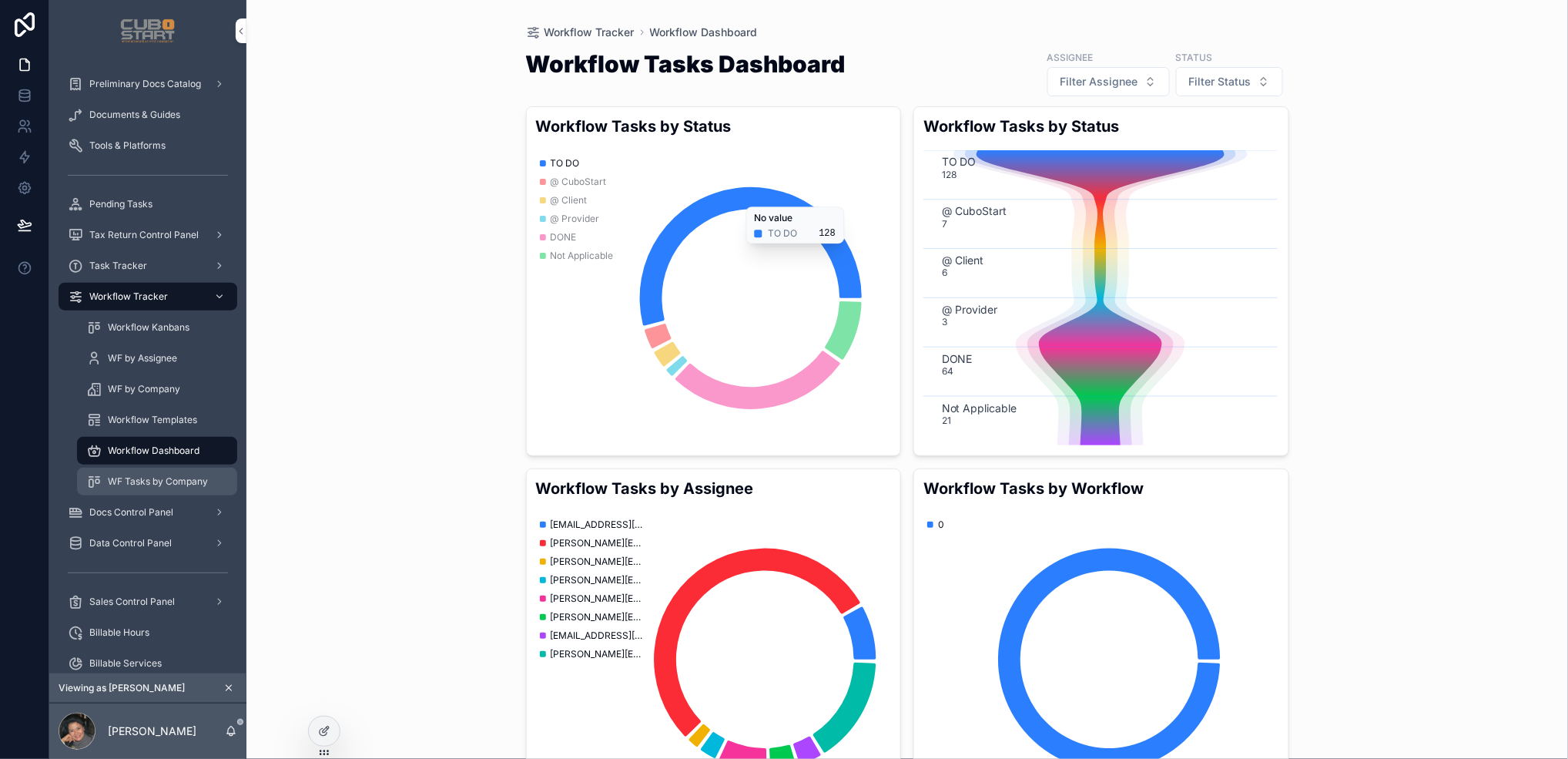
click at [127, 486] on span "WF Tasks by Company" at bounding box center [158, 482] width 100 height 12
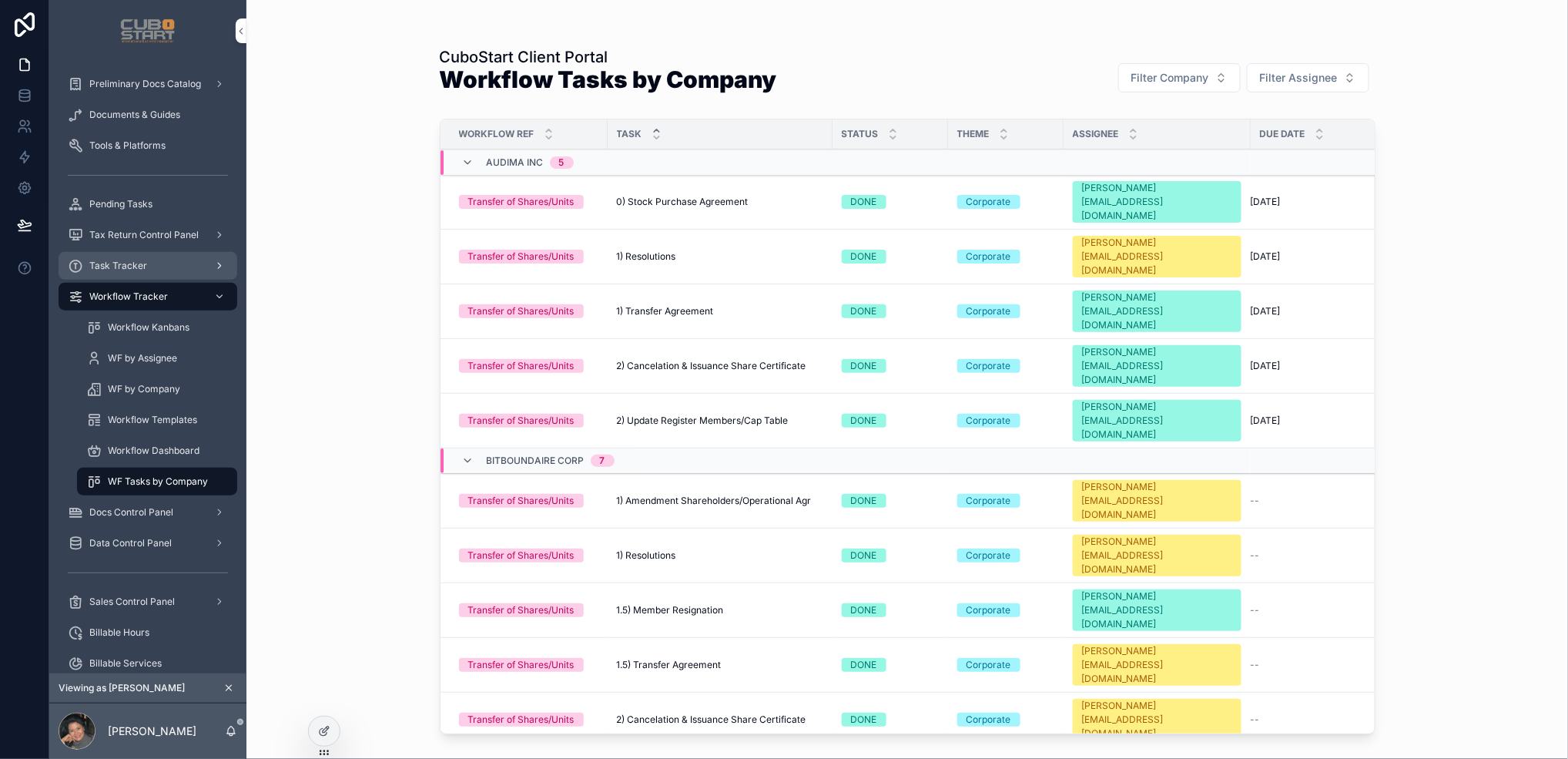
click at [113, 262] on span "Task Tracker" at bounding box center [118, 266] width 58 height 12
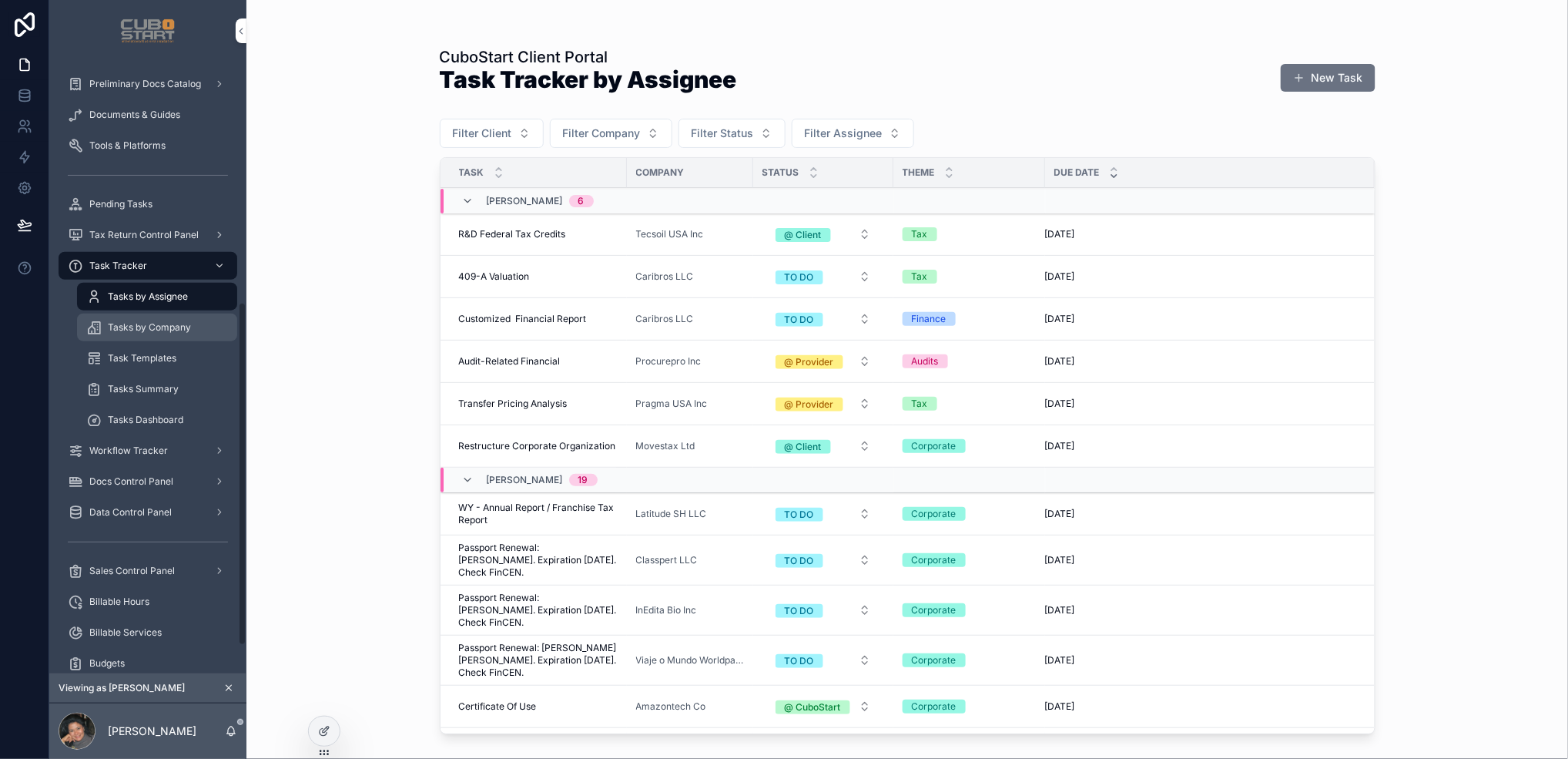
click at [144, 329] on span "Tasks by Company" at bounding box center [149, 328] width 83 height 12
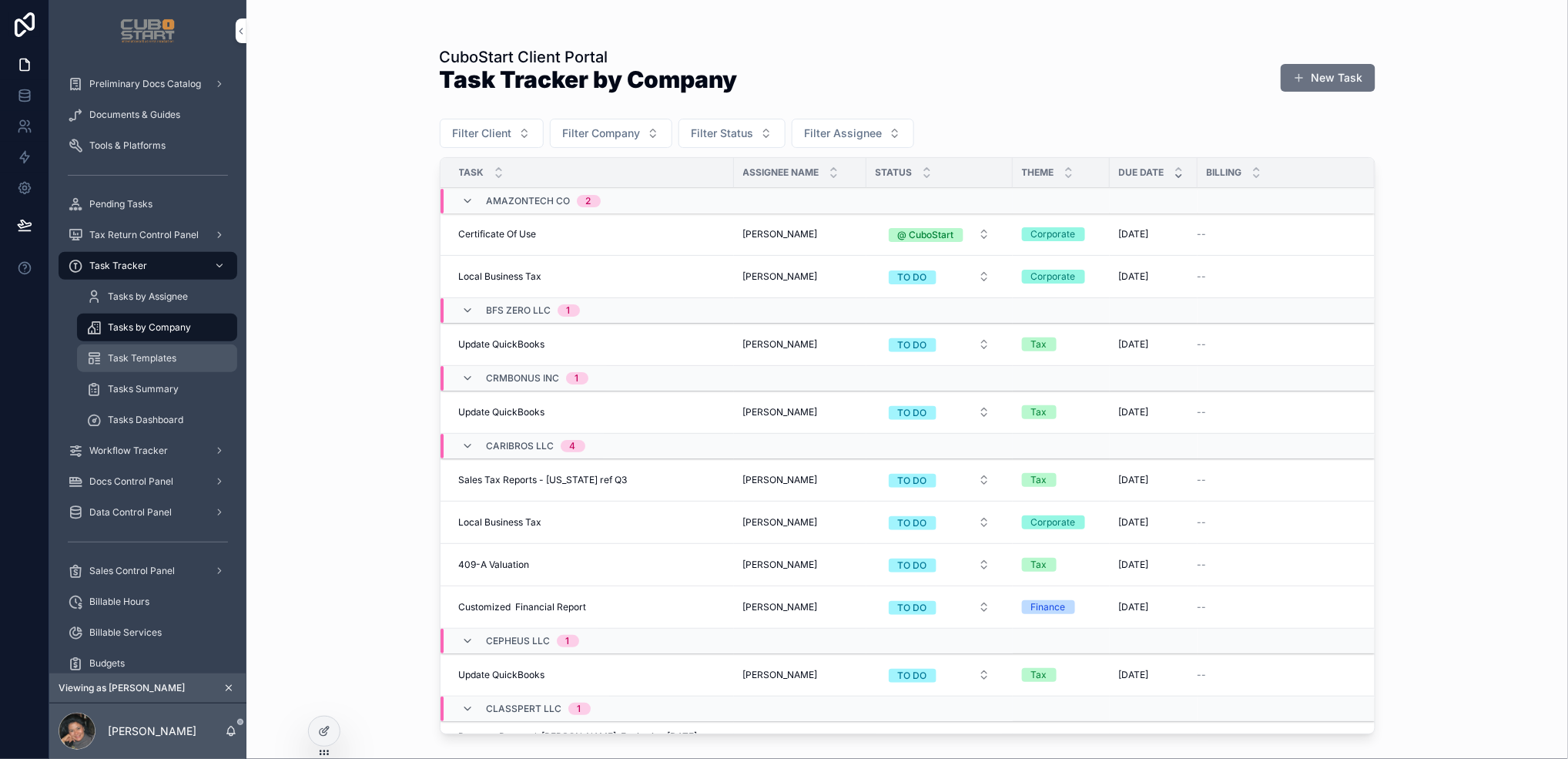
click at [133, 358] on span "Task Templates" at bounding box center [142, 358] width 68 height 12
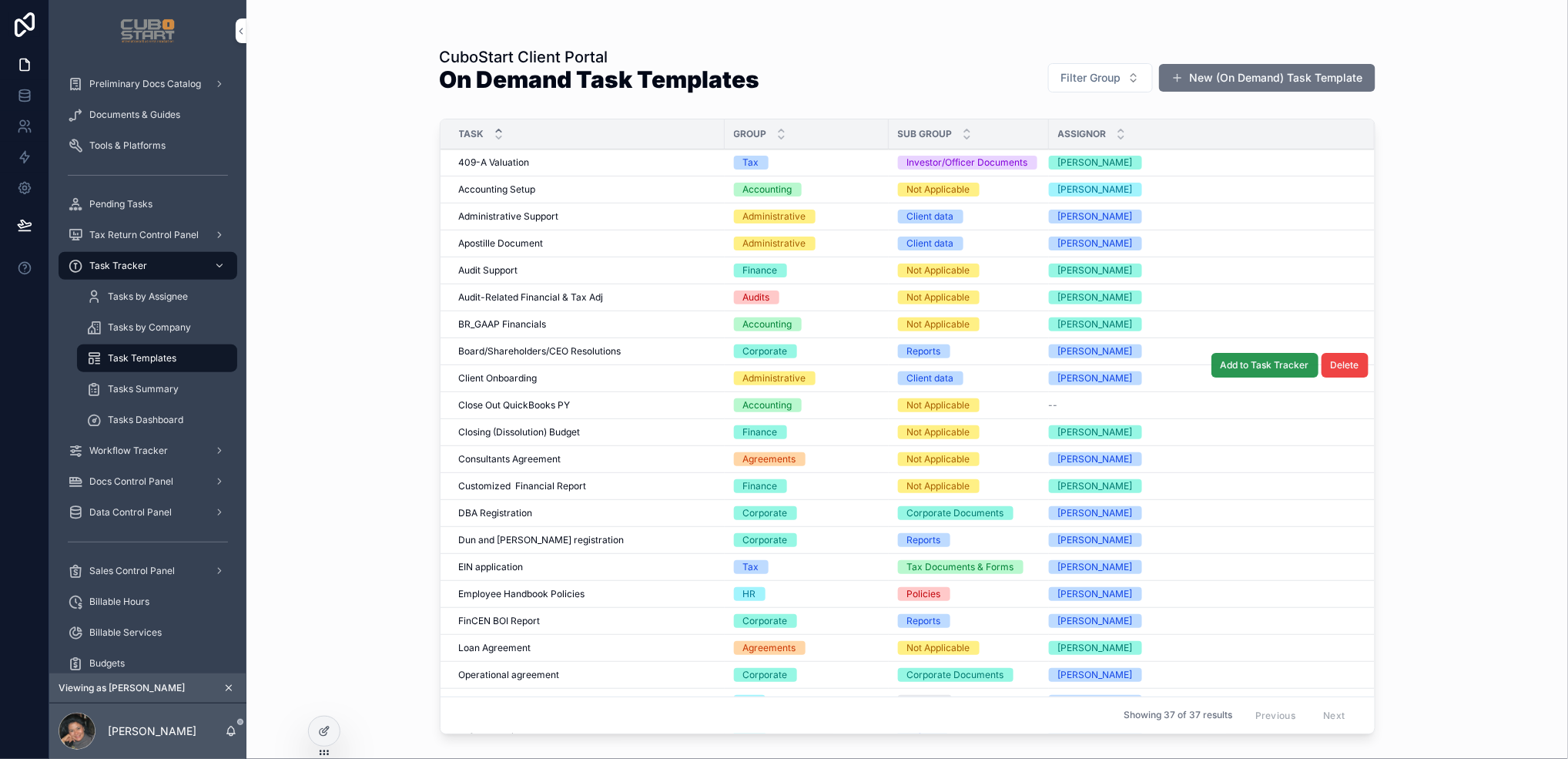
click at [1207, 367] on span "Add to Task Tracker" at bounding box center [1265, 365] width 88 height 12
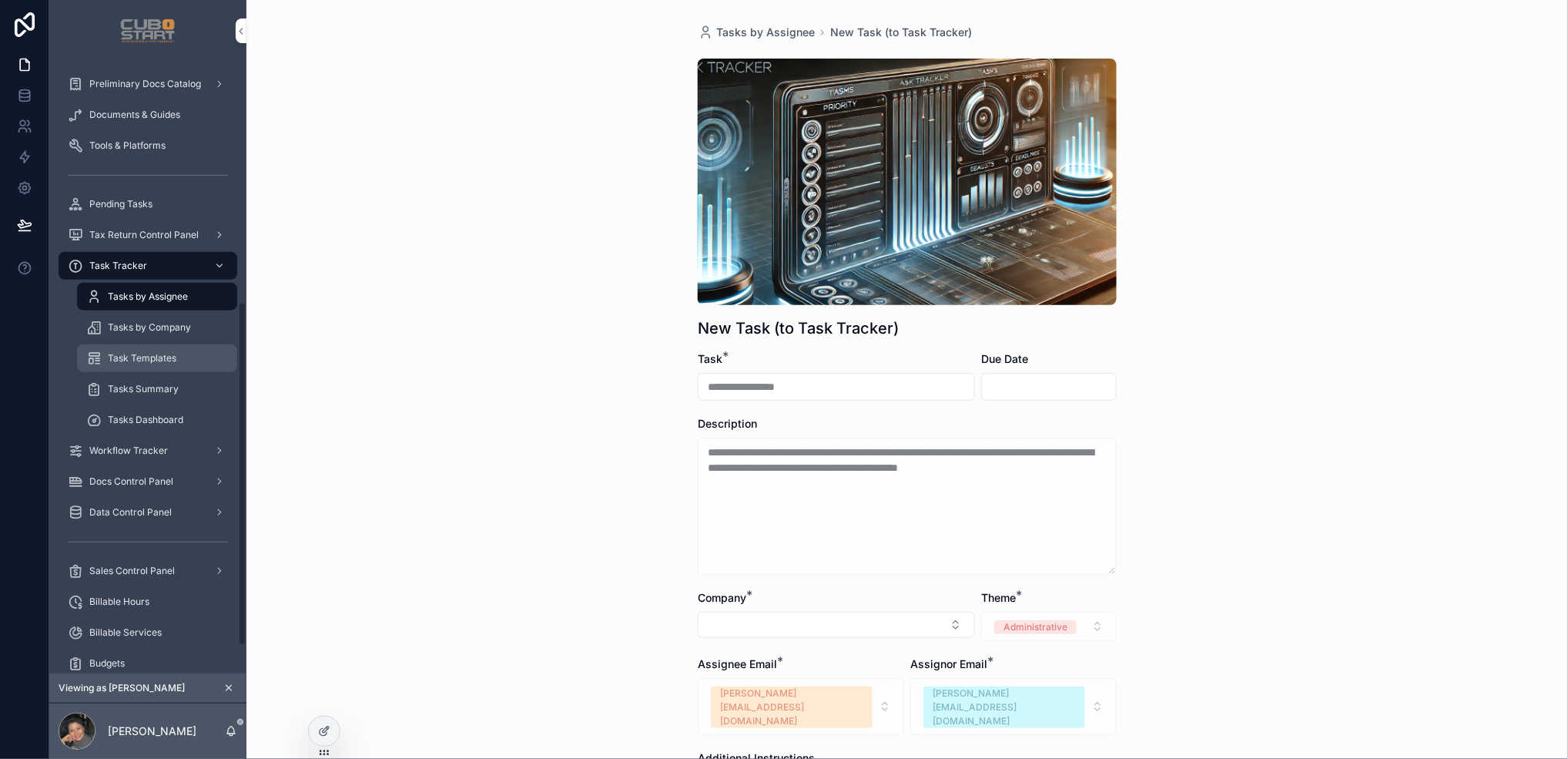
click at [154, 360] on span "Task Templates" at bounding box center [142, 358] width 68 height 12
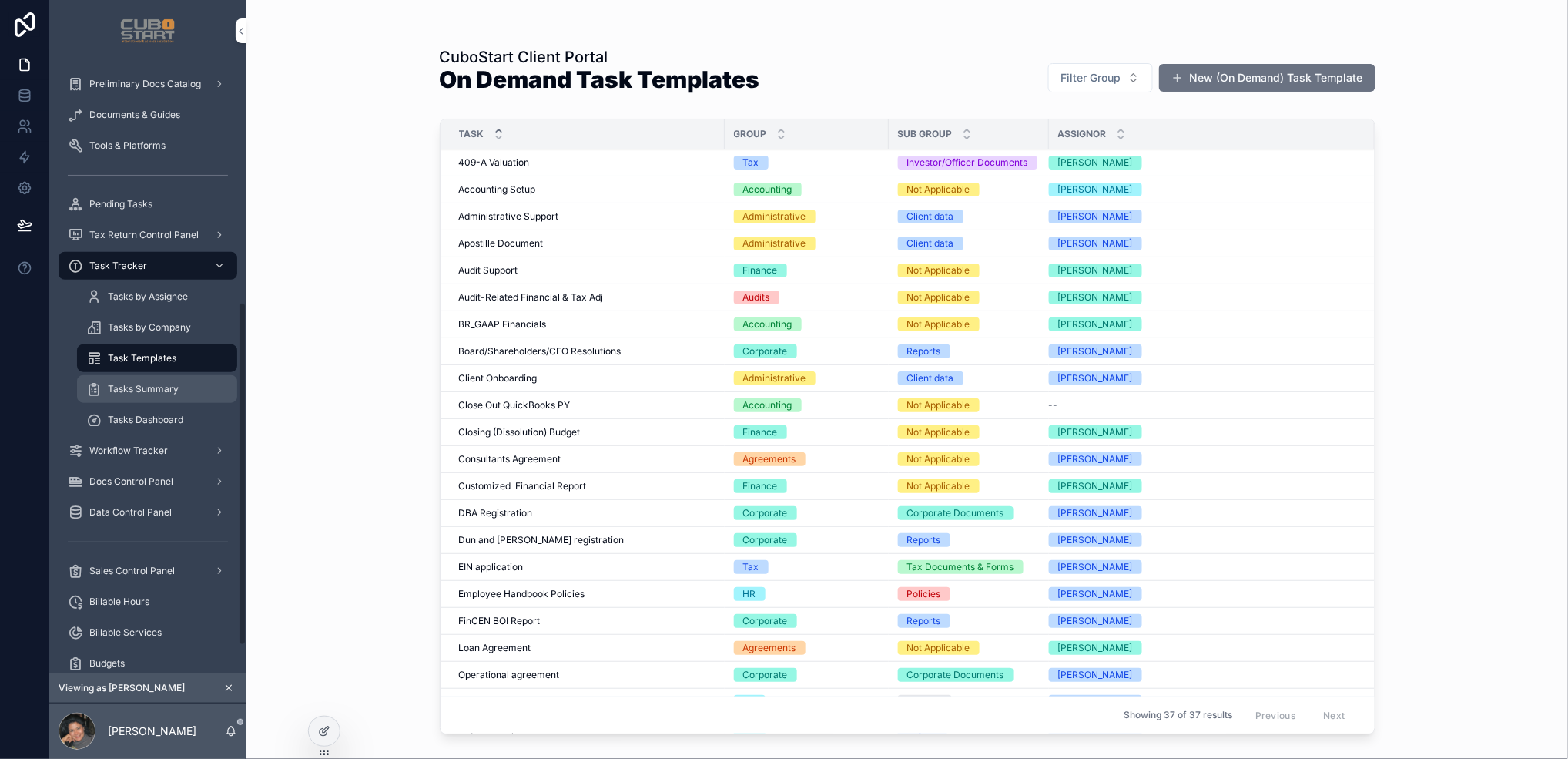
click at [157, 389] on span "Tasks Summary" at bounding box center [143, 389] width 71 height 12
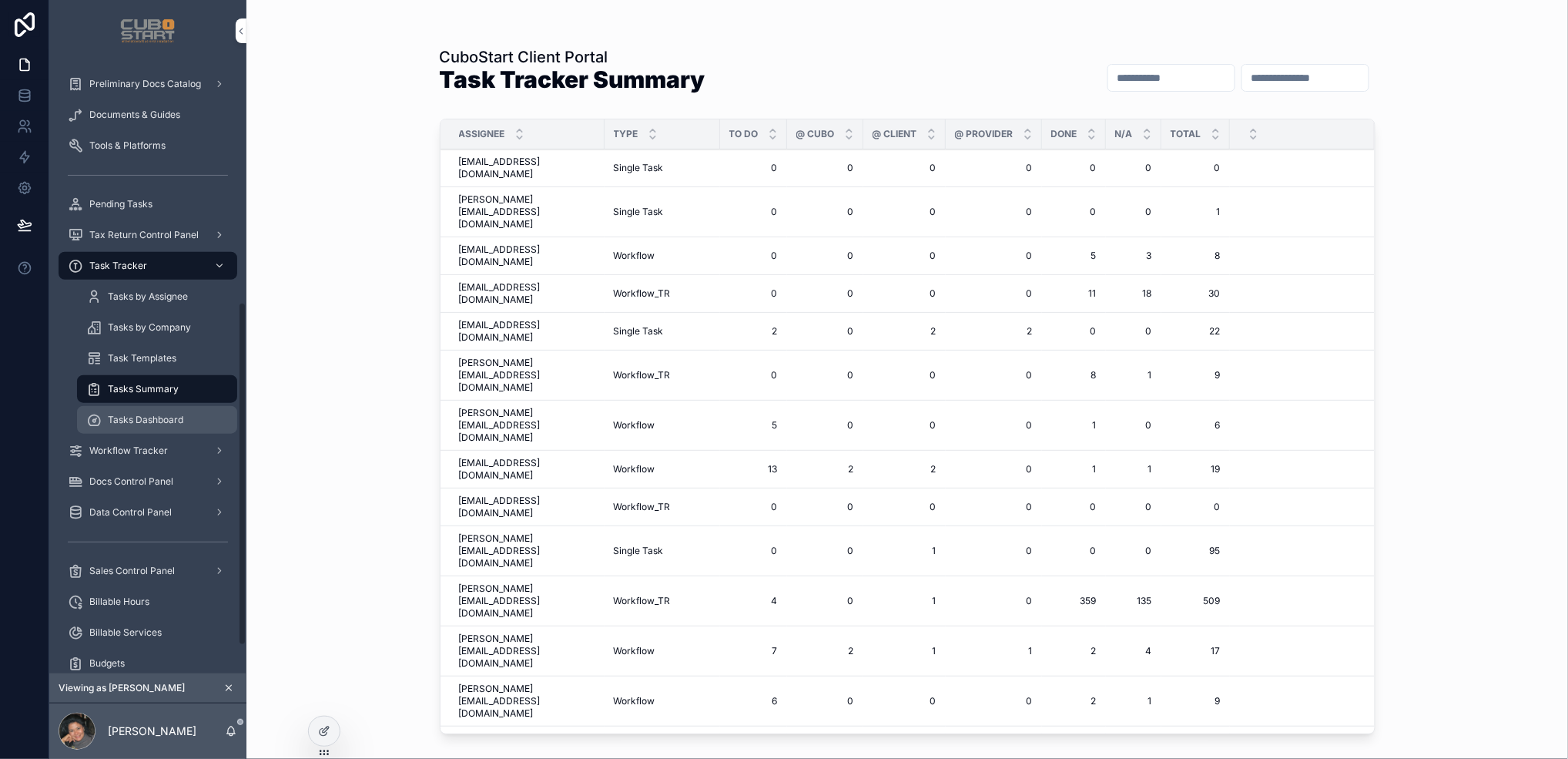
click at [130, 414] on span "Tasks Dashboard" at bounding box center [145, 420] width 75 height 12
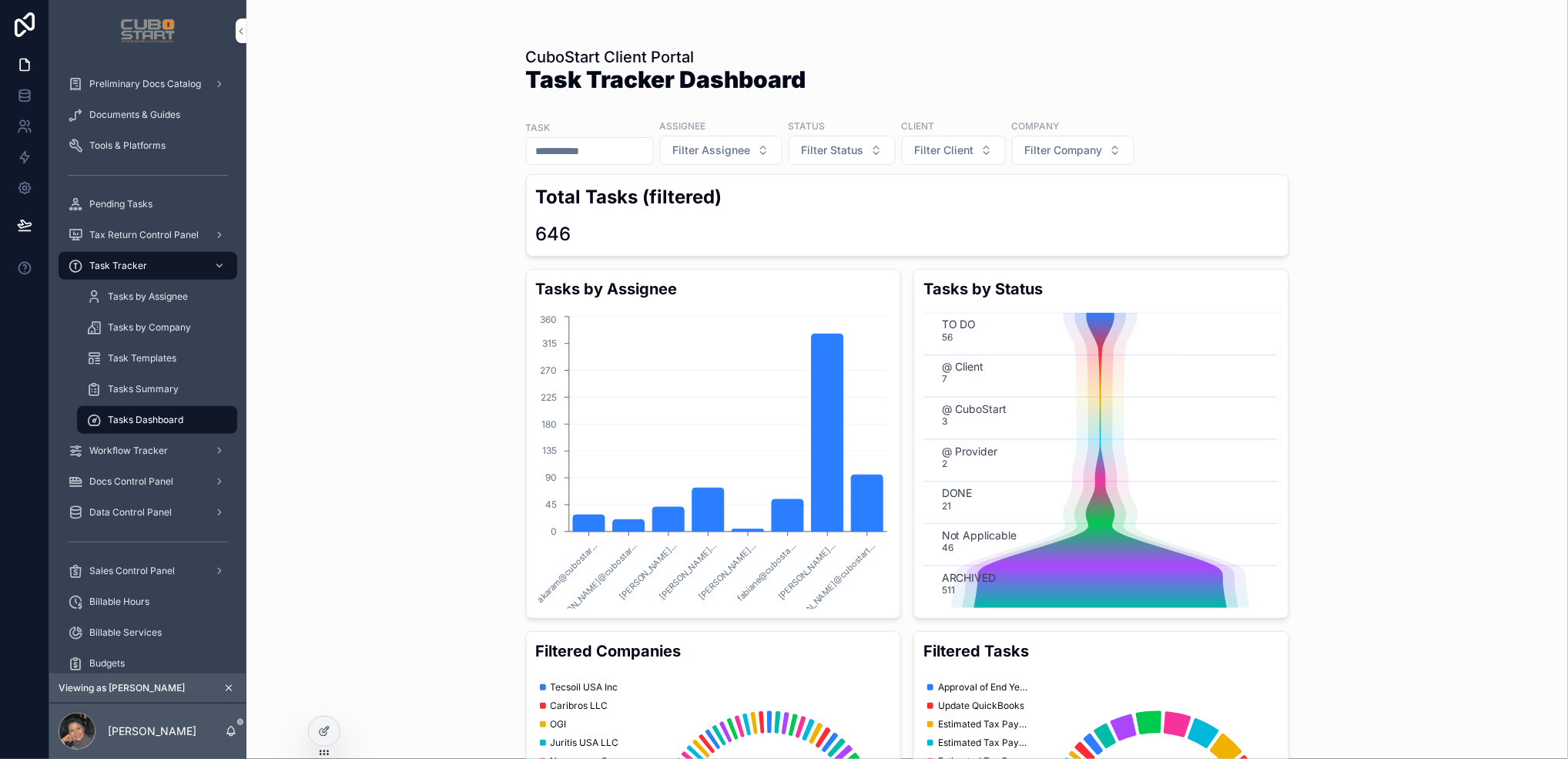
click at [417, 395] on div "CuboStart Client Portal Task Tracker Dashboard Task Assignee Filter Assignee St…" at bounding box center [907, 380] width 1322 height 759
click at [121, 479] on span "Docs Control Panel" at bounding box center [131, 482] width 84 height 12
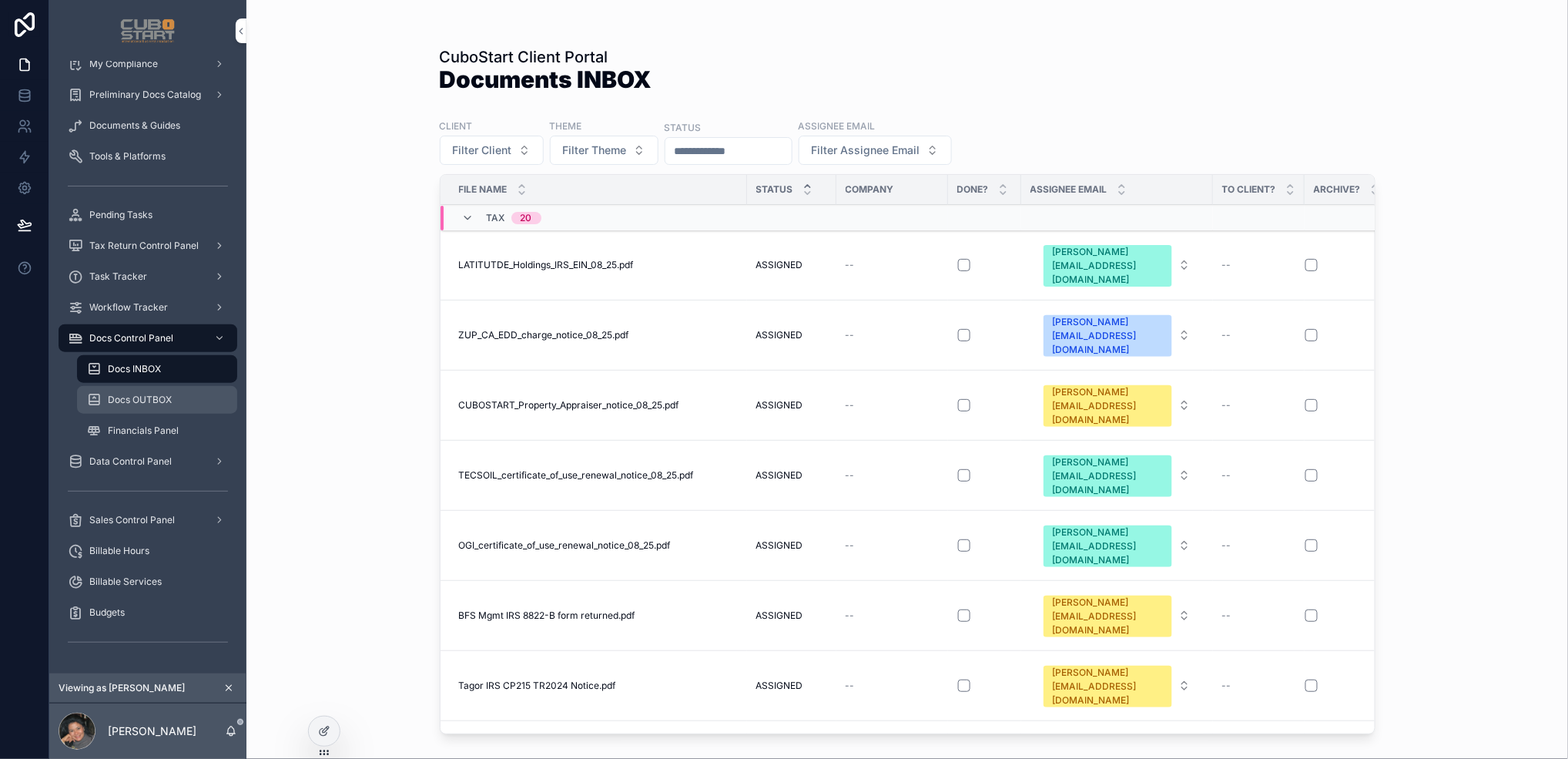
click at [142, 396] on span "Docs OUTBOX" at bounding box center [139, 400] width 64 height 12
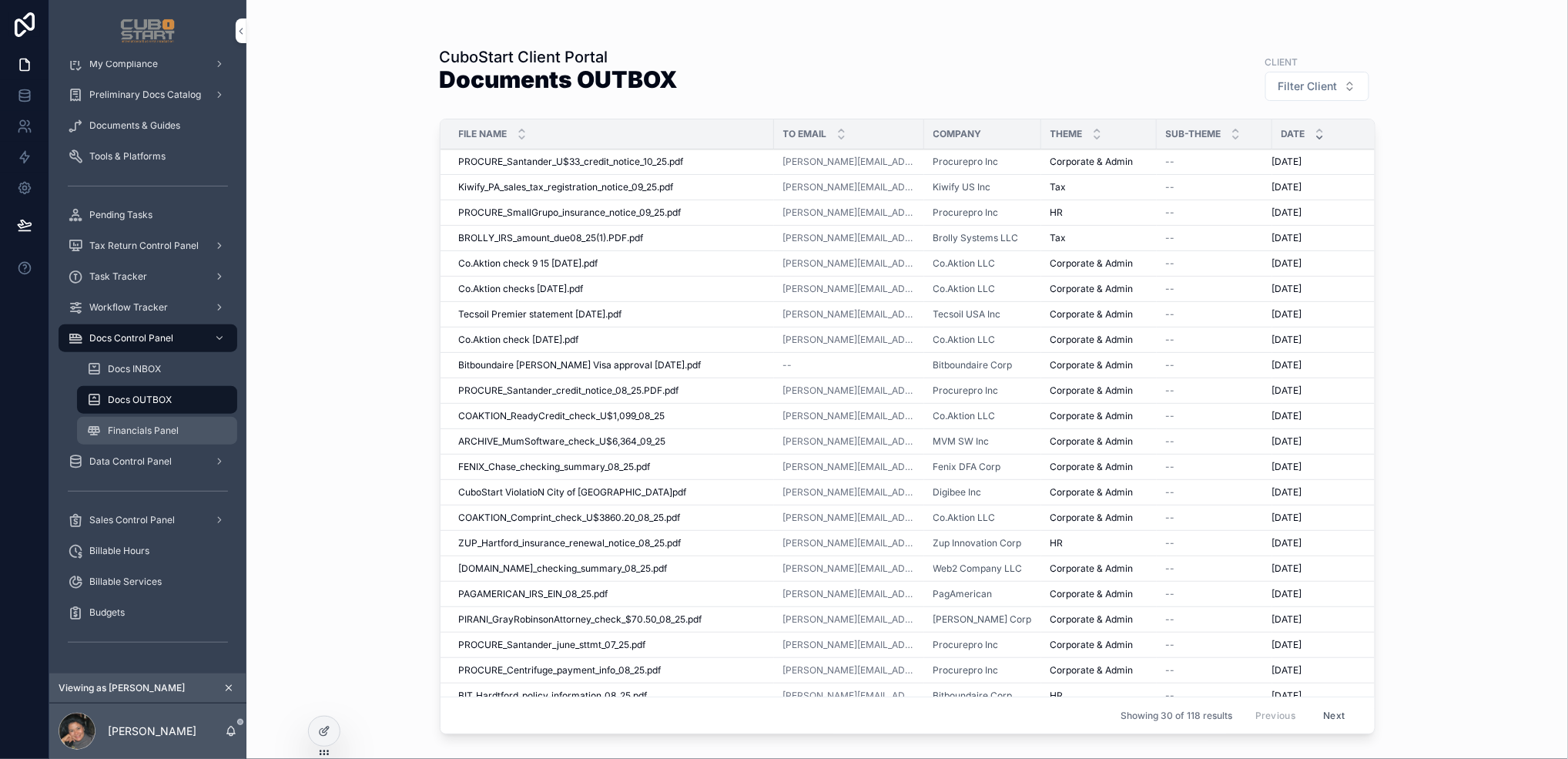
click at [129, 428] on span "Financials Panel" at bounding box center [143, 431] width 71 height 12
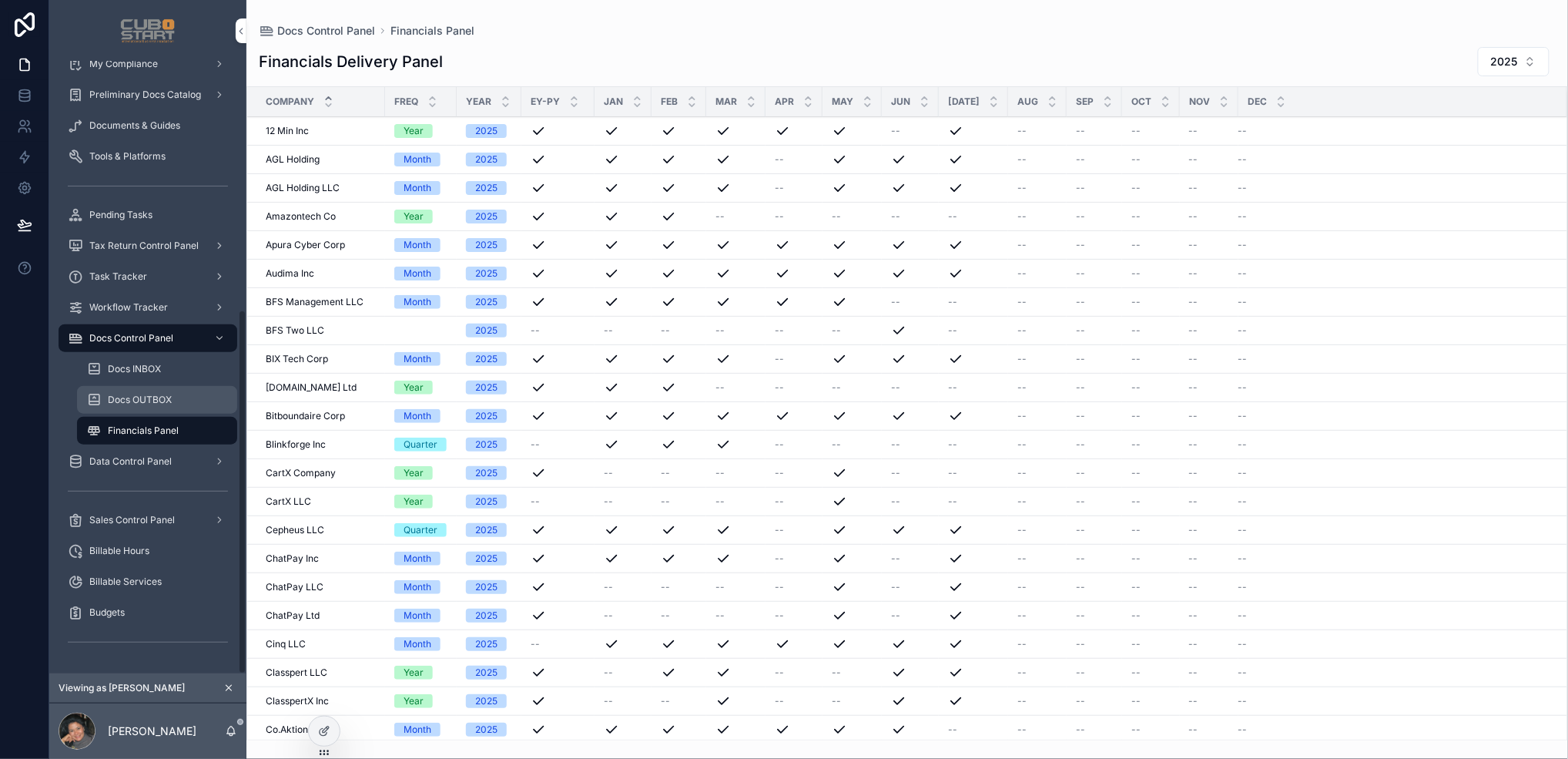
click at [139, 396] on span "Docs OUTBOX" at bounding box center [139, 400] width 64 height 12
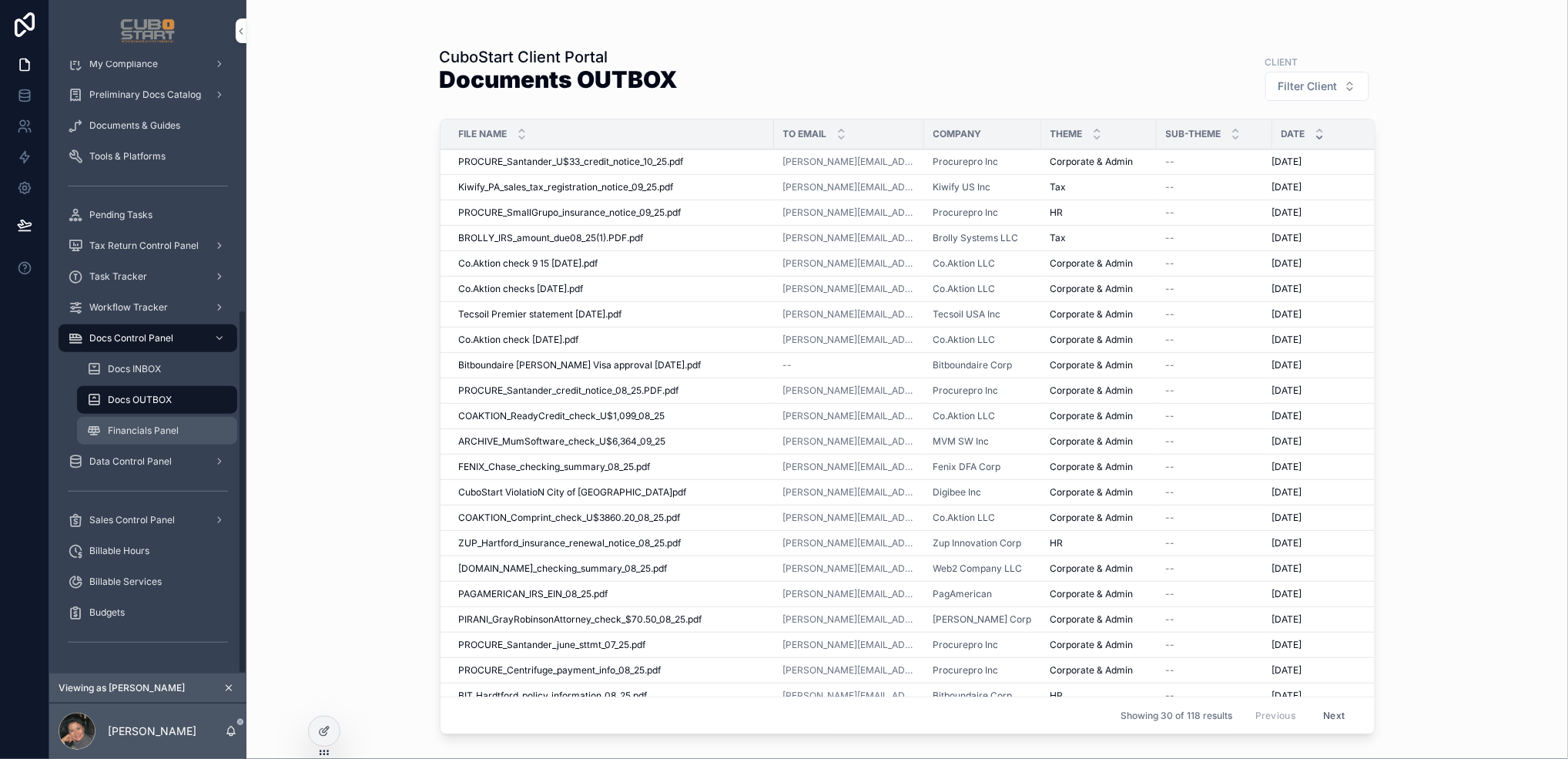
click at [154, 429] on span "Financials Panel" at bounding box center [143, 431] width 71 height 12
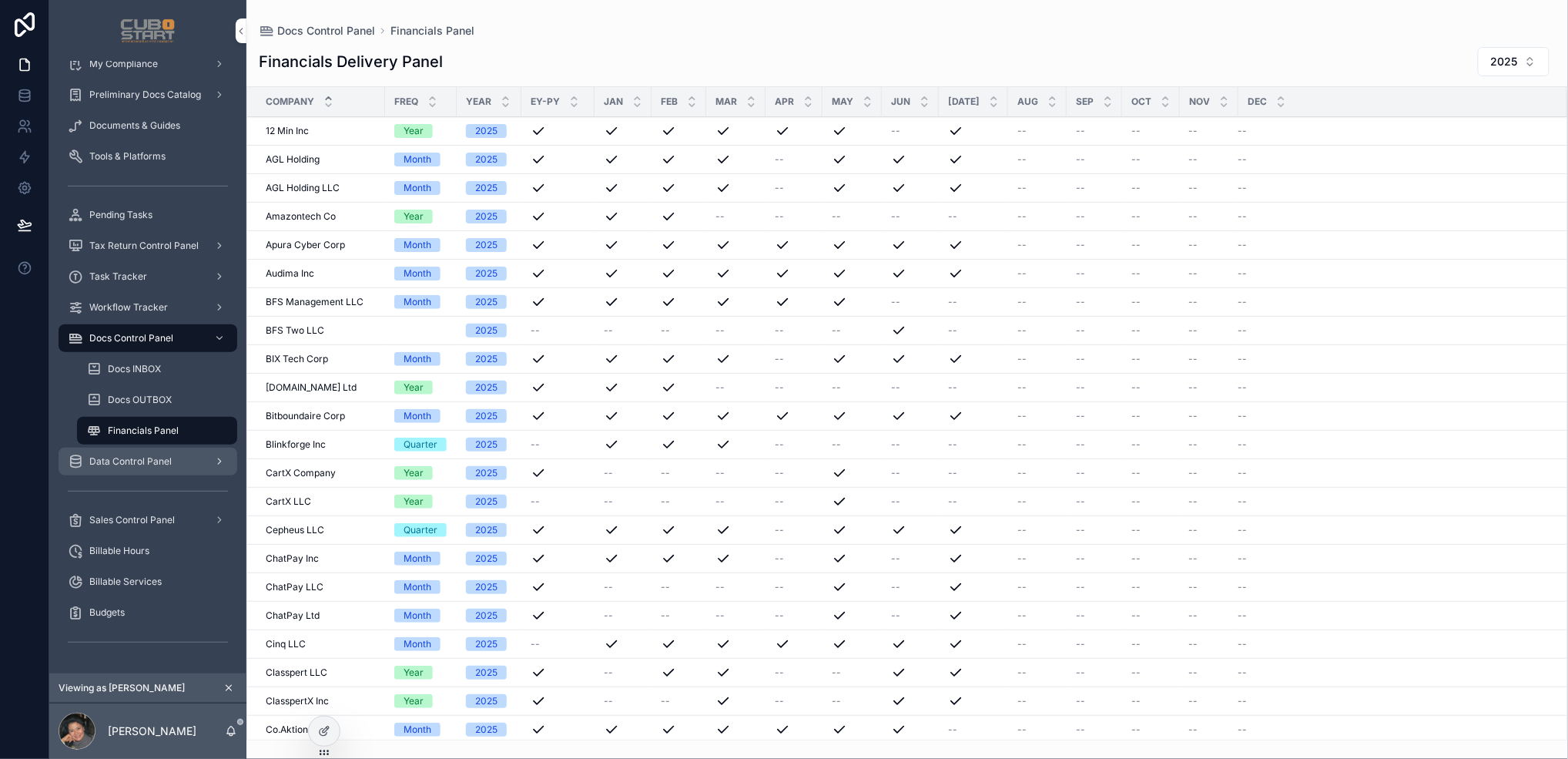
click at [121, 464] on span "Data Control Panel" at bounding box center [131, 462] width 82 height 12
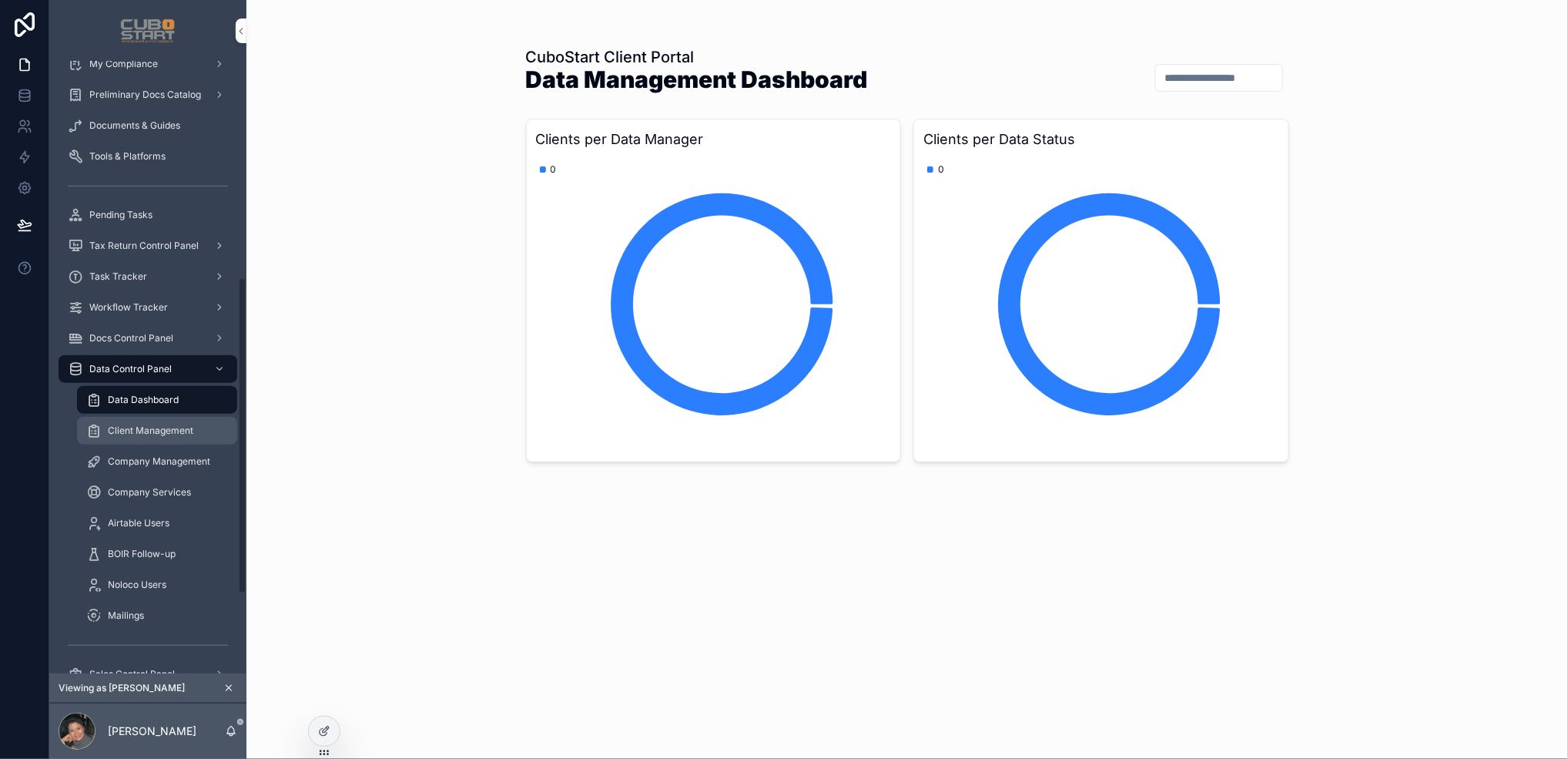
click at [139, 433] on span "Client Management" at bounding box center [151, 431] width 86 height 12
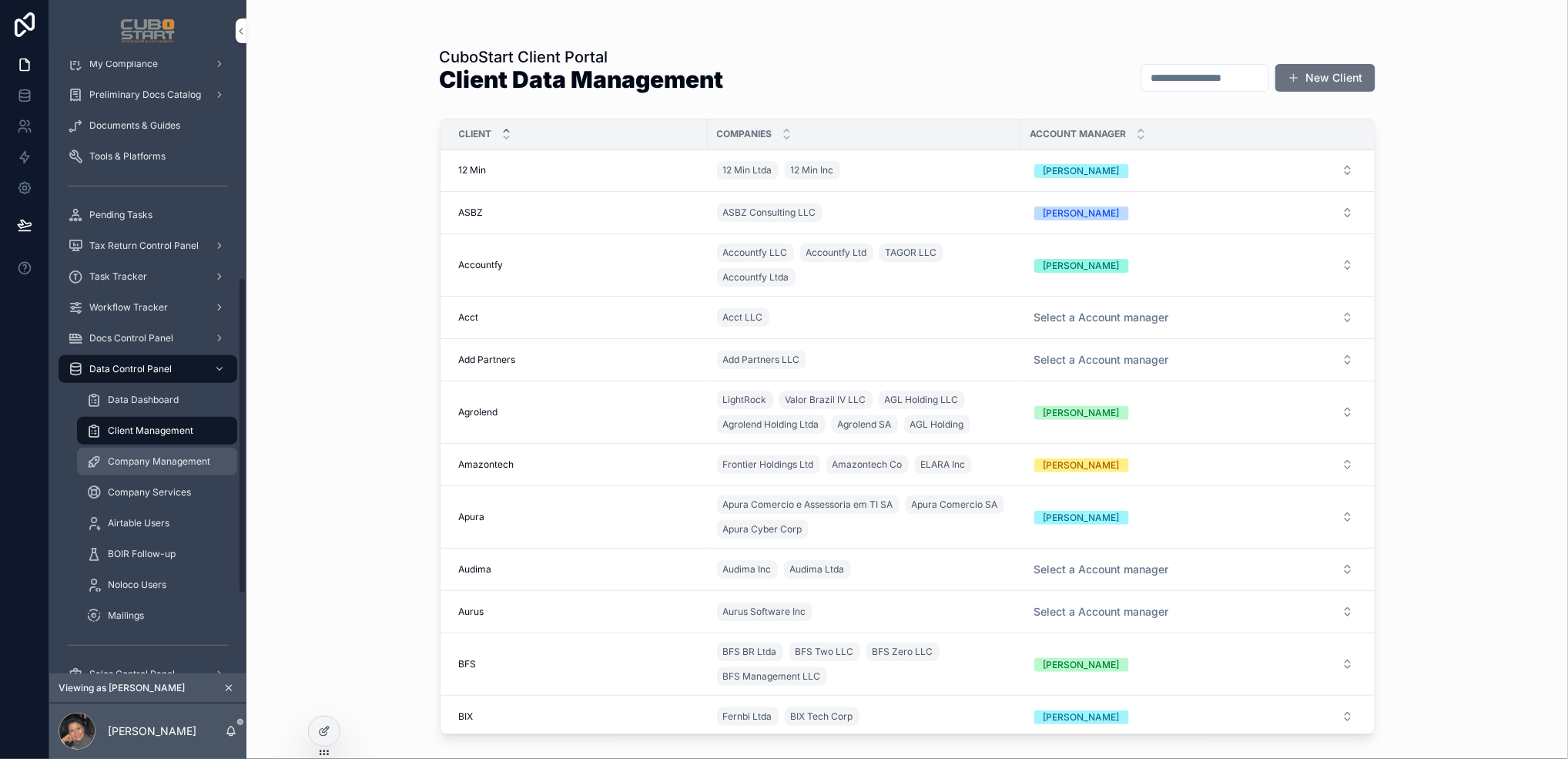
click at [163, 463] on span "Company Management" at bounding box center [159, 462] width 102 height 12
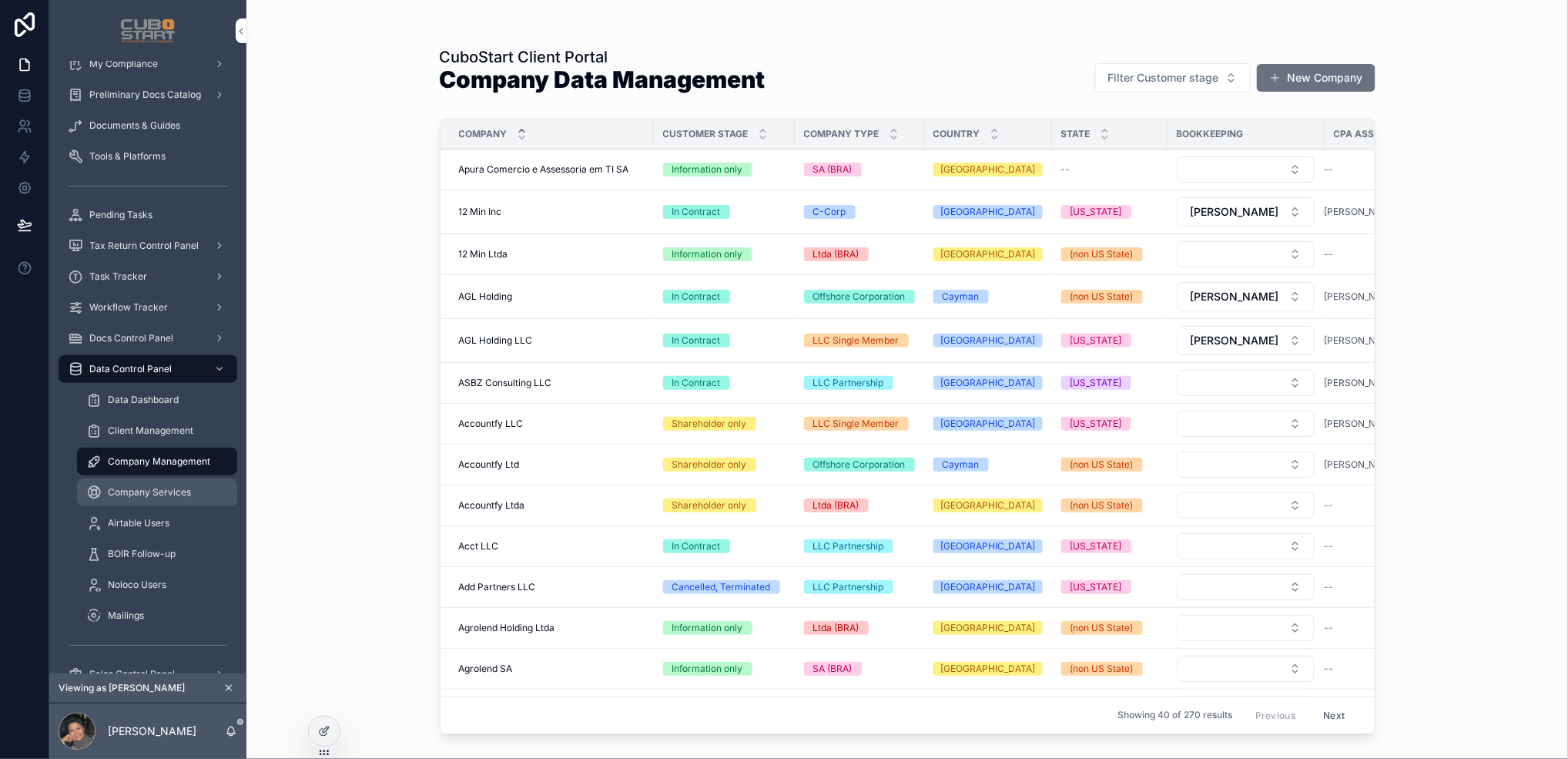
click at [133, 493] on span "Company Services" at bounding box center [149, 493] width 83 height 12
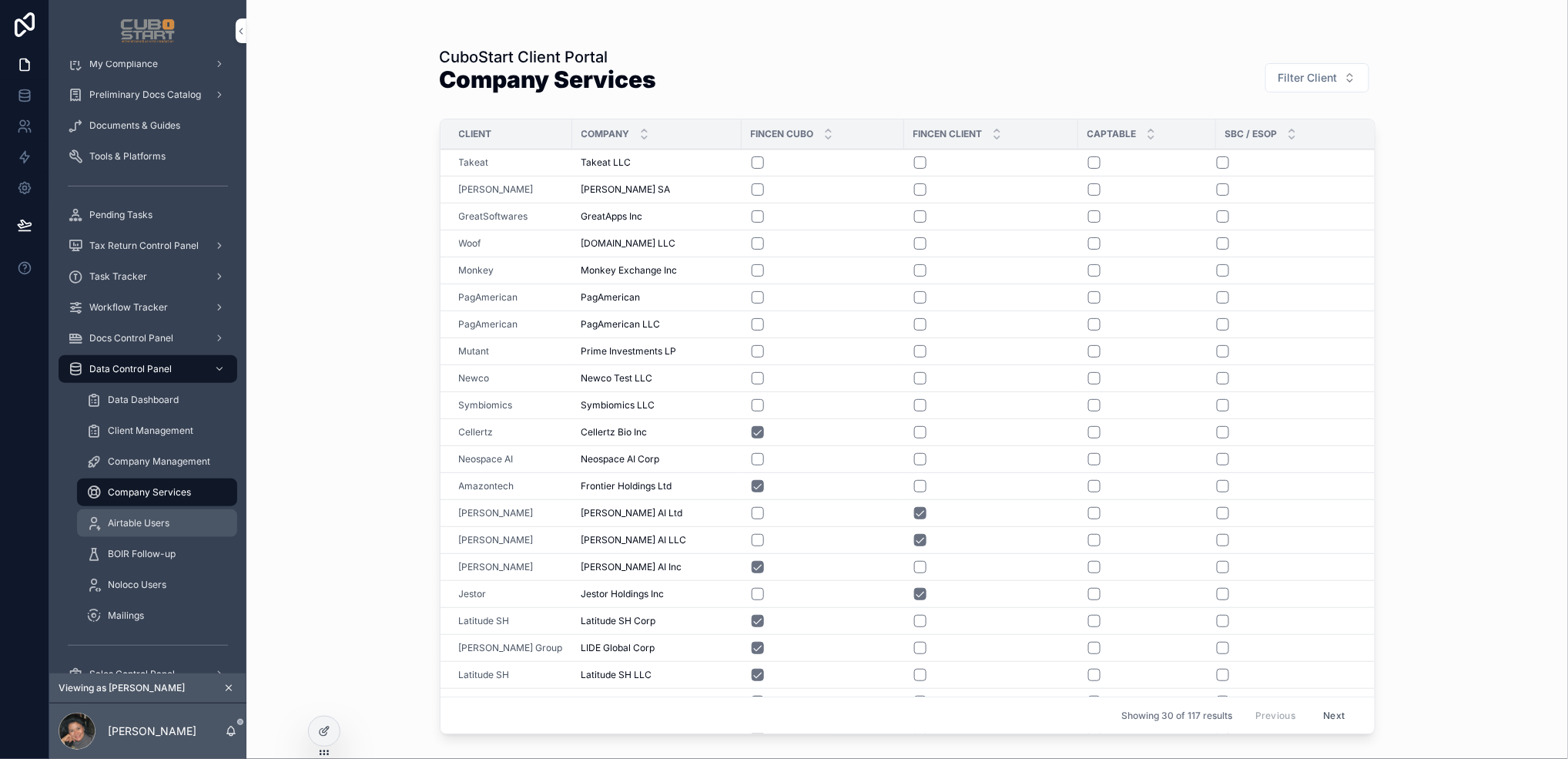
click at [131, 521] on span "Airtable Users" at bounding box center [138, 523] width 61 height 12
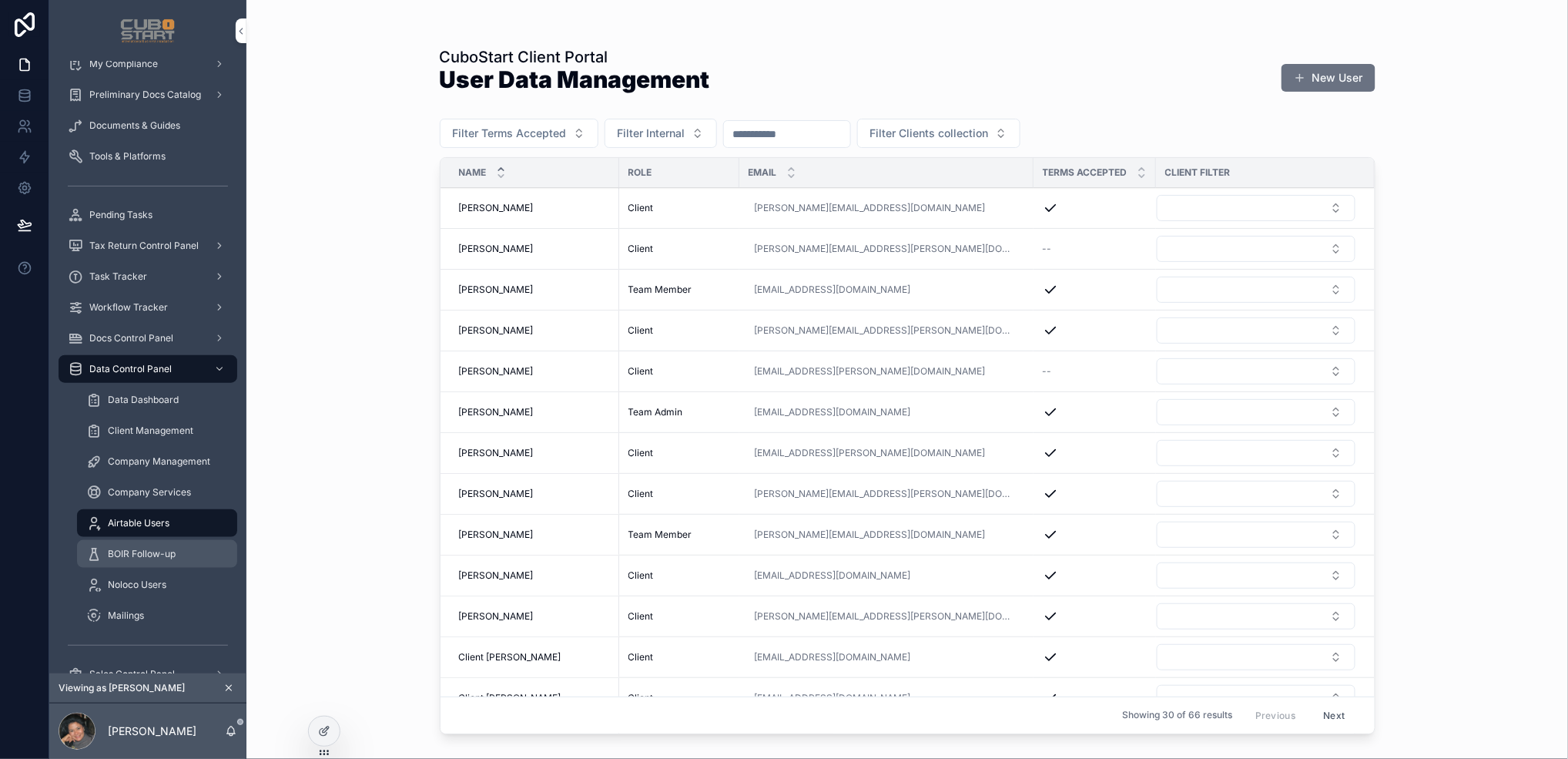
click at [131, 555] on span "BOIR Follow-up" at bounding box center [141, 554] width 67 height 12
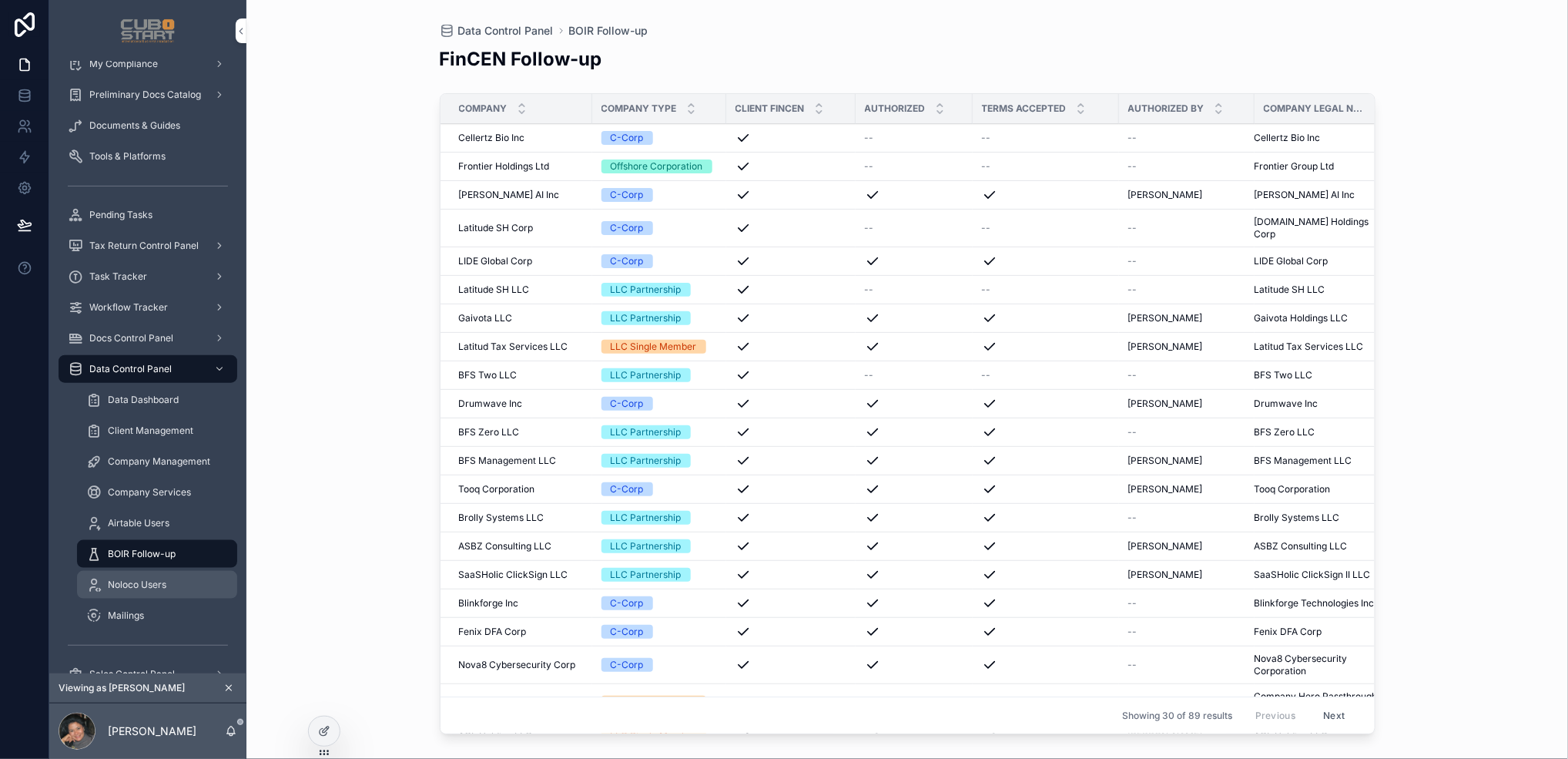
click at [127, 583] on span "Noloco Users" at bounding box center [137, 585] width 59 height 12
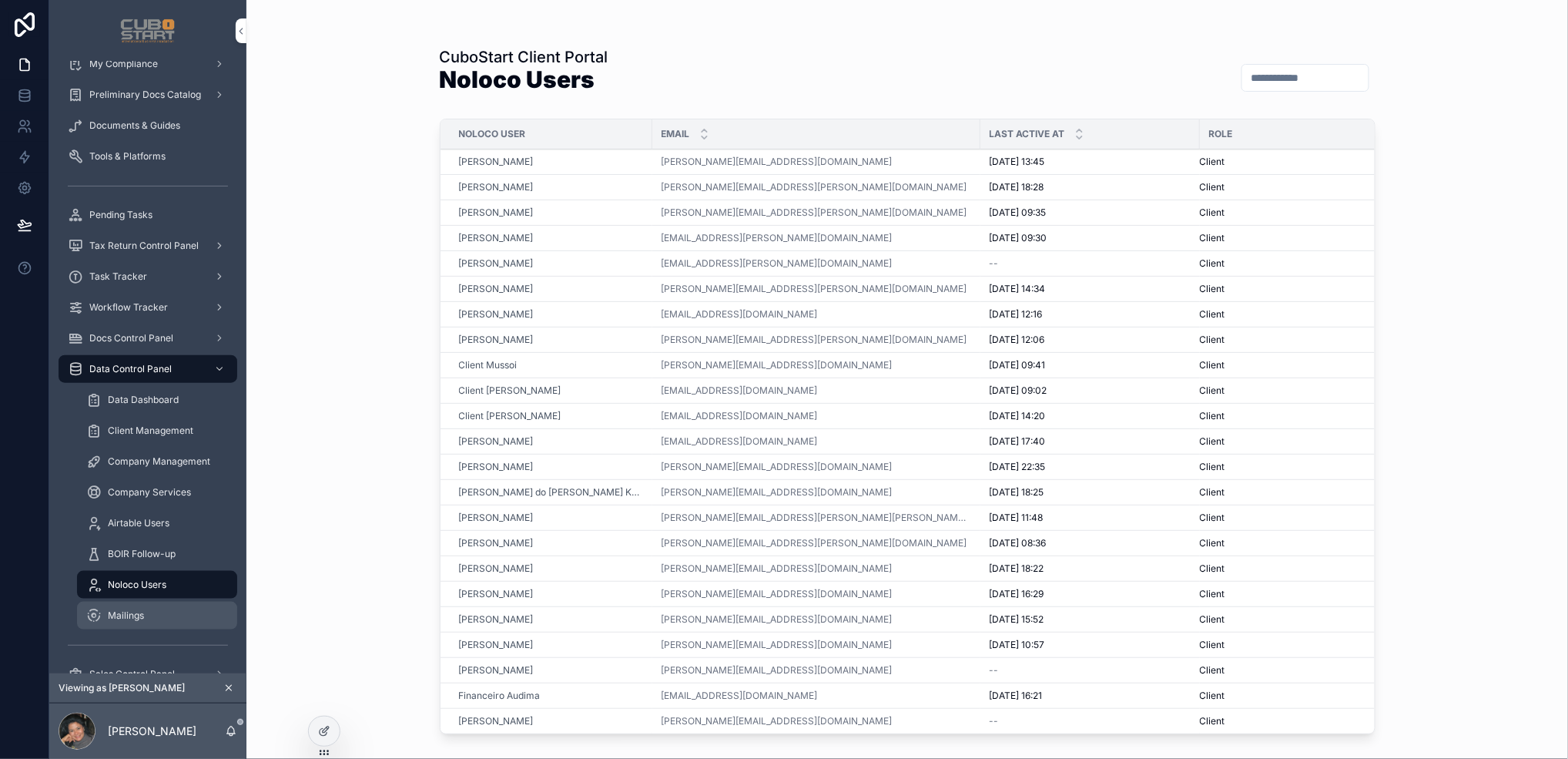
click at [130, 617] on span "Mailings" at bounding box center [125, 616] width 36 height 12
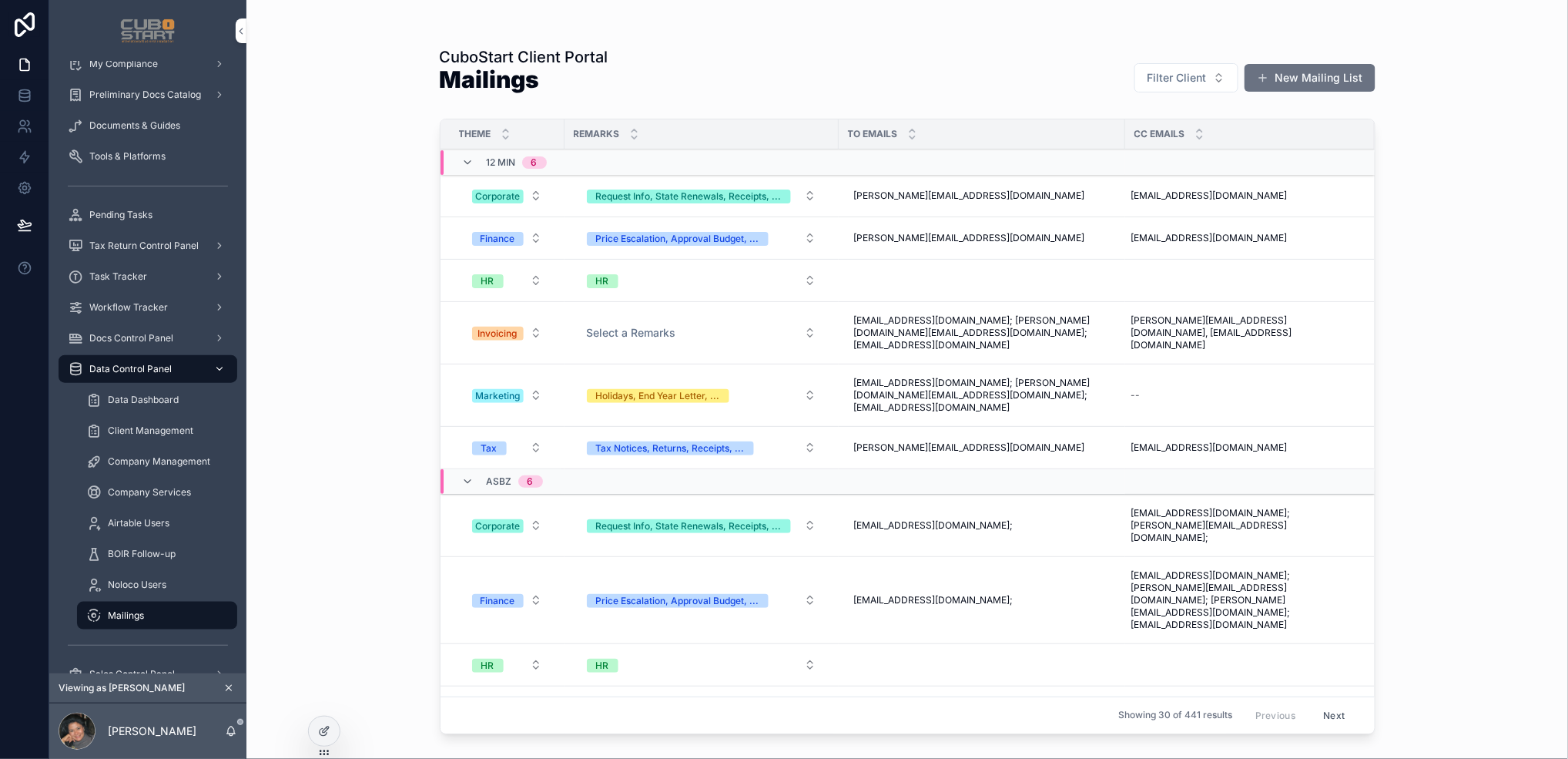
click at [219, 370] on icon "scrollable content" at bounding box center [220, 369] width 5 height 4
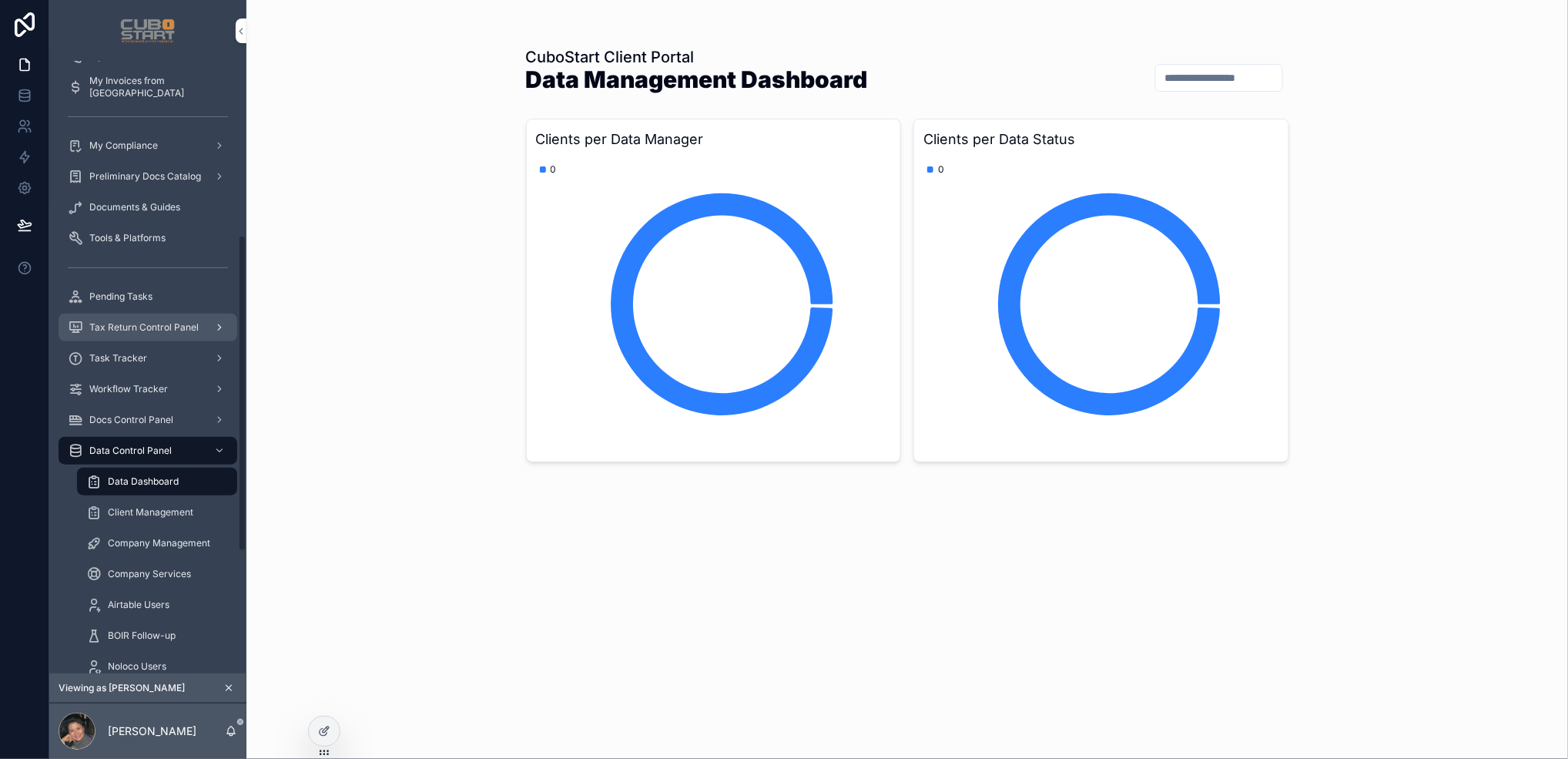
scroll to position [428, 0]
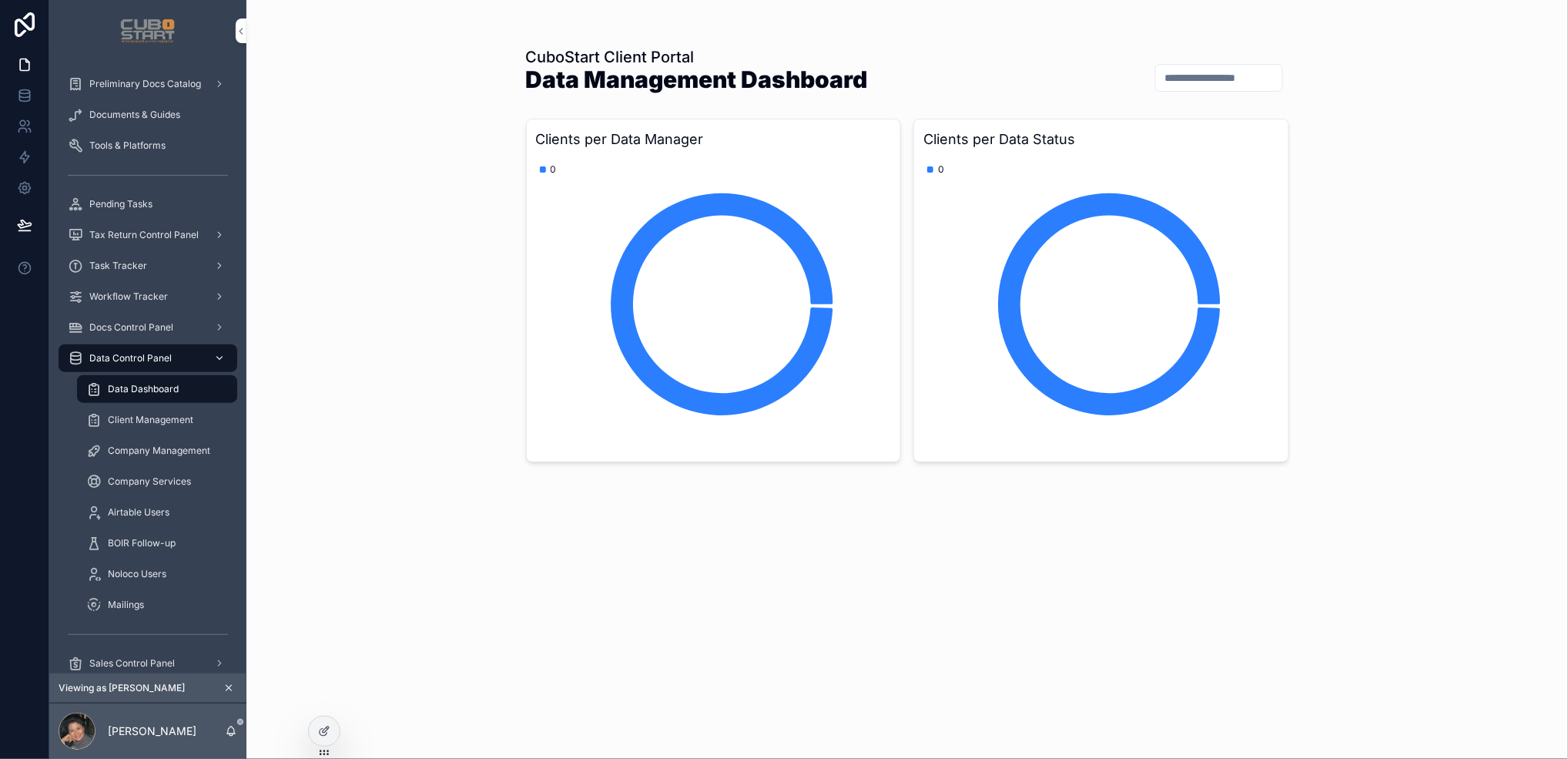
click at [222, 353] on icon "scrollable content" at bounding box center [219, 358] width 11 height 11
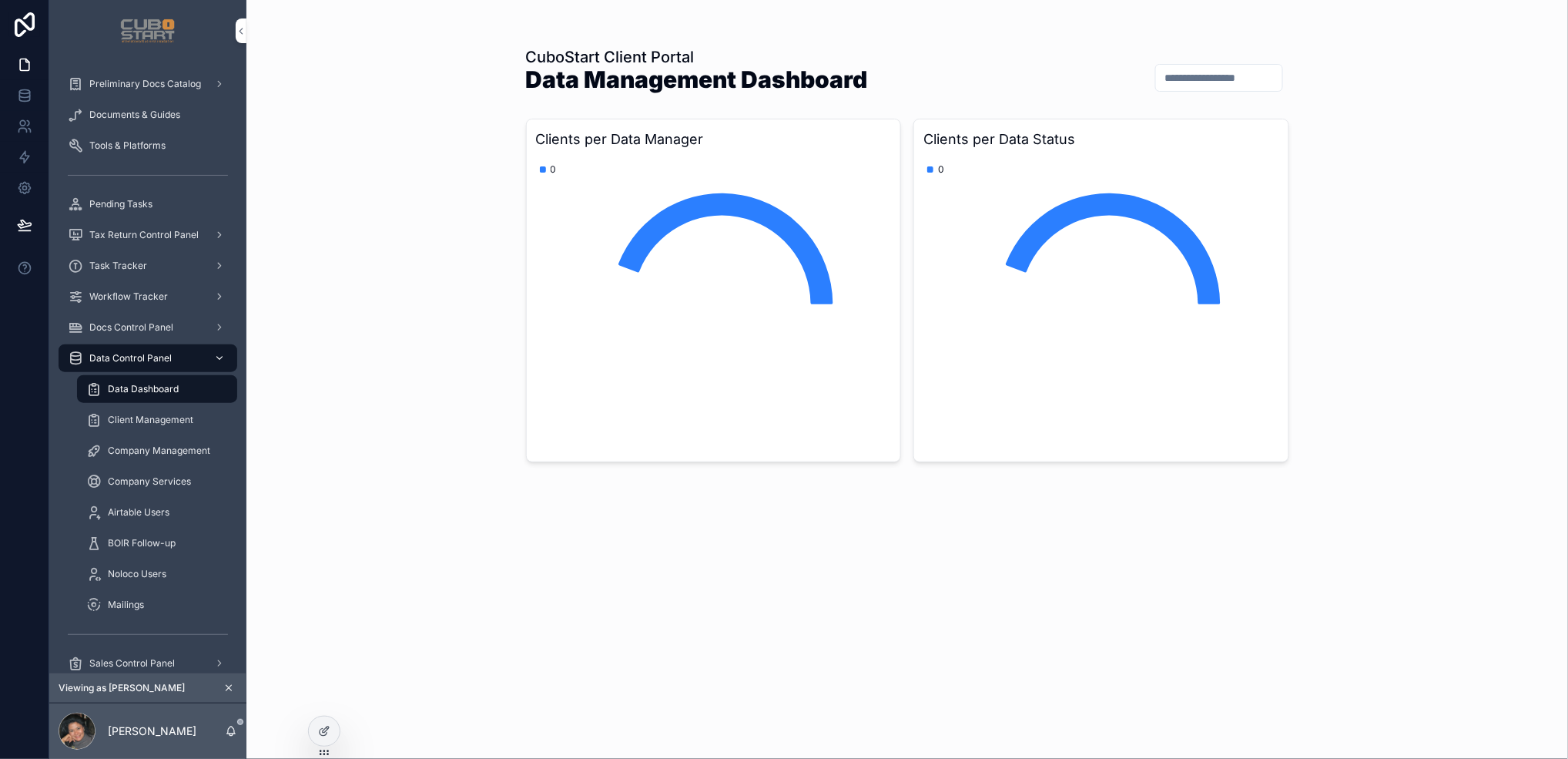
click at [218, 356] on icon "scrollable content" at bounding box center [219, 358] width 11 height 11
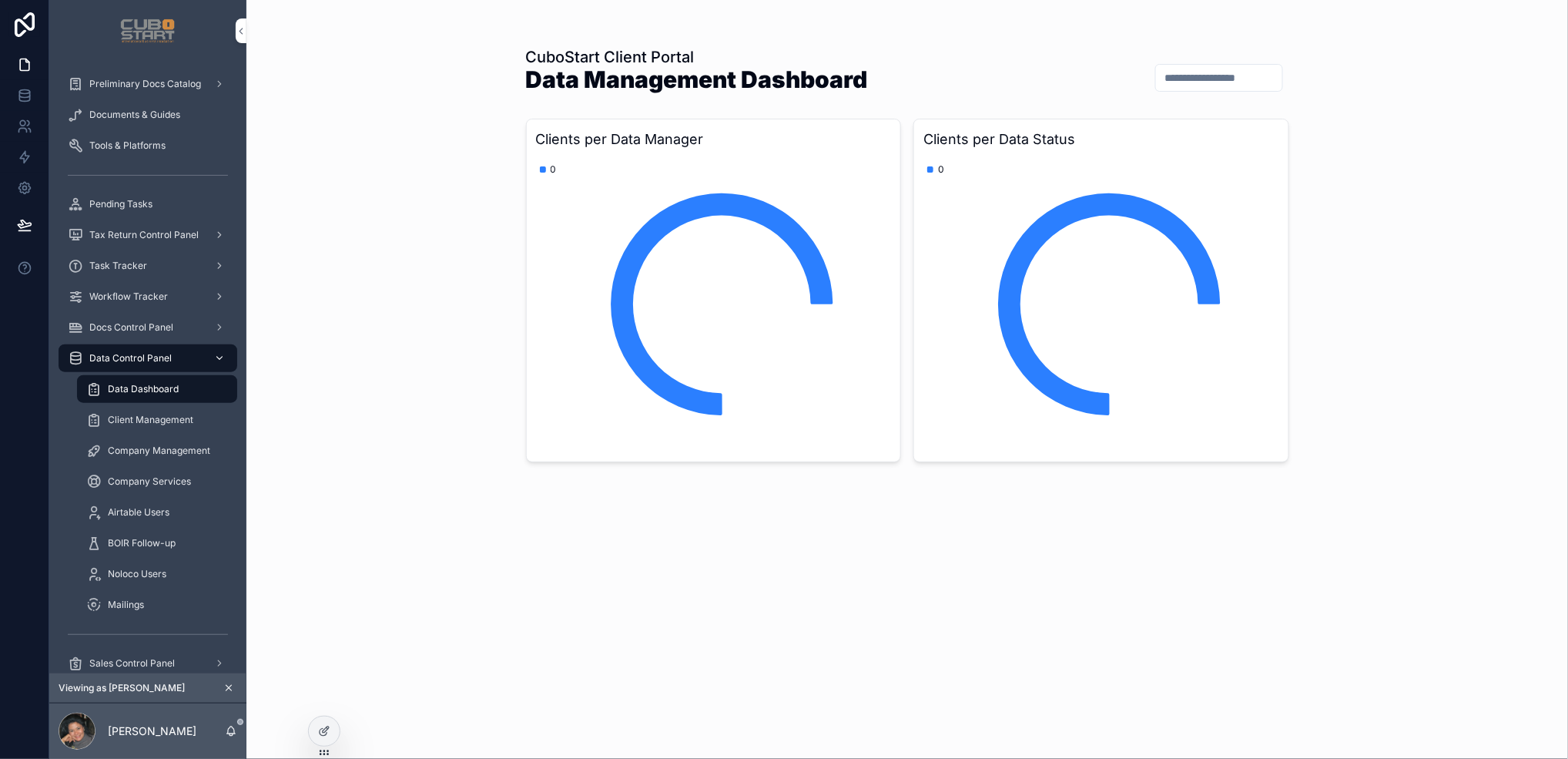
click at [218, 357] on icon "scrollable content" at bounding box center [220, 358] width 5 height 4
click at [219, 355] on icon "scrollable content" at bounding box center [219, 358] width 11 height 11
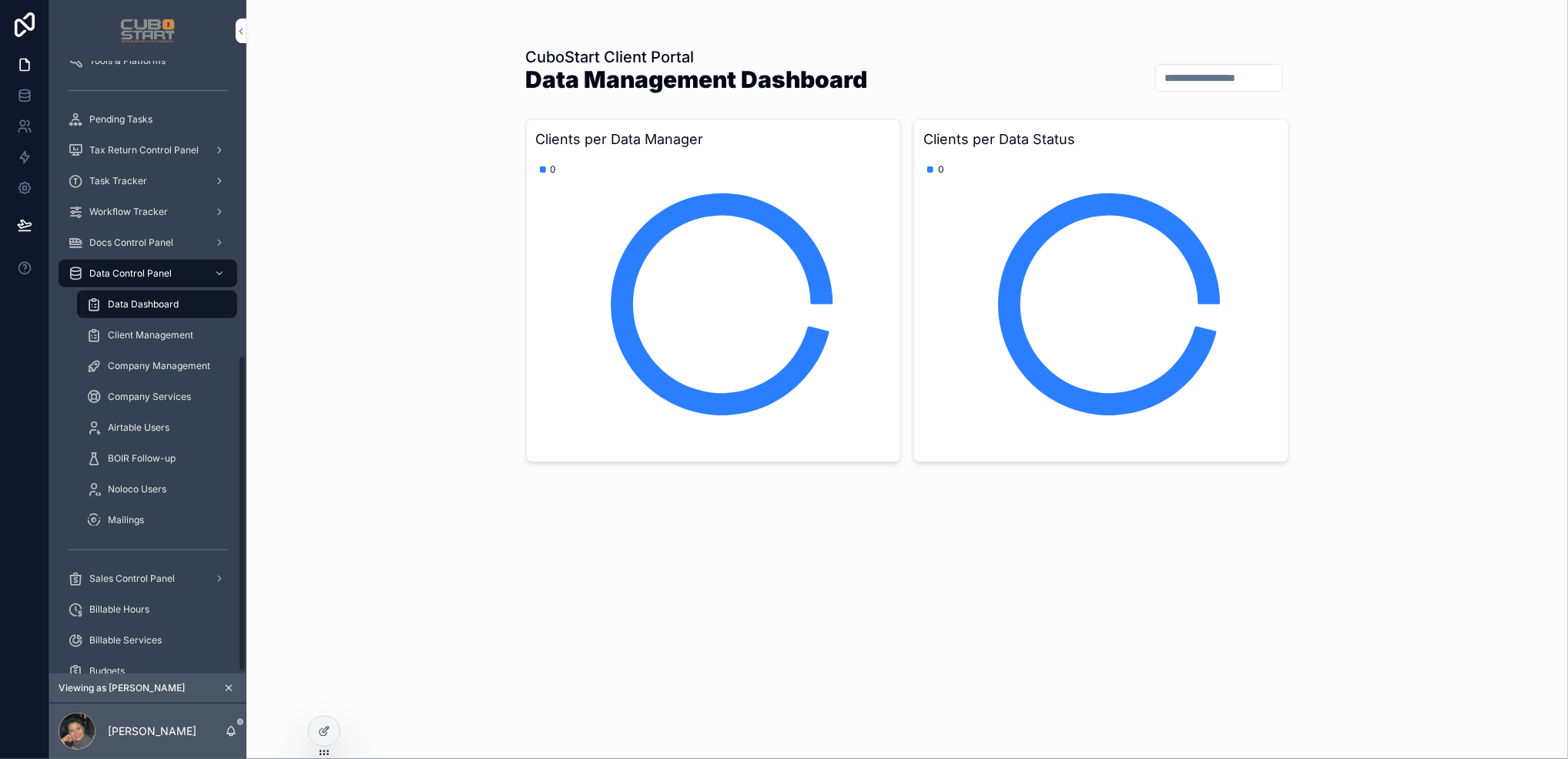
scroll to position [571, 0]
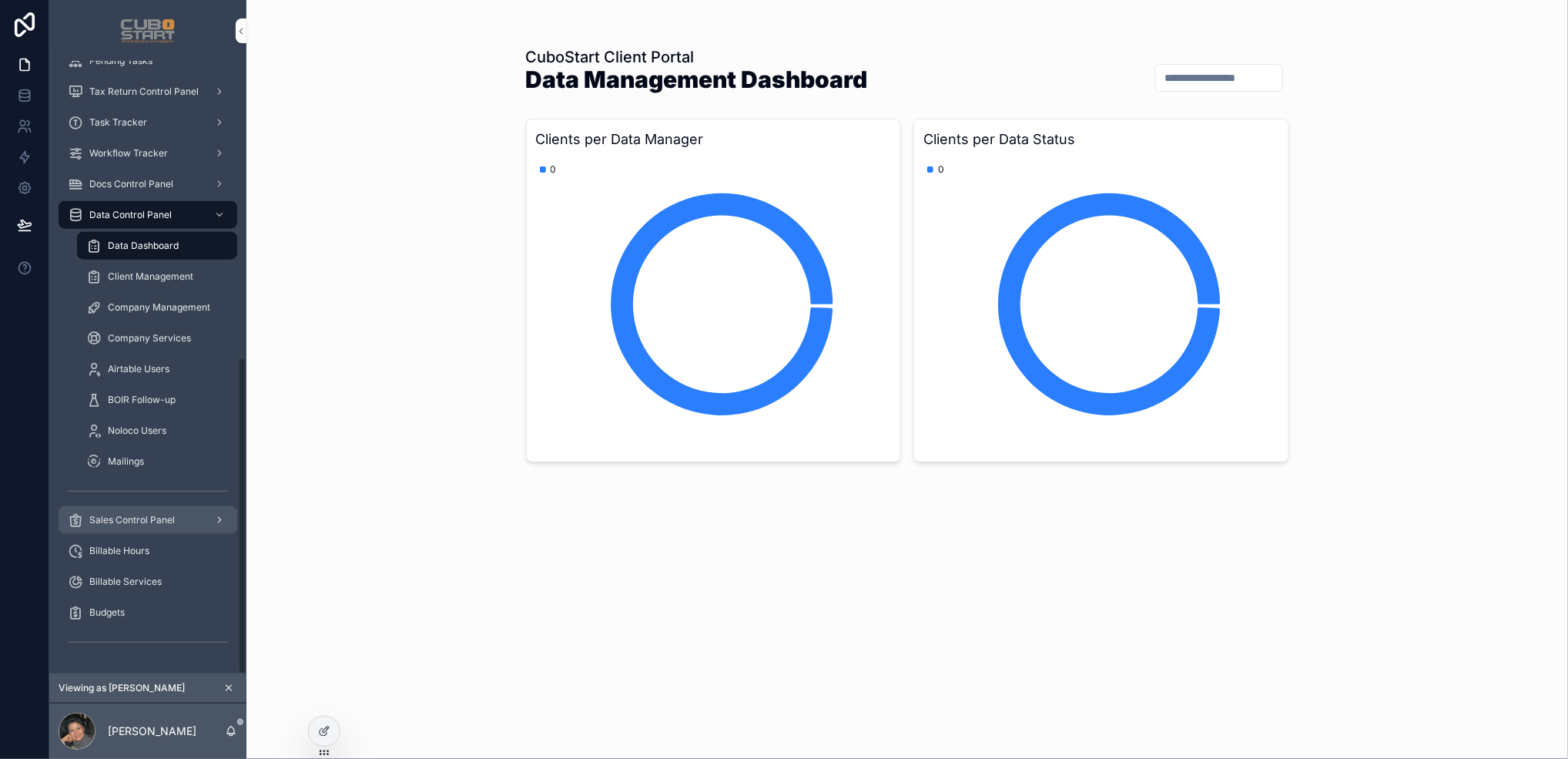
click at [144, 526] on span "Sales Control Panel" at bounding box center [132, 521] width 86 height 12
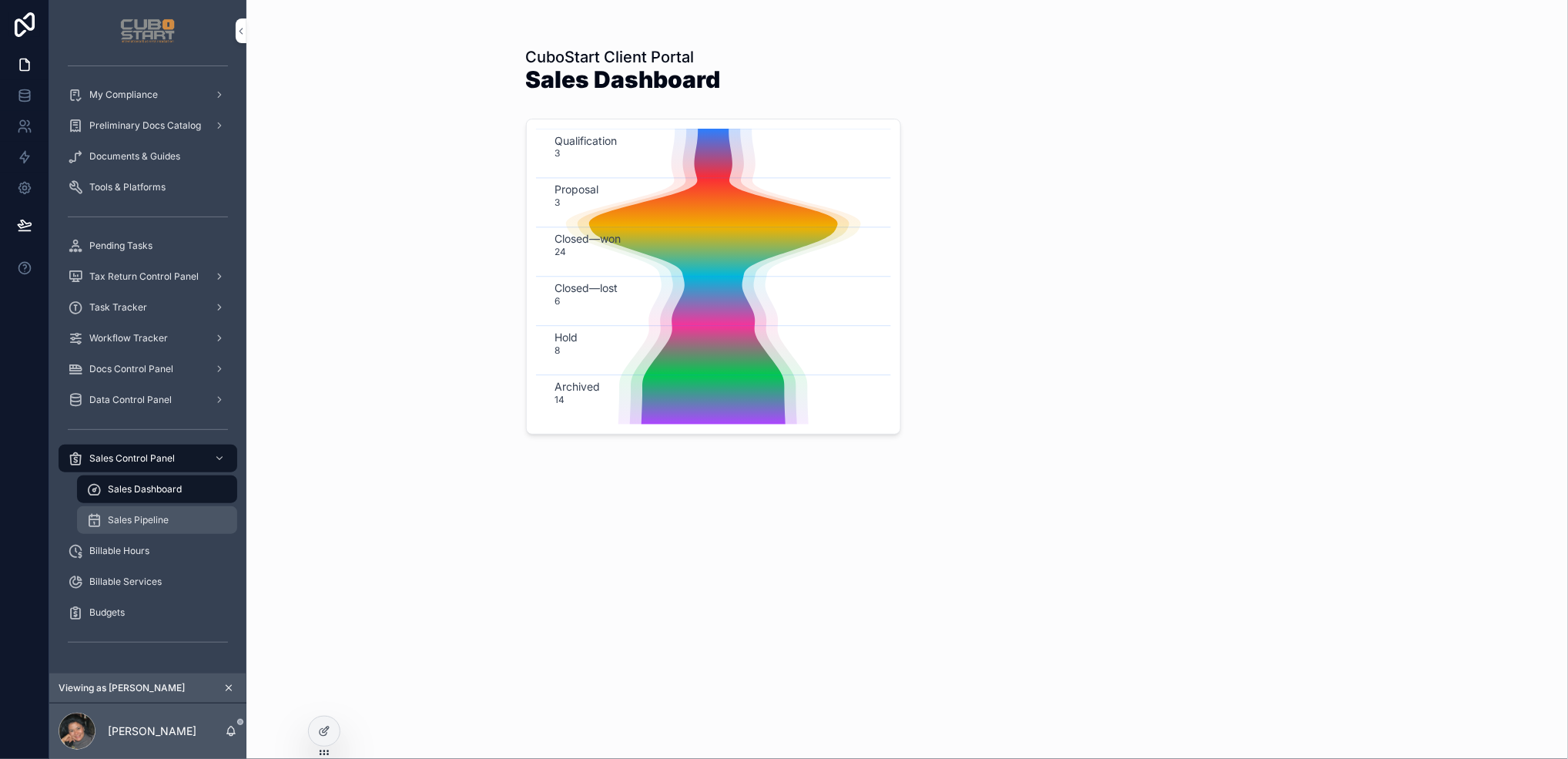
click at [134, 524] on span "Sales Pipeline" at bounding box center [138, 521] width 60 height 12
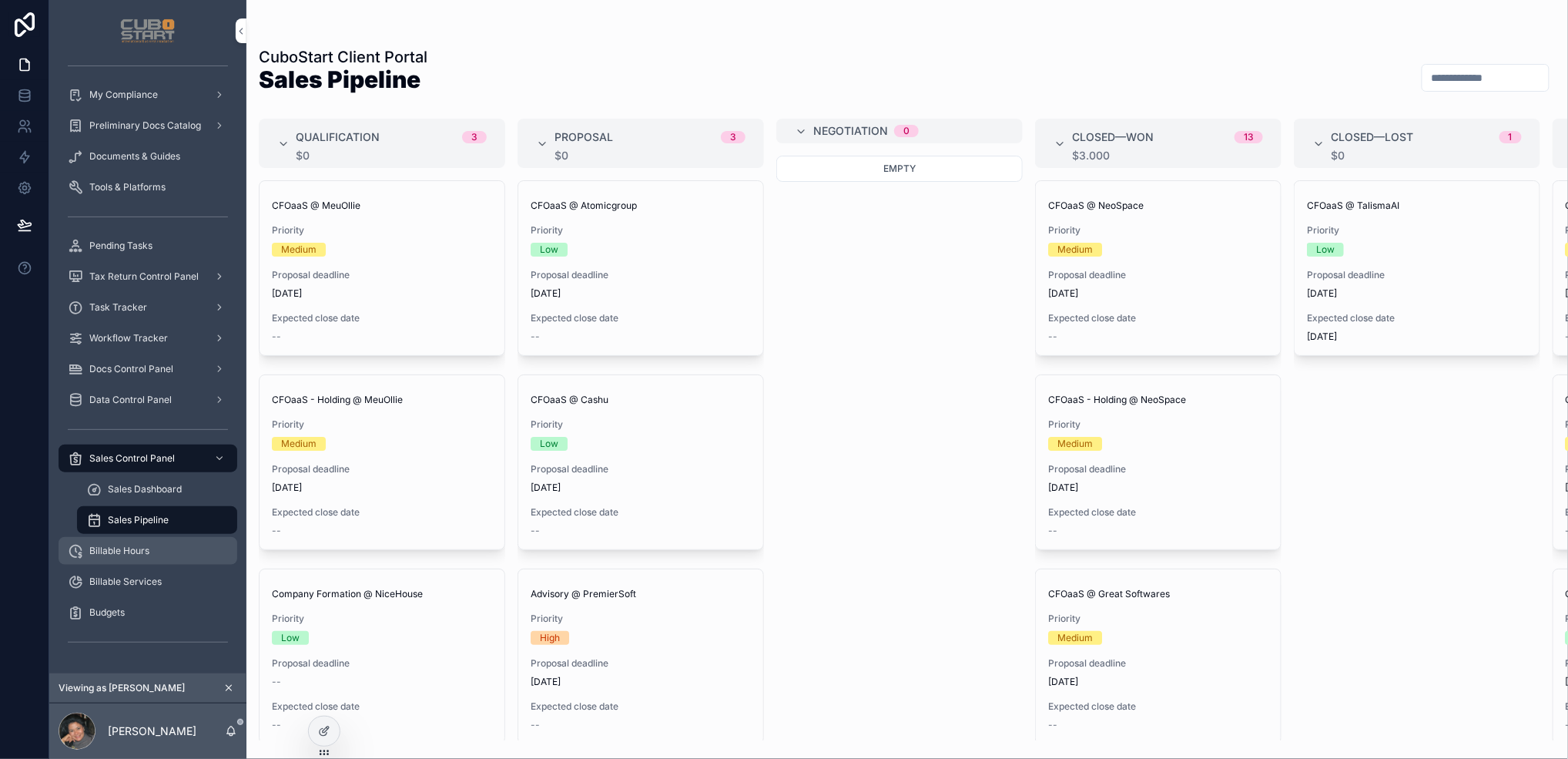
click at [120, 553] on span "Billable Hours" at bounding box center [119, 551] width 60 height 12
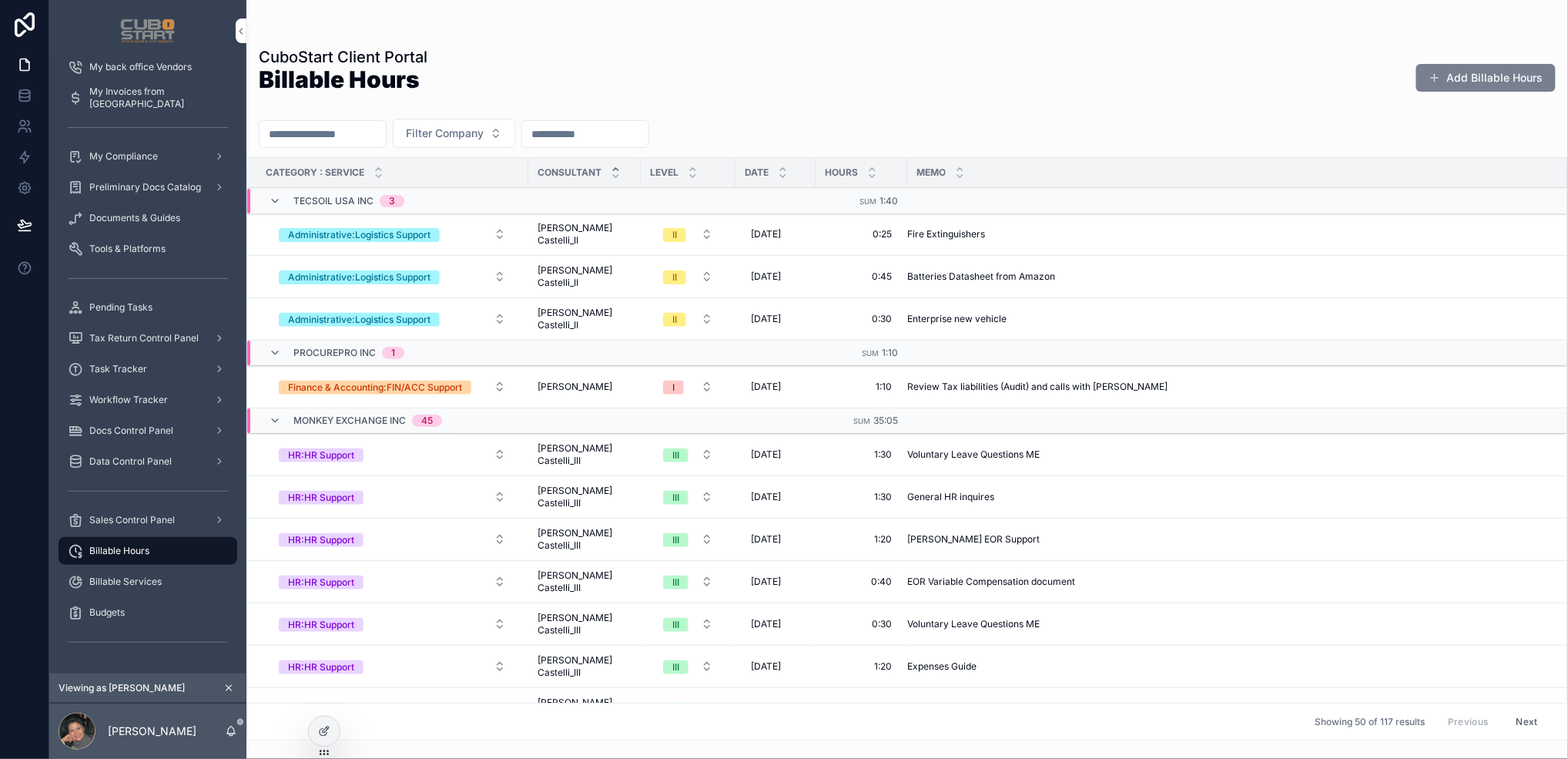
click at [1207, 80] on button "Add Billable Hours" at bounding box center [1486, 78] width 139 height 28
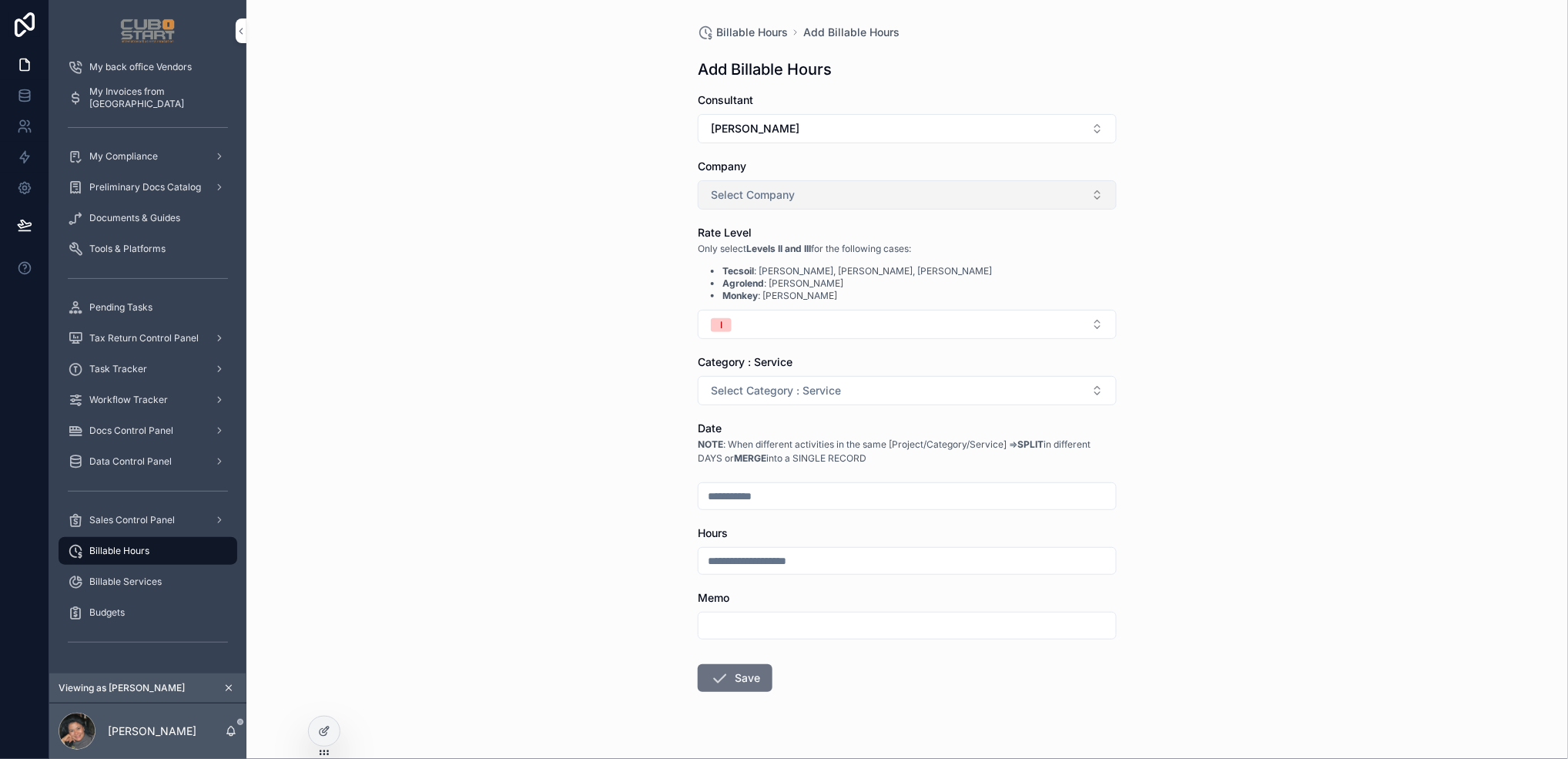
click at [1091, 201] on button "Select Company" at bounding box center [908, 195] width 419 height 29
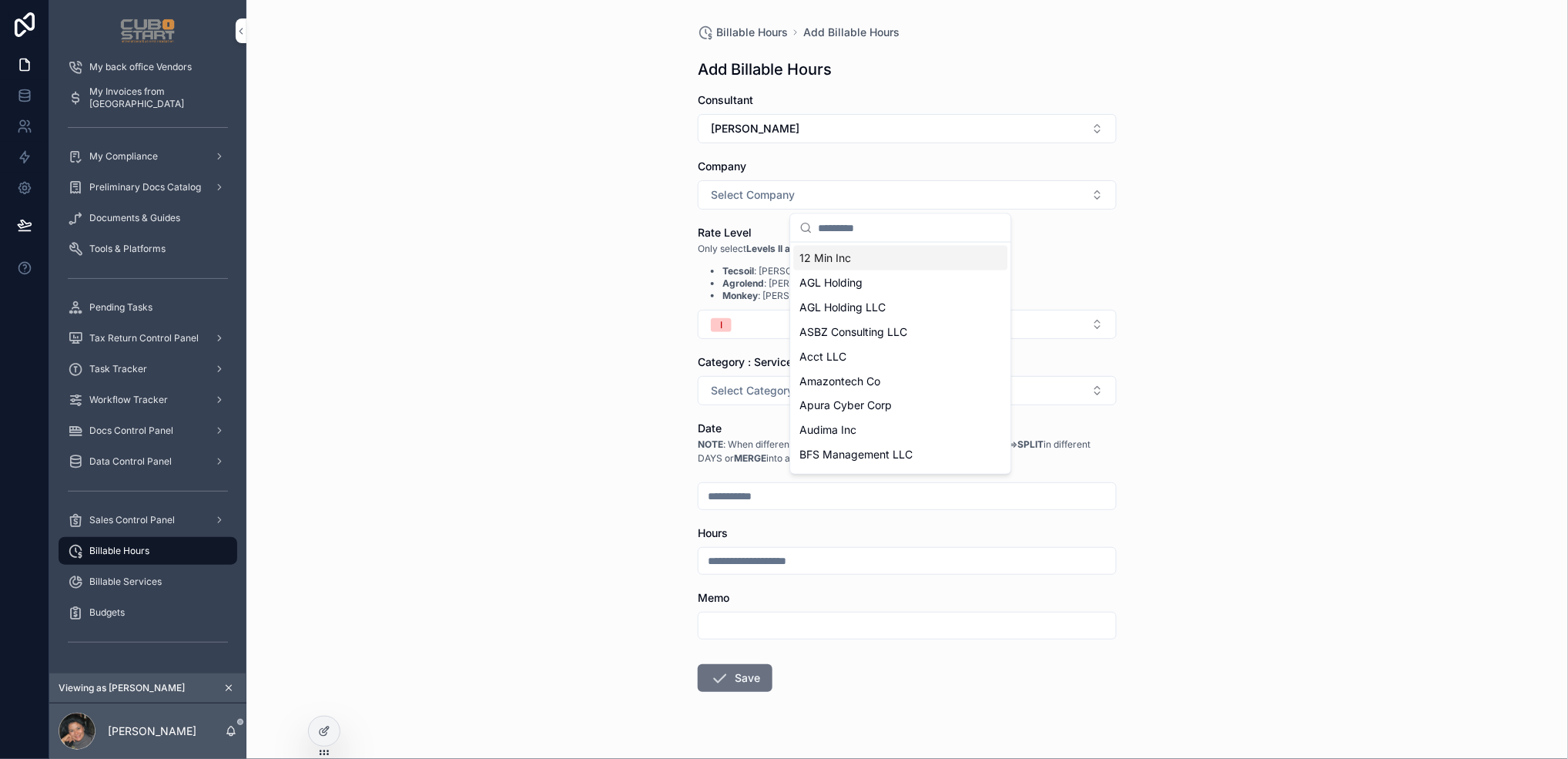
click at [1207, 331] on div "Billable Hours Add Billable Hours Add Billable Hours Consultant [PERSON_NAME] C…" at bounding box center [907, 380] width 1322 height 759
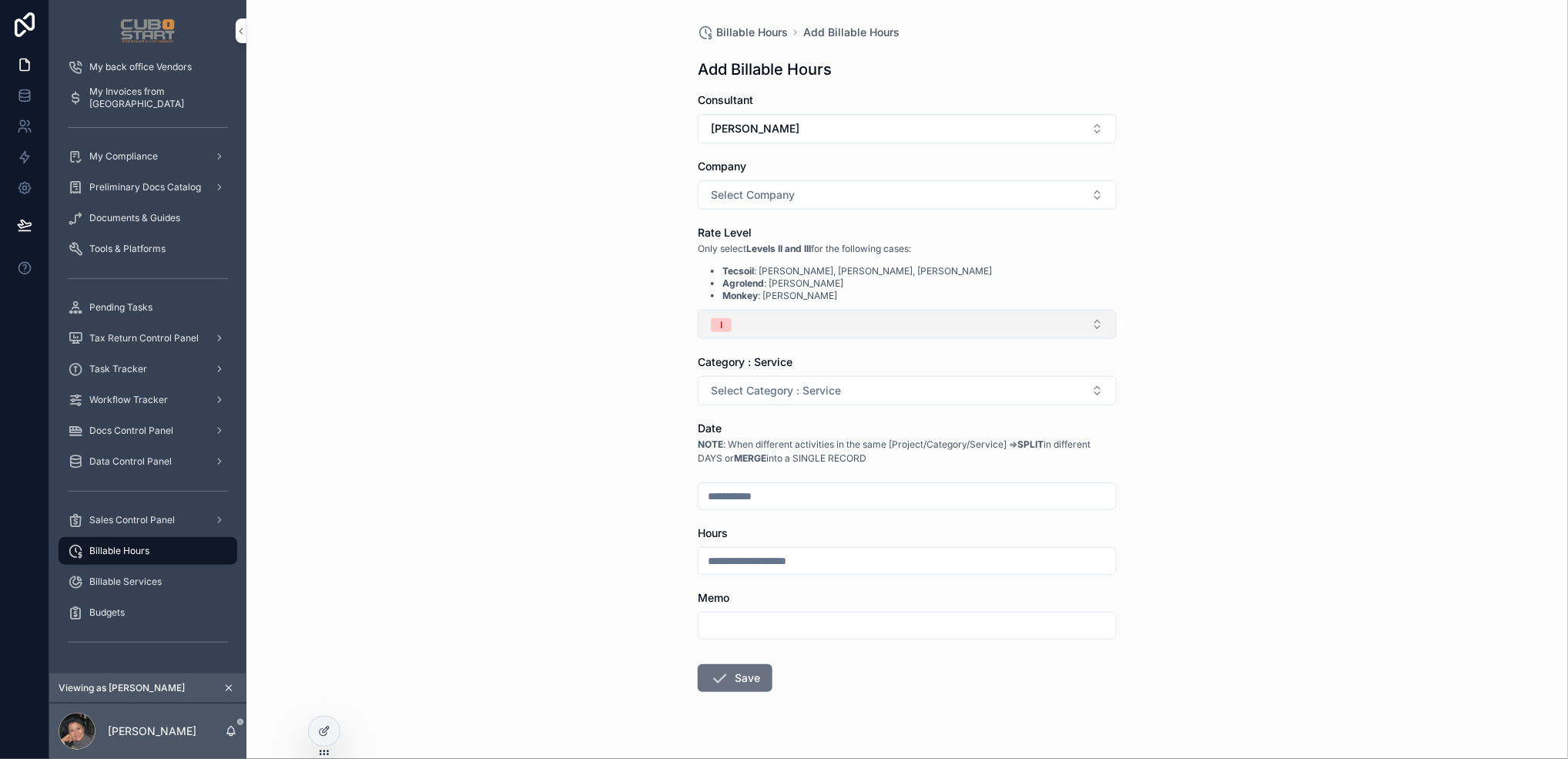
click at [1090, 327] on button "I" at bounding box center [908, 324] width 419 height 29
click at [1207, 449] on div "Billable Hours Add Billable Hours Add Billable Hours Consultant [PERSON_NAME] C…" at bounding box center [907, 380] width 1322 height 759
click at [1091, 391] on button "Select Category : Service" at bounding box center [908, 390] width 419 height 29
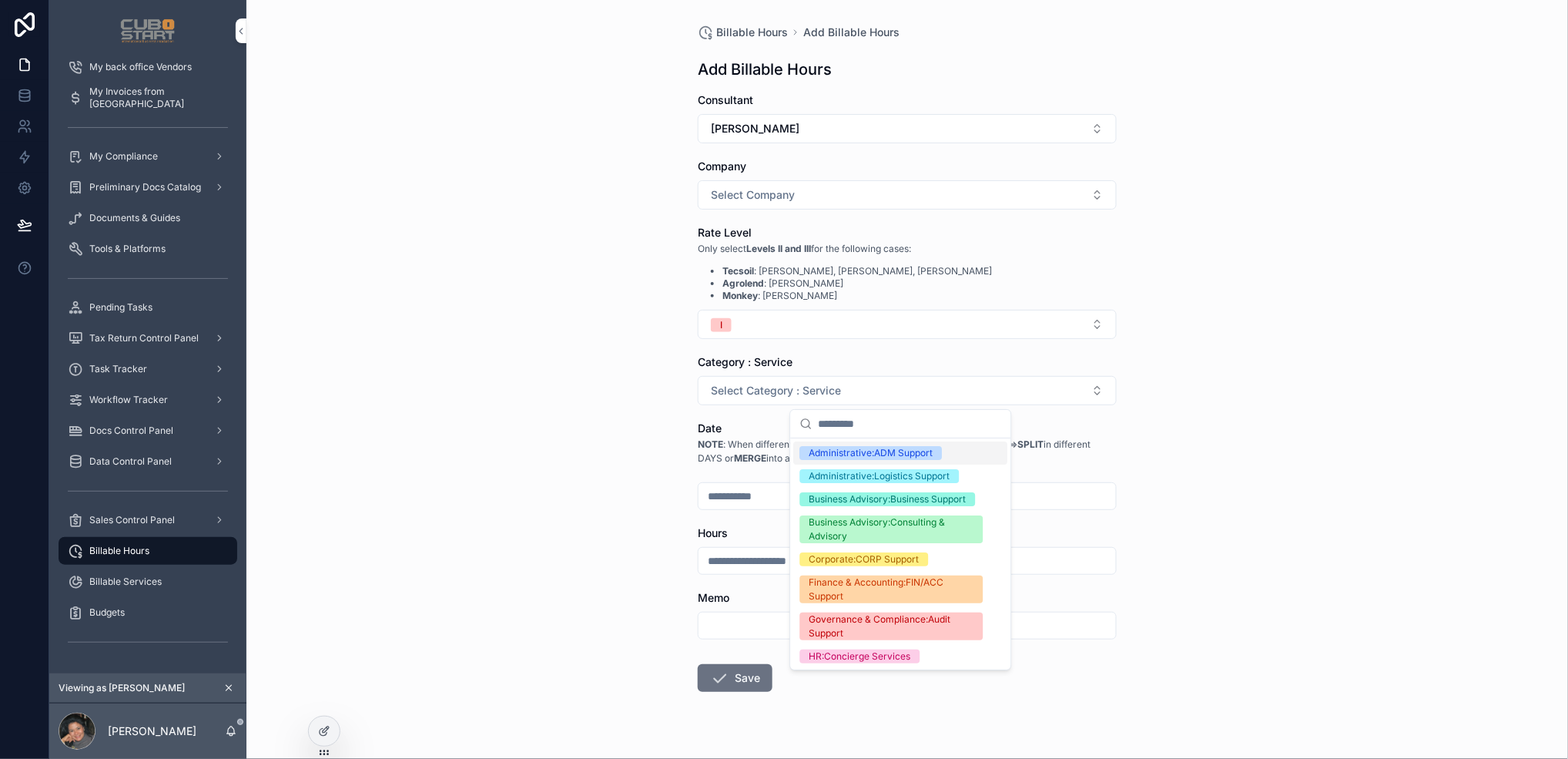
click at [1207, 501] on div "Billable Hours Add Billable Hours Add Billable Hours Consultant [PERSON_NAME] C…" at bounding box center [907, 380] width 1322 height 759
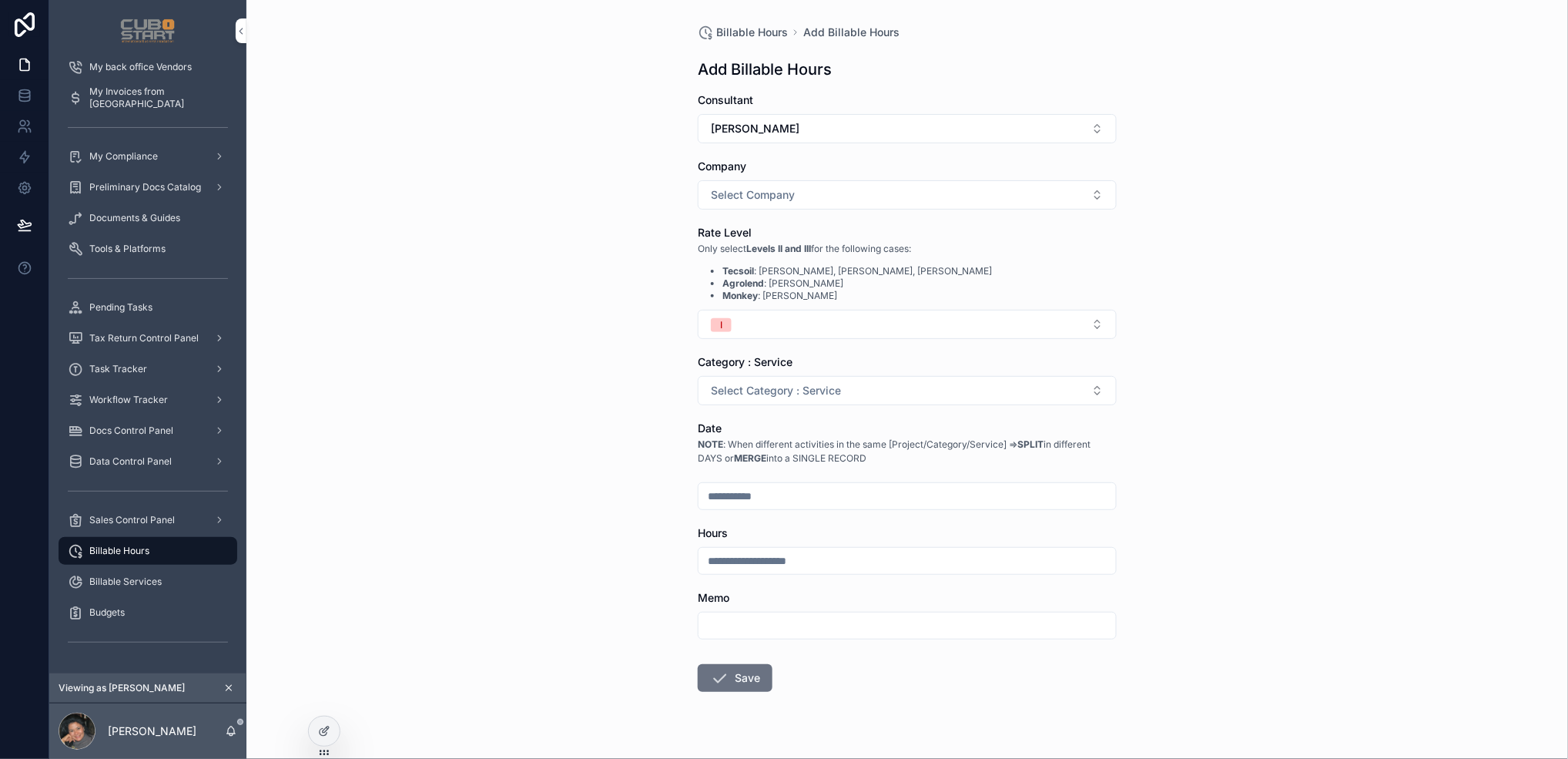
click at [872, 629] on input "scrollable content" at bounding box center [908, 626] width 418 height 22
click at [1207, 581] on div "Billable Hours Add Billable Hours Add Billable Hours Consultant [PERSON_NAME] C…" at bounding box center [907, 380] width 1322 height 759
click at [133, 583] on span "Billable Services" at bounding box center [125, 582] width 73 height 12
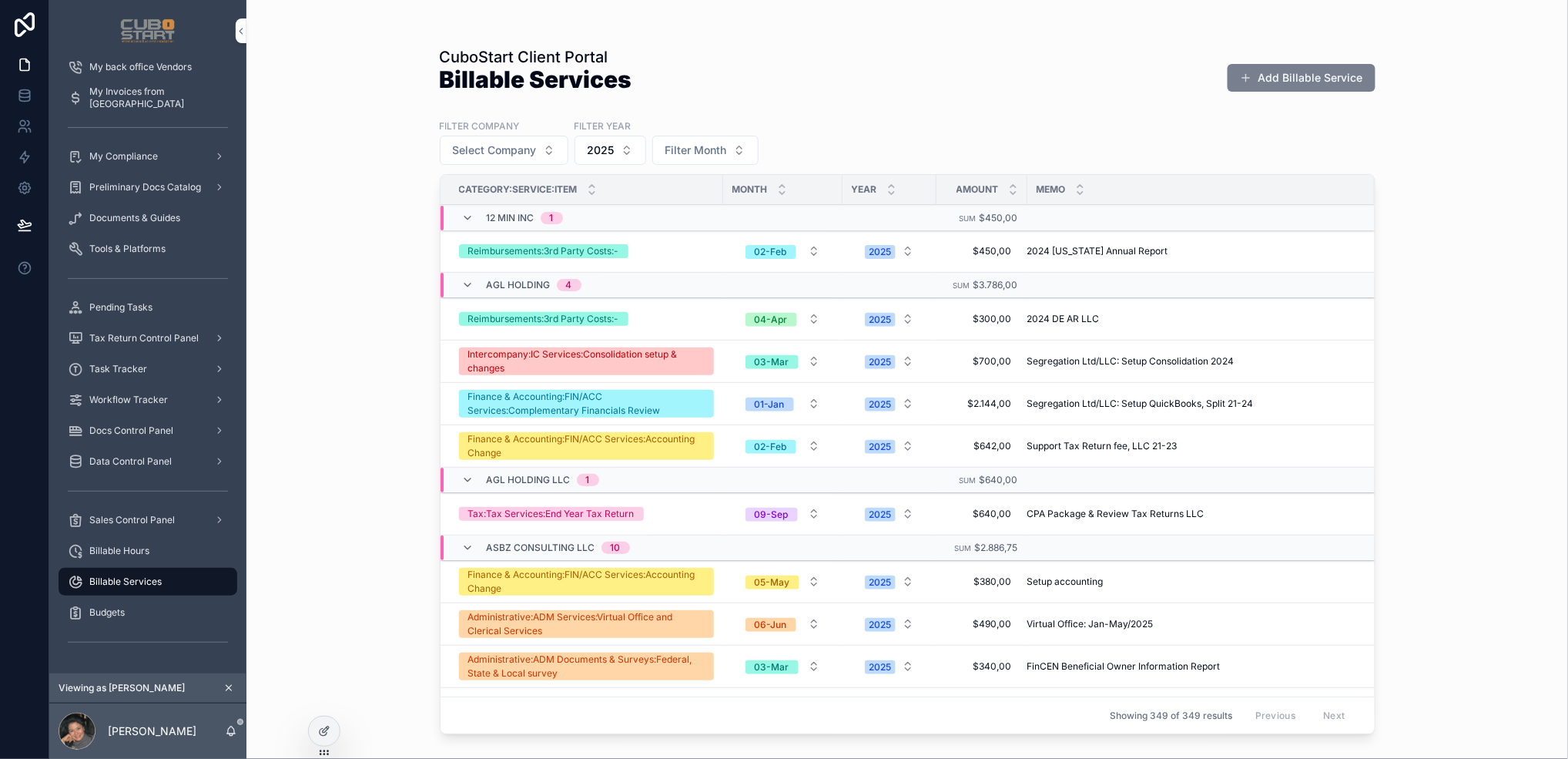
click at [1207, 79] on button "Add Billable Service" at bounding box center [1302, 78] width 148 height 28
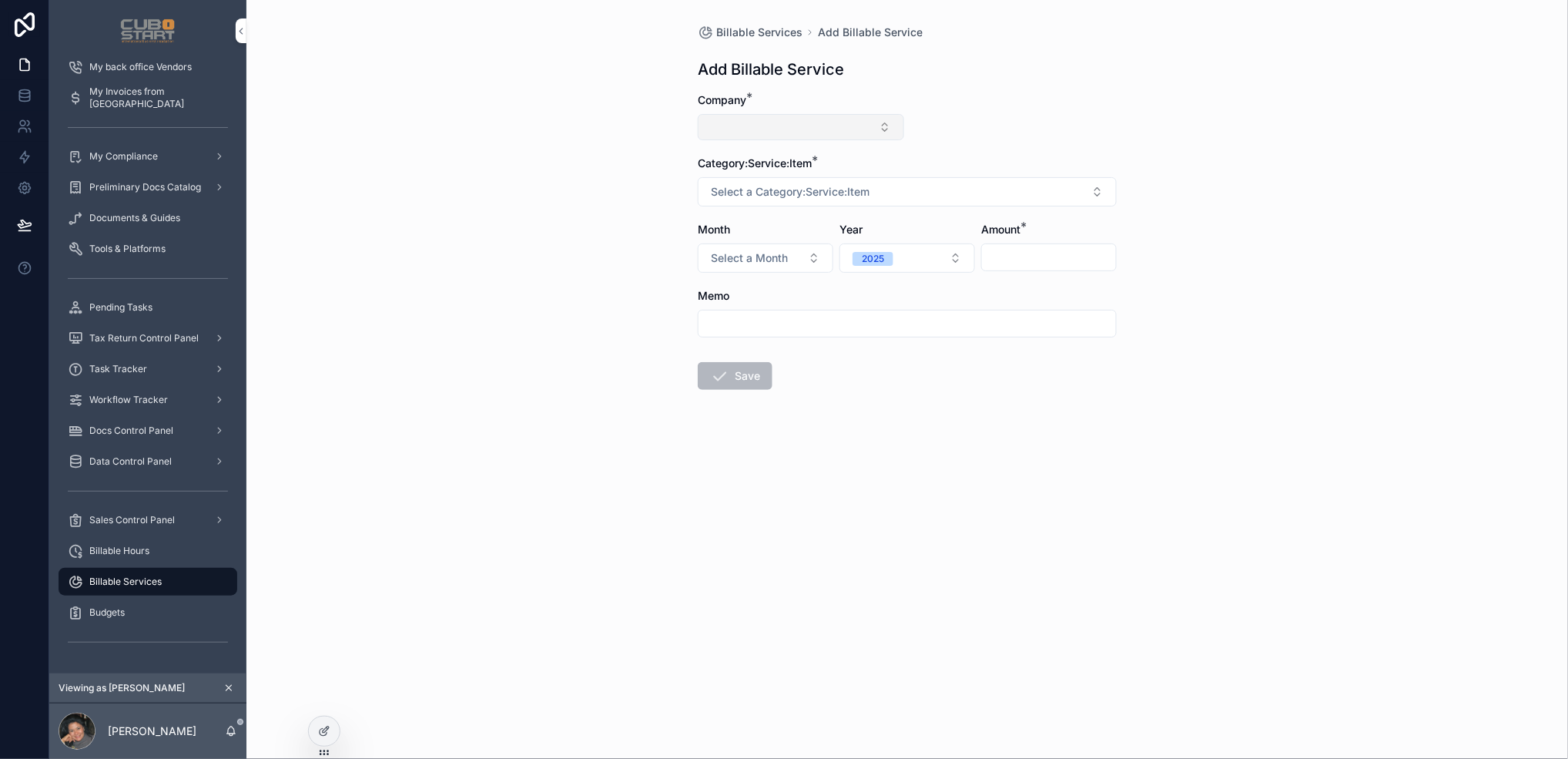
click at [882, 127] on button "Select Button" at bounding box center [802, 127] width 207 height 26
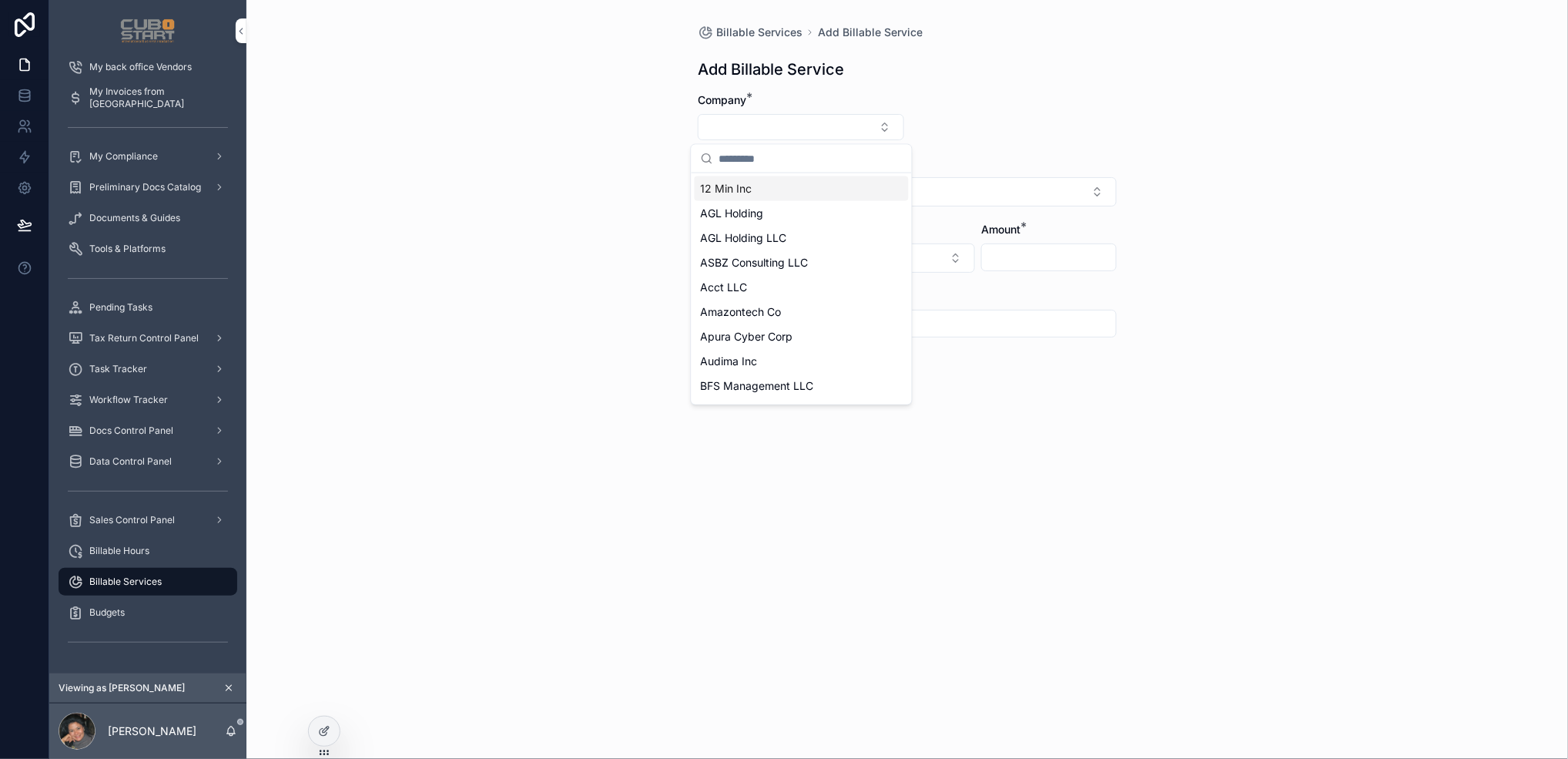
click at [748, 194] on span "12 Min Inc" at bounding box center [726, 189] width 52 height 16
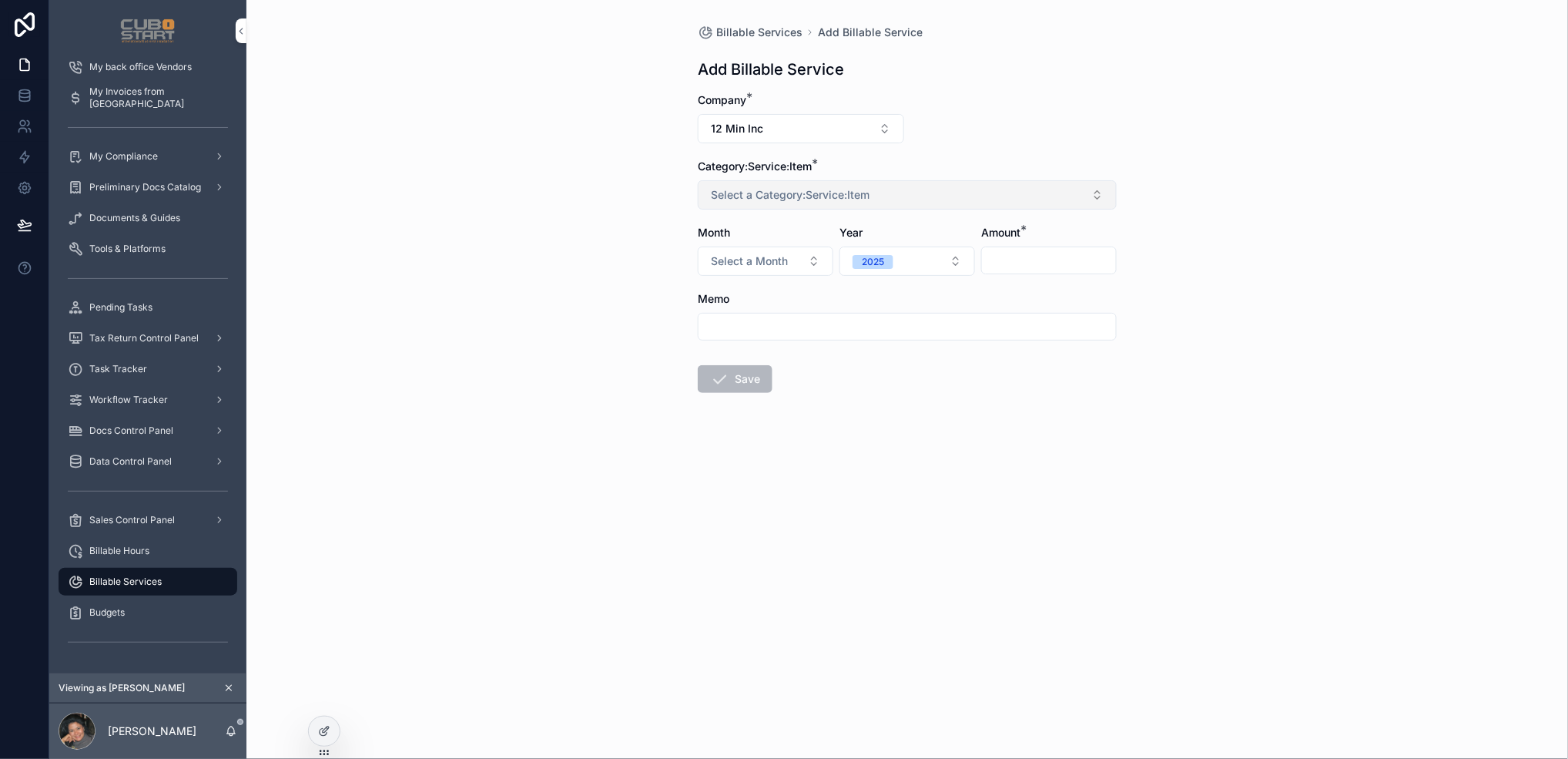
click at [1100, 197] on button "Select a Category:Service:Item" at bounding box center [908, 195] width 419 height 29
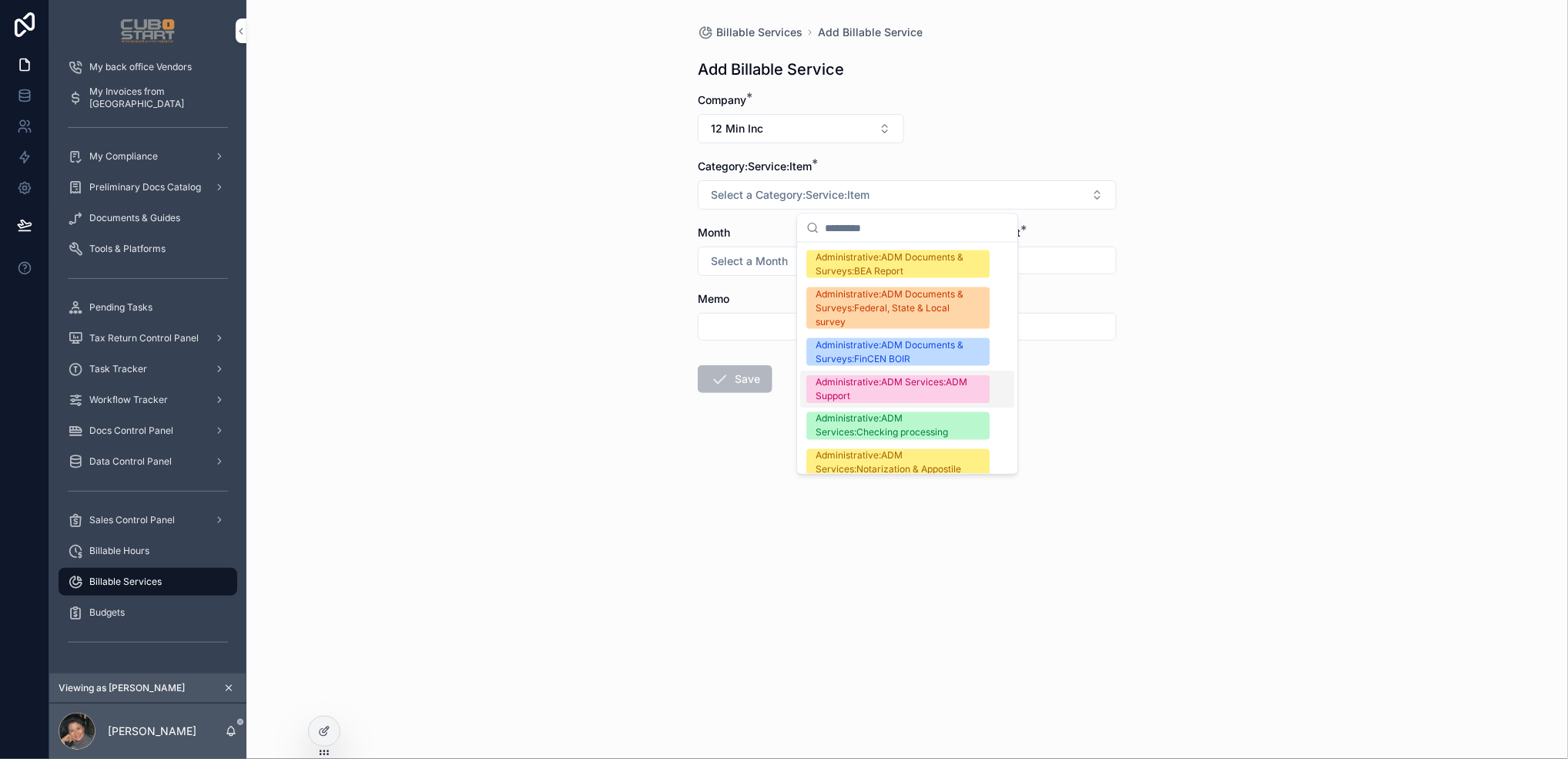
click at [889, 389] on div "Administrative:ADM Services:ADM Support" at bounding box center [898, 389] width 165 height 28
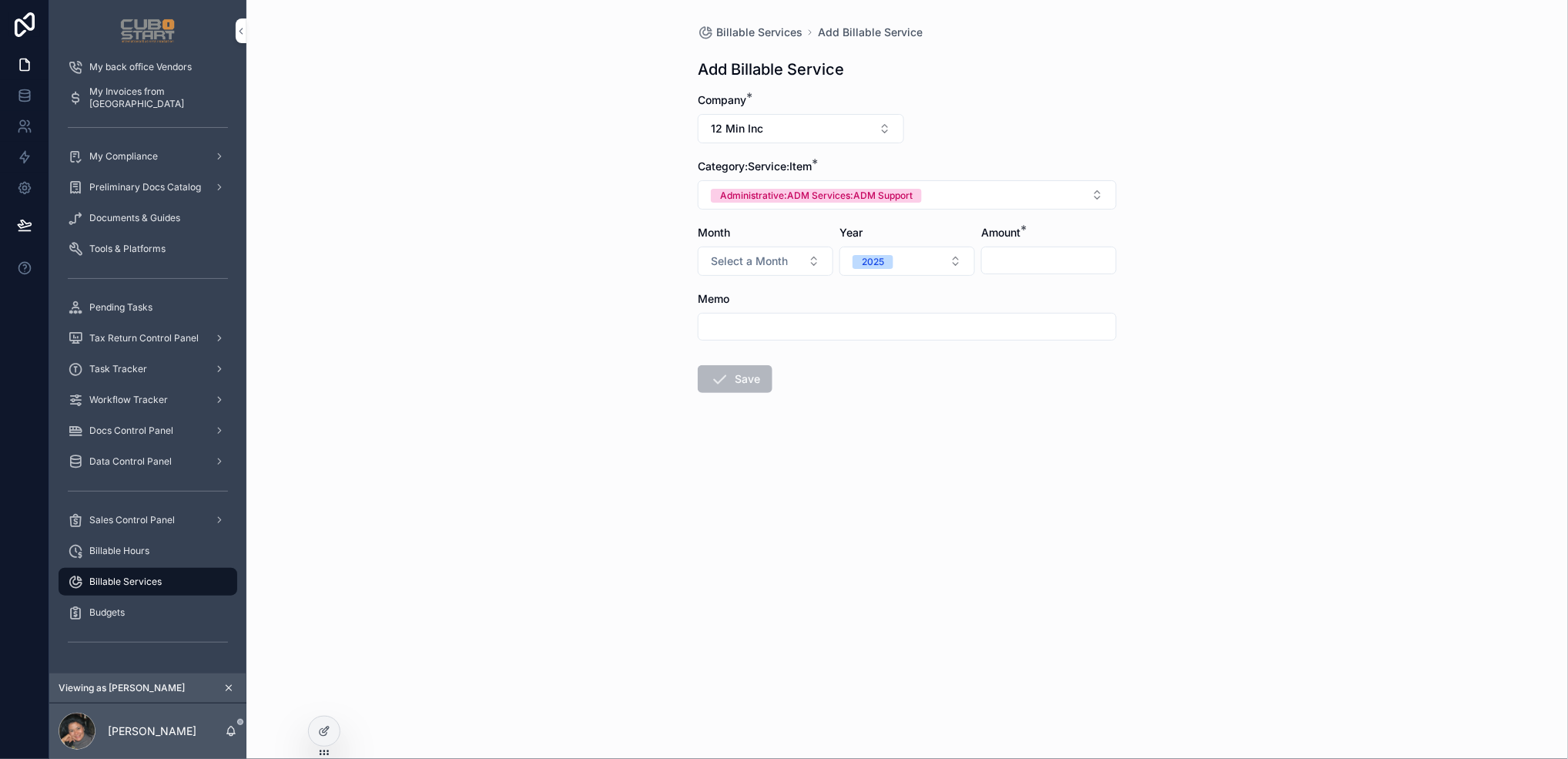
click at [1032, 262] on input "scrollable content" at bounding box center [1049, 260] width 134 height 22
click at [1207, 339] on div "Billable Services Add Billable Service Add Billable Service Company * 12 Min In…" at bounding box center [907, 380] width 1322 height 759
click at [856, 332] on input "scrollable content" at bounding box center [908, 327] width 418 height 22
click at [680, 499] on div "Billable Services Add Billable Service Add Billable Service Company * 12 Min In…" at bounding box center [907, 380] width 1322 height 759
click at [108, 611] on span "Budgets" at bounding box center [107, 613] width 35 height 12
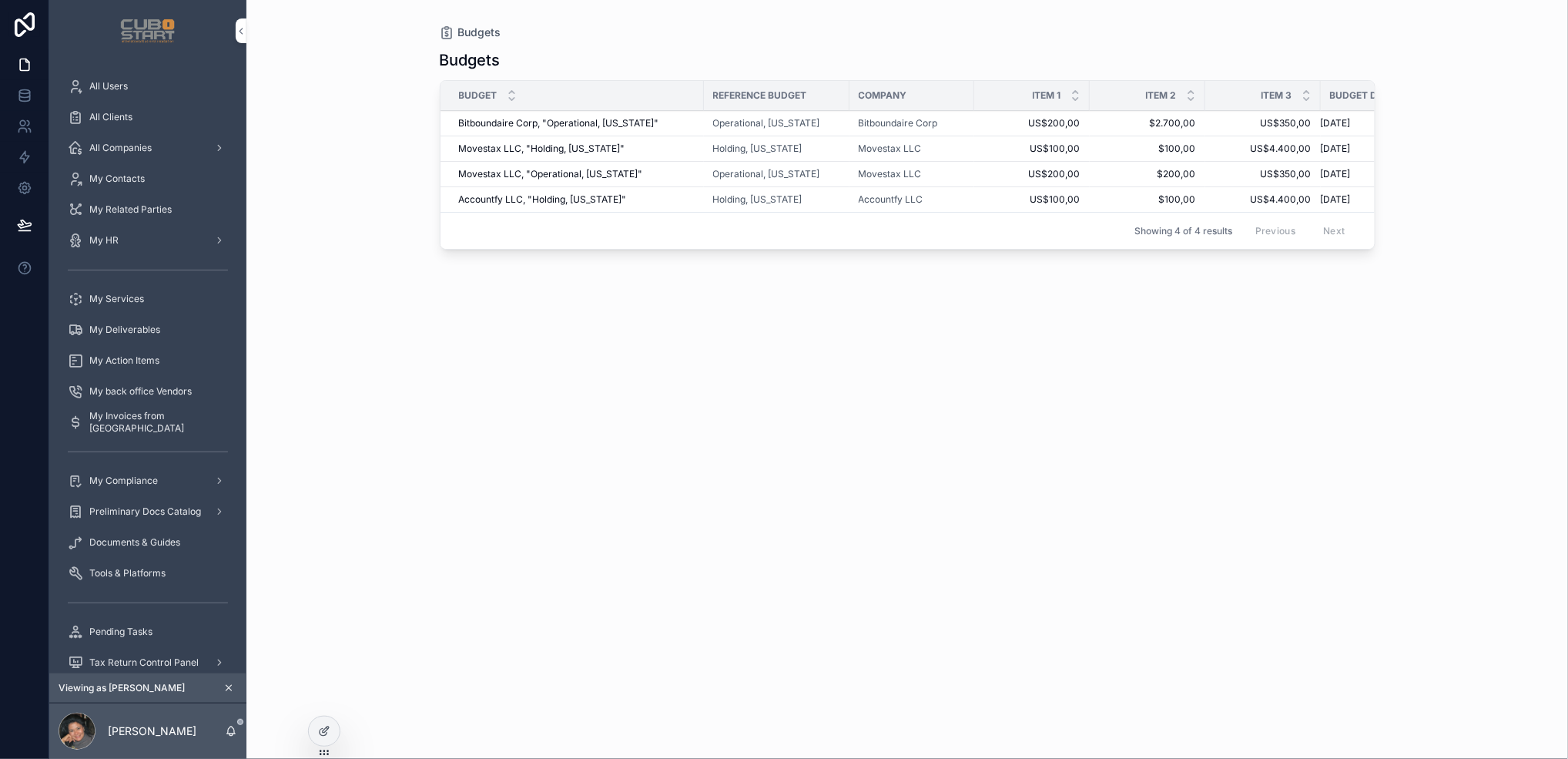
click at [227, 688] on icon "scrollable content" at bounding box center [229, 688] width 11 height 11
